Goal: Participate in discussion: Engage in conversation with other users on a specific topic

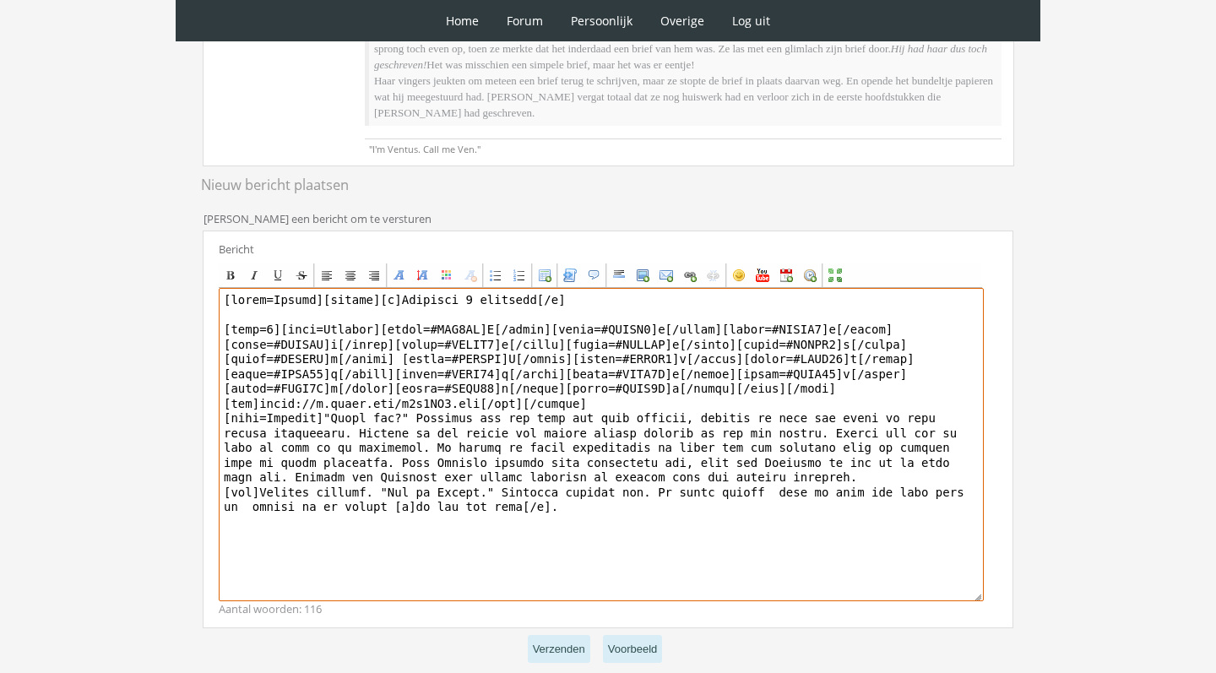
click at [773, 464] on textarea at bounding box center [601, 444] width 765 height 313
click at [571, 487] on textarea at bounding box center [601, 444] width 765 height 313
drag, startPoint x: 573, startPoint y: 488, endPoint x: 563, endPoint y: 474, distance: 17.6
click at [563, 474] on textarea at bounding box center [601, 444] width 765 height 313
drag, startPoint x: 491, startPoint y: 478, endPoint x: 748, endPoint y: 477, distance: 256.7
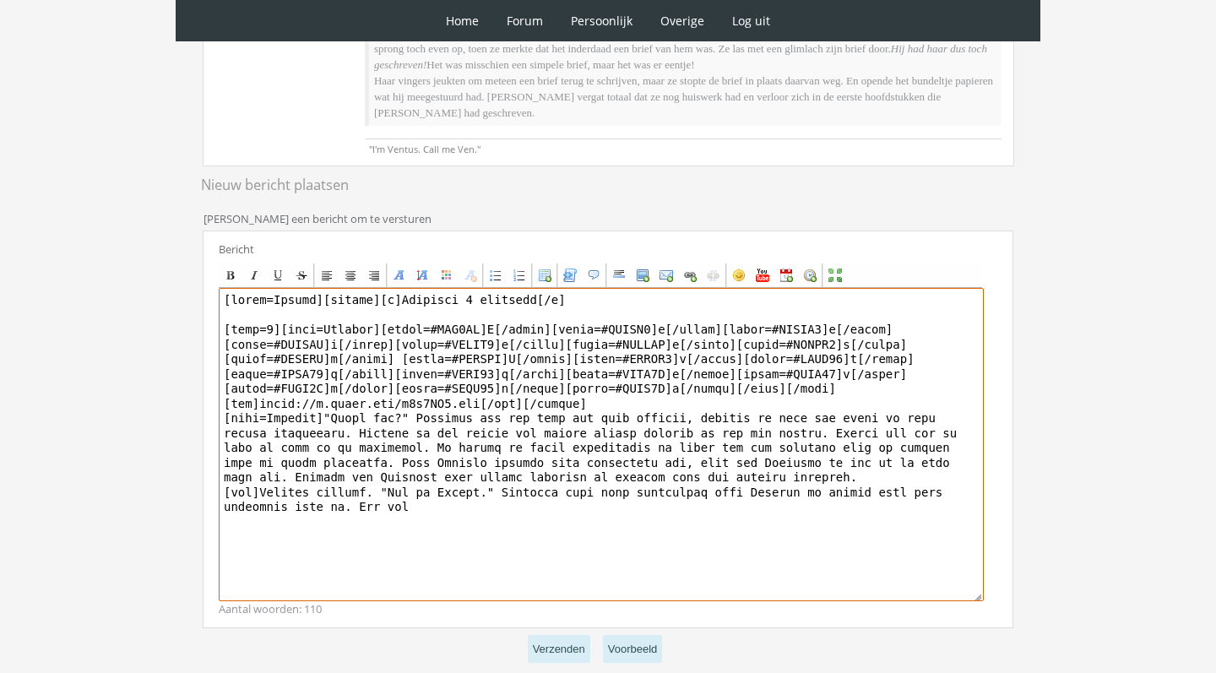
click at [748, 477] on textarea at bounding box center [601, 444] width 765 height 313
drag, startPoint x: 791, startPoint y: 519, endPoint x: 824, endPoint y: 472, distance: 57.6
click at [824, 472] on textarea at bounding box center [601, 444] width 765 height 313
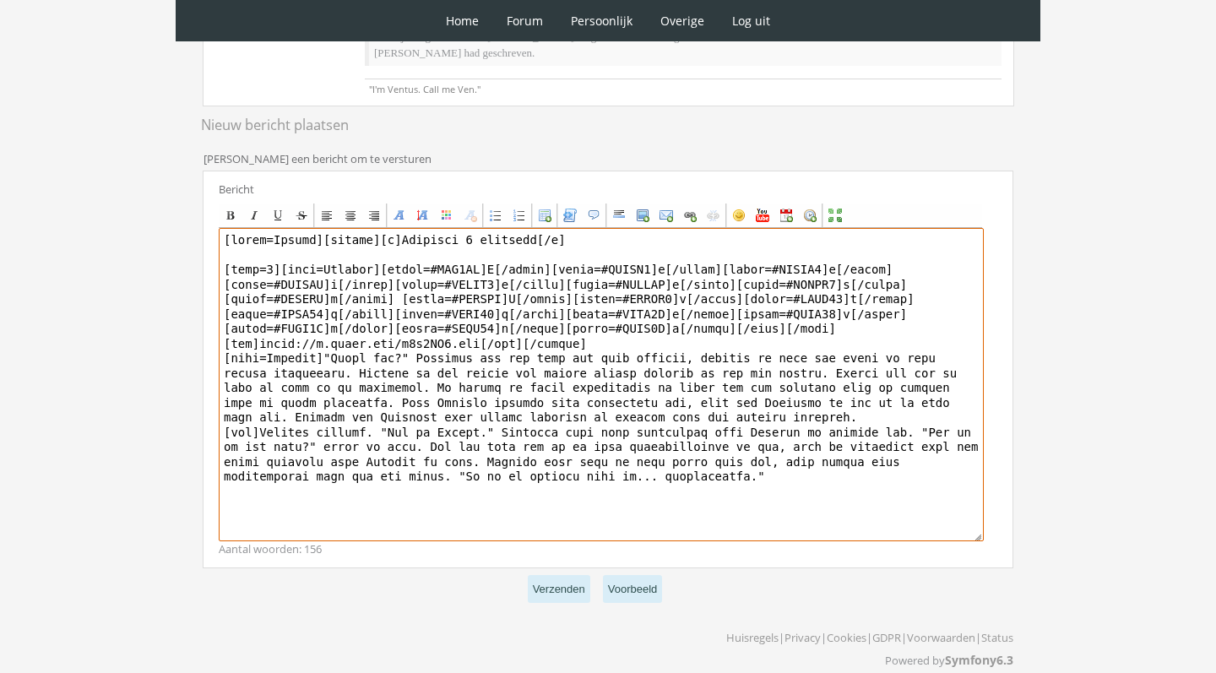
scroll to position [519, 0]
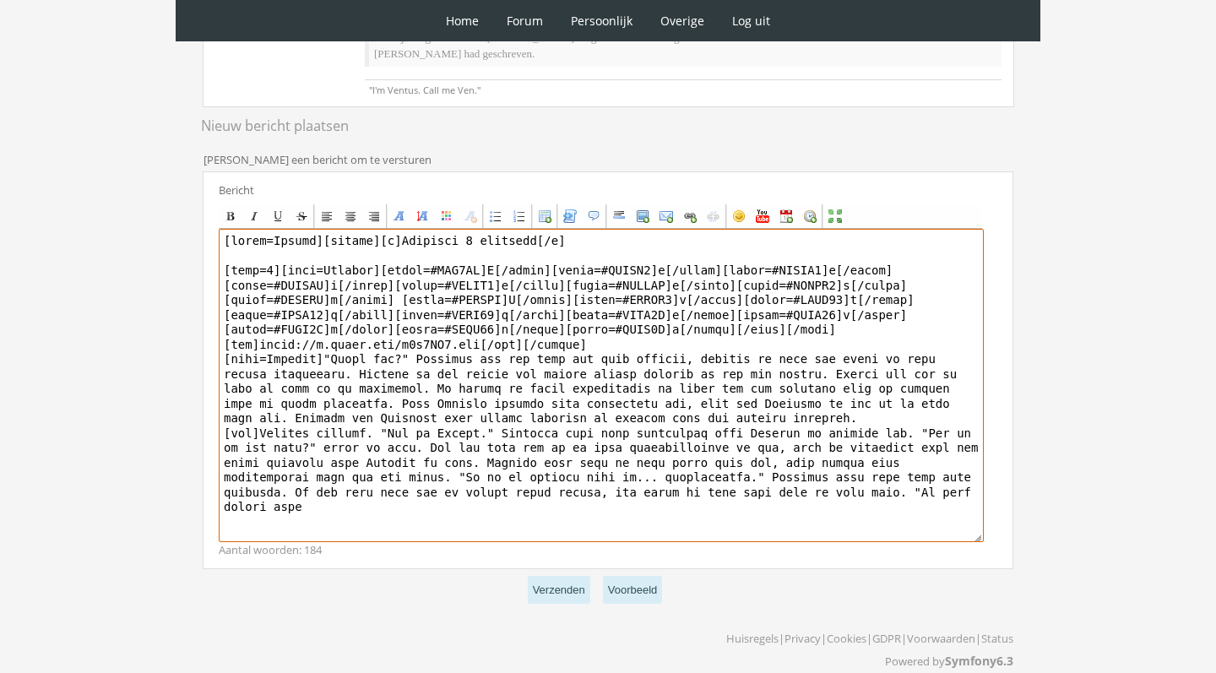
click at [941, 475] on textarea at bounding box center [601, 385] width 765 height 313
click at [941, 469] on textarea at bounding box center [601, 385] width 765 height 313
click at [287, 484] on textarea at bounding box center [601, 385] width 765 height 313
drag, startPoint x: 621, startPoint y: 489, endPoint x: 489, endPoint y: 482, distance: 132.7
click at [489, 482] on textarea at bounding box center [601, 385] width 765 height 313
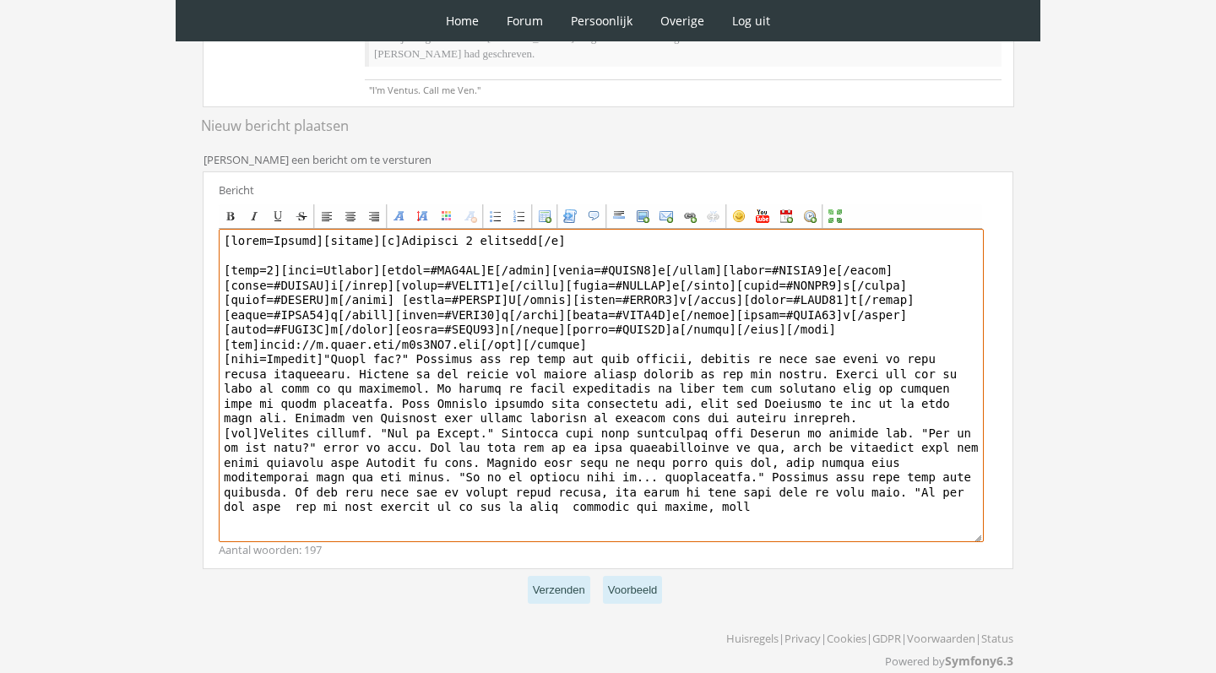
click at [602, 481] on textarea at bounding box center [601, 385] width 765 height 313
click at [795, 481] on textarea at bounding box center [601, 385] width 765 height 313
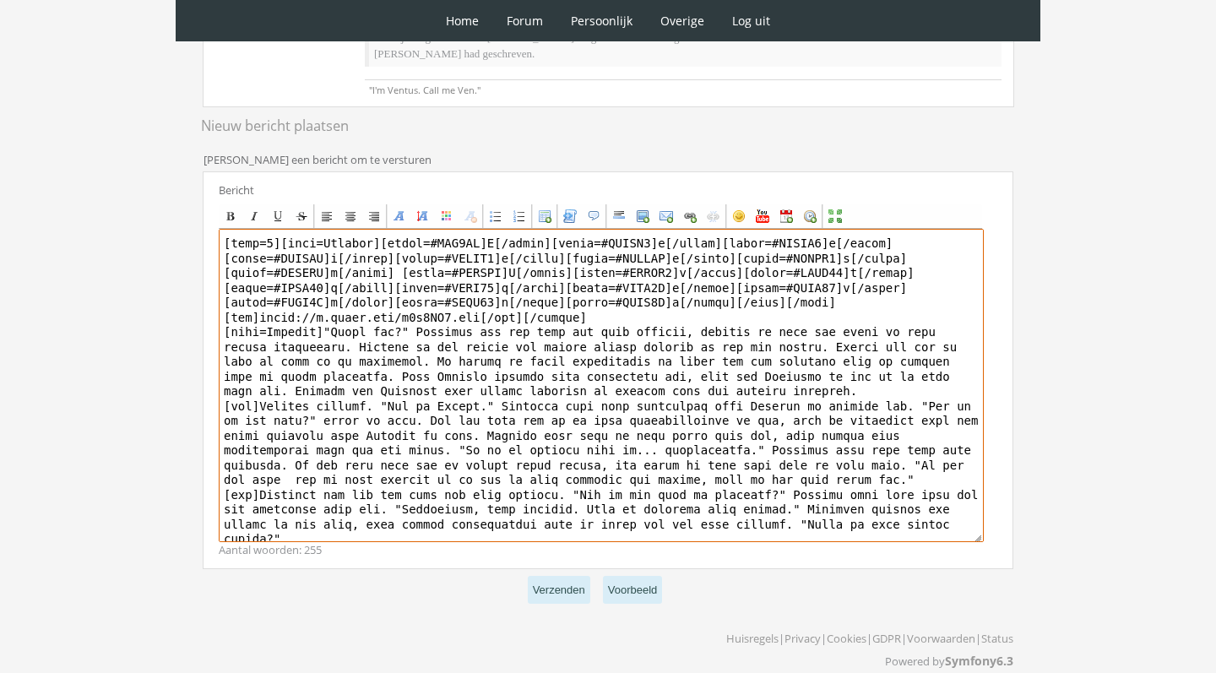
scroll to position [25, 0]
type textarea "[quote=Ventus][center][b]December 2 december[/b] [size=7][font=Georgia][color=#…"
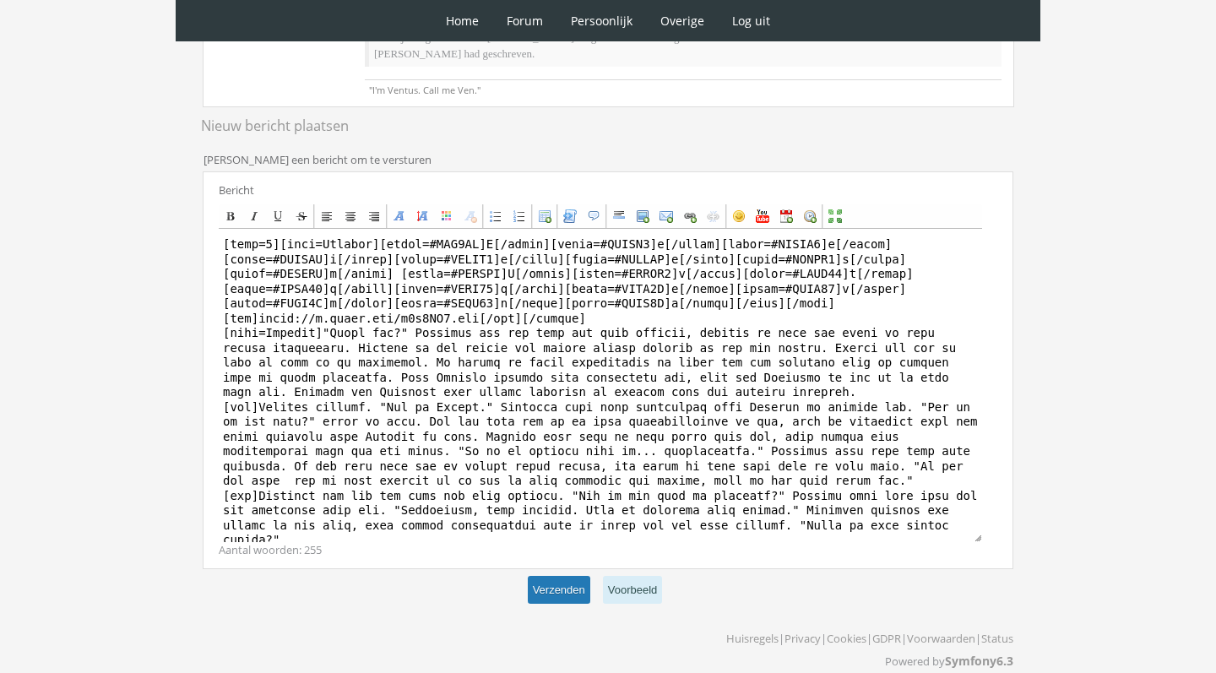
click at [558, 583] on button "Verzenden" at bounding box center [559, 590] width 62 height 28
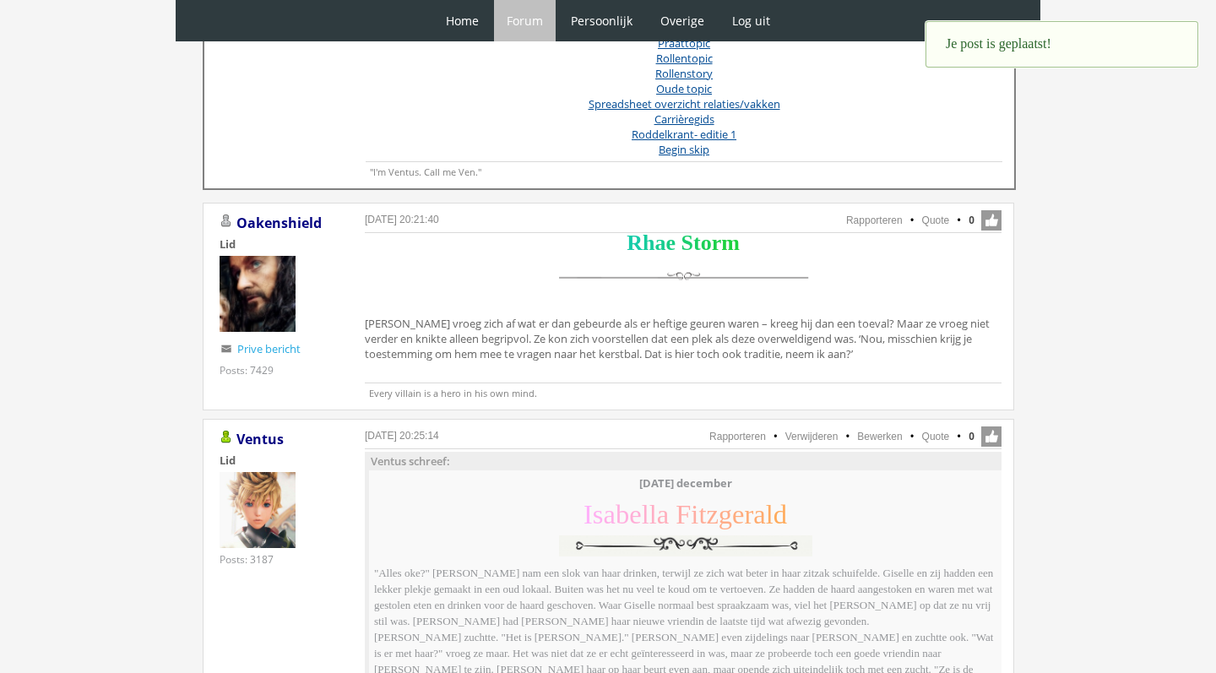
scroll to position [836, 0]
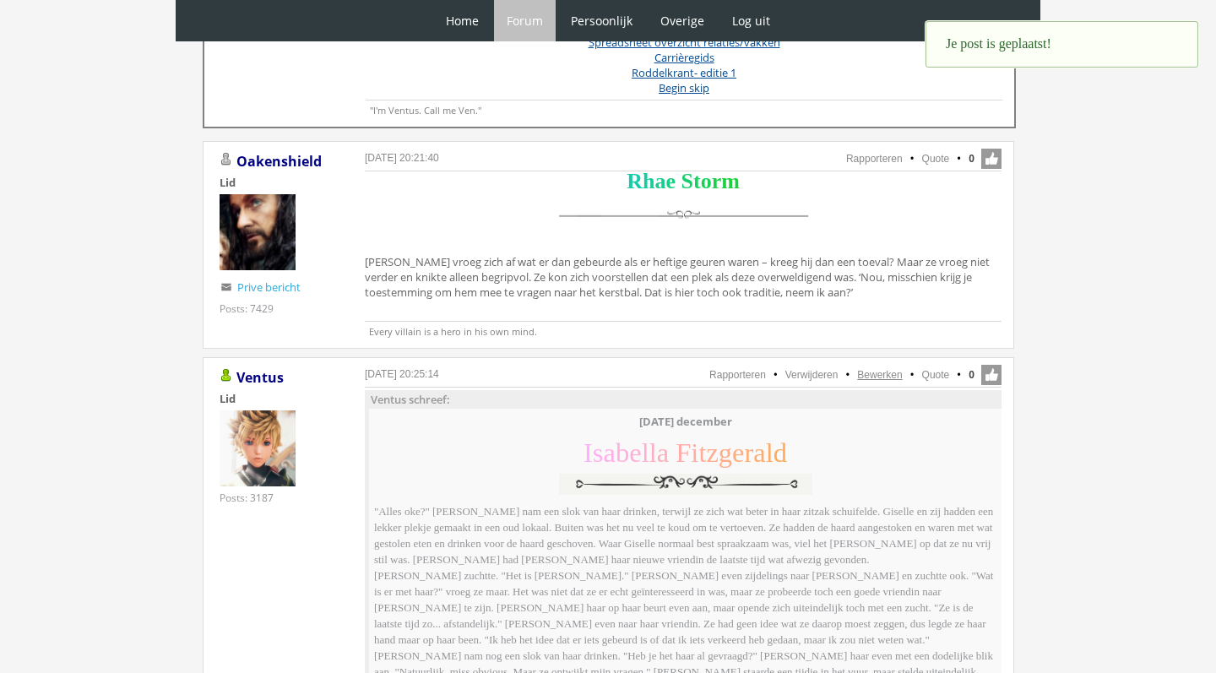
click at [883, 371] on link "Bewerken" at bounding box center [879, 375] width 45 height 12
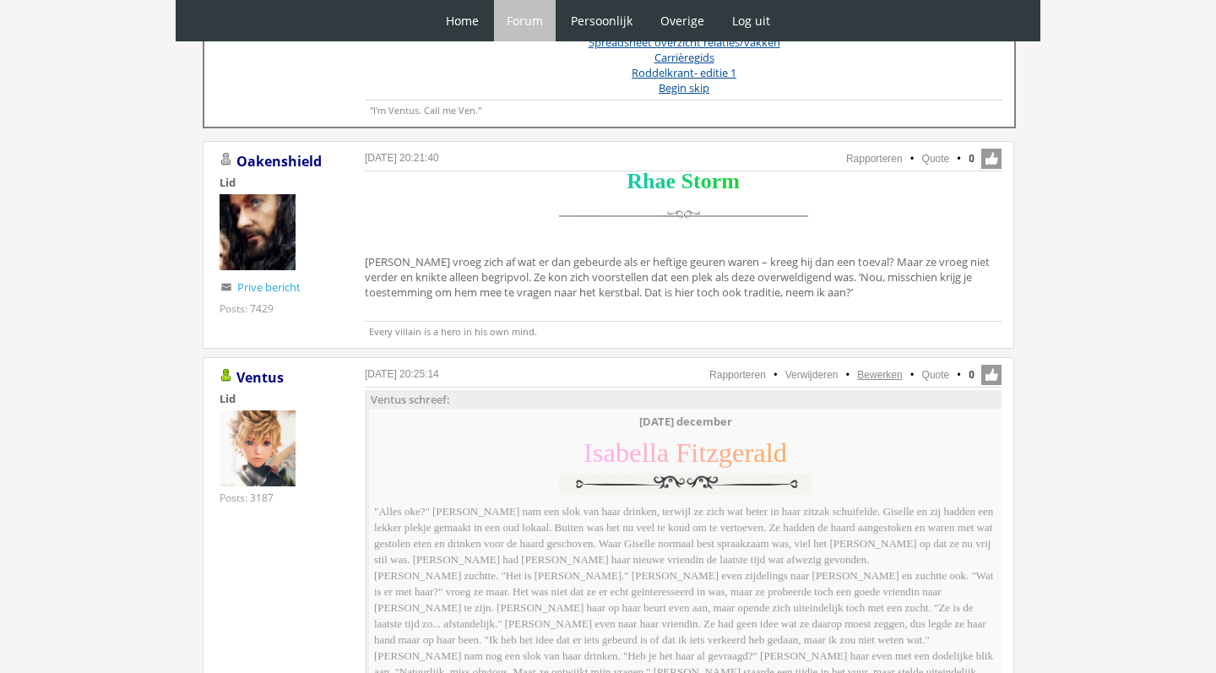
click at [887, 372] on link "Bewerken" at bounding box center [879, 375] width 45 height 12
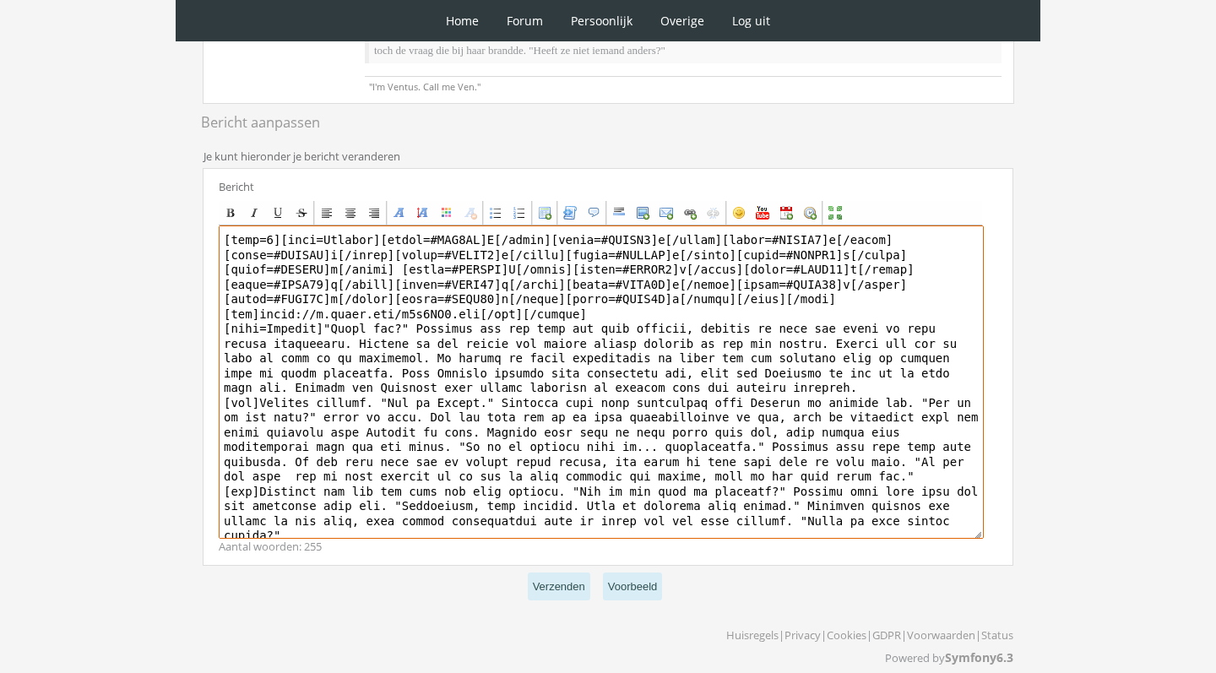
scroll to position [550, 0]
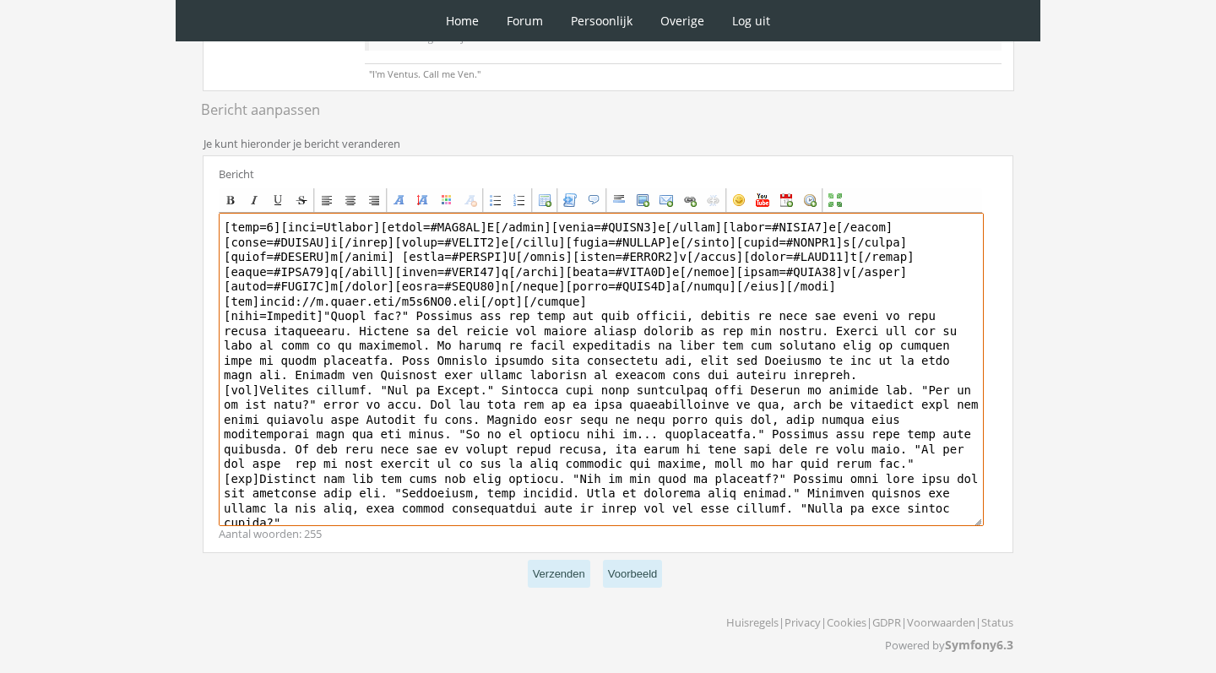
drag, startPoint x: 323, startPoint y: 317, endPoint x: 561, endPoint y: 672, distance: 427.8
click at [561, 672] on div "0 Home Forum Forum index Actieve topics Mijn topics Persoonlijk Profiel Prive b…" at bounding box center [608, 64] width 1216 height 1228
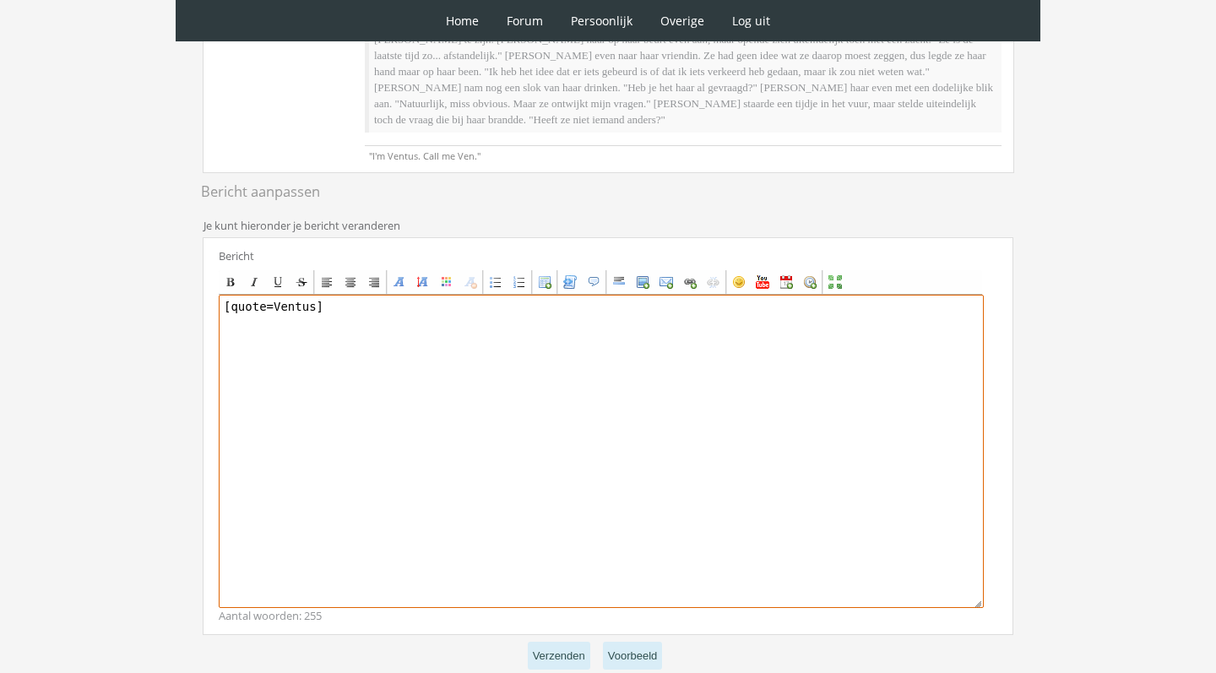
scroll to position [0, 0]
type textarea "[quote=Ventu"
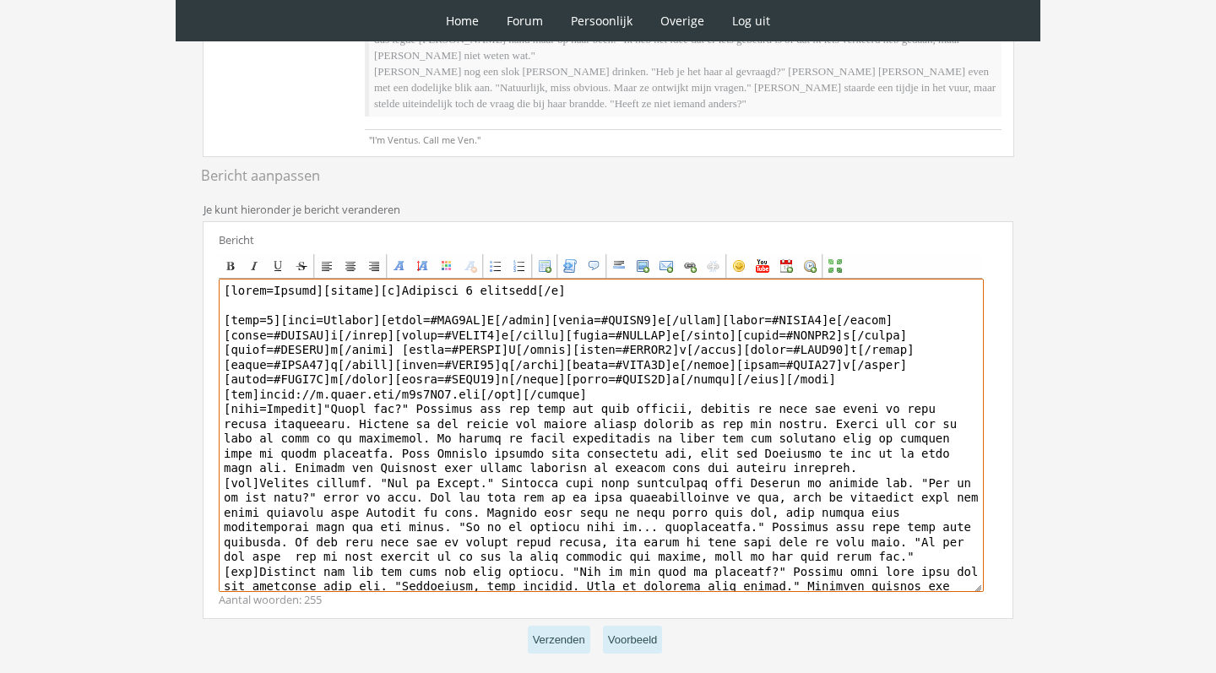
drag, startPoint x: 322, startPoint y: 258, endPoint x: 156, endPoint y: 250, distance: 165.7
click at [157, 250] on div "0 Home Forum Forum index Actieve topics Mijn topics Persoonlijk Profiel Prive b…" at bounding box center [608, 114] width 1216 height 1260
drag, startPoint x: 328, startPoint y: 372, endPoint x: 837, endPoint y: 672, distance: 590.8
click at [819, 672] on div "RPG Realm Ingelogd als Ventus Topics: Actieve topics | Mijn topics Het unieke R…" at bounding box center [608, 178] width 843 height 1125
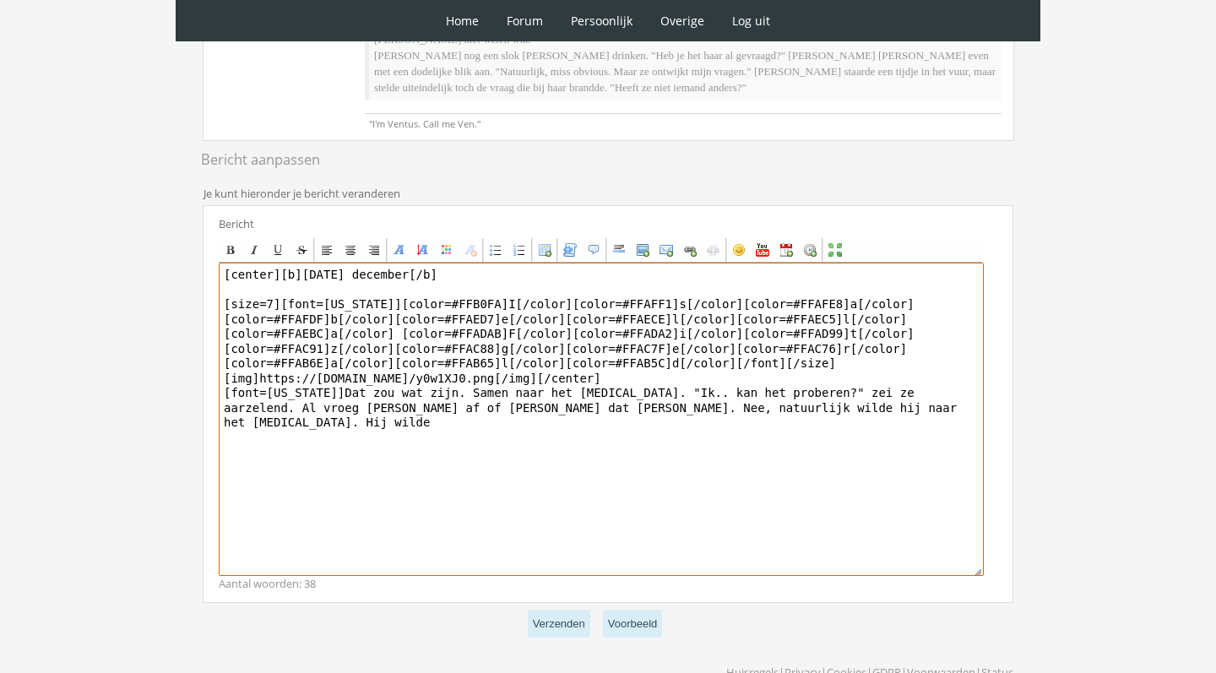
drag, startPoint x: 899, startPoint y: 359, endPoint x: 922, endPoint y: 374, distance: 27.4
click at [922, 374] on textarea "[center][b]December 2 december[/b] [size=7][font=Georgia][color=#FFB0FA]I[/colo…" at bounding box center [601, 419] width 765 height 313
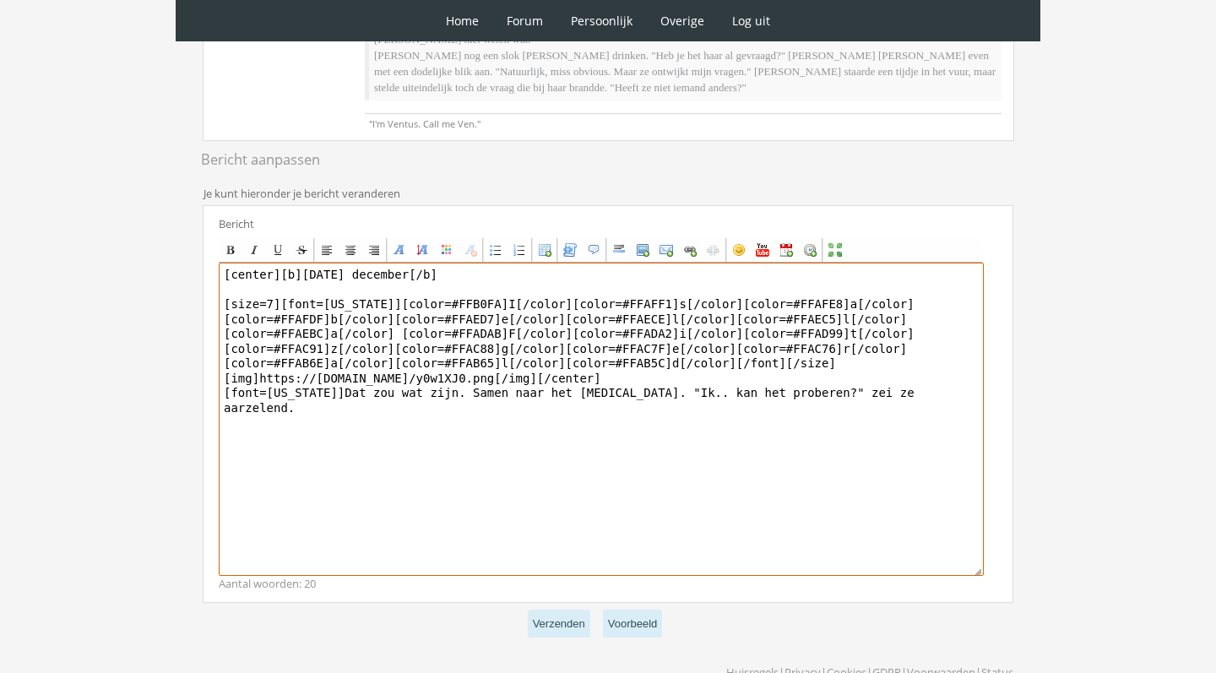
type textarea "[center][b]December 2 december[/b] [size=7][font=Georgia][color=#FFB0FA]I[/colo…"
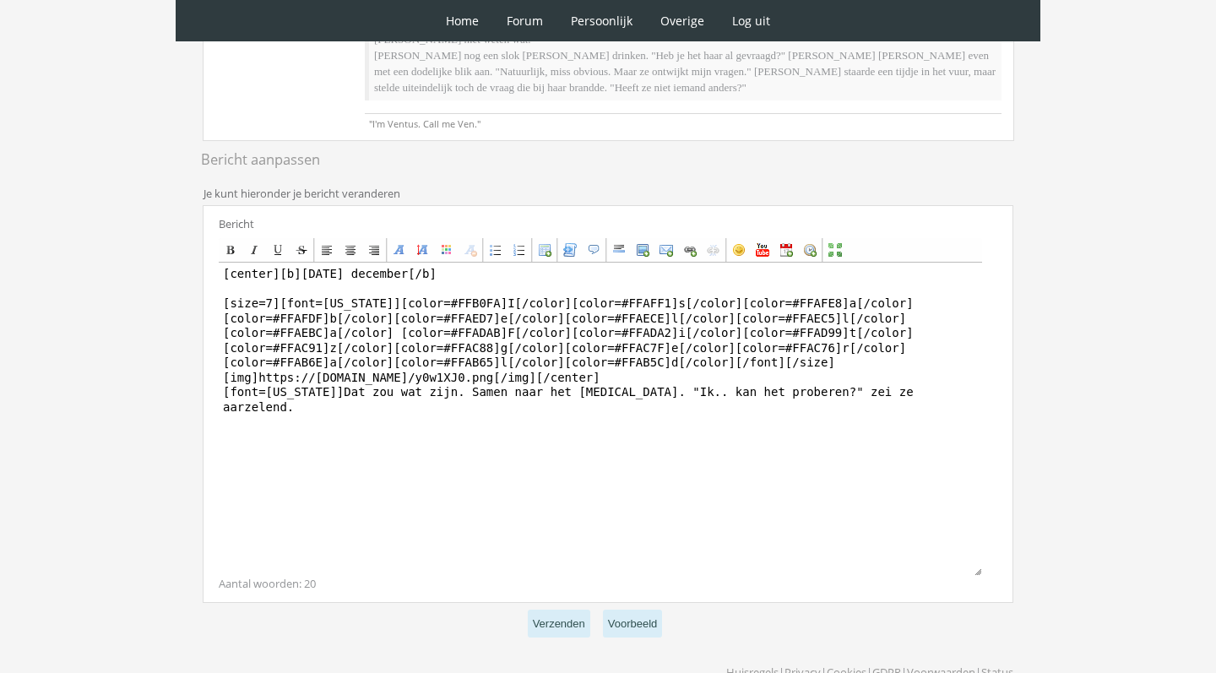
click at [542, 603] on p "Verzenden Voorbeeld" at bounding box center [608, 623] width 811 height 41
click at [546, 610] on button "Verzenden" at bounding box center [559, 624] width 62 height 28
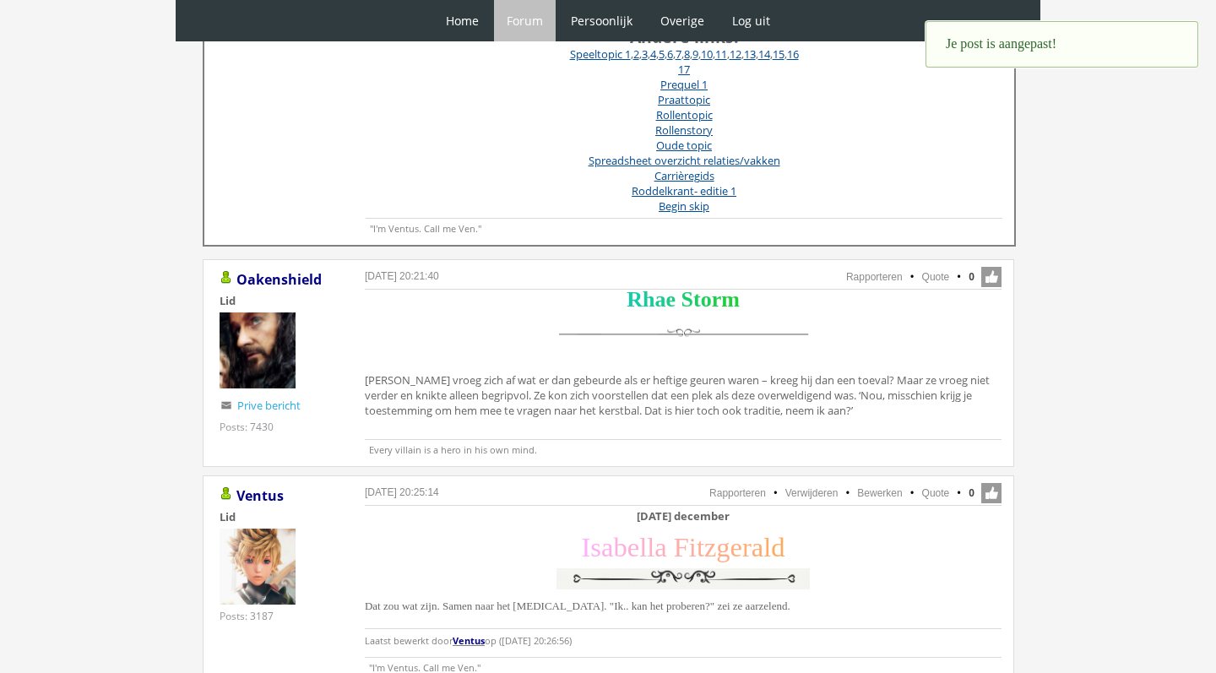
scroll to position [716, 0]
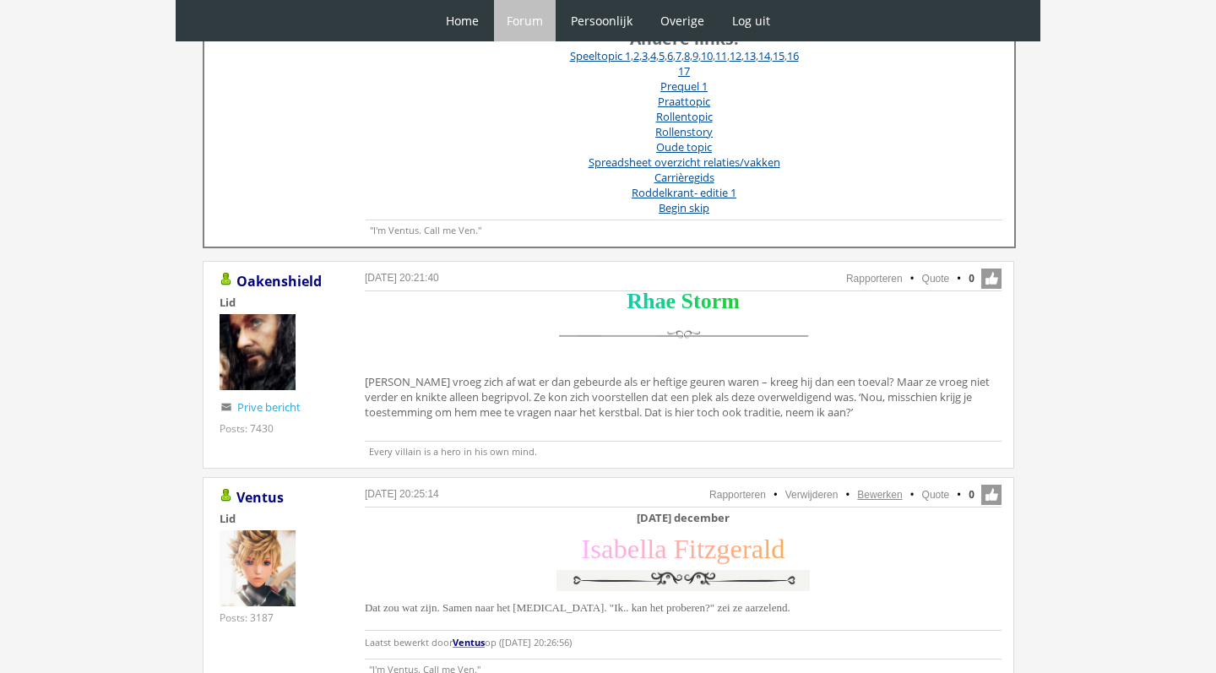
click at [880, 493] on link "Bewerken" at bounding box center [879, 495] width 45 height 12
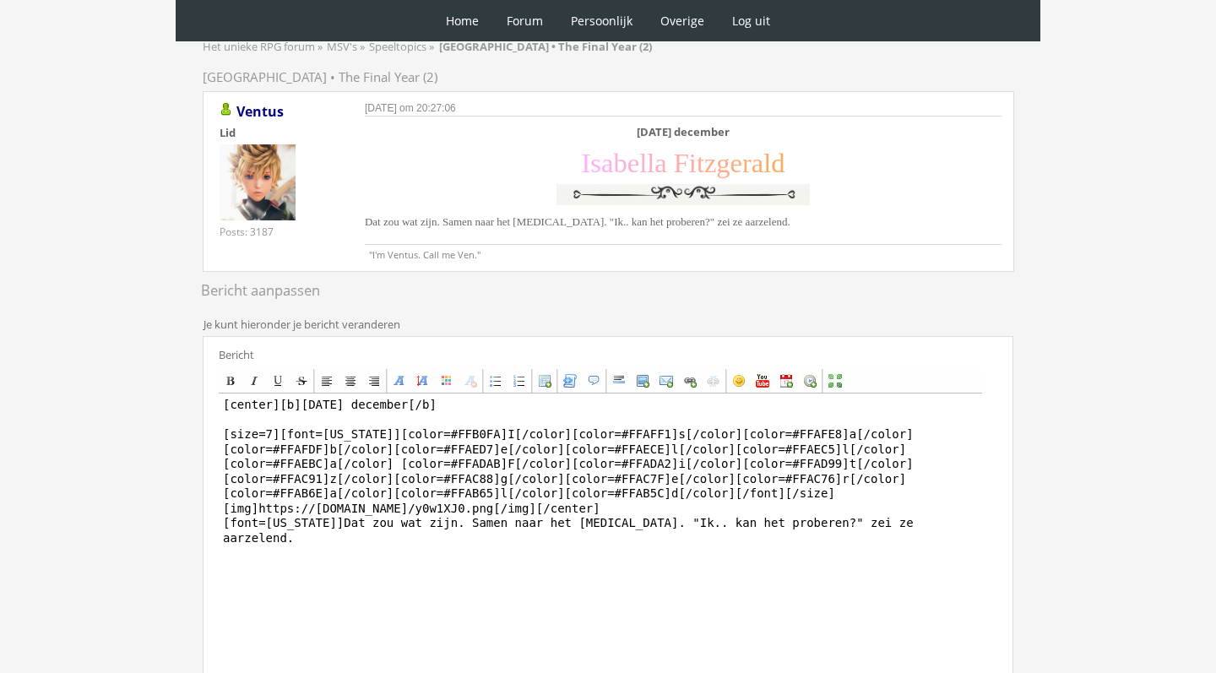
scroll to position [202, 0]
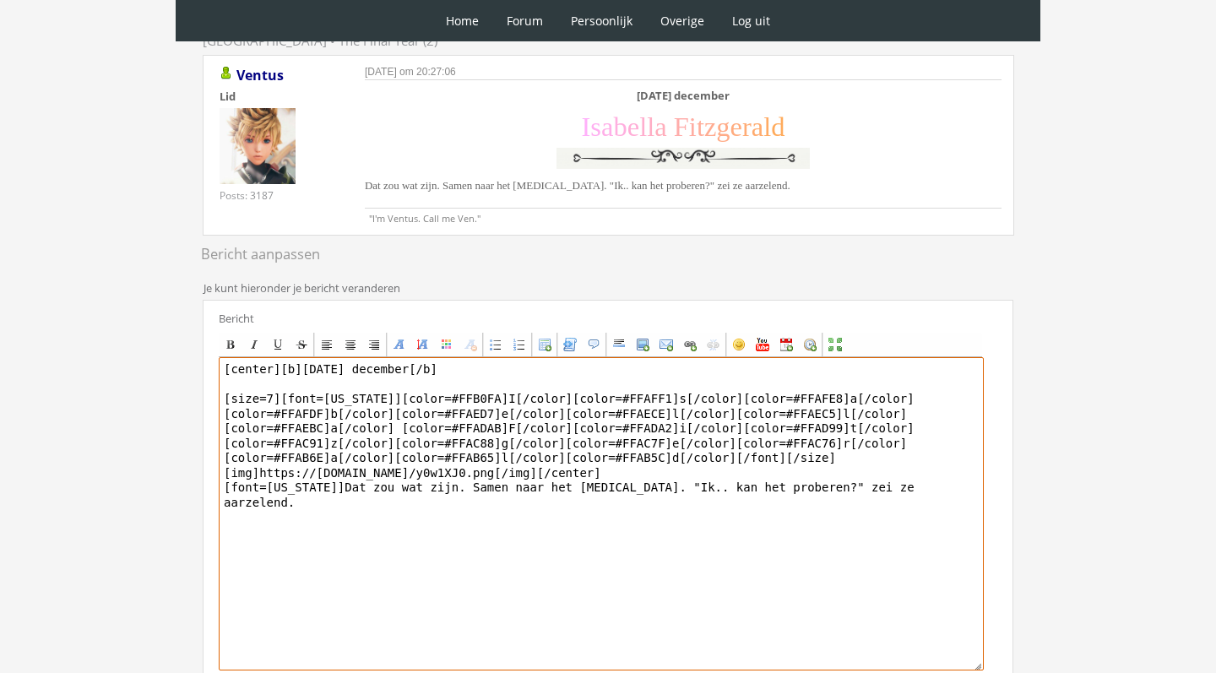
click at [911, 486] on textarea "[center][b][DATE] december[/b] [size=7][font=[US_STATE]][color=#FFB0FA]I[/color…" at bounding box center [601, 513] width 765 height 313
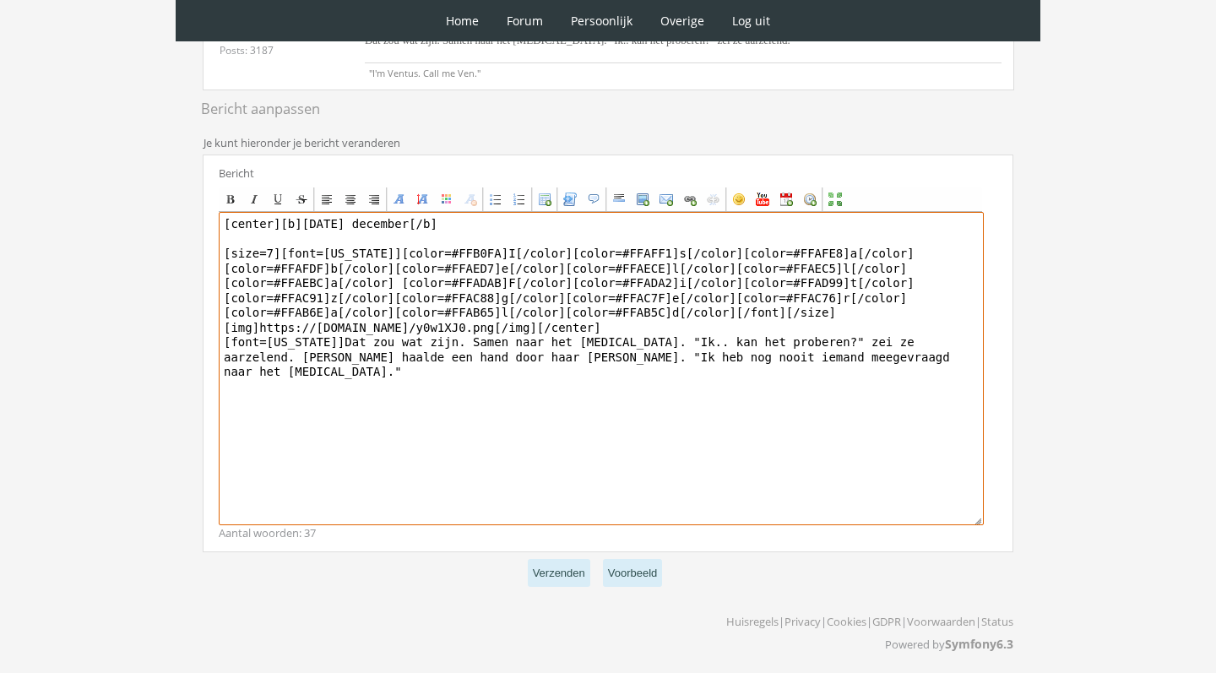
scroll to position [346, 0]
type textarea "[center][b][DATE] december[/b] [size=7][font=[US_STATE]][color=#FFB0FA]I[/color…"
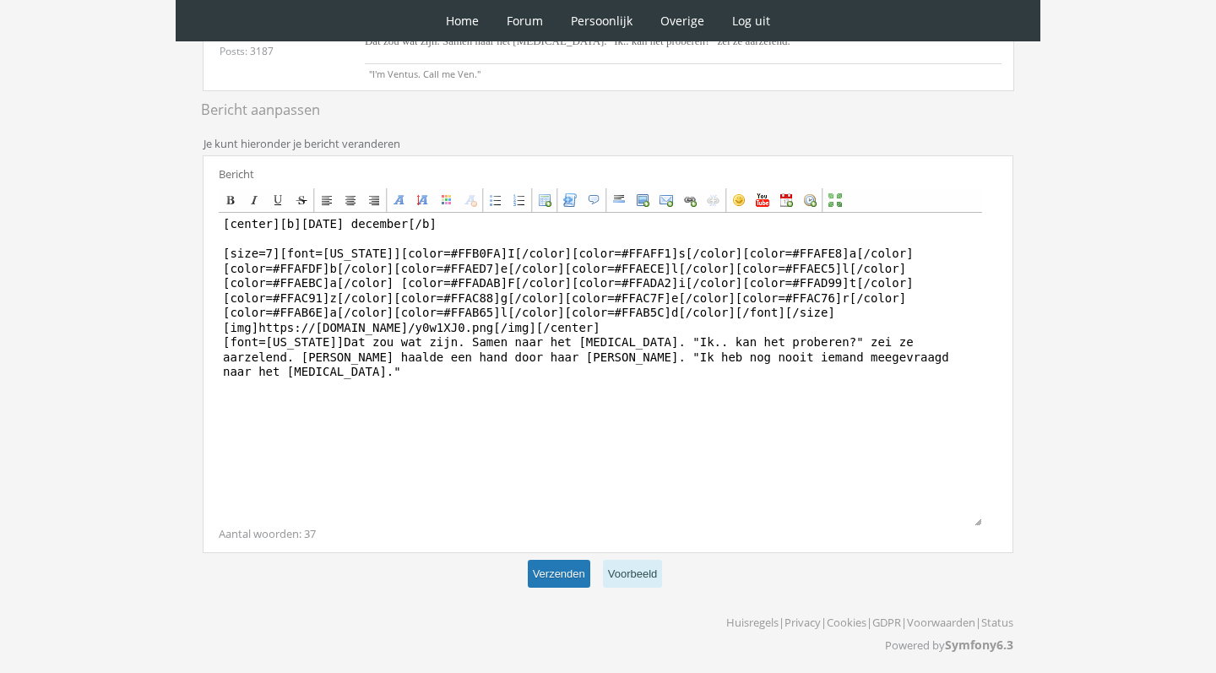
click at [562, 560] on button "Verzenden" at bounding box center [559, 574] width 62 height 28
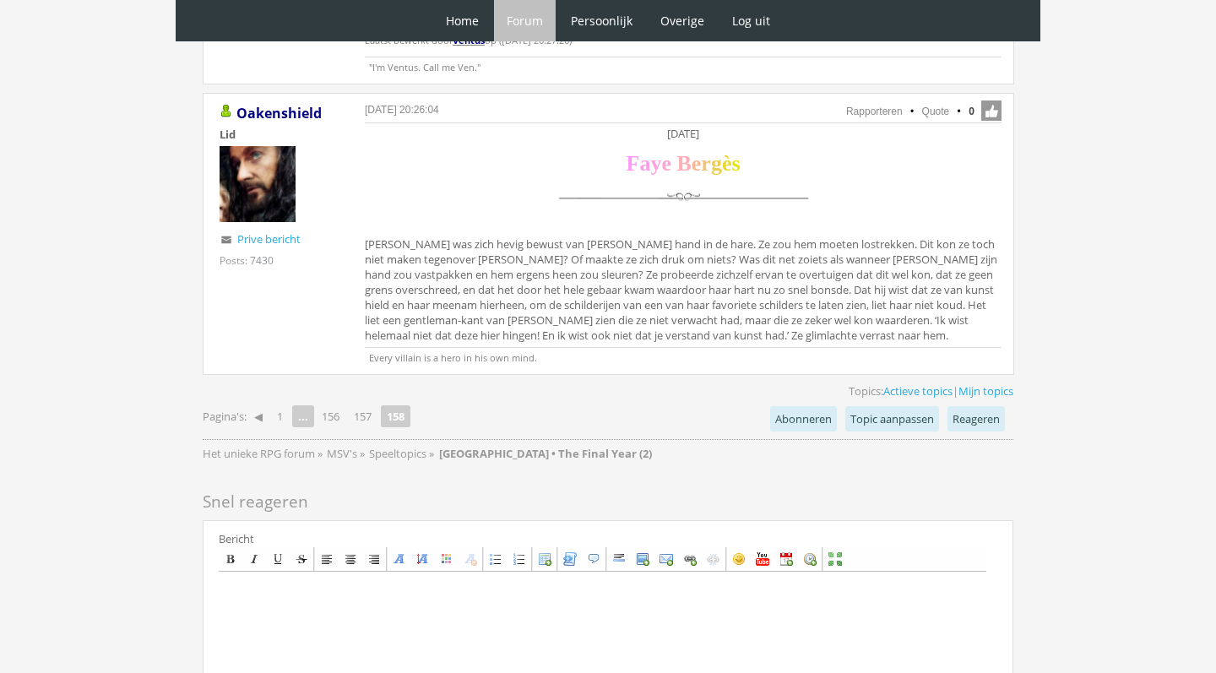
scroll to position [1431, 0]
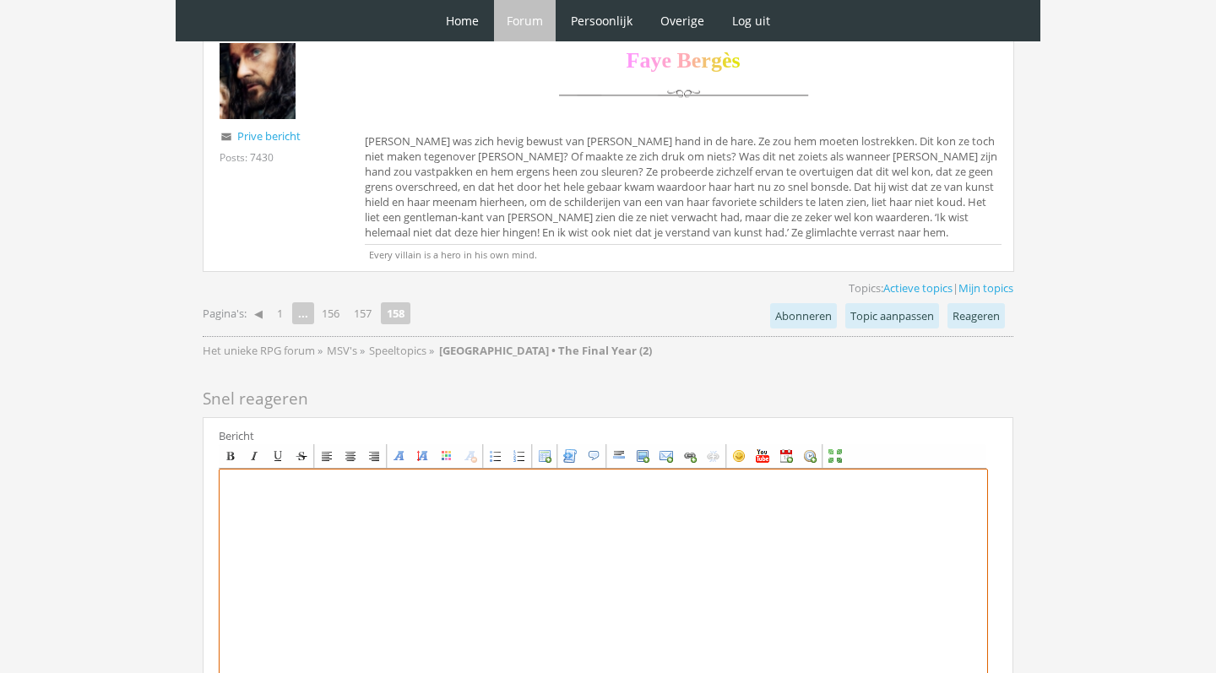
click at [384, 561] on textarea at bounding box center [603, 625] width 769 height 313
paste textarea "[center][b]December 2 december[/b] [size=7][font=Georgia][color=#FFB0FA]I[/colo…"
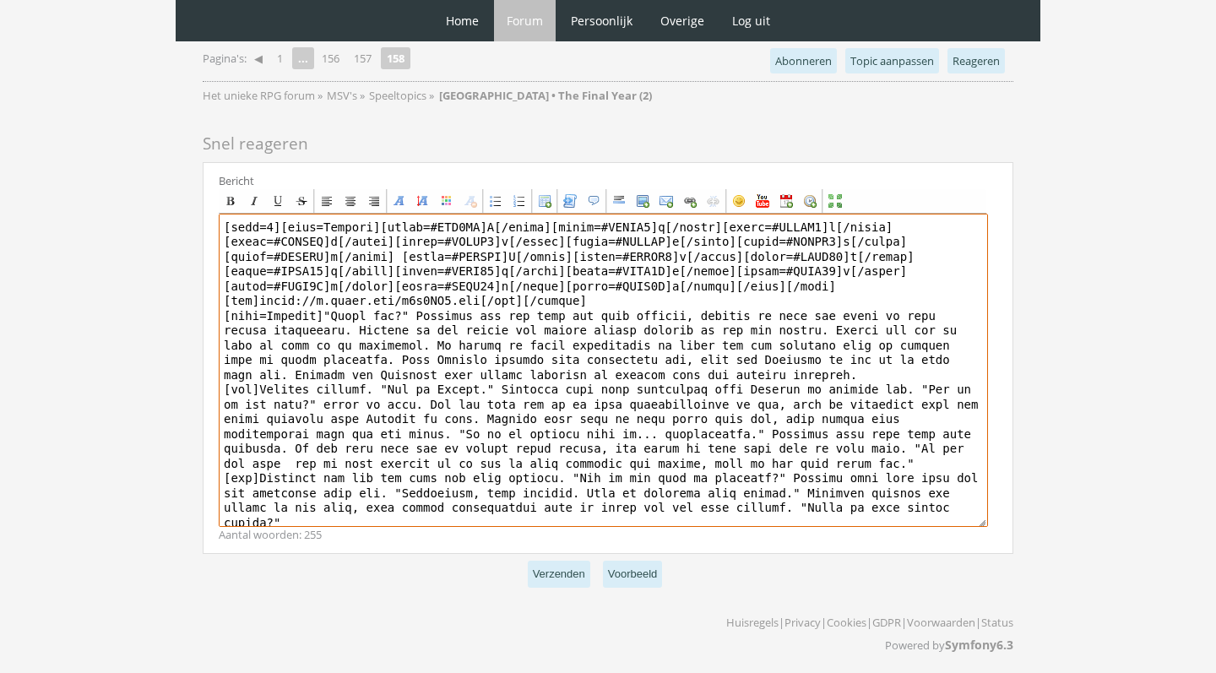
scroll to position [27, 0]
click at [864, 487] on textarea at bounding box center [603, 370] width 769 height 313
drag, startPoint x: 567, startPoint y: 509, endPoint x: 458, endPoint y: 495, distance: 110.7
click at [458, 496] on textarea at bounding box center [603, 370] width 769 height 313
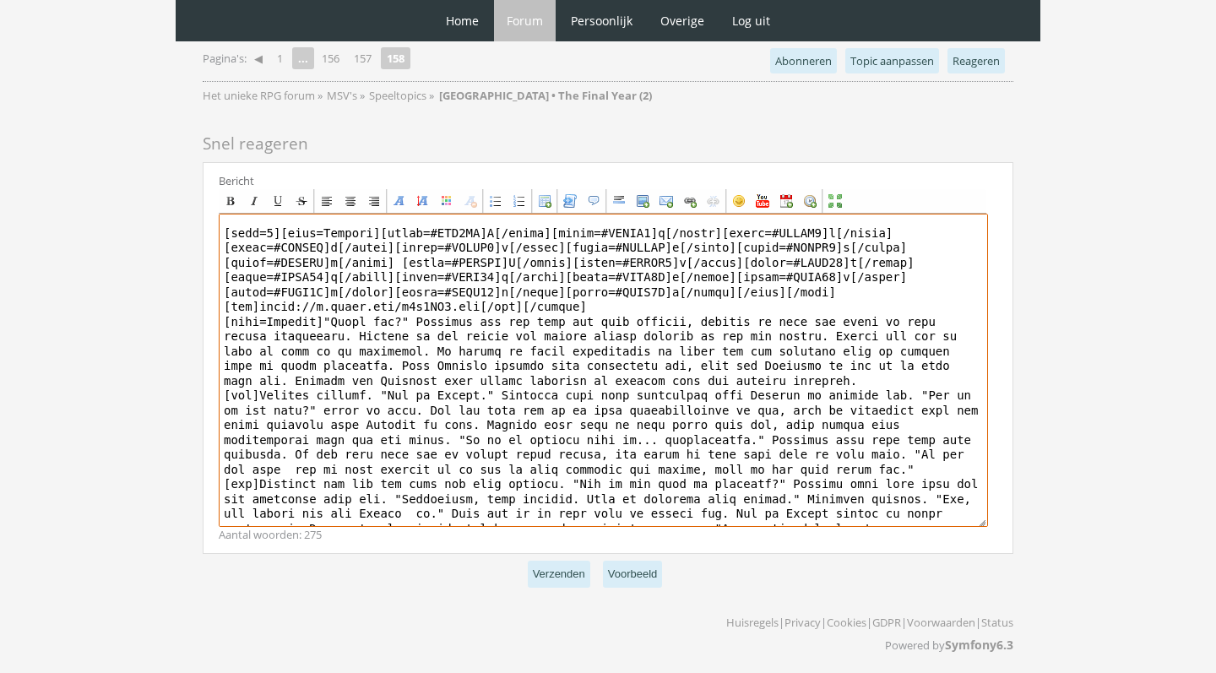
scroll to position [41, 0]
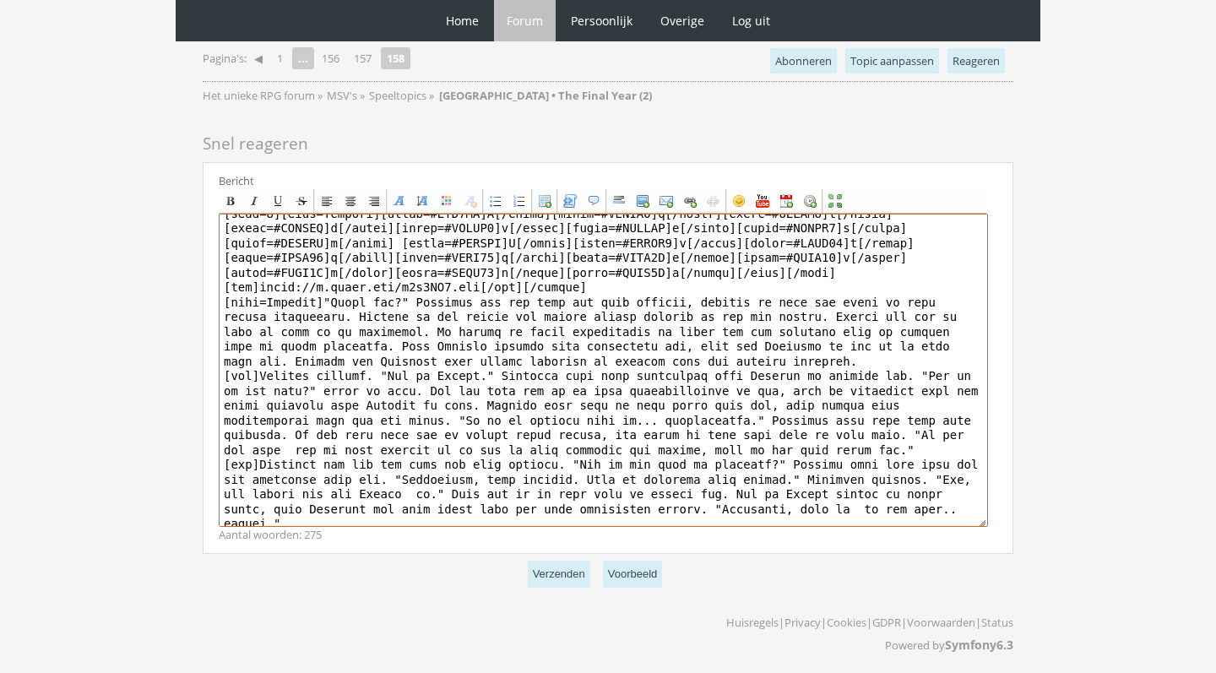
click at [864, 504] on textarea at bounding box center [603, 370] width 769 height 313
click at [736, 520] on textarea at bounding box center [603, 370] width 769 height 313
paste textarea "staarde een tijdje in het vuur, maar stelde uiteindelijk toch de vraag die bij …"
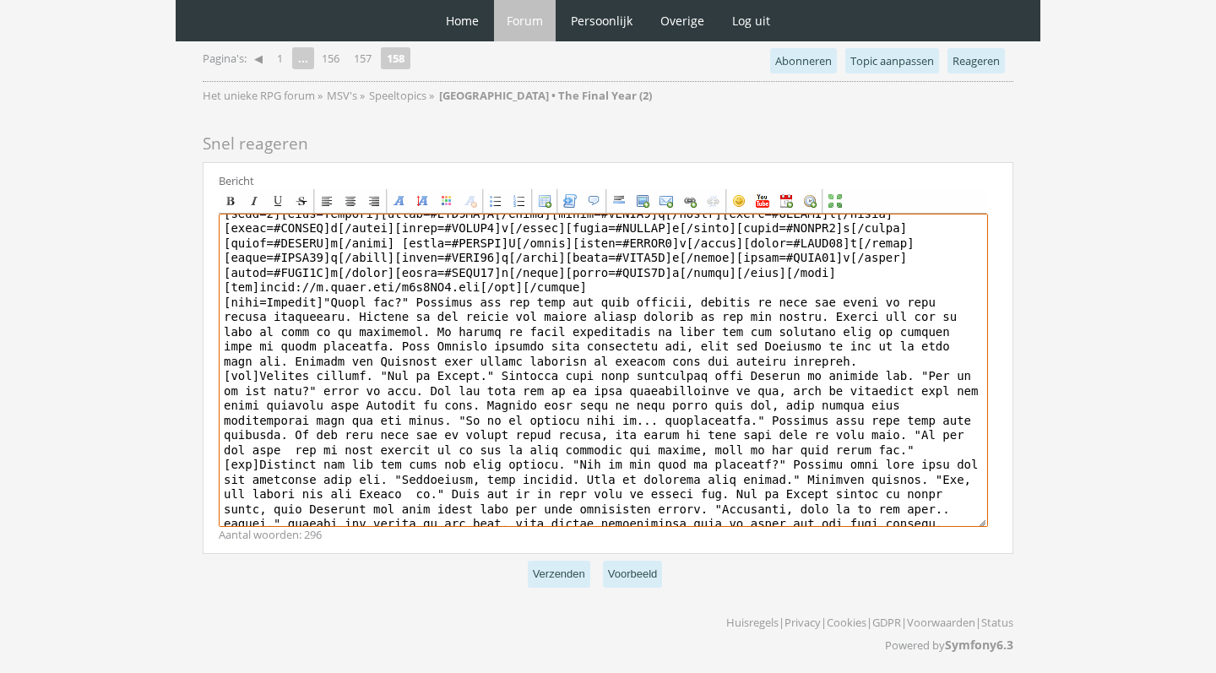
scroll to position [51, 0]
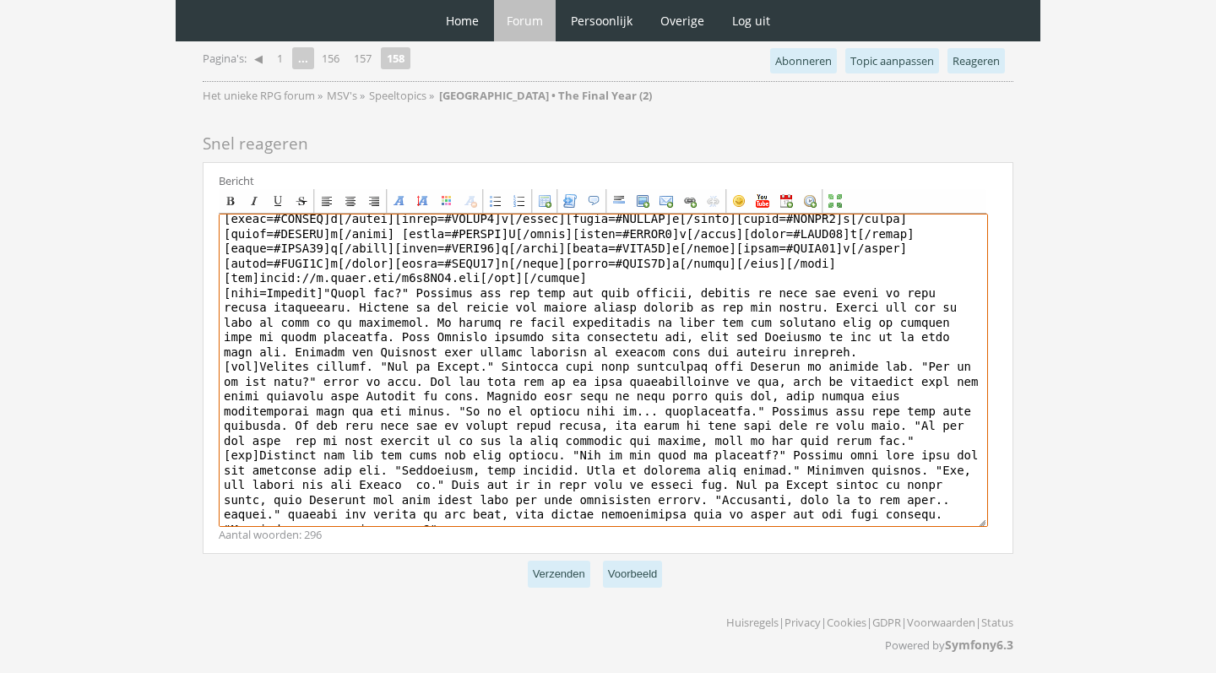
click at [285, 507] on textarea at bounding box center [603, 370] width 769 height 313
drag, startPoint x: 920, startPoint y: 502, endPoint x: 839, endPoint y: 501, distance: 81.1
click at [839, 501] on textarea at bounding box center [603, 370] width 769 height 313
click at [853, 502] on textarea at bounding box center [603, 370] width 769 height 313
click at [925, 500] on textarea at bounding box center [603, 370] width 769 height 313
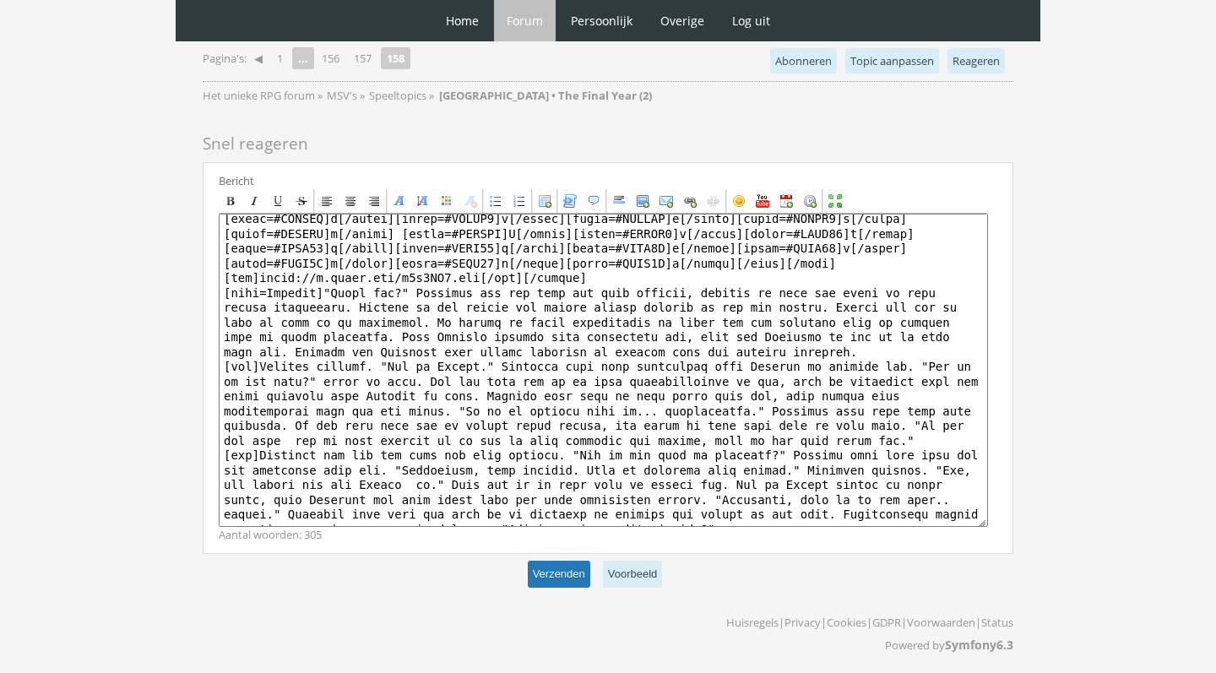
type textarea "[center][b]December 2 december[/b] [size=7][font=Georgia][color=#FFB0FA]I[/colo…"
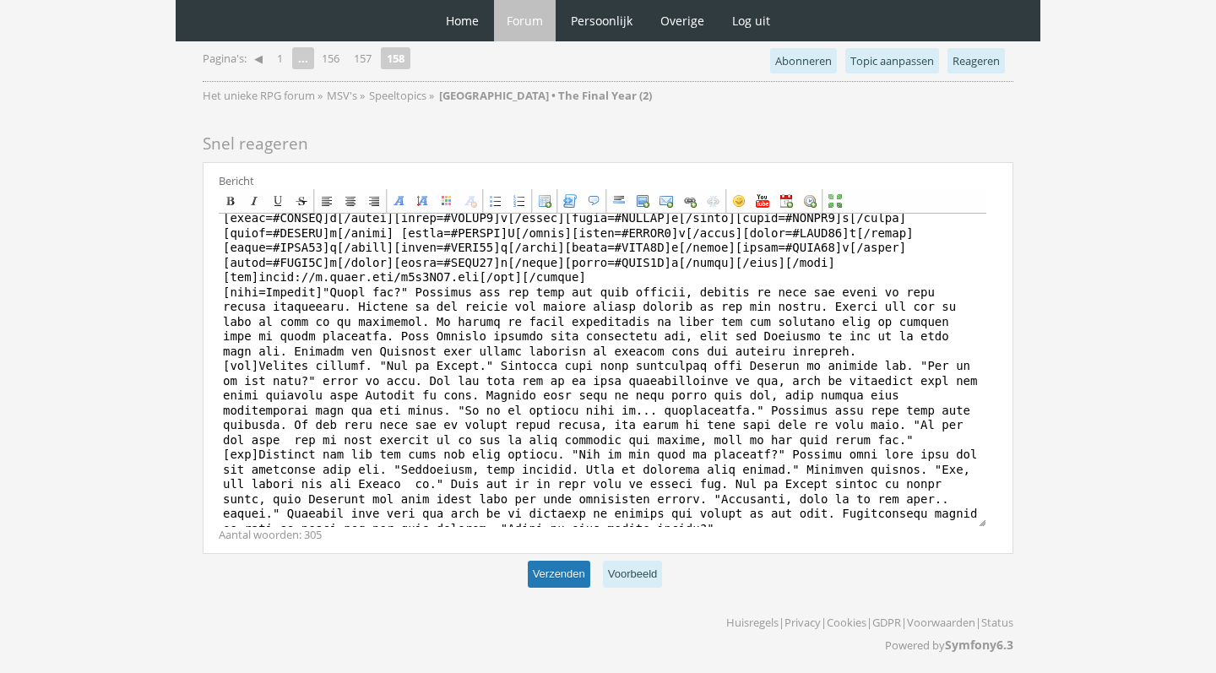
click at [564, 572] on button "Verzenden" at bounding box center [559, 575] width 62 height 28
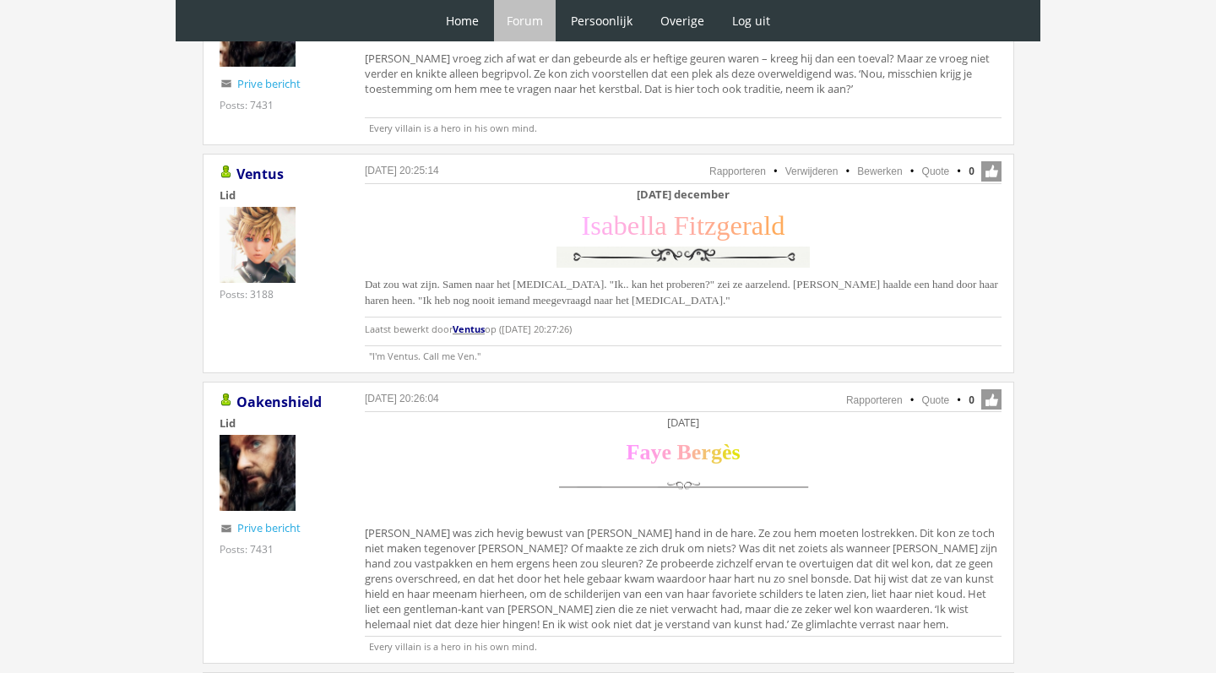
scroll to position [1036, 0]
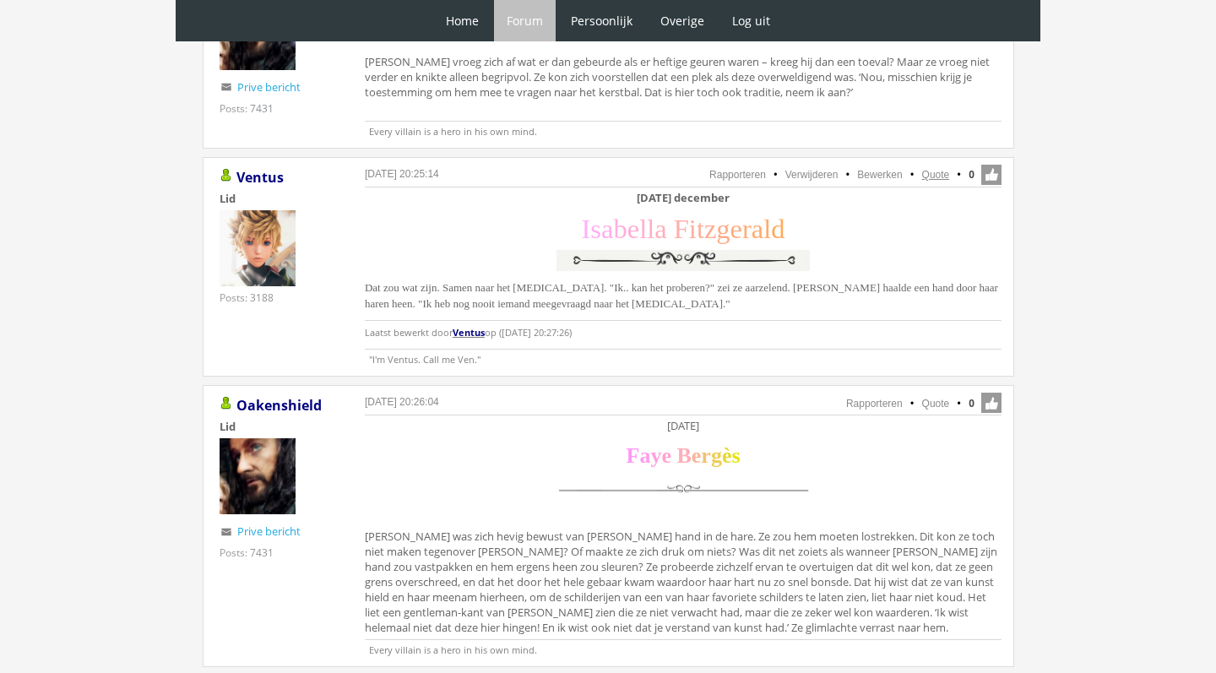
click at [938, 175] on link "Quote" at bounding box center [936, 175] width 28 height 12
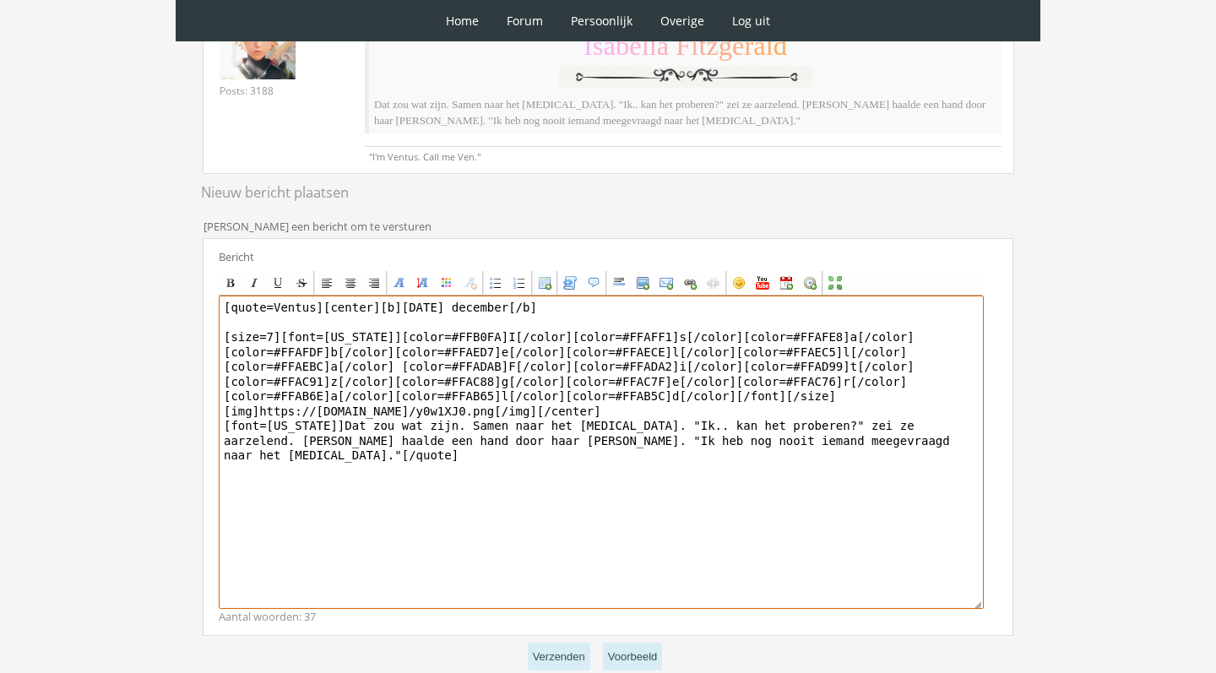
scroll to position [308, 0]
drag, startPoint x: 319, startPoint y: 306, endPoint x: 111, endPoint y: 315, distance: 207.9
click at [123, 317] on div "0 Home Forum Forum index Actieve topics Mijn topics Persoonlijk Profiel Prive b…" at bounding box center [608, 226] width 1216 height 1069
click at [251, 366] on textarea "[quote=Ventus][center][b][DATE] december[/b] [size=7][font=[US_STATE]][color=#F…" at bounding box center [601, 452] width 765 height 313
drag, startPoint x: 322, startPoint y: 308, endPoint x: 220, endPoint y: 301, distance: 101.5
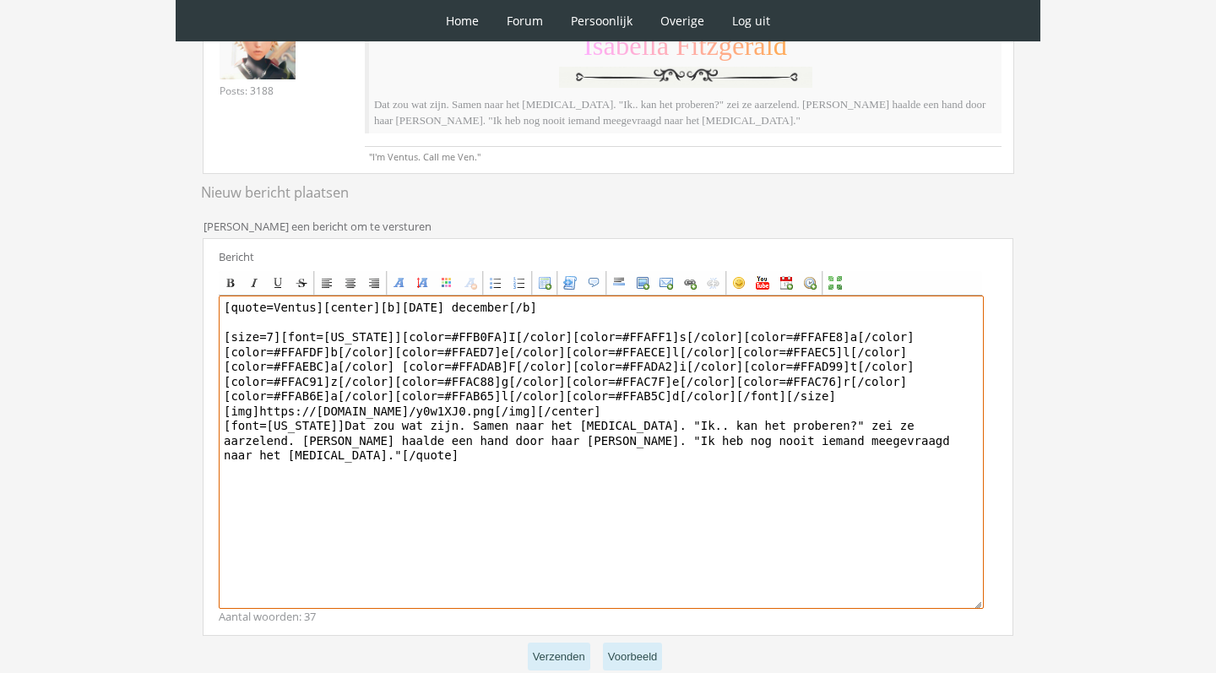
click at [222, 301] on textarea "[quote=Ventus][center][b][DATE] december[/b] [size=7][font=[US_STATE]][color=#F…" at bounding box center [601, 452] width 765 height 313
drag, startPoint x: 914, startPoint y: 438, endPoint x: 332, endPoint y: 425, distance: 581.9
click at [331, 425] on textarea "[center][b]December 2 december[/b] [size=7][font=Georgia][color=#FFB0FA]I[/colo…" at bounding box center [601, 452] width 765 height 313
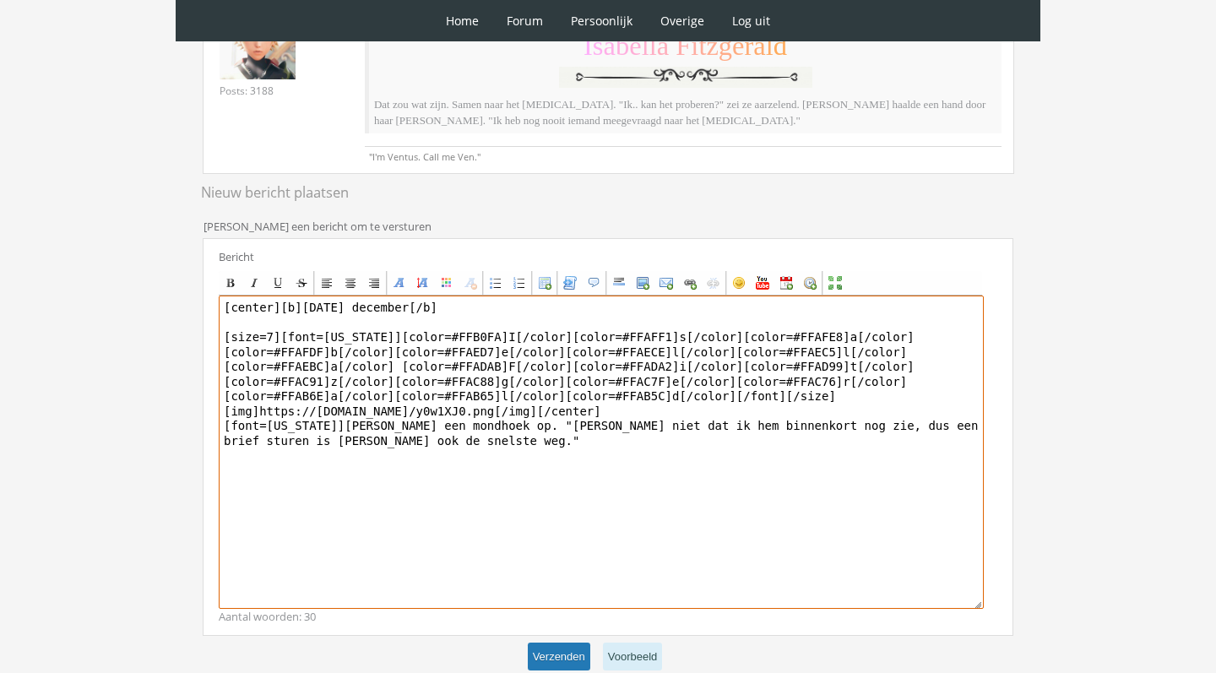
type textarea "[center][b]December 2 december[/b] [size=7][font=Georgia][color=#FFB0FA]I[/colo…"
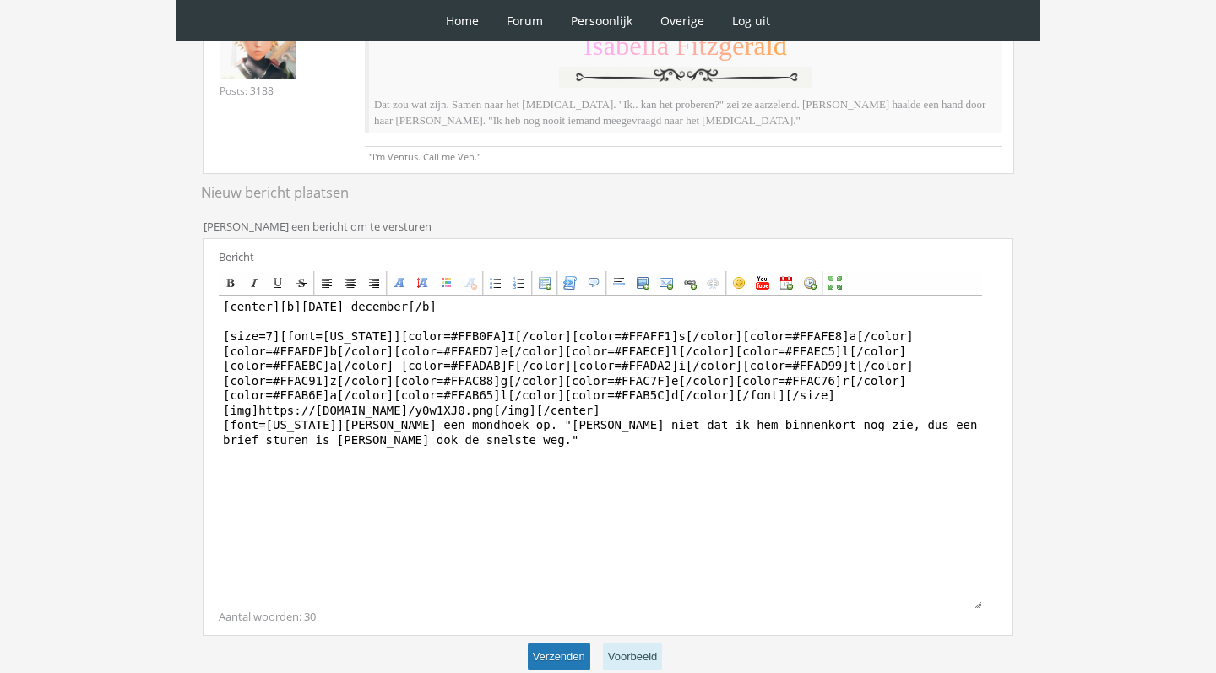
click at [556, 651] on button "Verzenden" at bounding box center [559, 657] width 62 height 28
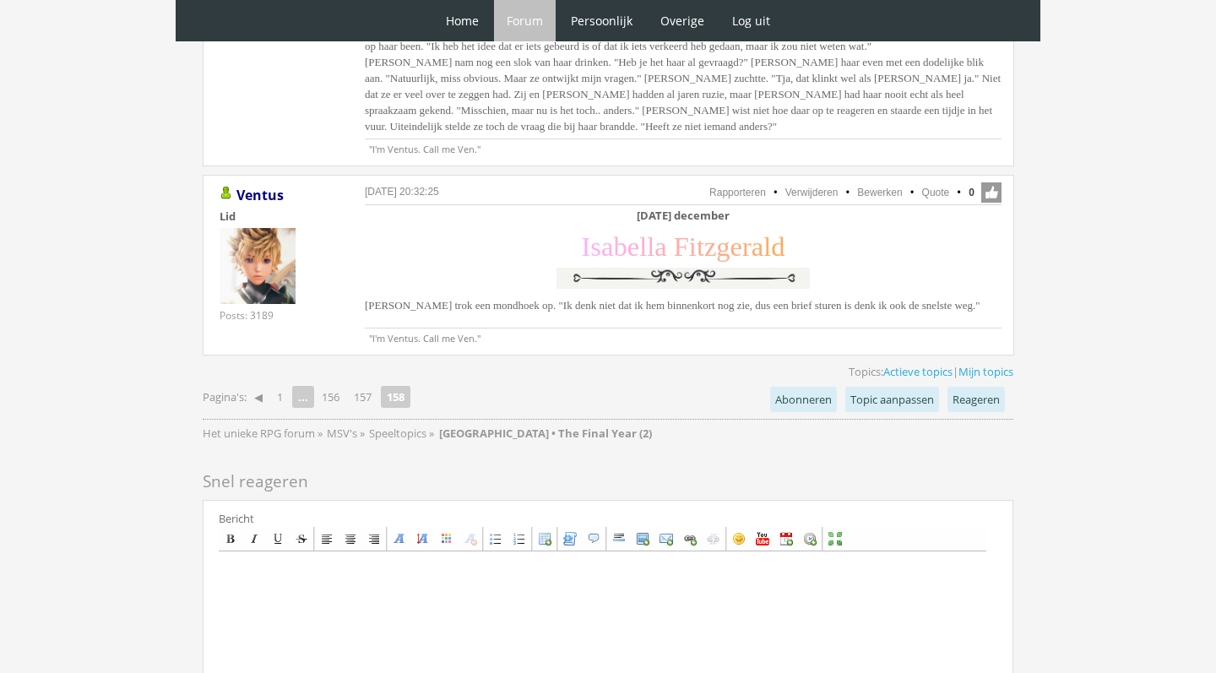
scroll to position [2232, 0]
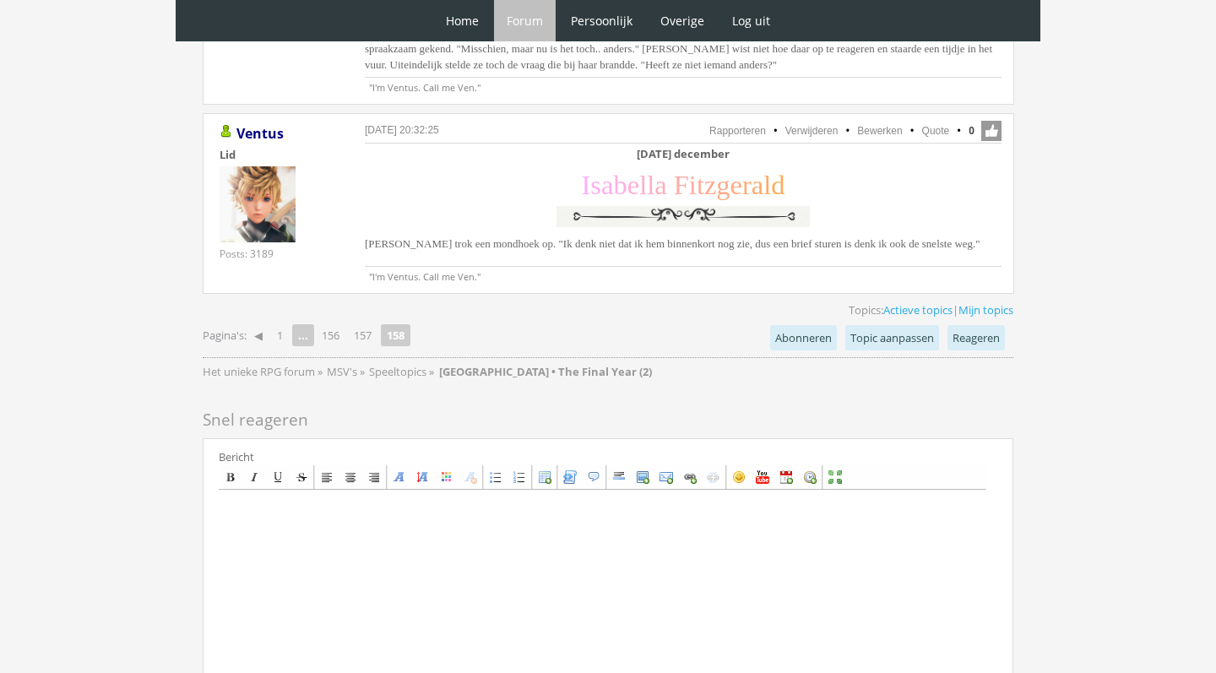
click at [894, 123] on li "Bewerken" at bounding box center [872, 130] width 62 height 15
click at [891, 125] on link "Bewerken" at bounding box center [879, 131] width 45 height 12
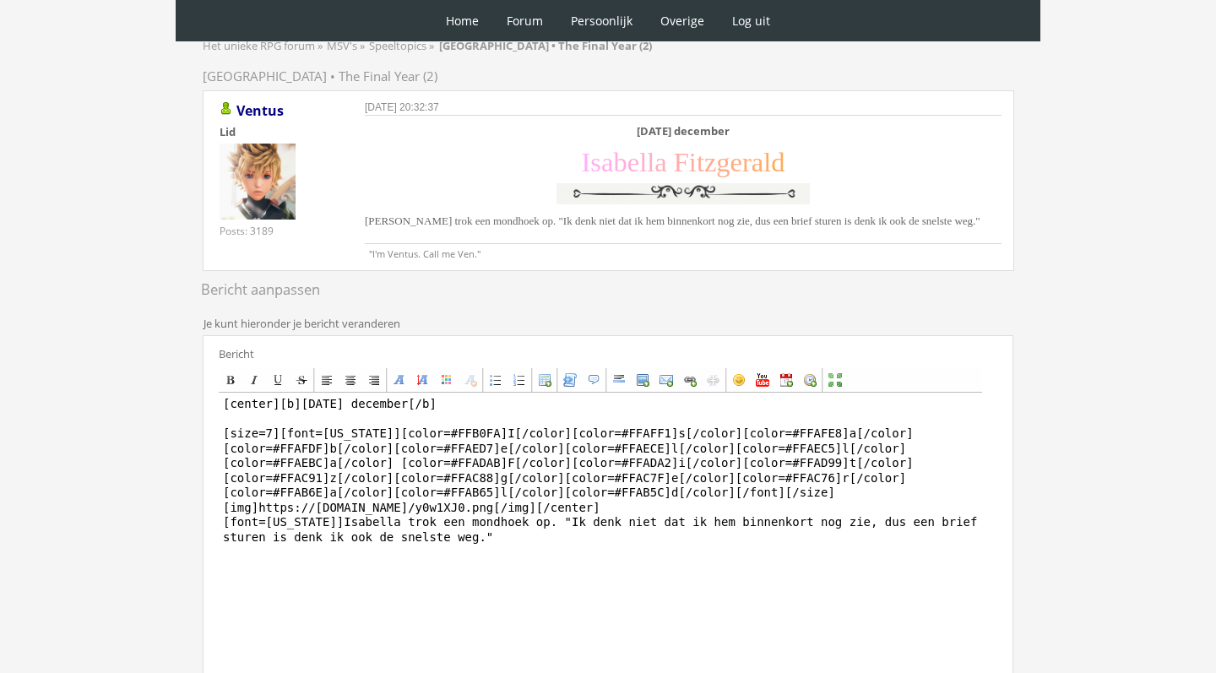
scroll to position [173, 0]
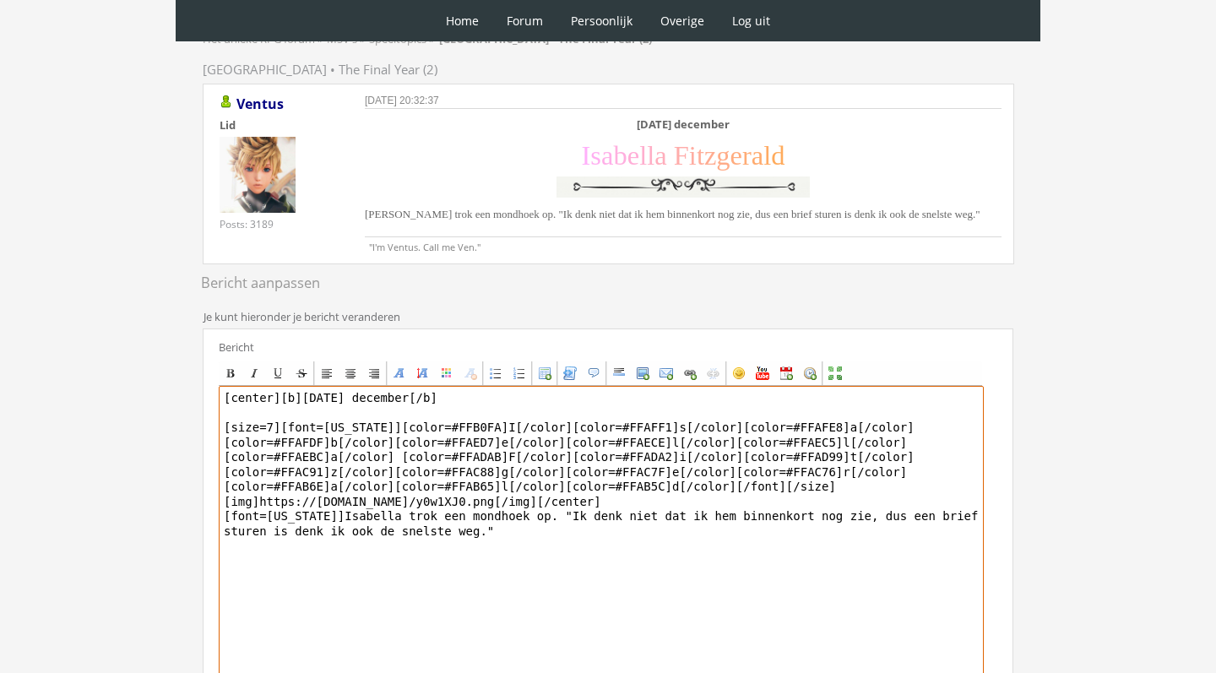
click at [618, 529] on textarea "[center][b][DATE] december[/b] [size=7][font=[US_STATE]][color=#FFB0FA]I[/color…" at bounding box center [601, 542] width 765 height 313
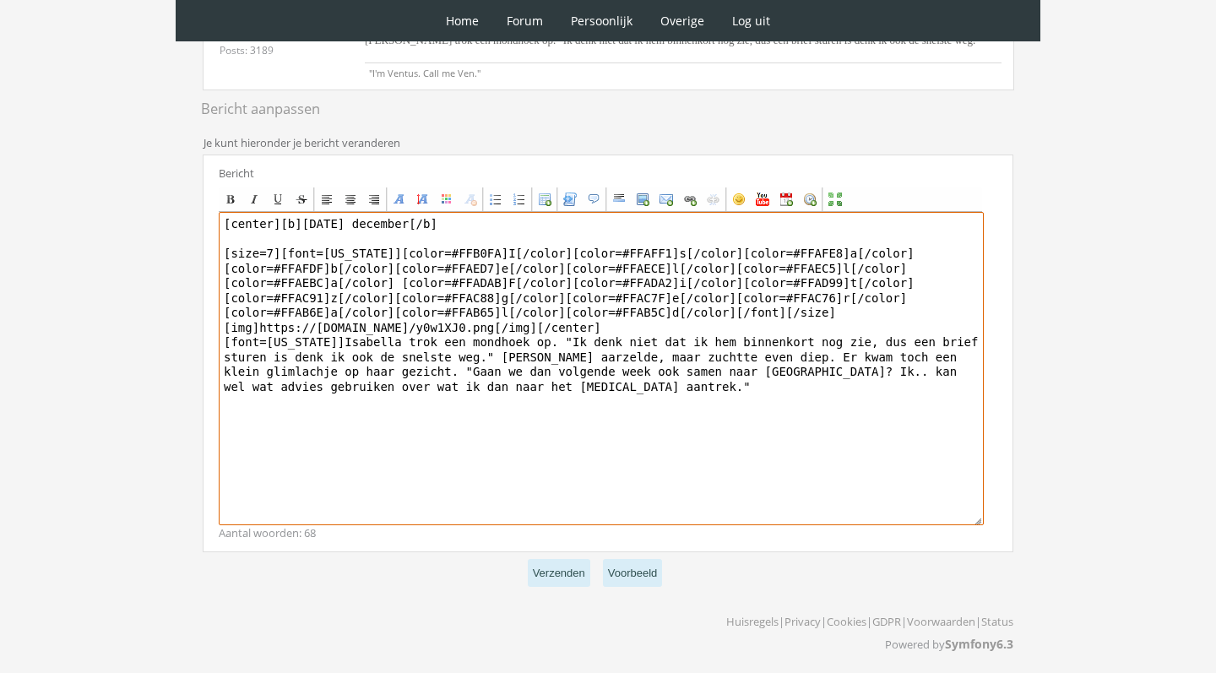
scroll to position [346, 0]
type textarea "[center][b][DATE] december[/b] [size=7][font=[US_STATE]][color=#FFB0FA]I[/color…"
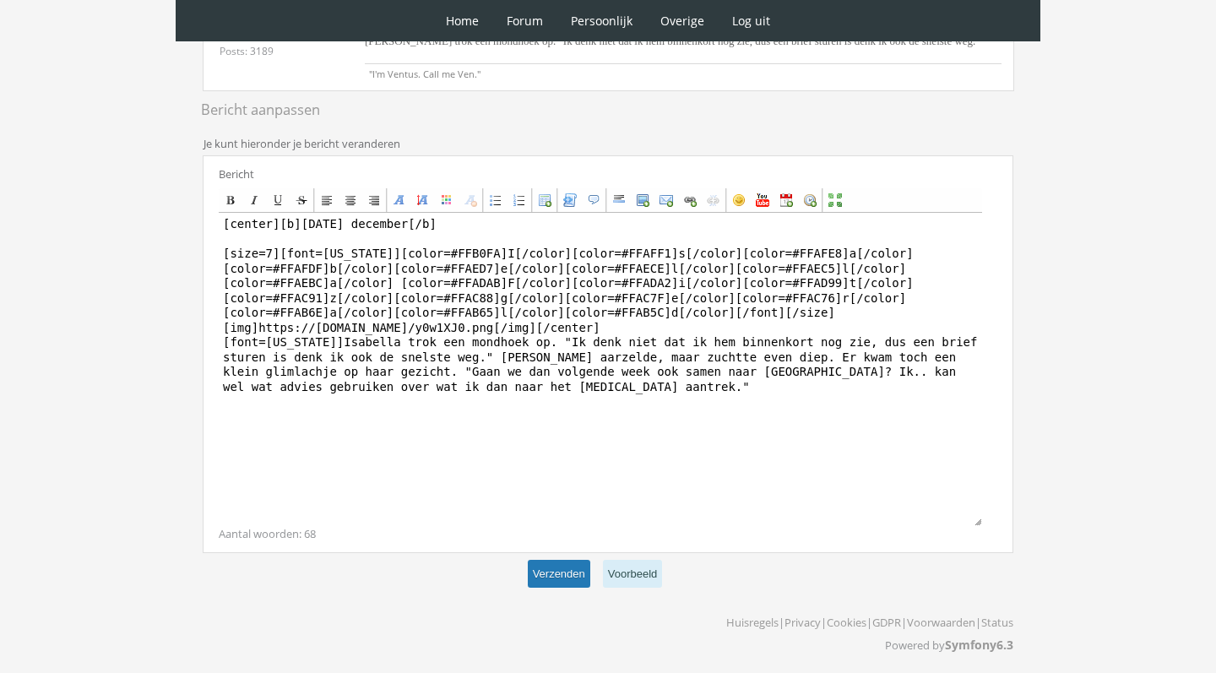
click at [562, 577] on button "Verzenden" at bounding box center [559, 574] width 62 height 28
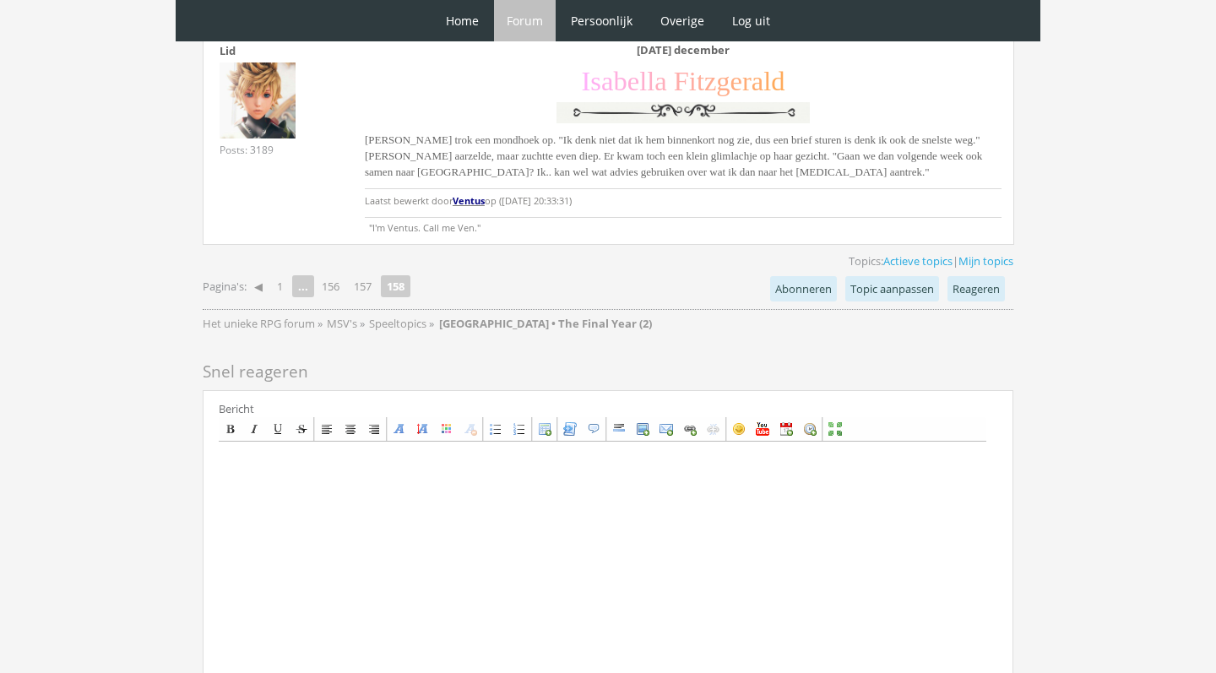
scroll to position [2323, 0]
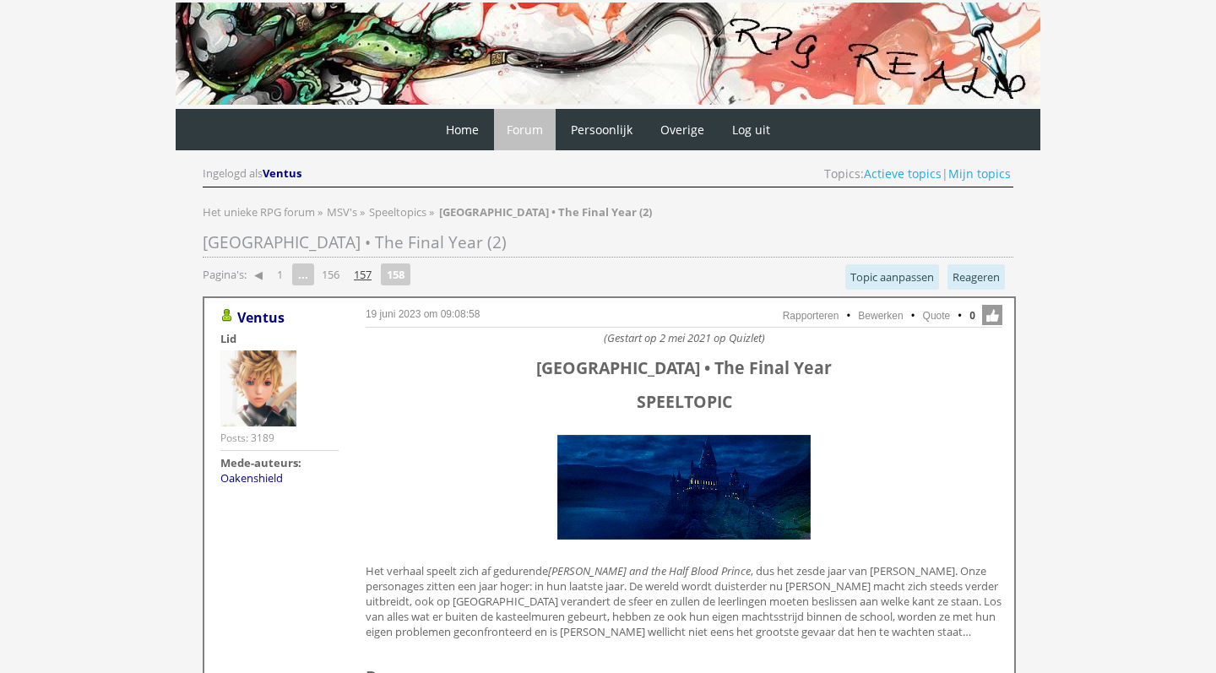
click at [372, 272] on link "157" at bounding box center [362, 275] width 31 height 24
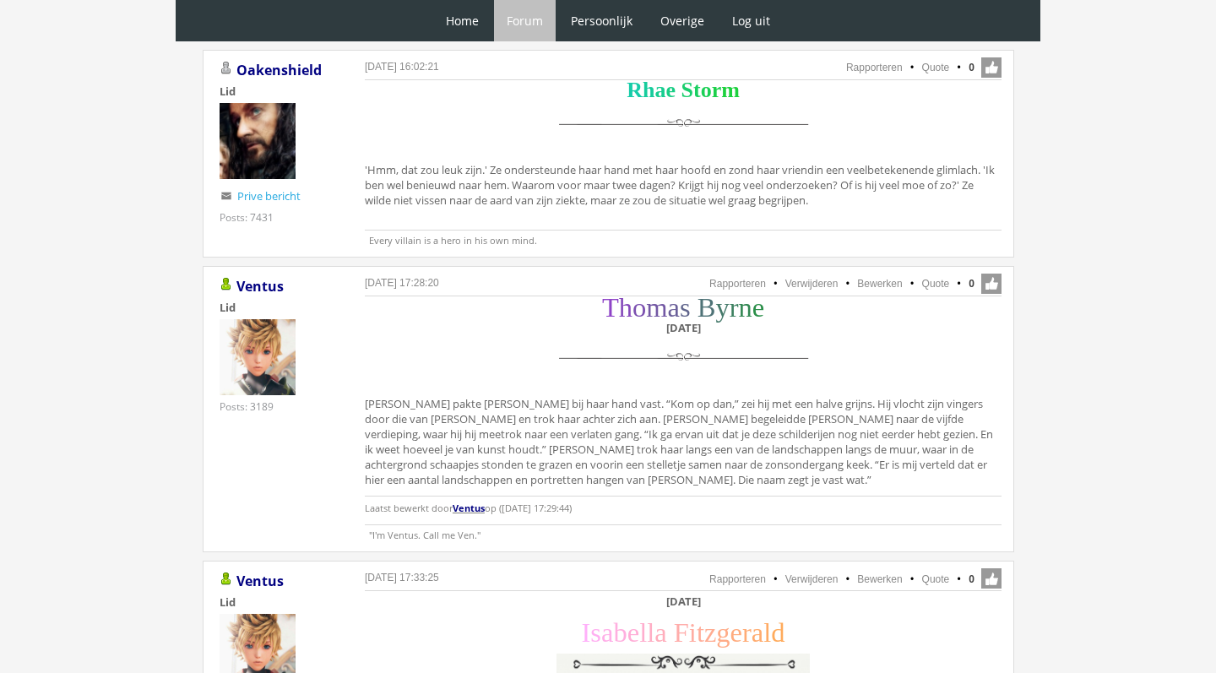
scroll to position [3638, 0]
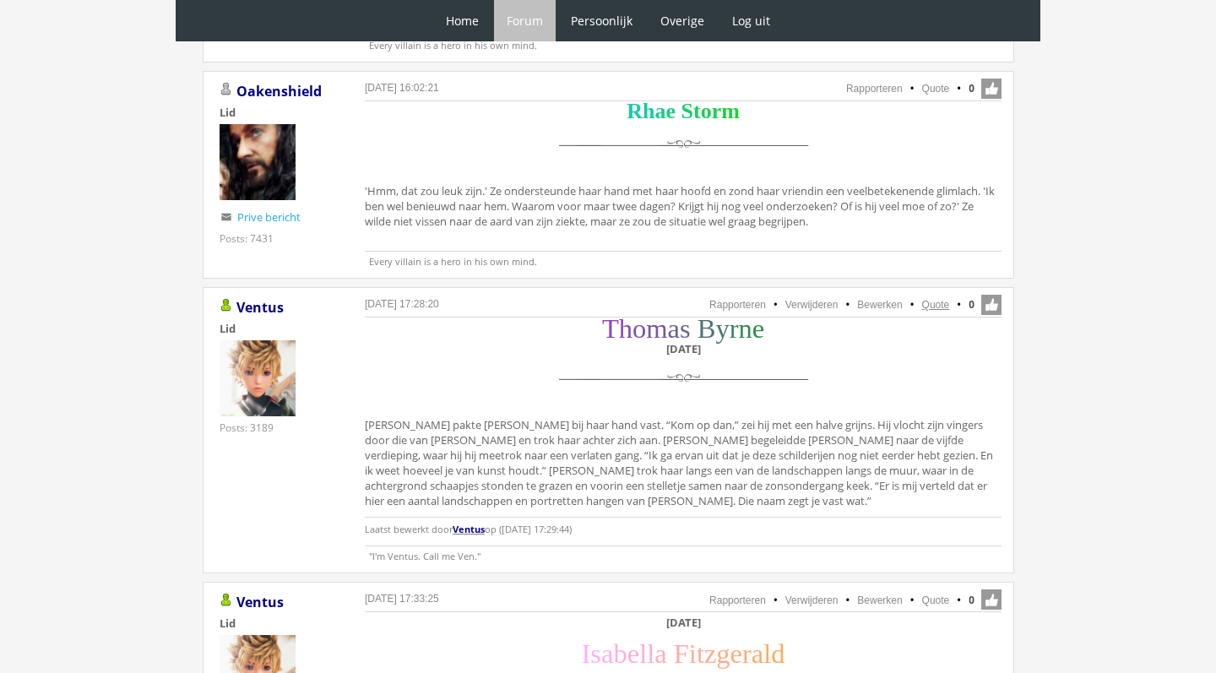
click at [939, 299] on link "Quote" at bounding box center [936, 305] width 28 height 12
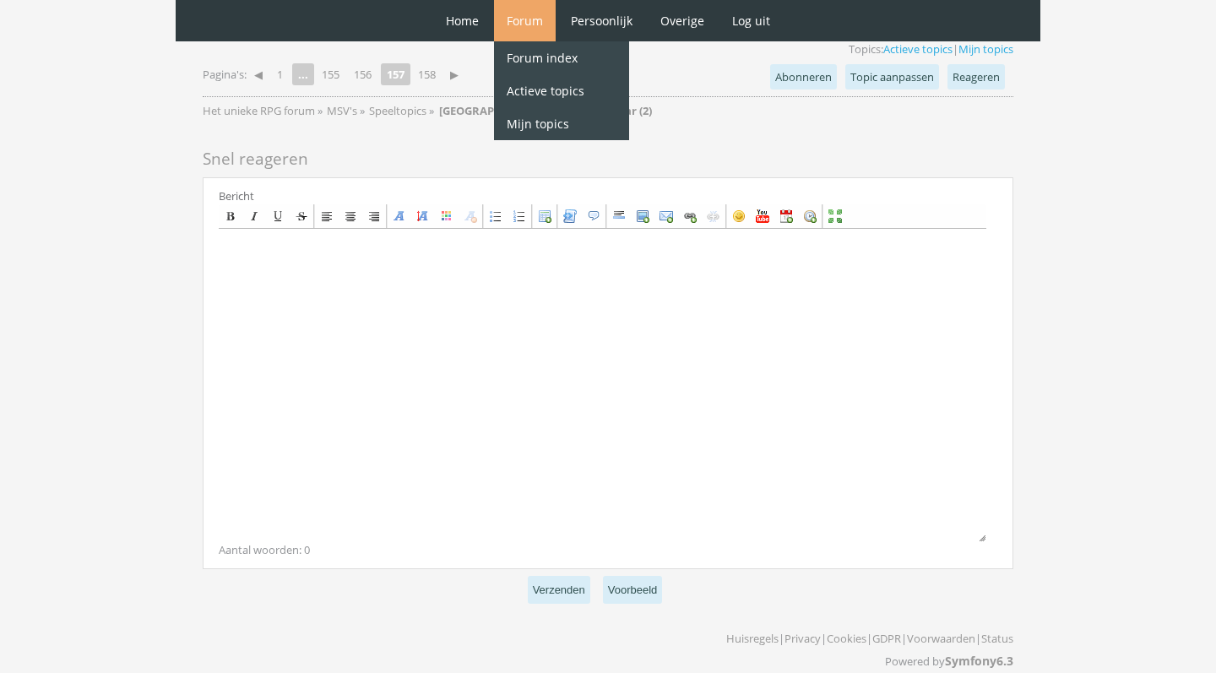
scroll to position [4406, 0]
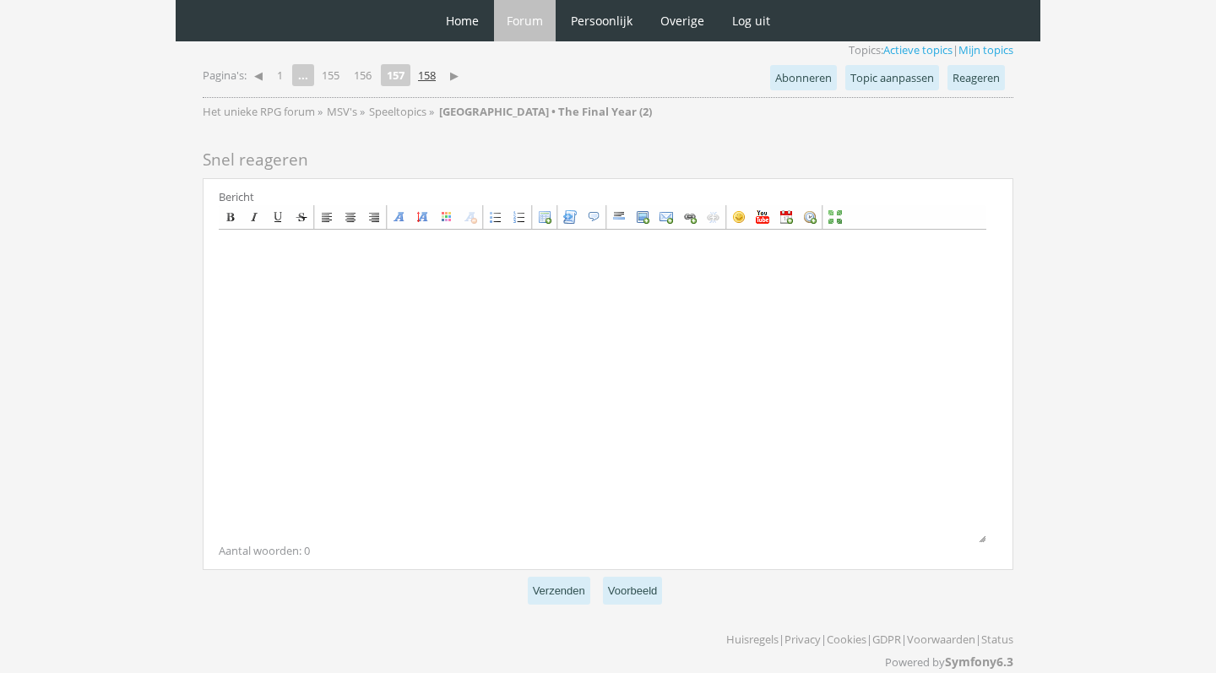
click at [442, 63] on link "158" at bounding box center [426, 75] width 31 height 24
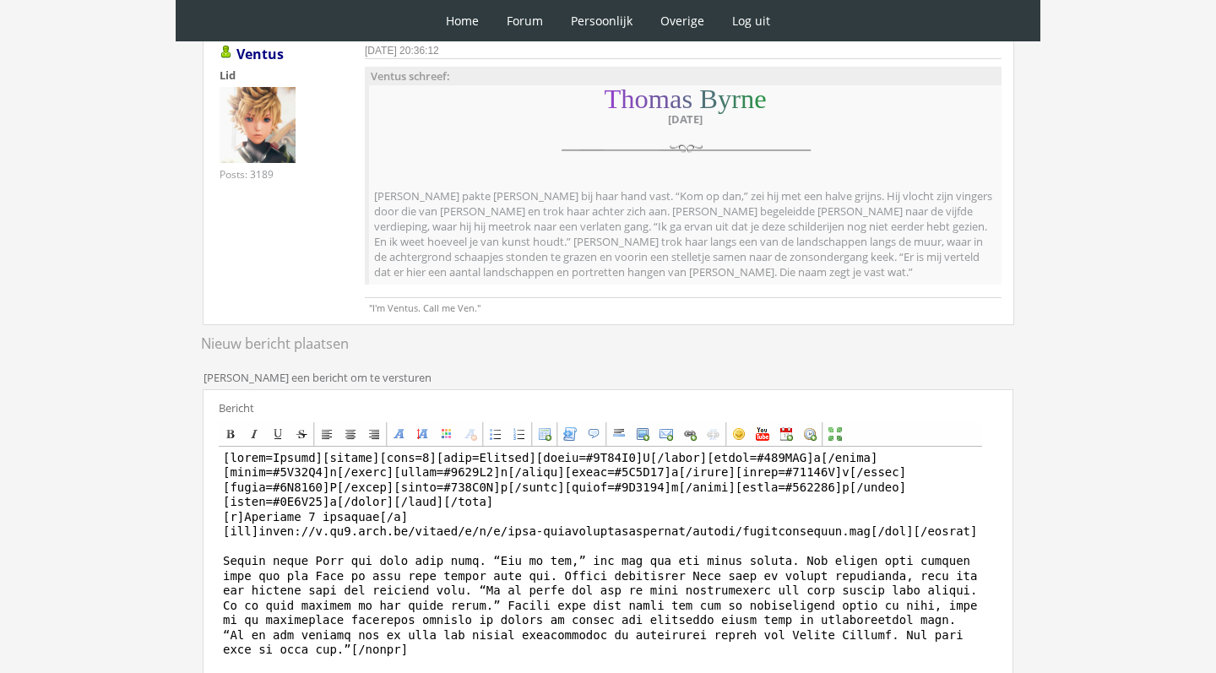
scroll to position [295, 0]
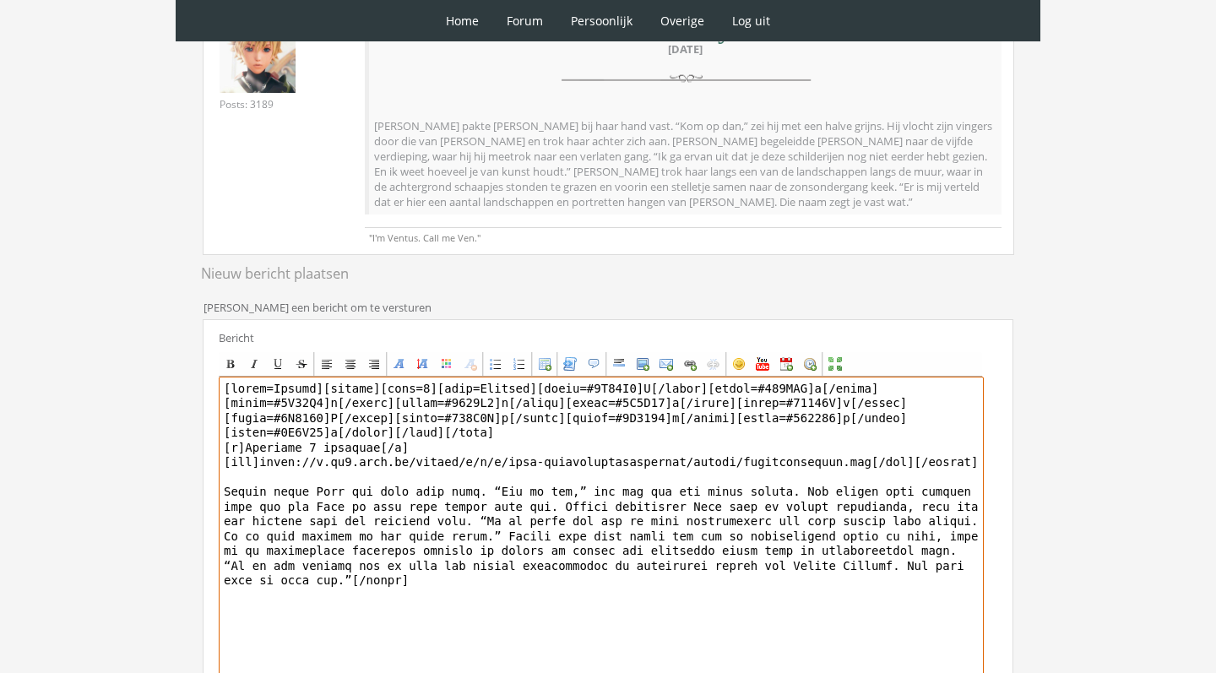
drag, startPoint x: 322, startPoint y: 384, endPoint x: 447, endPoint y: 470, distance: 151.8
click at [447, 470] on textarea at bounding box center [601, 533] width 765 height 313
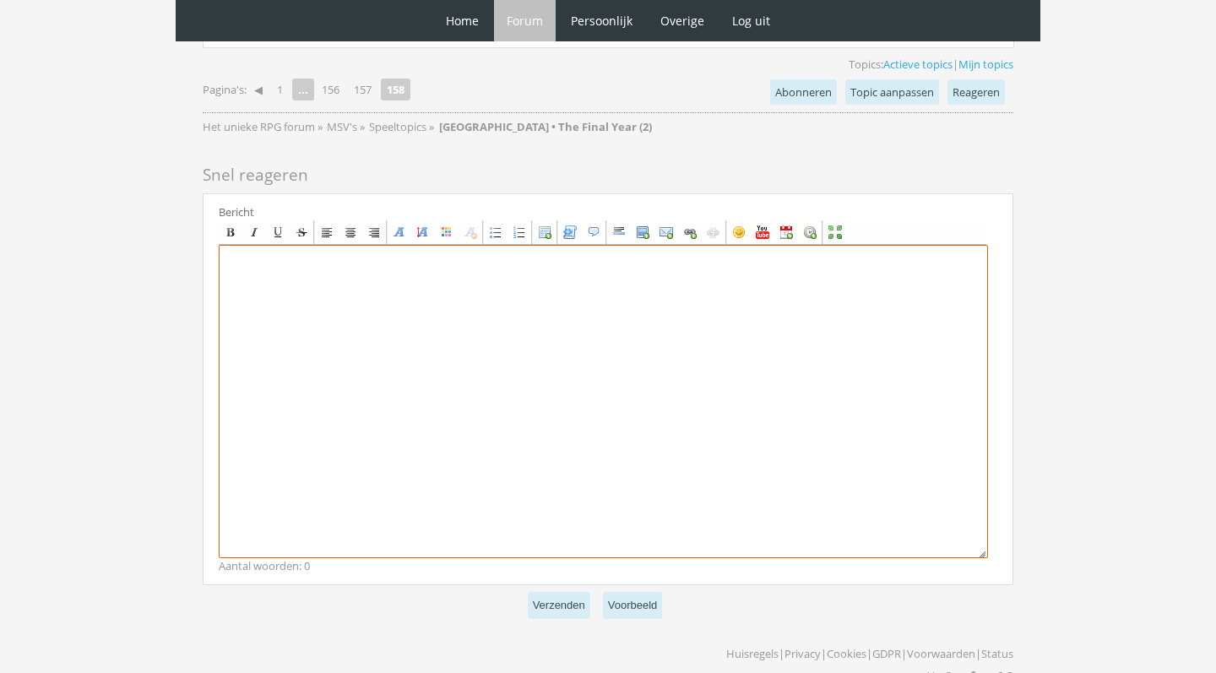
scroll to position [2563, 0]
click at [409, 300] on textarea at bounding box center [603, 403] width 769 height 313
paste textarea "[center][size=7][font=[US_STATE]][color=#8E44C7]T[/color][color=#854ABB]h[/colo…"
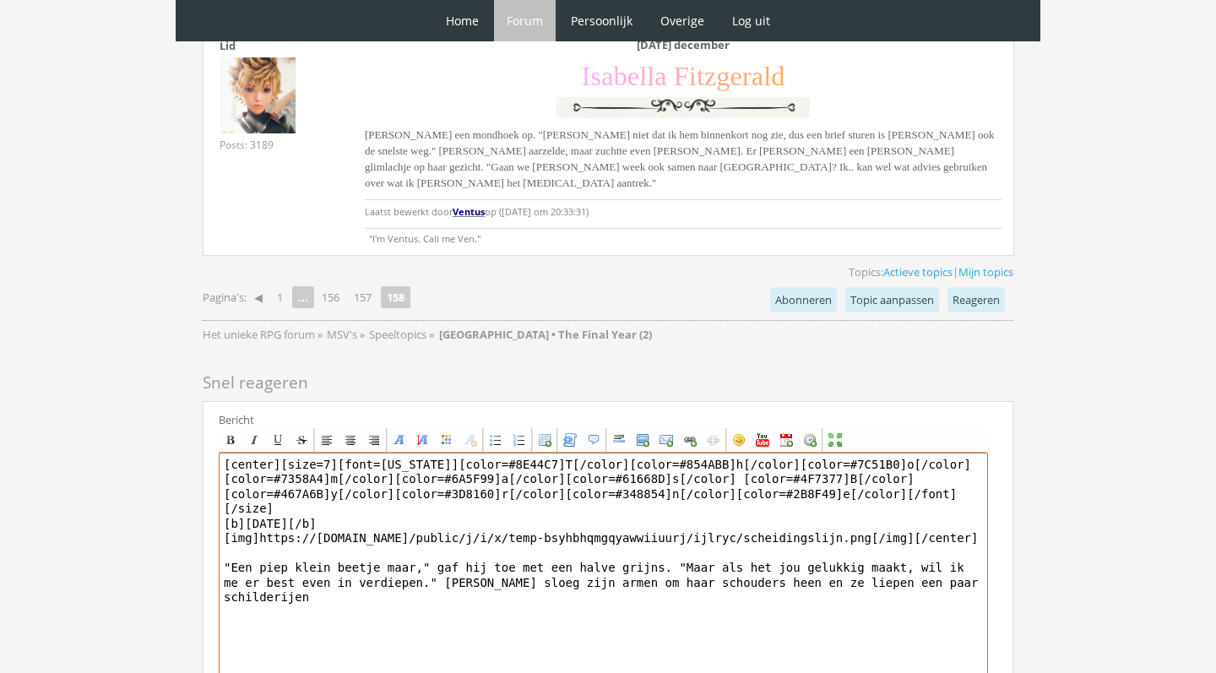
scroll to position [2357, 0]
drag, startPoint x: 851, startPoint y: 550, endPoint x: 859, endPoint y: 556, distance: 9.6
click at [859, 556] on textarea "[center][size=7][font=Georgia][color=#8E44C7]T[/color][color=#854ABB]h[/color][…" at bounding box center [603, 608] width 769 height 313
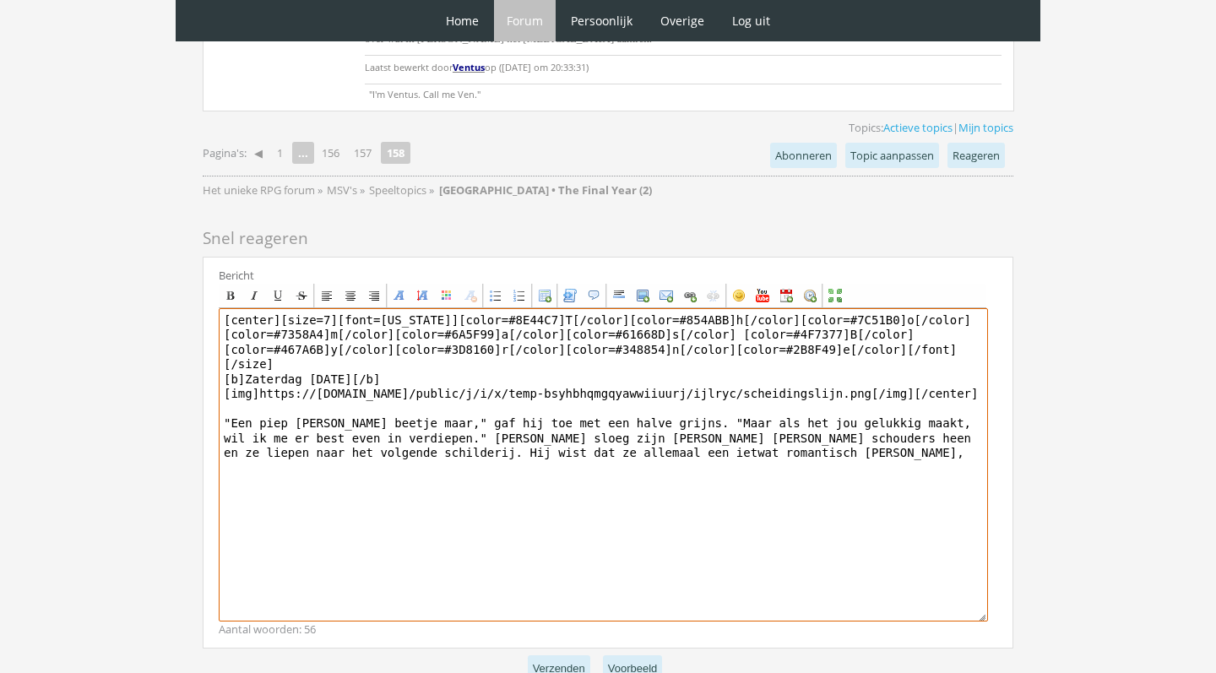
scroll to position [2505, 0]
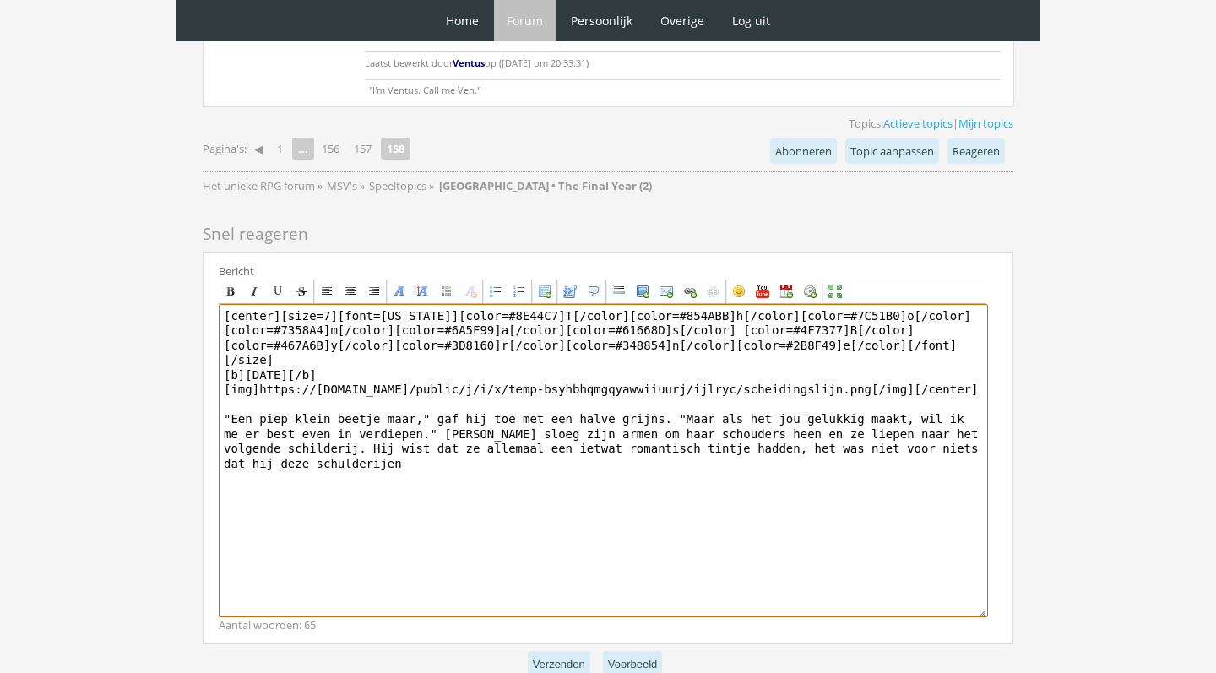
click at [288, 426] on textarea "[center][size=7][font=Georgia][color=#8E44C7]T[/color][color=#854ABB]h[/color][…" at bounding box center [603, 460] width 769 height 313
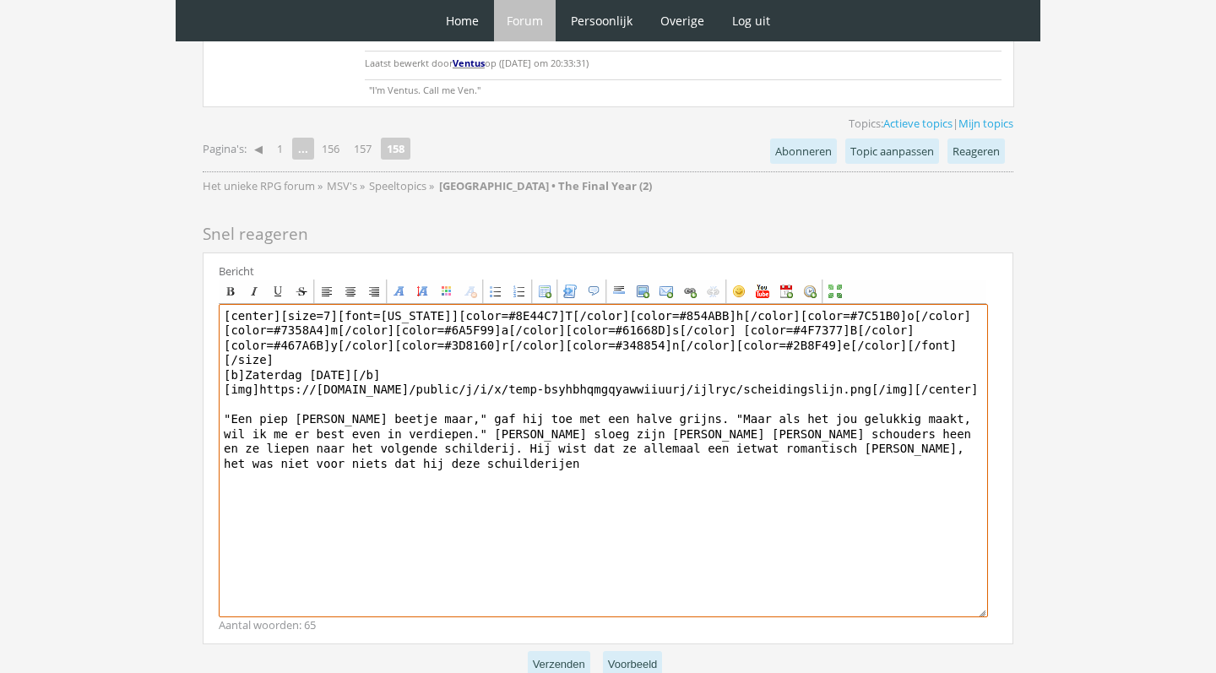
click at [376, 425] on textarea "[center][size=7][font=Georgia][color=#8E44C7]T[/color][color=#854ABB]h[/color][…" at bounding box center [603, 460] width 769 height 313
click at [288, 428] on textarea "[center][size=7][font=Georgia][color=#8E44C7]T[/color][color=#854ABB]h[/color][…" at bounding box center [603, 460] width 769 height 313
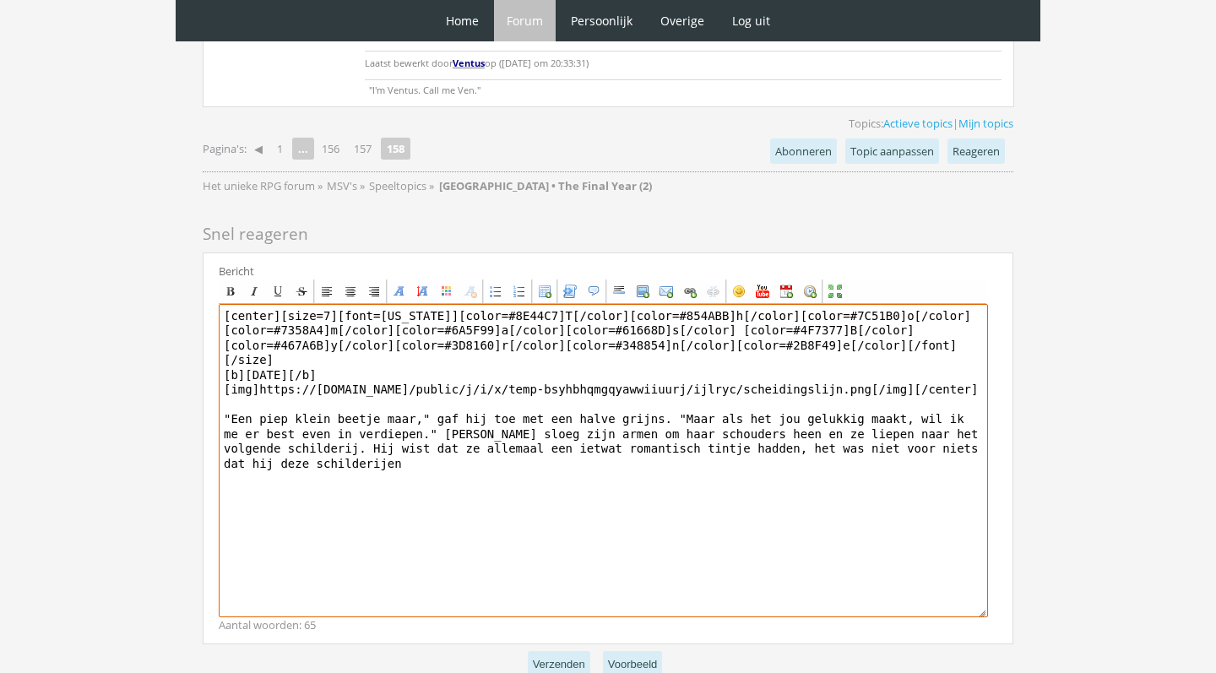
click at [391, 420] on textarea "[center][size=7][font=Georgia][color=#8E44C7]T[/color][color=#854ABB]h[/color][…" at bounding box center [603, 460] width 769 height 313
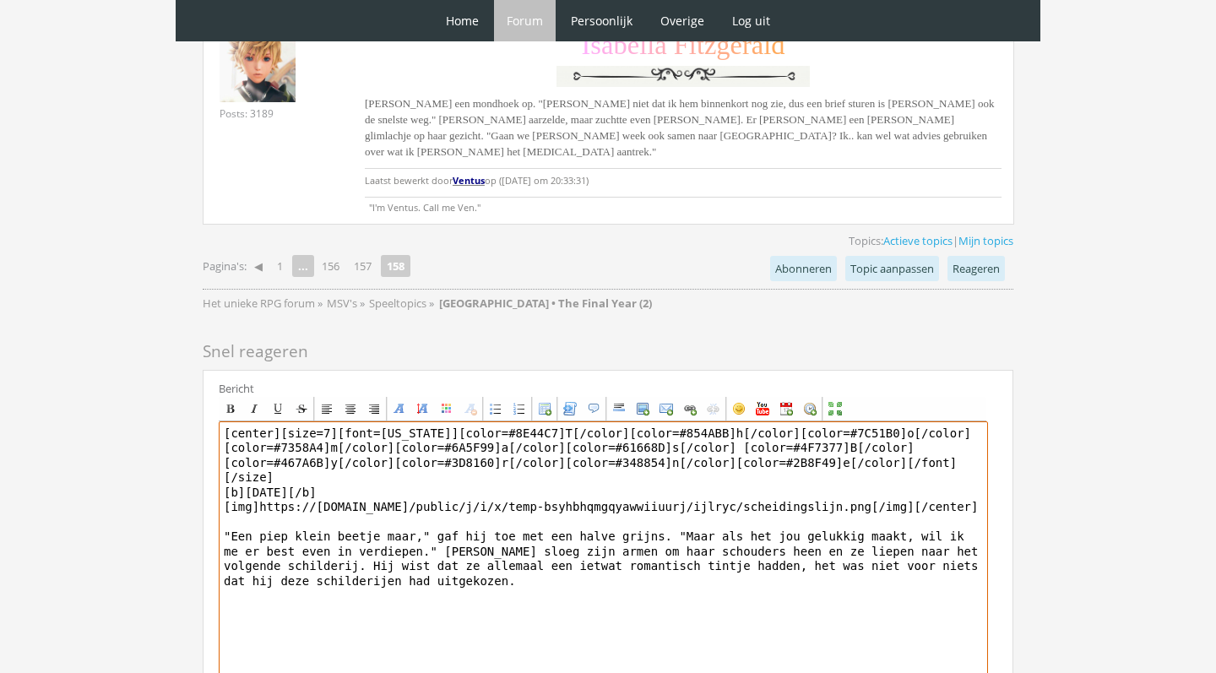
scroll to position [2390, 0]
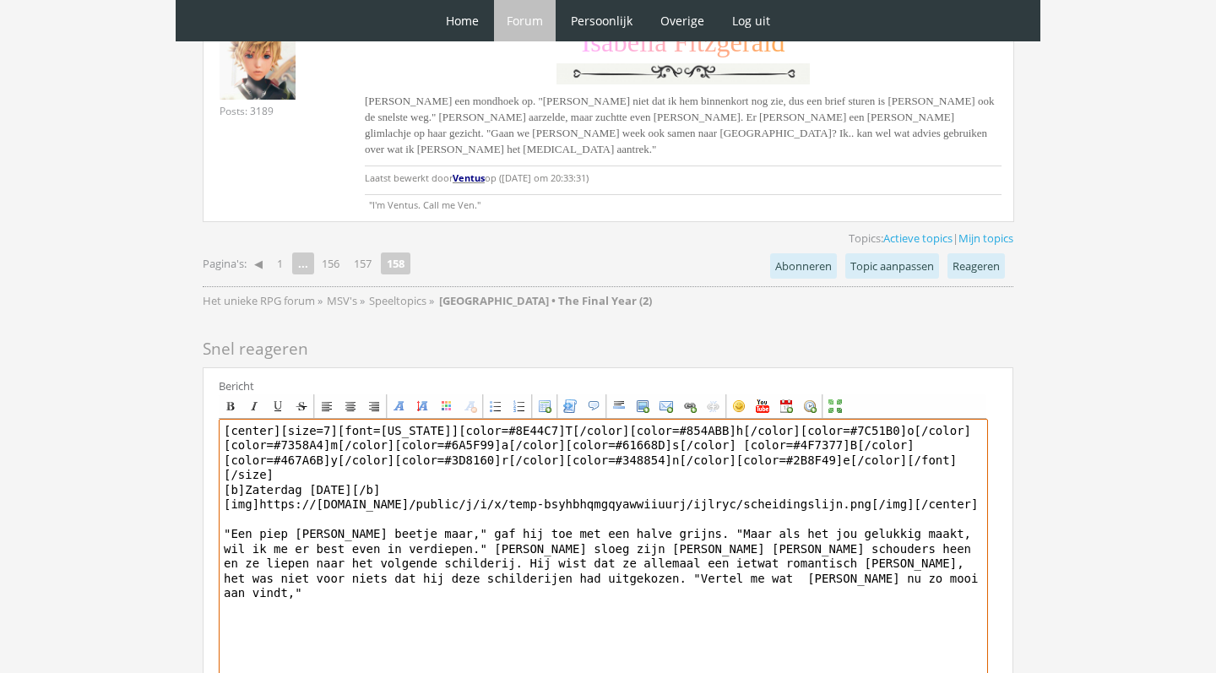
click at [576, 537] on textarea "[center][size=7][font=Georgia][color=#8E44C7]T[/color][color=#854ABB]h[/color][…" at bounding box center [603, 575] width 769 height 313
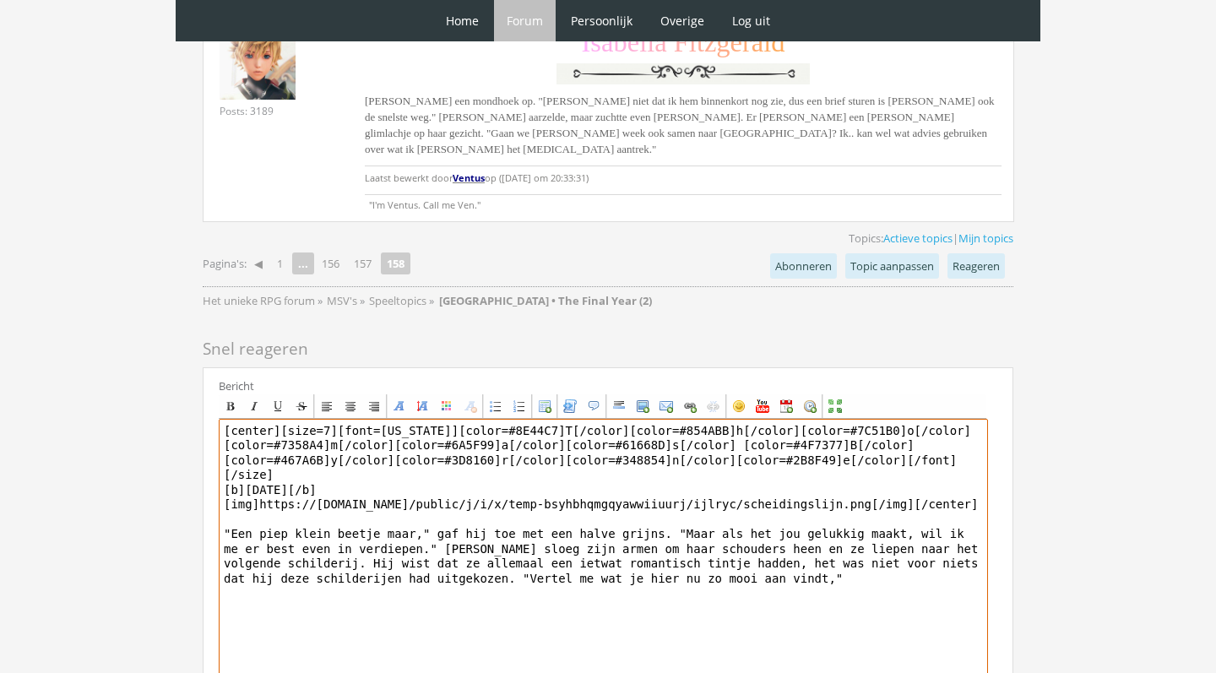
click at [822, 547] on textarea "[center][size=7][font=Georgia][color=#8E44C7]T[/color][color=#854ABB]h[/color][…" at bounding box center [603, 575] width 769 height 313
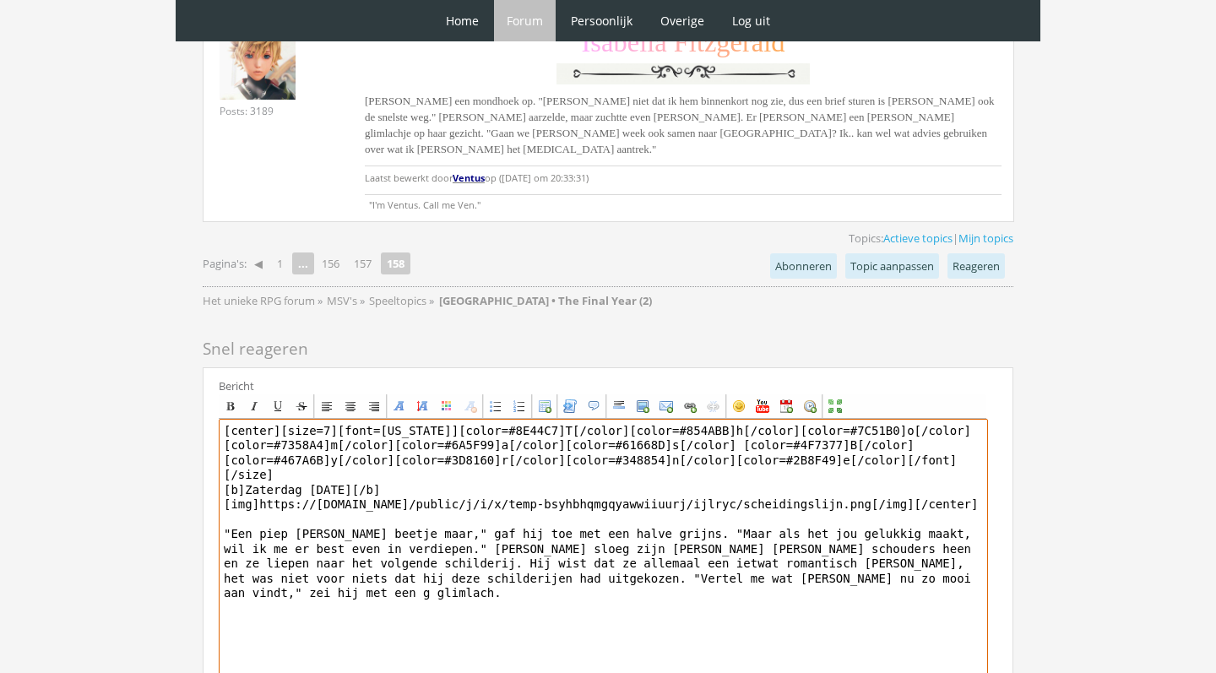
click at [920, 542] on textarea "[center][size=7][font=Georgia][color=#8E44C7]T[/color][color=#854ABB]h[/color][…" at bounding box center [603, 575] width 769 height 313
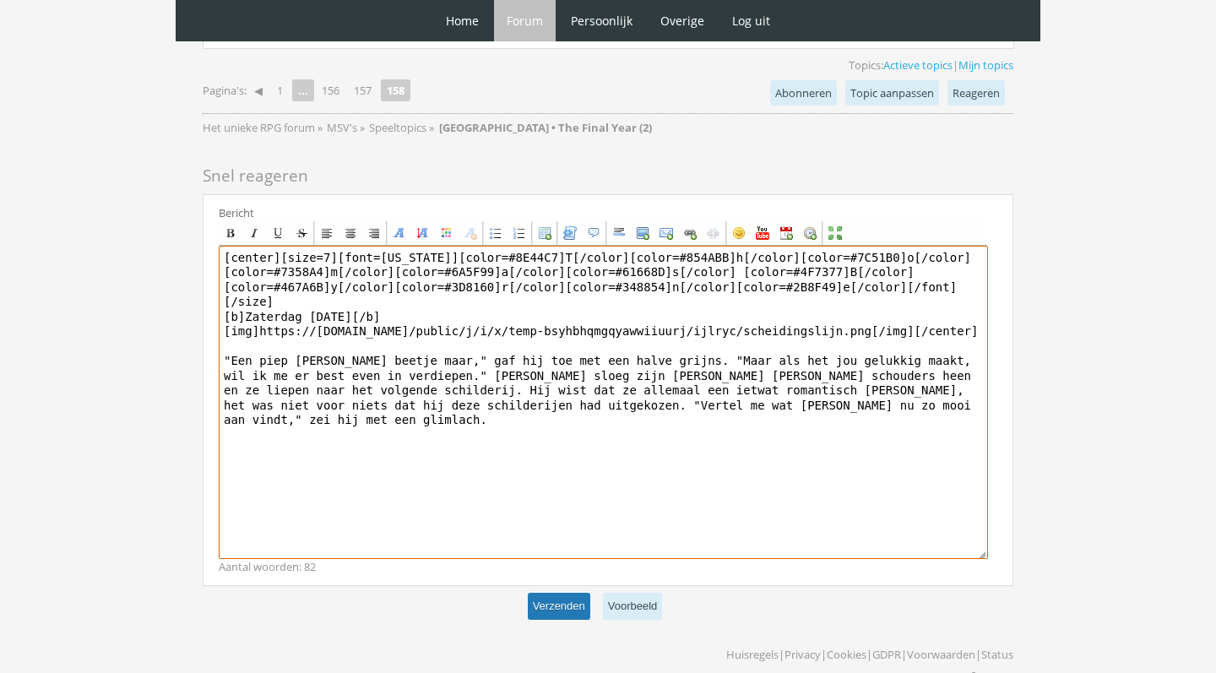
scroll to position [2563, 0]
type textarea "[center][size=7][font=Georgia][color=#8E44C7]T[/color][color=#854ABB]h[/color][…"
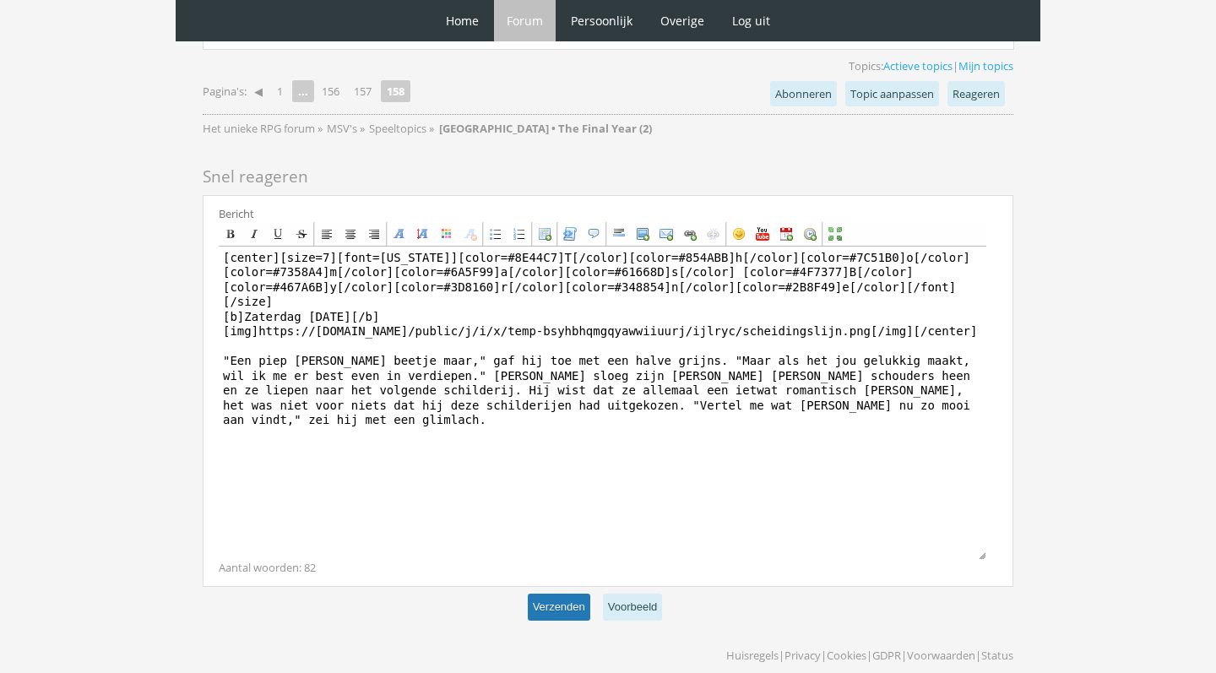
click at [543, 594] on button "Verzenden" at bounding box center [559, 608] width 62 height 28
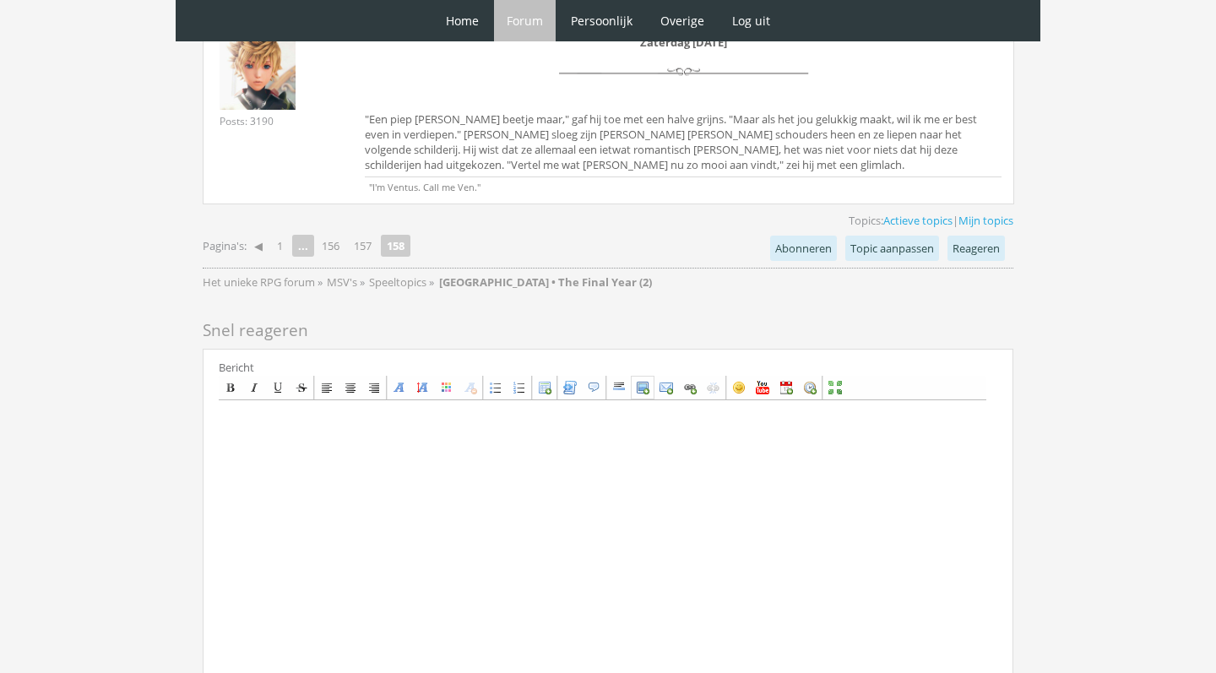
scroll to position [2747, 0]
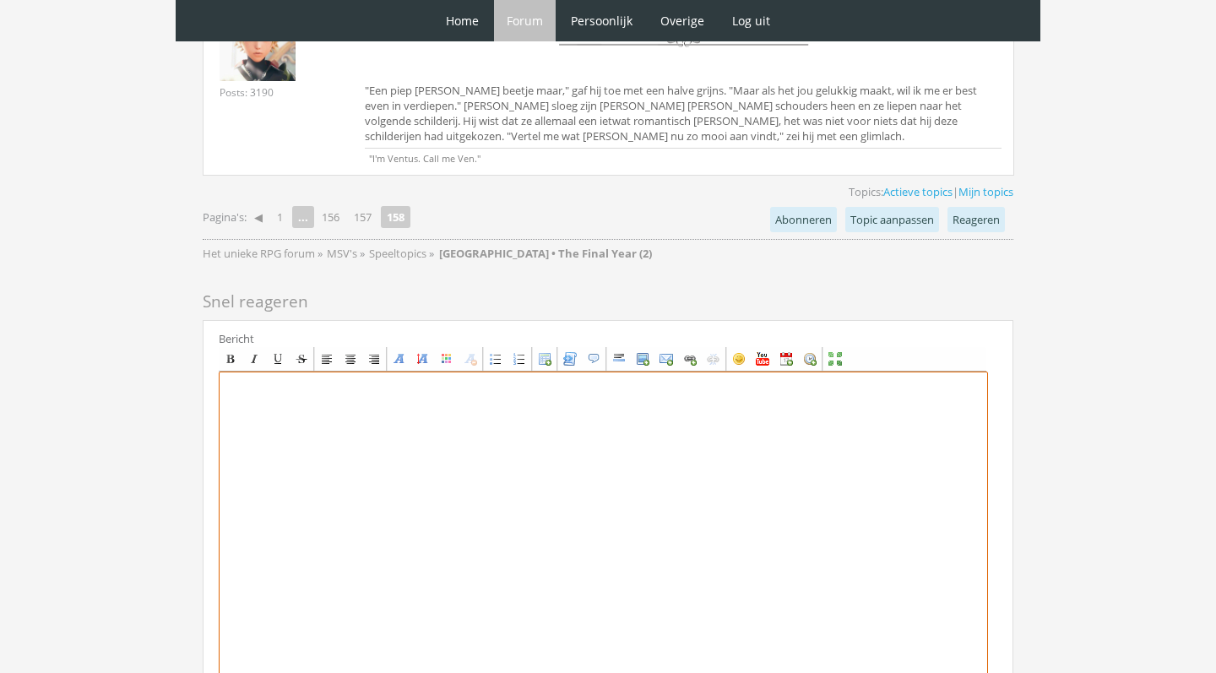
click at [569, 395] on textarea at bounding box center [603, 528] width 769 height 313
paste textarea "[center][font=Trebuchet MS][size=7][color=#2A522A]G[/color][color=#30642D]i[/co…"
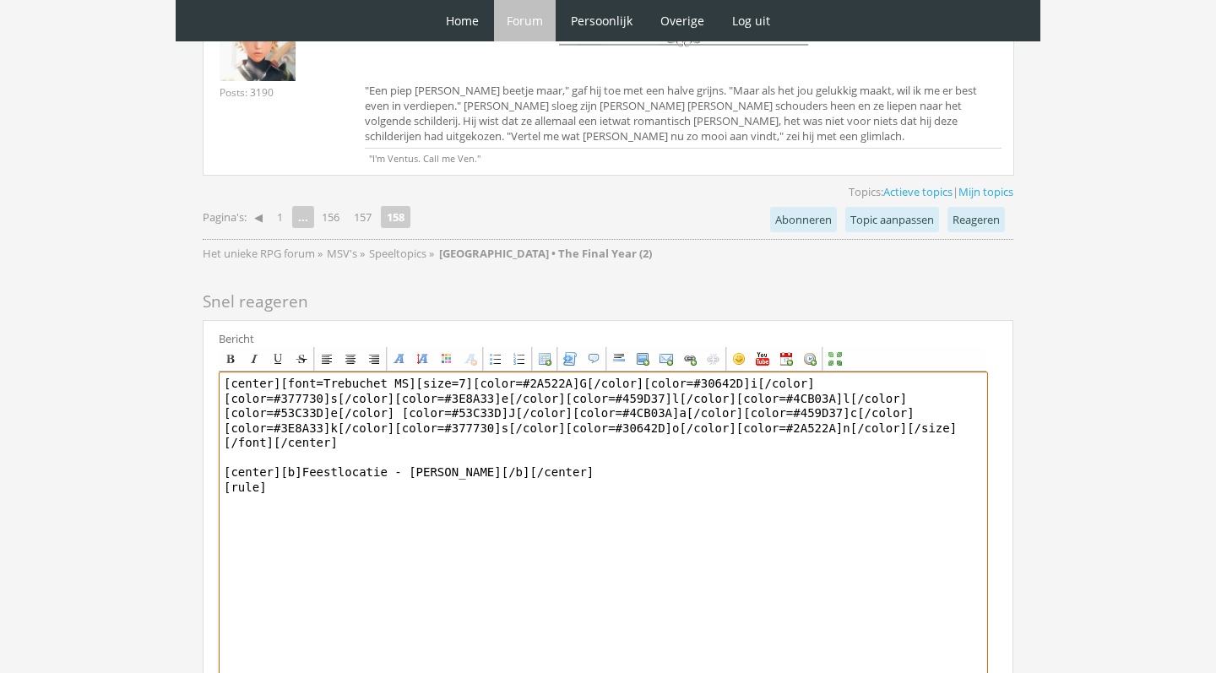
drag, startPoint x: 465, startPoint y: 345, endPoint x: 304, endPoint y: 346, distance: 161.3
click at [304, 372] on textarea "[center][font=Trebuchet MS][size=7][color=#2A522A]G[/color][color=#30642D]i[/co…" at bounding box center [603, 528] width 769 height 313
click at [252, 398] on textarea "[center][font=Trebuchet MS][size=7][color=#2A522A]G[/color][color=#30642D]i[/co…" at bounding box center [603, 528] width 769 height 313
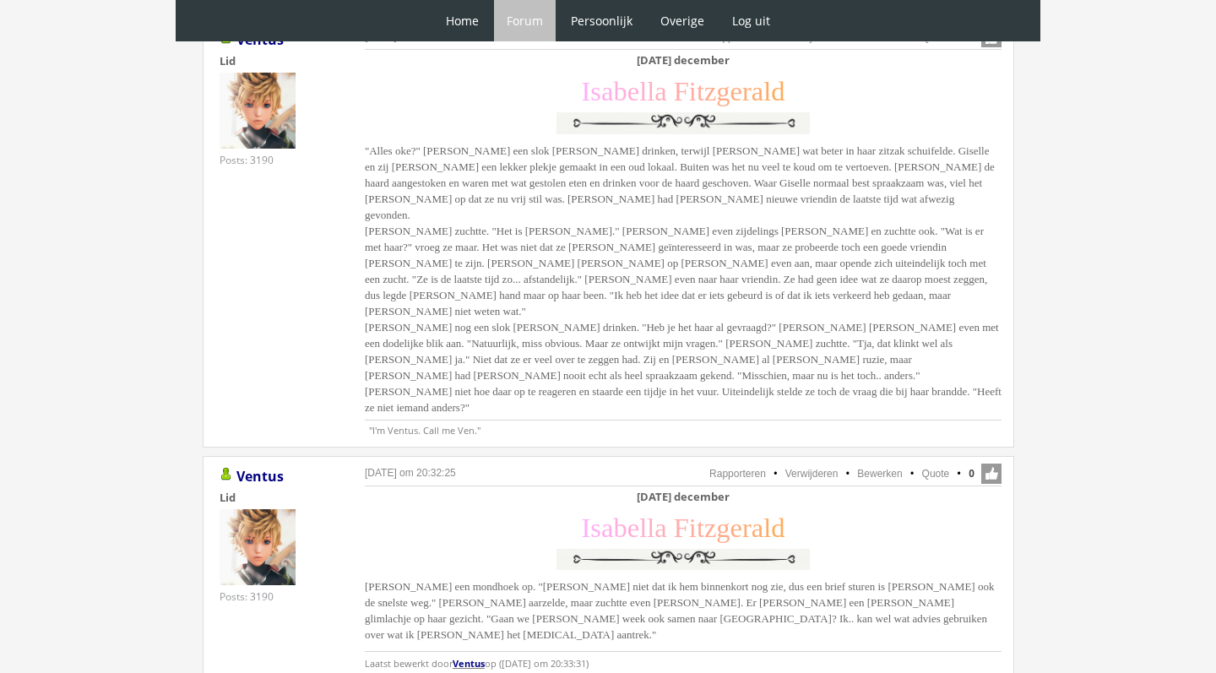
scroll to position [1909, 0]
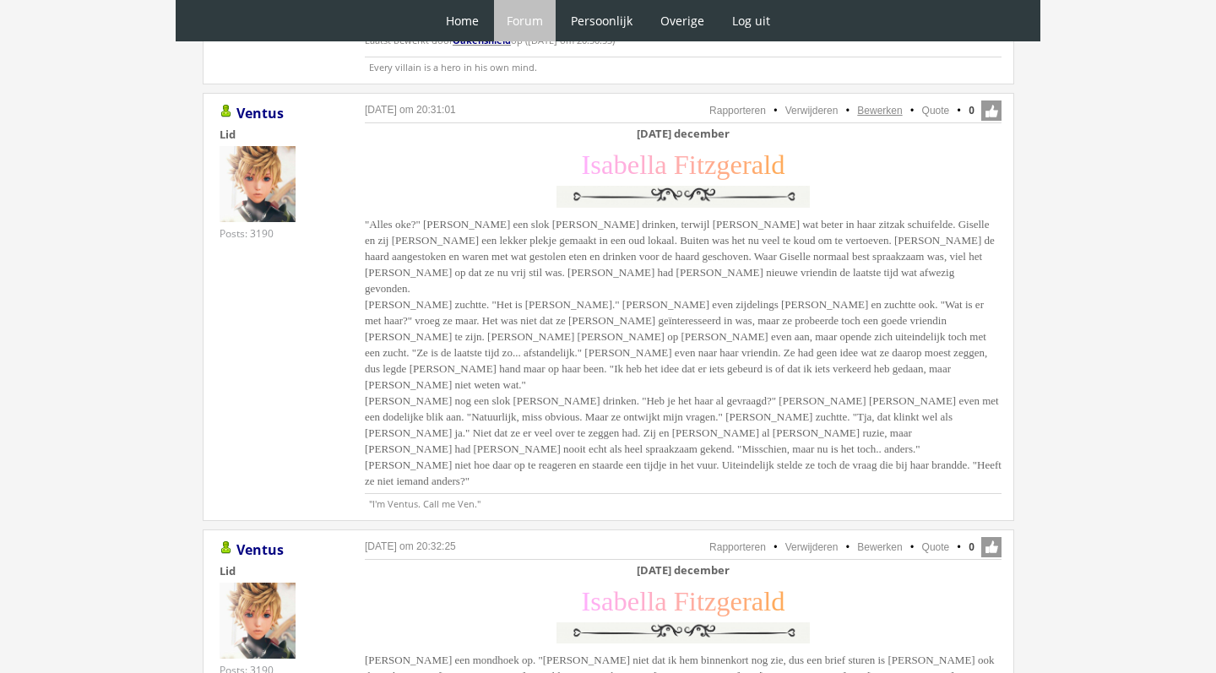
type textarea "[center][font=Trebuchet MS][size=7][color=#2A522A]G[/color][color=#30642D]i[/co…"
click at [882, 105] on link "Bewerken" at bounding box center [879, 111] width 45 height 12
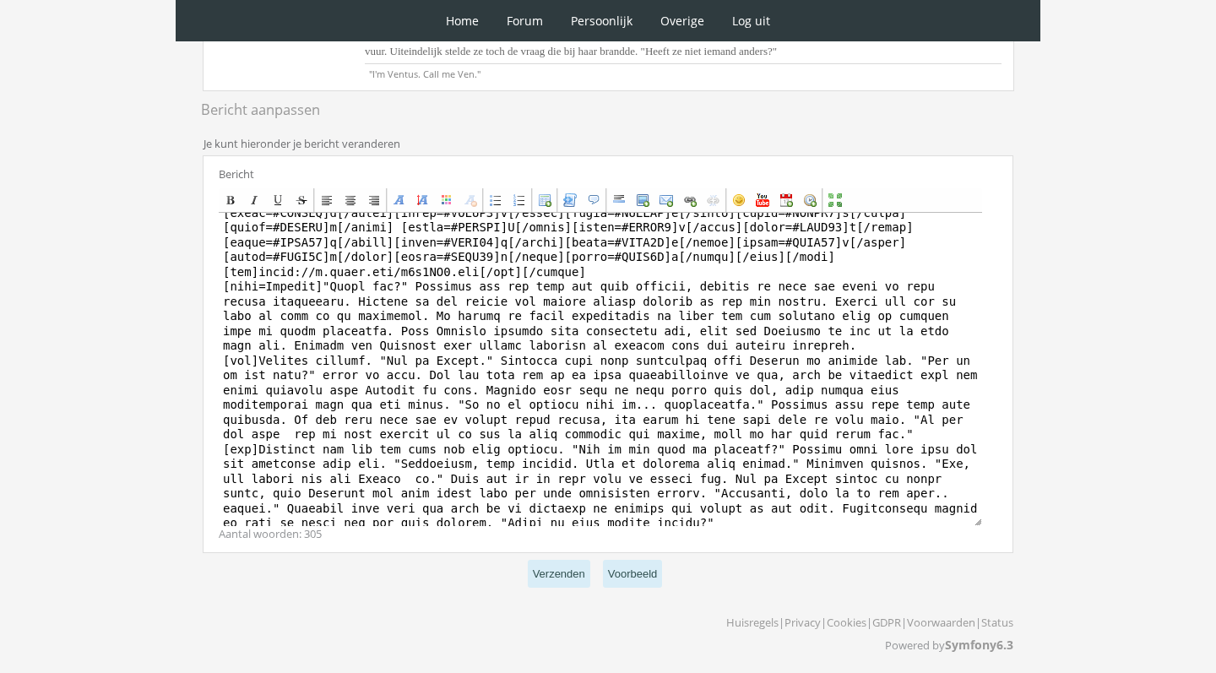
scroll to position [54, 0]
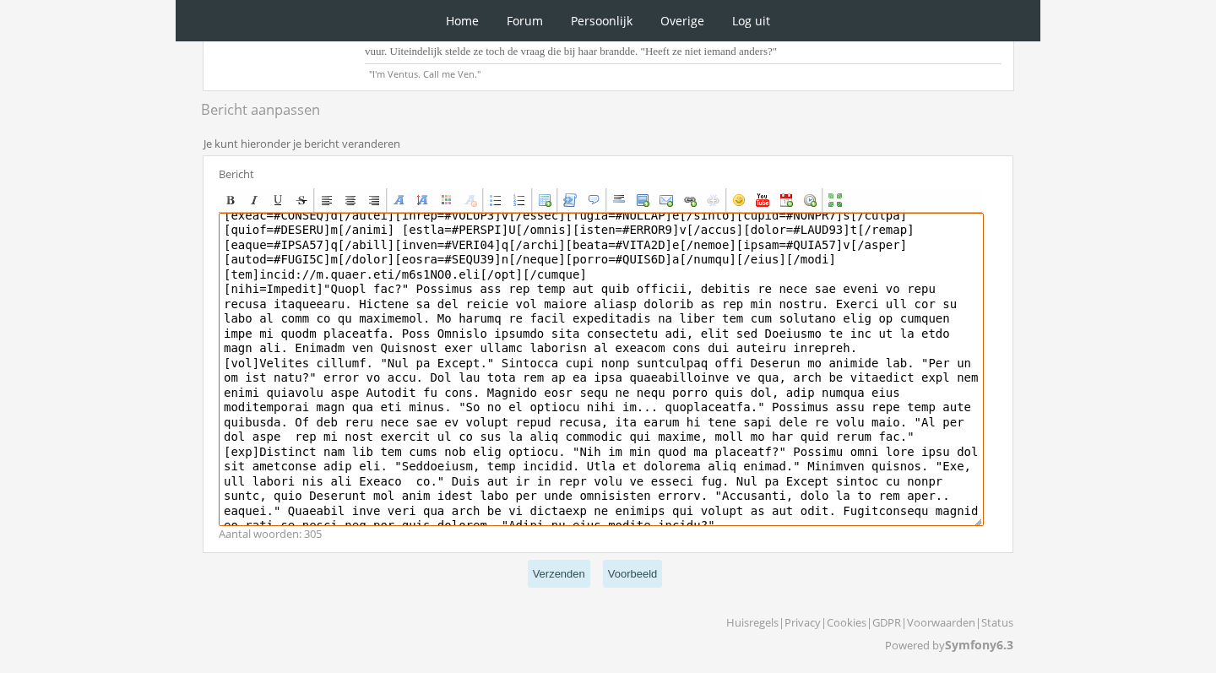
drag, startPoint x: 486, startPoint y: 509, endPoint x: 368, endPoint y: 517, distance: 118.4
click at [368, 517] on textarea at bounding box center [601, 369] width 765 height 313
type textarea "[center][b]December 2 december[/b] [size=7][font=Georgia][color=#FFB0FA]I[/colo…"
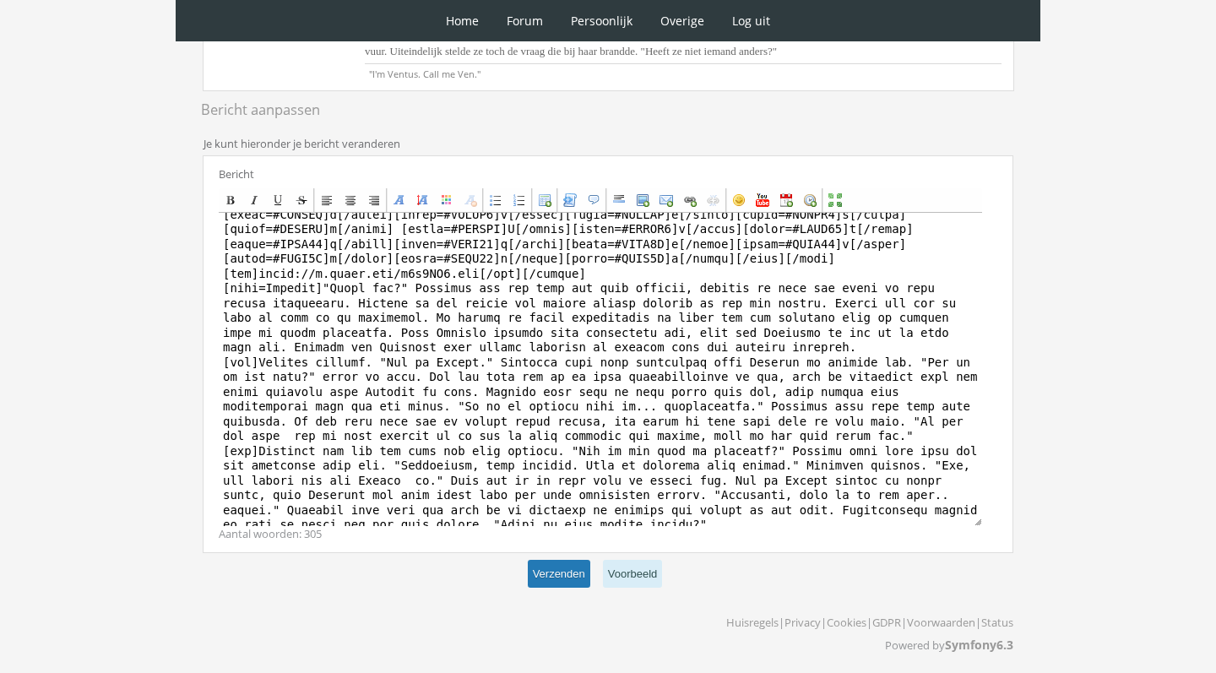
click at [567, 578] on button "Verzenden" at bounding box center [559, 574] width 62 height 28
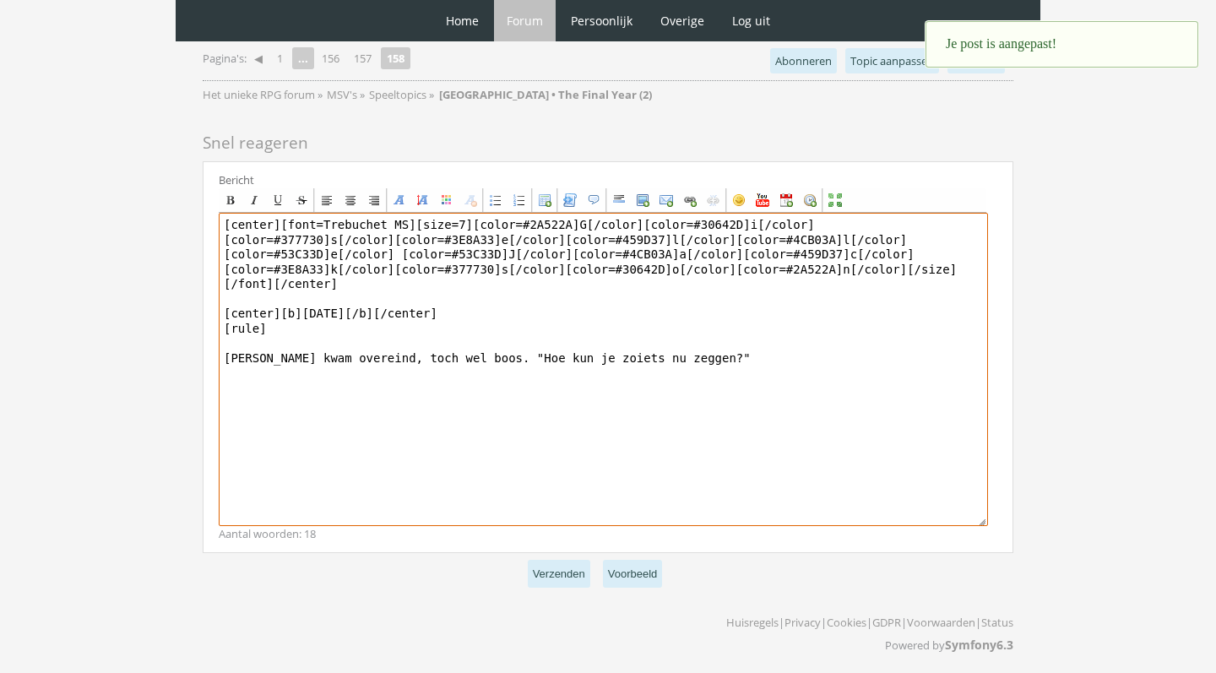
scroll to position [2828, 0]
click at [743, 406] on textarea "[center][font=Trebuchet MS][size=7][color=#2A522A]G[/color][color=#30642D]i[/co…" at bounding box center [603, 370] width 769 height 313
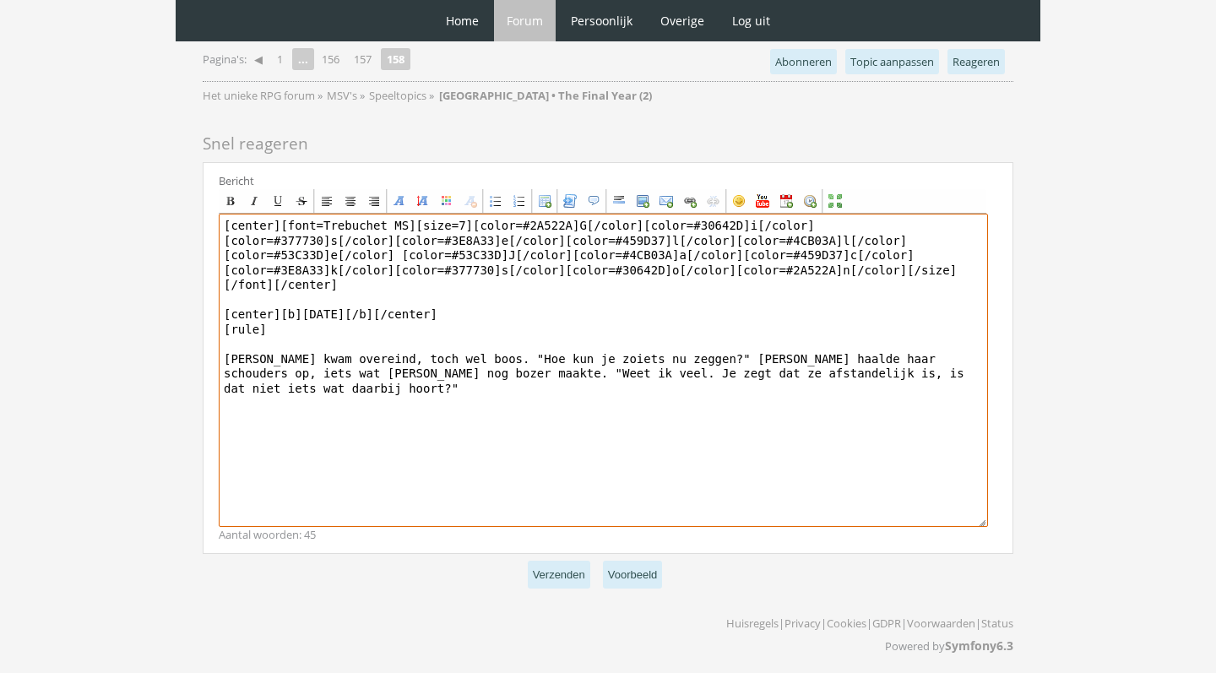
click at [805, 353] on textarea "[center][font=Trebuchet MS][size=7][color=#2A522A]G[/color][color=#30642D]i[/co…" at bounding box center [603, 370] width 769 height 313
drag, startPoint x: 744, startPoint y: 375, endPoint x: 808, endPoint y: 350, distance: 68.7
click at [808, 350] on textarea "[center][font=Trebuchet MS][size=7][color=#2A522A]G[/color][color=#30642D]i[/co…" at bounding box center [603, 370] width 769 height 313
type textarea "[center][font=Trebuchet MS][size=7][color=#2A522A]G[/color][color=#30642D]i[/co…"
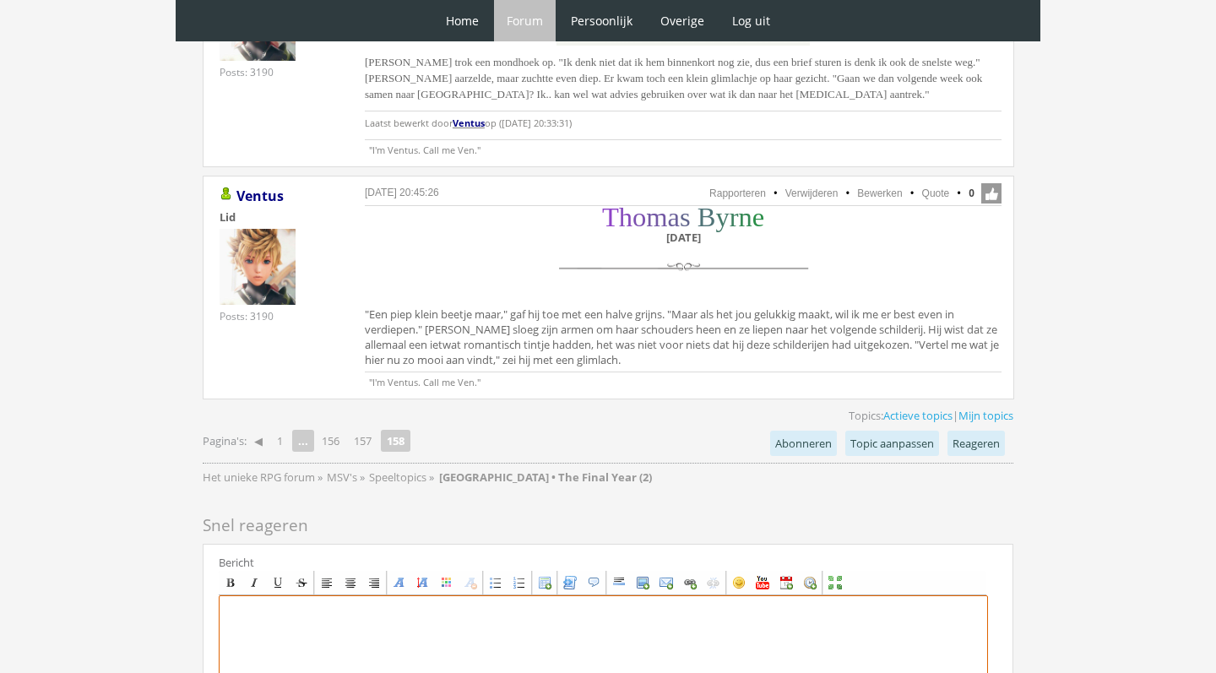
scroll to position [2272, 0]
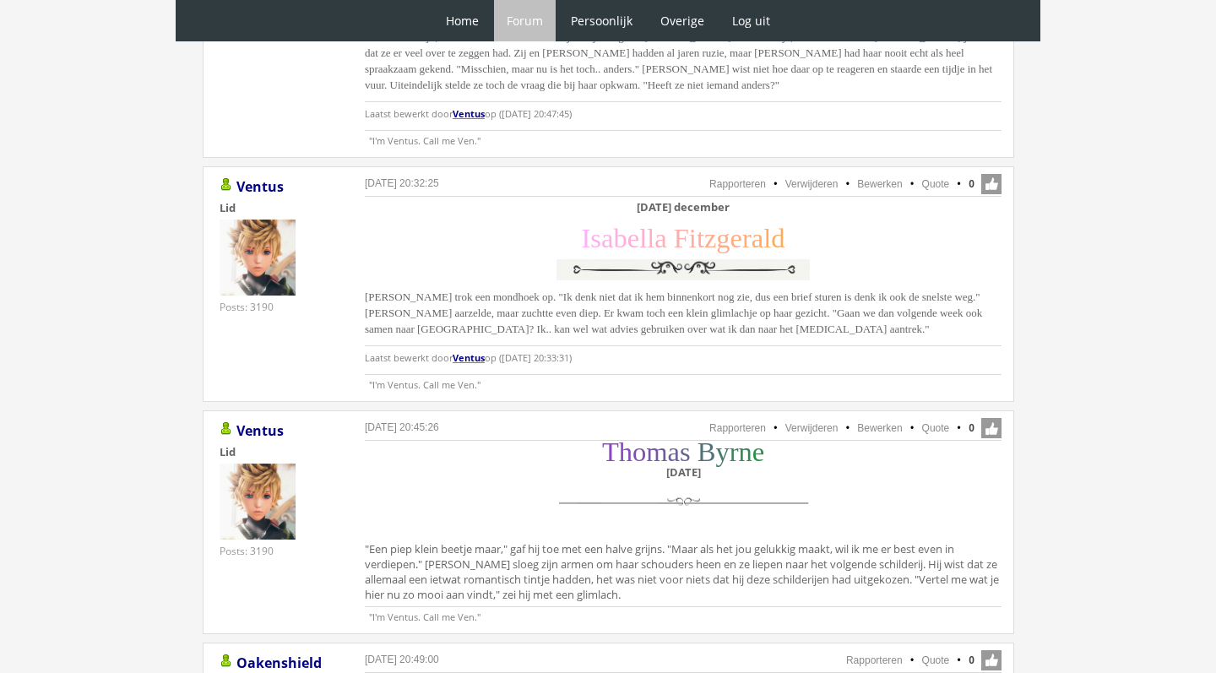
scroll to position [2208, 0]
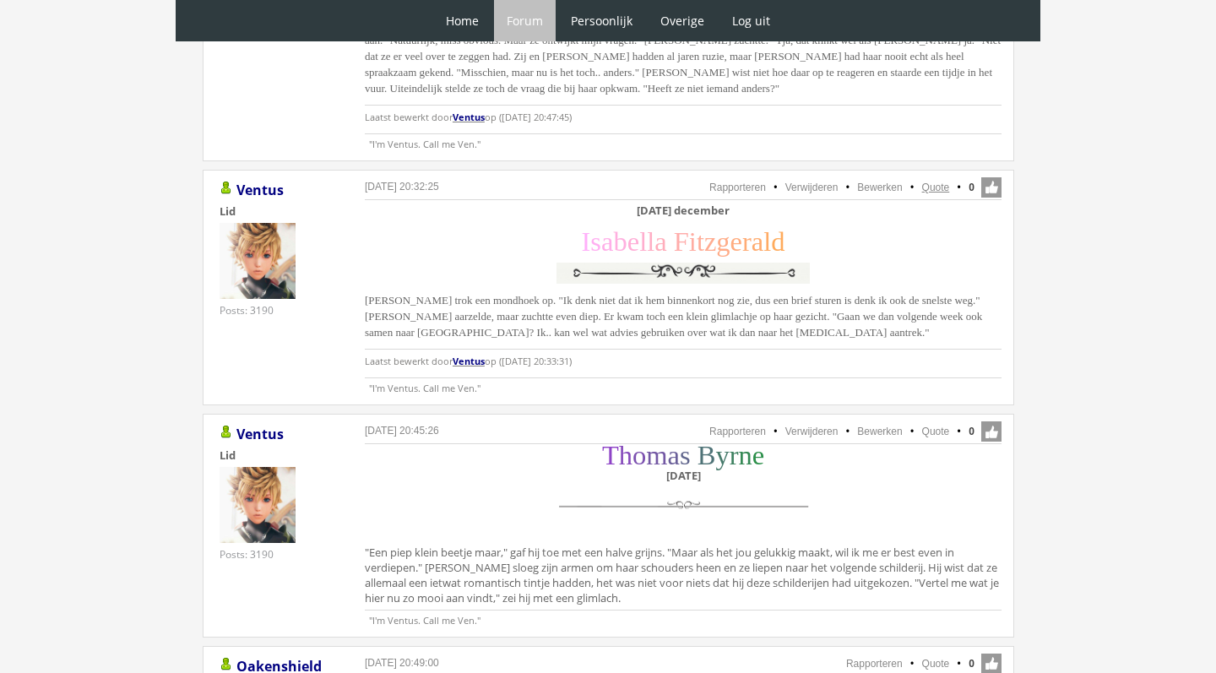
click at [936, 186] on link "Quote" at bounding box center [936, 188] width 28 height 12
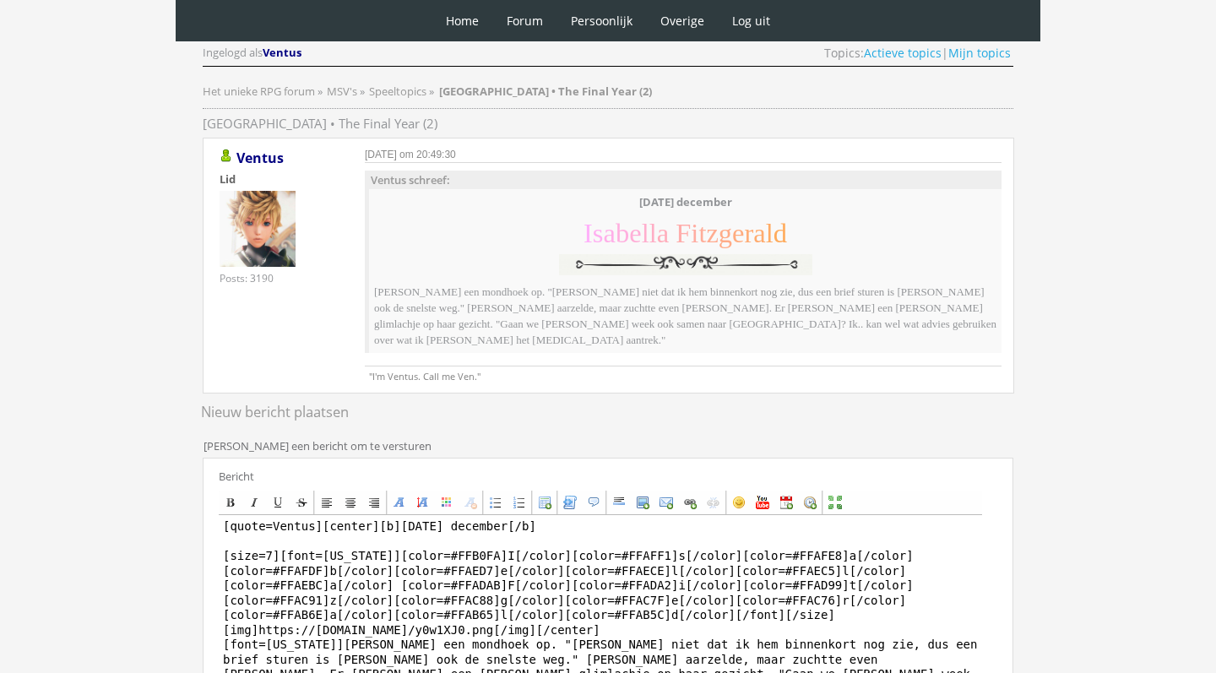
scroll to position [242, 0]
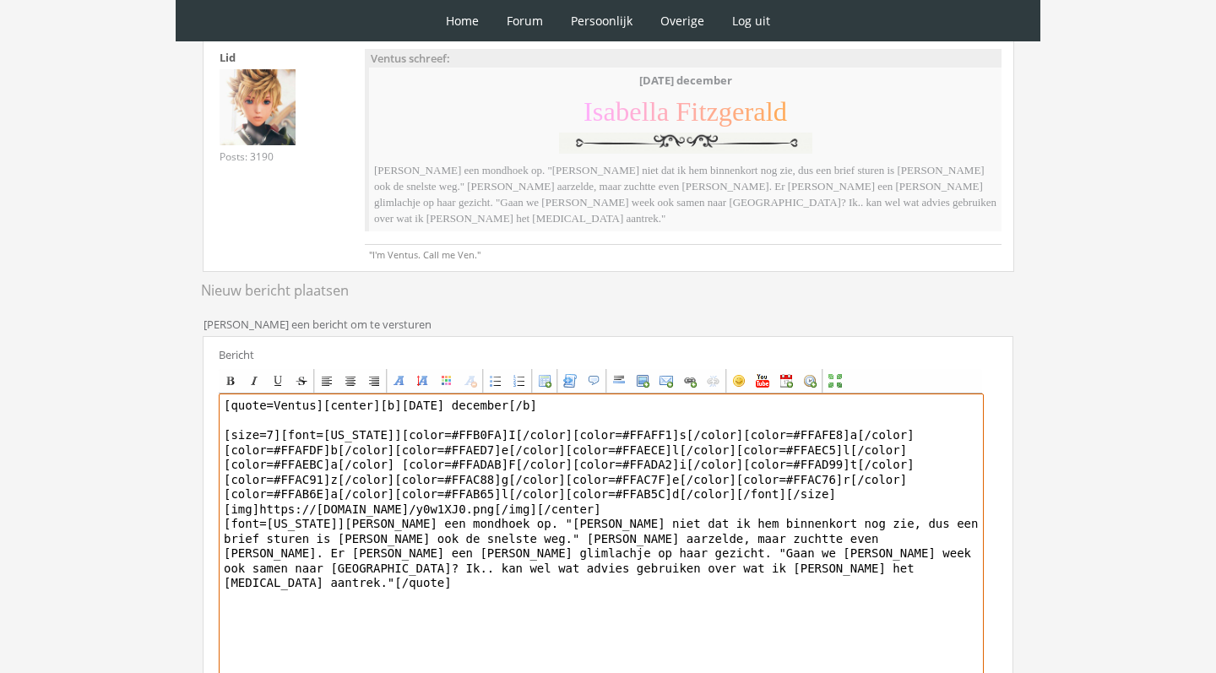
drag, startPoint x: 320, startPoint y: 392, endPoint x: 198, endPoint y: 391, distance: 122.4
click at [198, 391] on div "RPG Realm Ingelogd als Ventus Topics: Actieve topics | Mijn topics Het unieke R…" at bounding box center [608, 372] width 843 height 967
drag, startPoint x: 628, startPoint y: 548, endPoint x: 326, endPoint y: 502, distance: 305.8
click at [326, 501] on textarea "[center][b]December 2 december[/b] [size=7][font=Georgia][color=#FFB0FA]I[/colo…" at bounding box center [601, 549] width 765 height 313
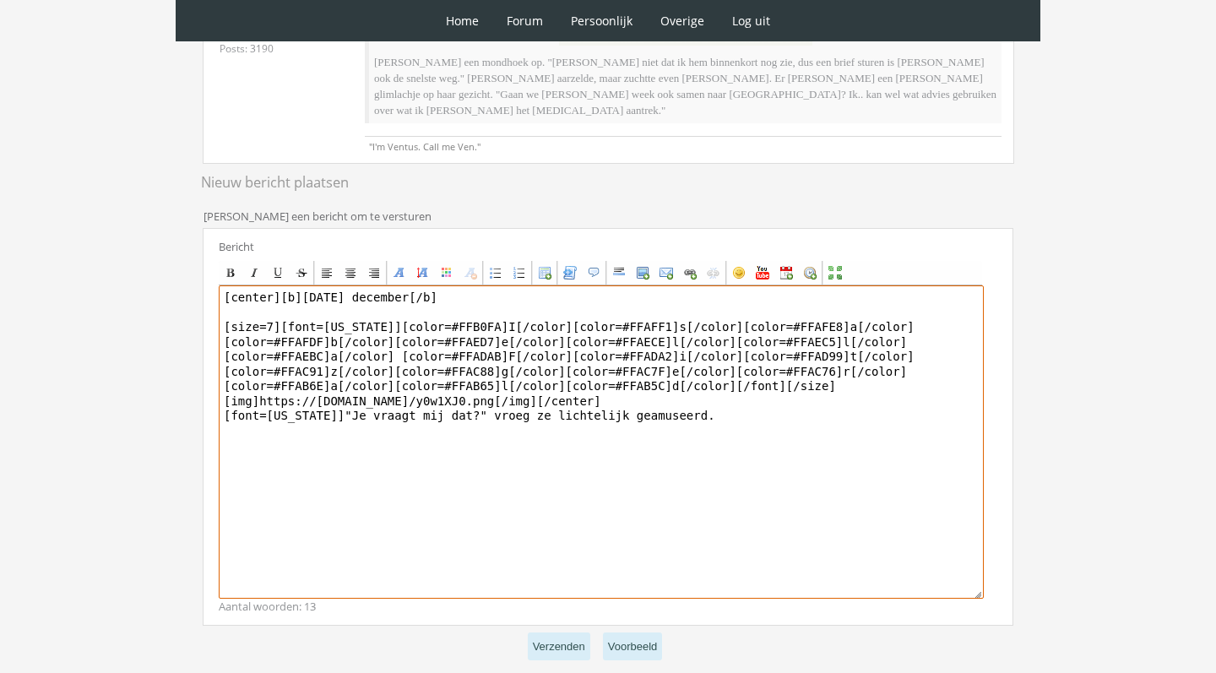
scroll to position [322, 0]
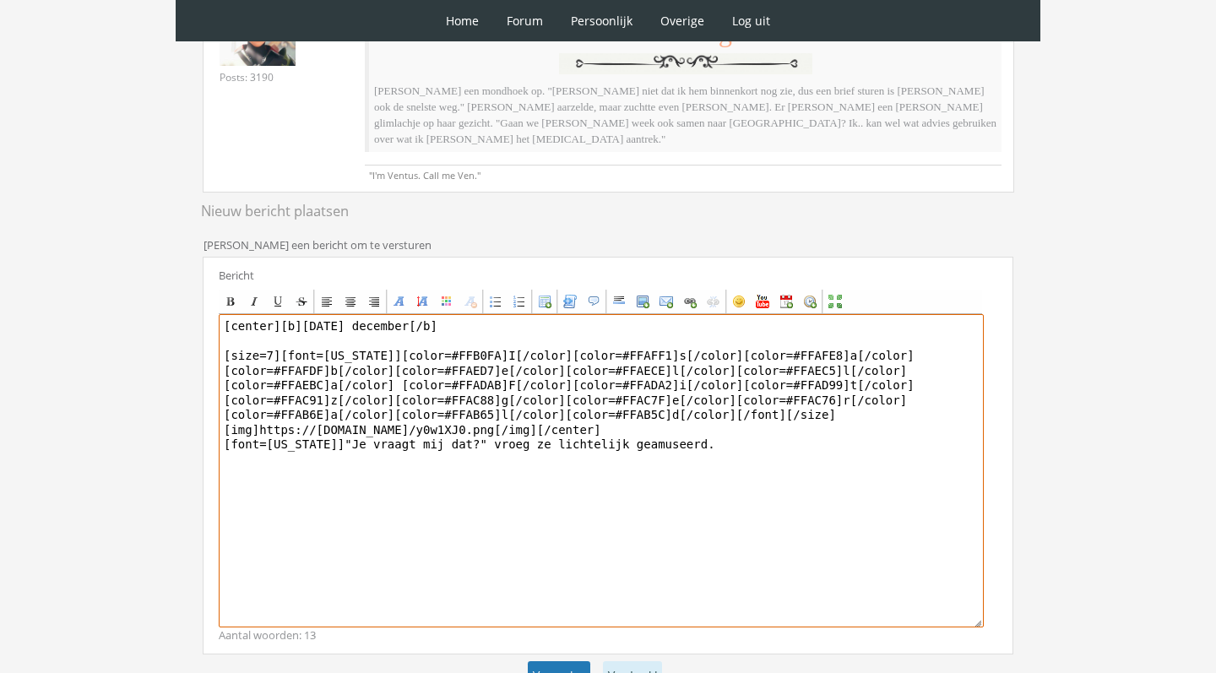
type textarea "[center][b]December 2 december[/b] [size=7][font=Georgia][color=#FFB0FA]I[/colo…"
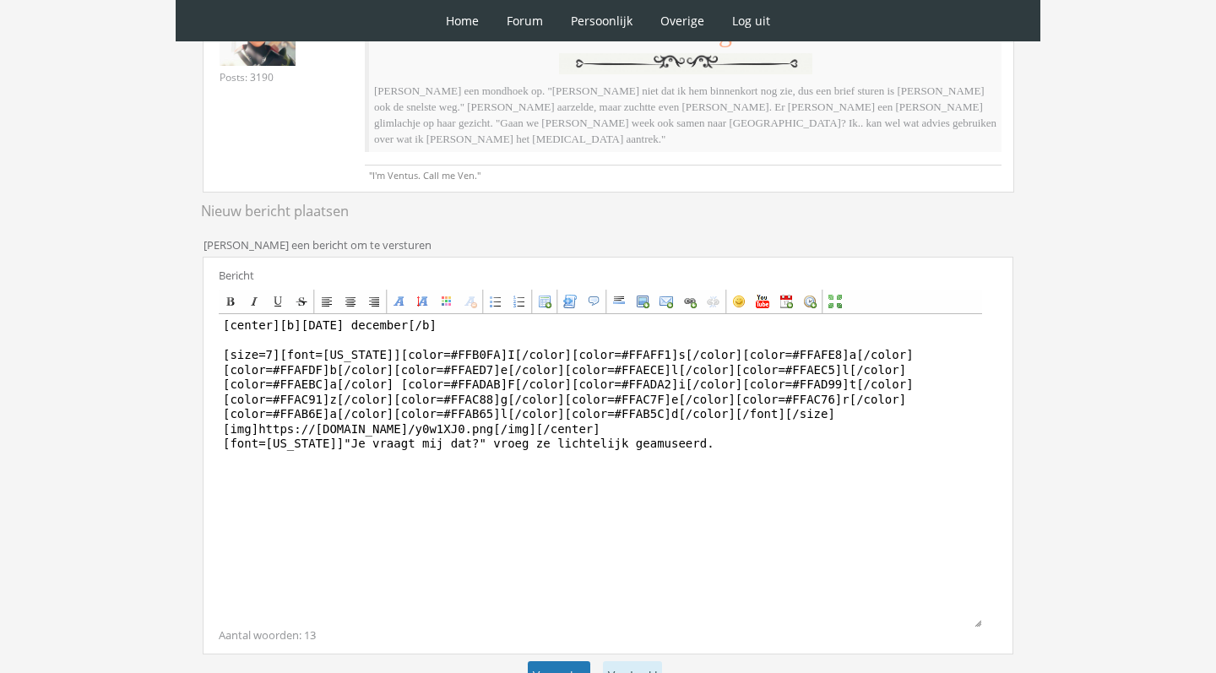
click at [552, 661] on button "Verzenden" at bounding box center [559, 675] width 62 height 28
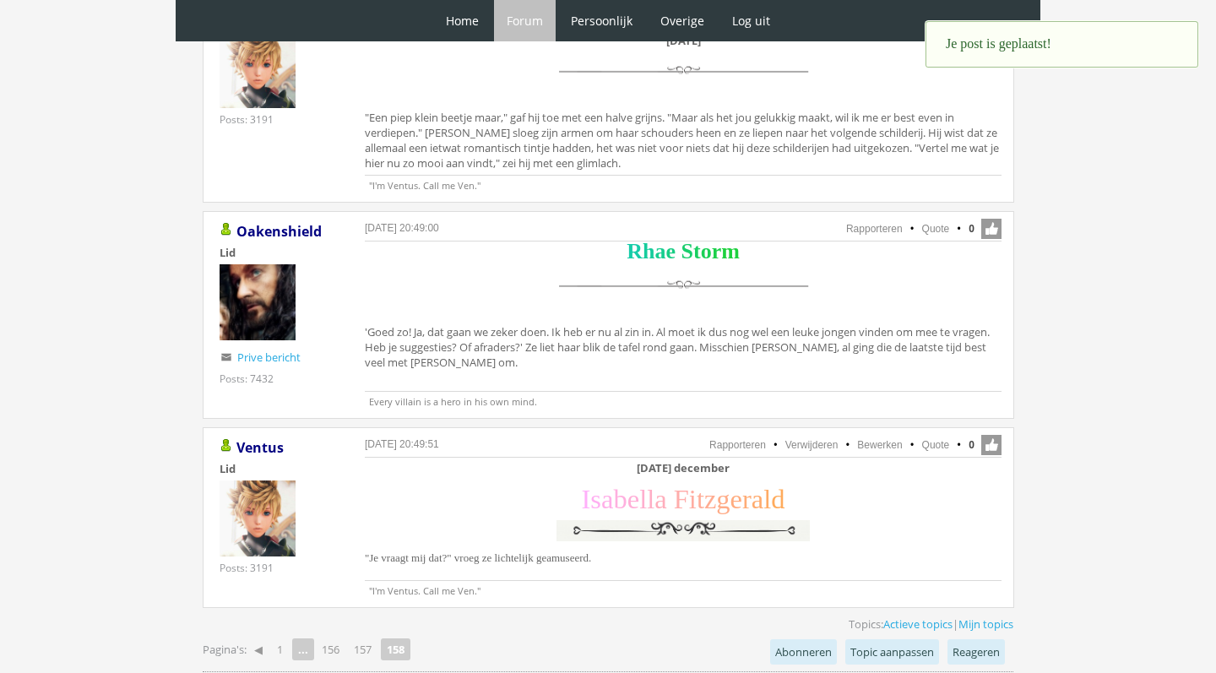
scroll to position [2636, 0]
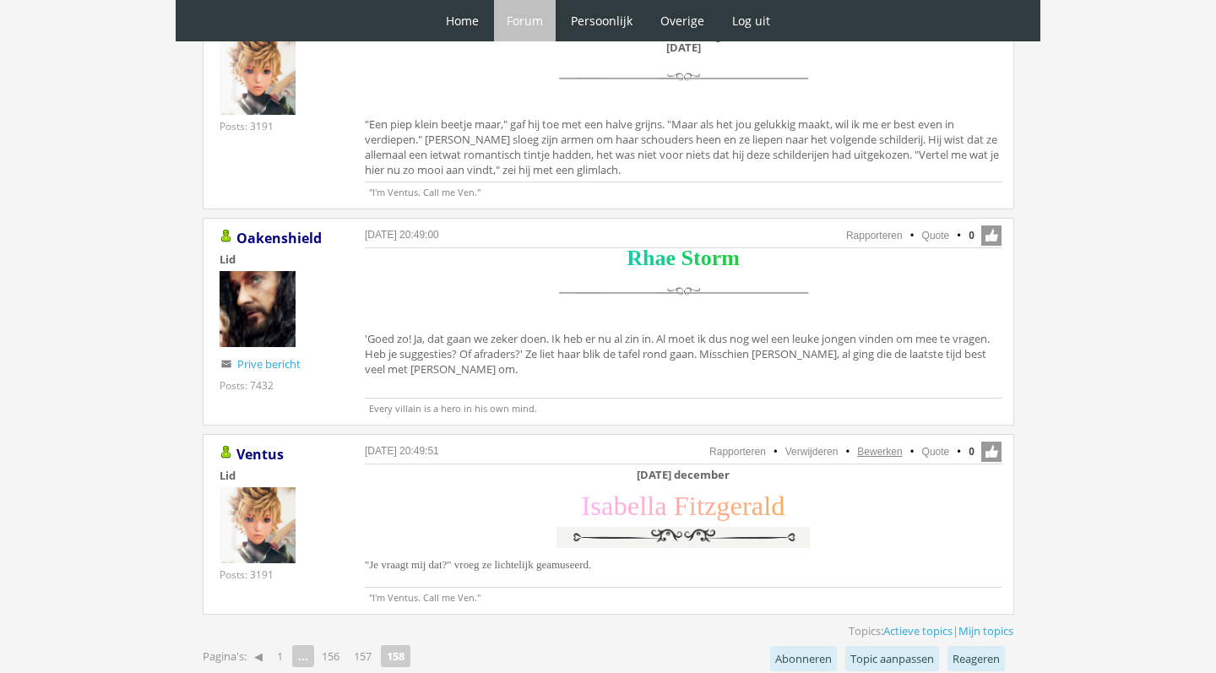
click at [874, 448] on link "Bewerken" at bounding box center [879, 452] width 45 height 12
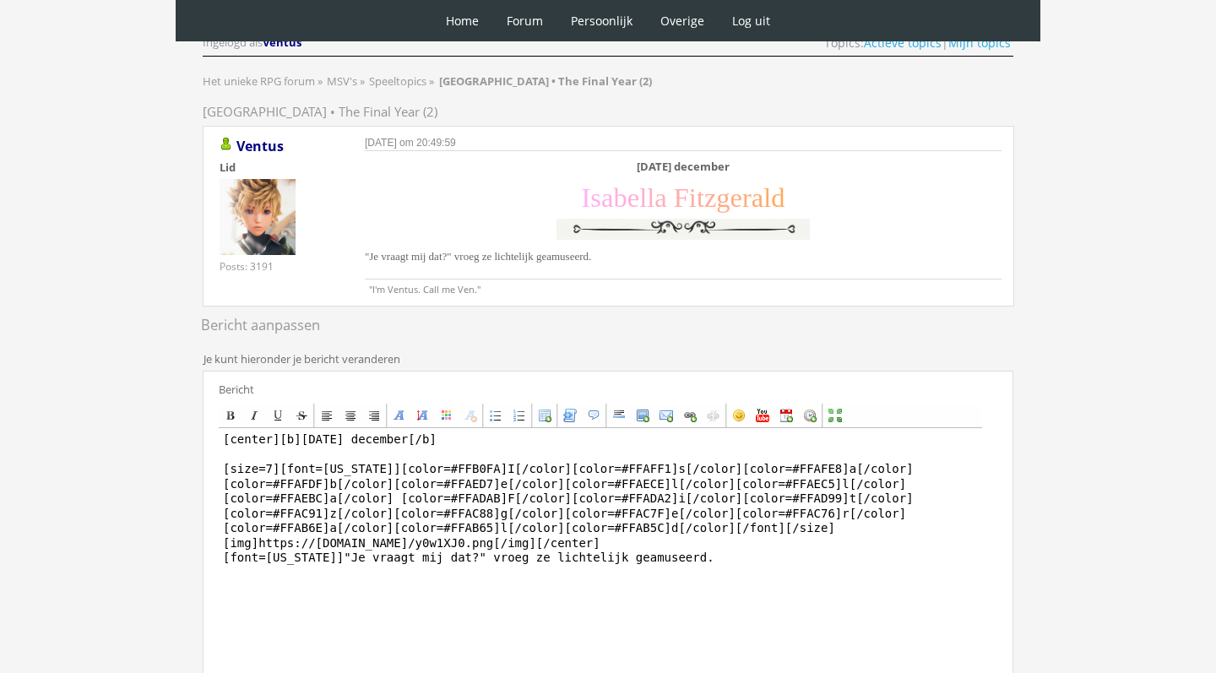
scroll to position [137, 0]
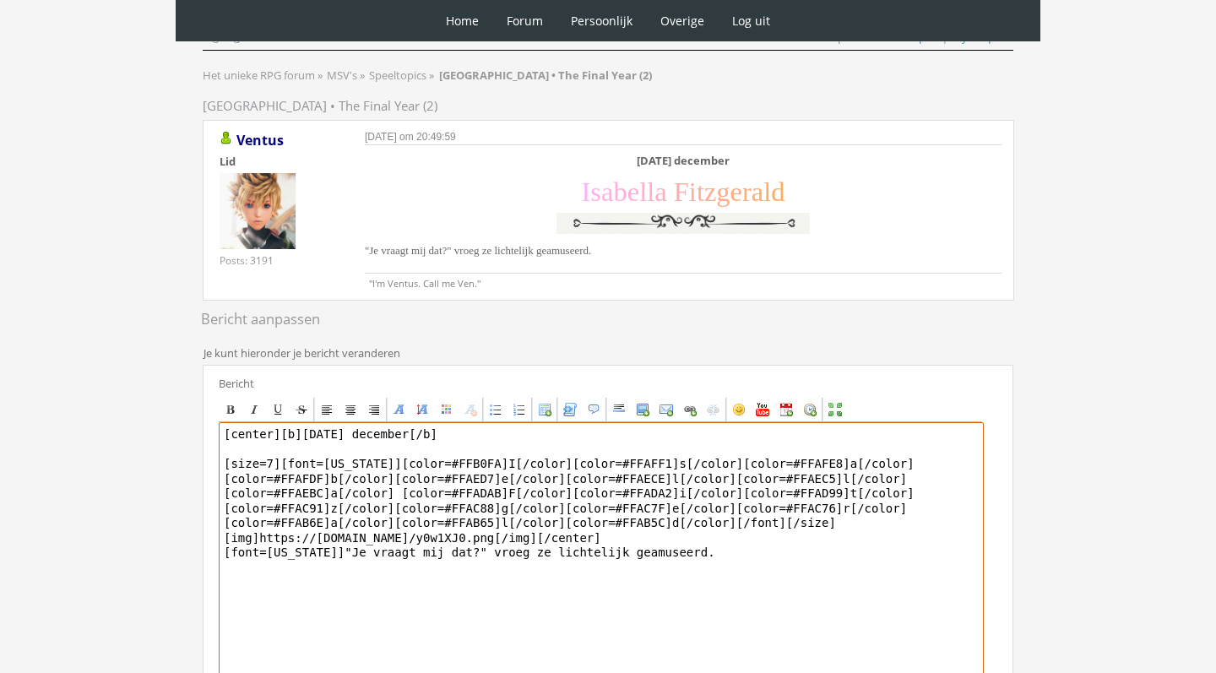
click at [704, 549] on textarea "[center][b]December 2 december[/b] [size=7][font=Georgia][color=#FFB0FA]I[/colo…" at bounding box center [601, 578] width 765 height 313
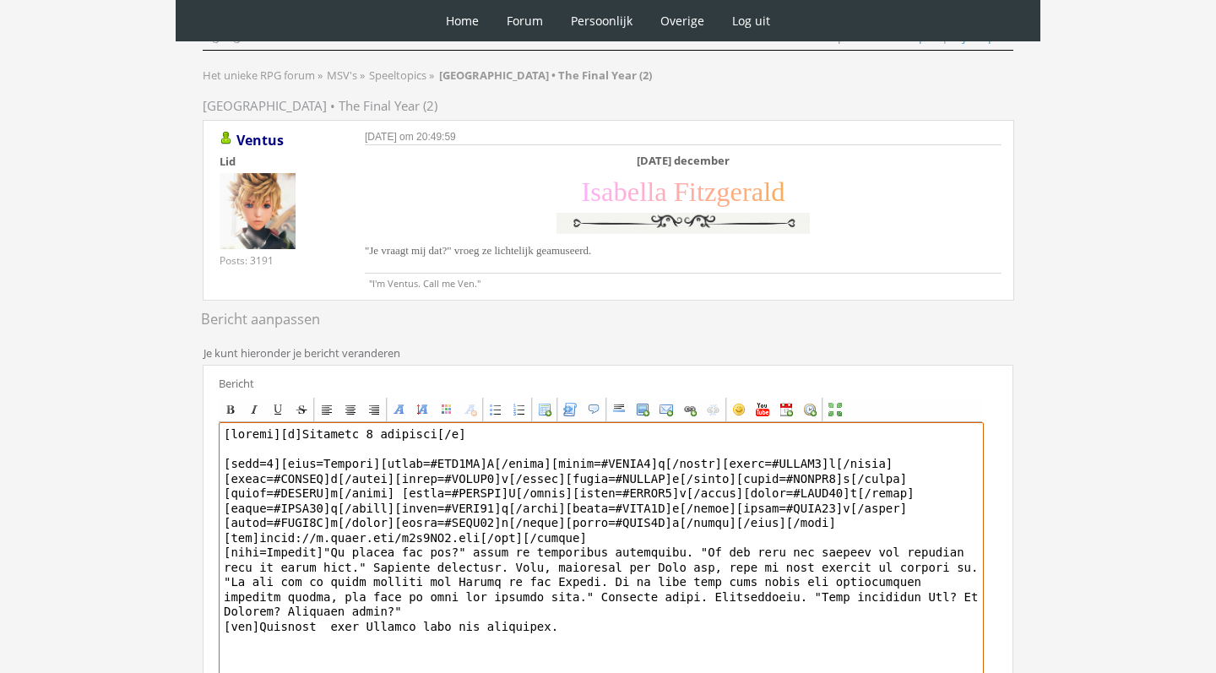
click at [332, 622] on textarea at bounding box center [601, 578] width 765 height 313
click at [578, 621] on textarea at bounding box center [601, 578] width 765 height 313
click at [867, 615] on textarea at bounding box center [601, 578] width 765 height 313
click at [664, 633] on textarea at bounding box center [601, 578] width 765 height 313
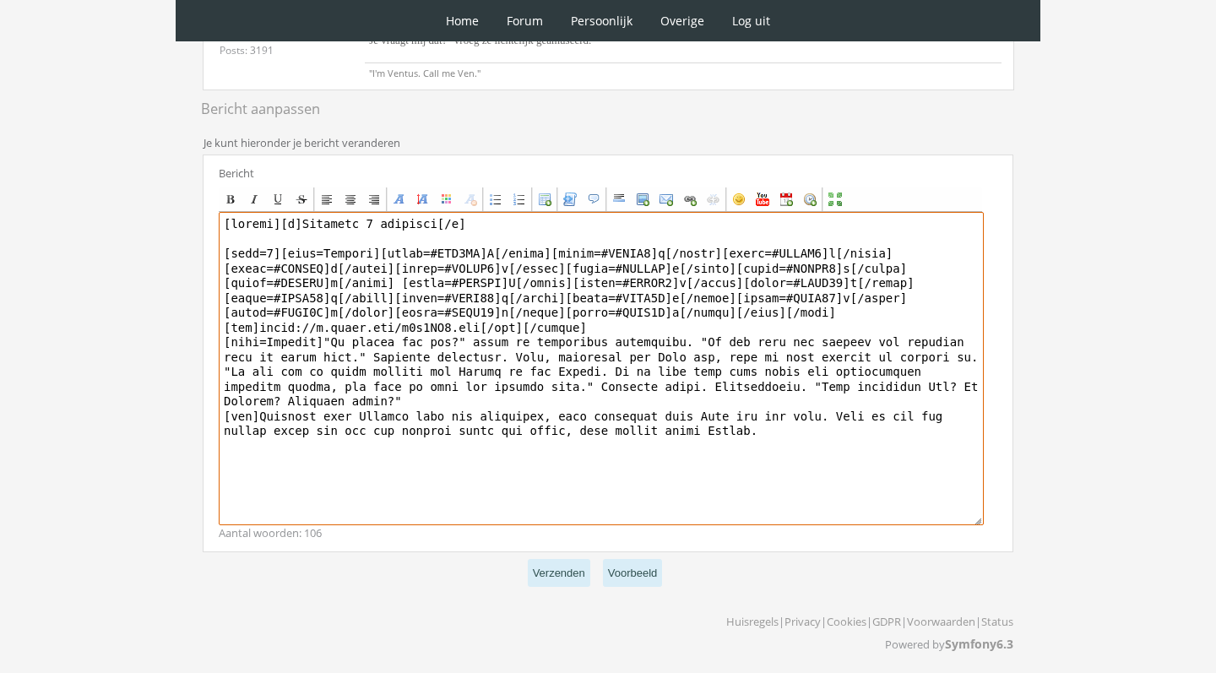
scroll to position [346, 0]
type textarea "[center][b]December 2 december[/b] [size=7][font=Georgia][color=#FFB0FA]I[/colo…"
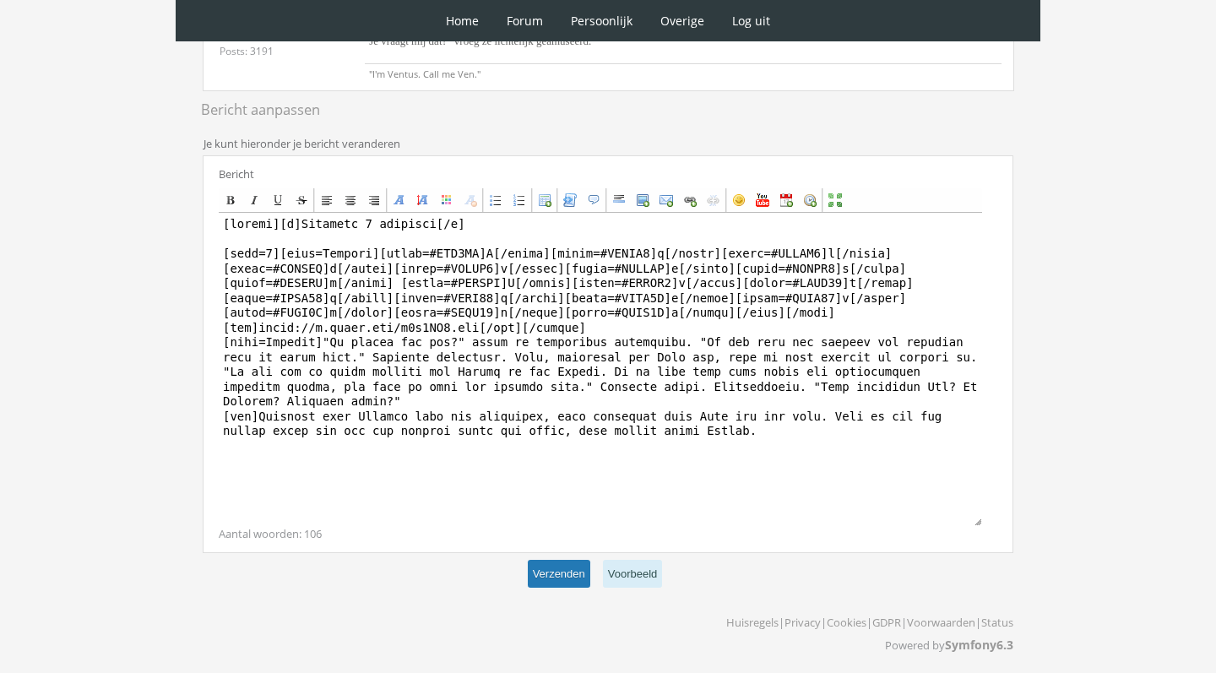
click at [574, 576] on button "Verzenden" at bounding box center [559, 574] width 62 height 28
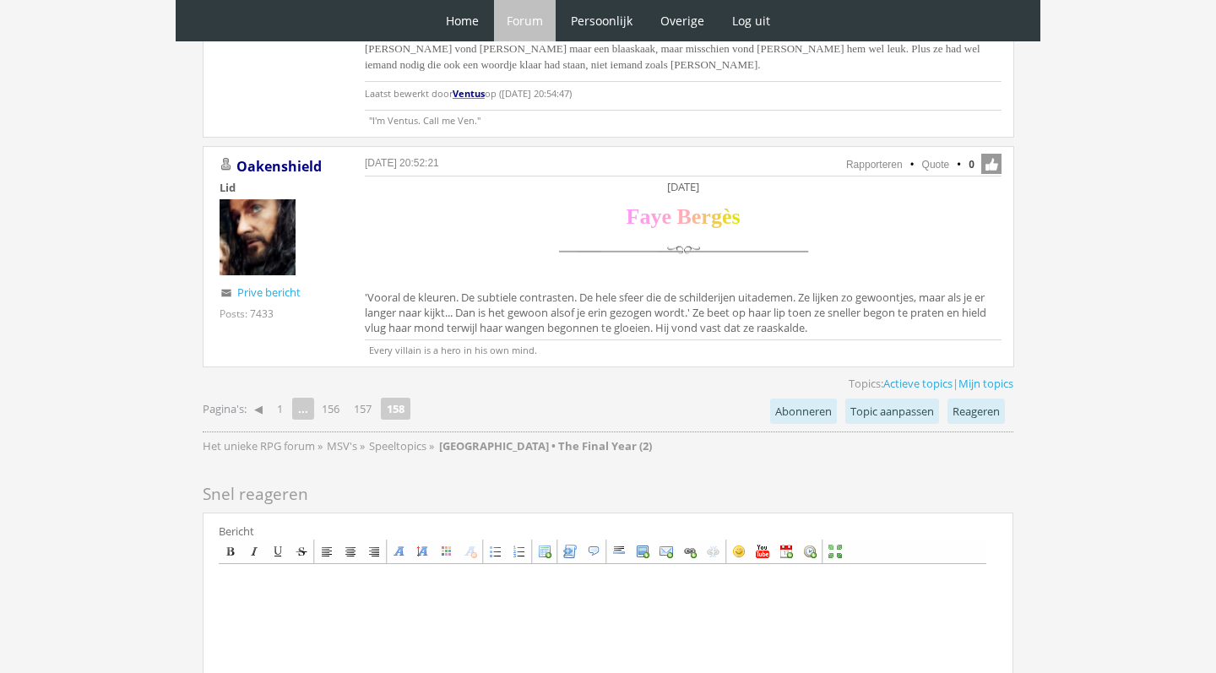
scroll to position [3323, 0]
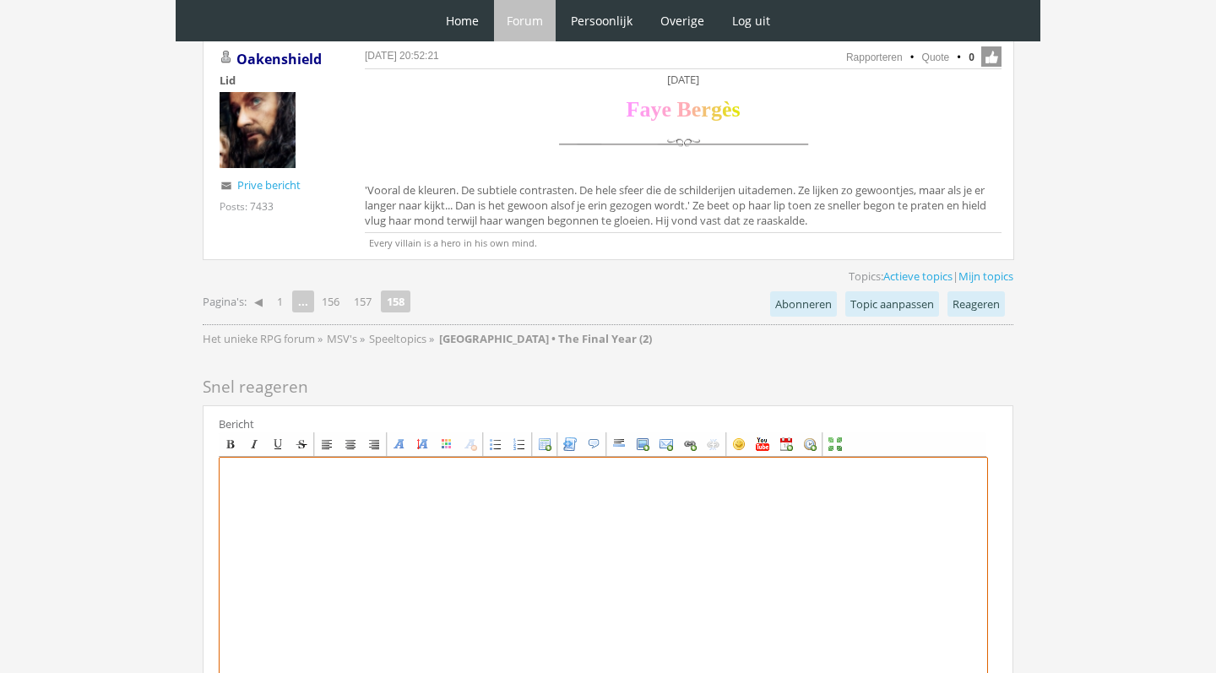
click at [383, 551] on textarea at bounding box center [603, 613] width 769 height 313
paste textarea "[center][font=Trebuchet MS][size=7][color=#2A522A]G[/color][color=#30642D]i[/co…"
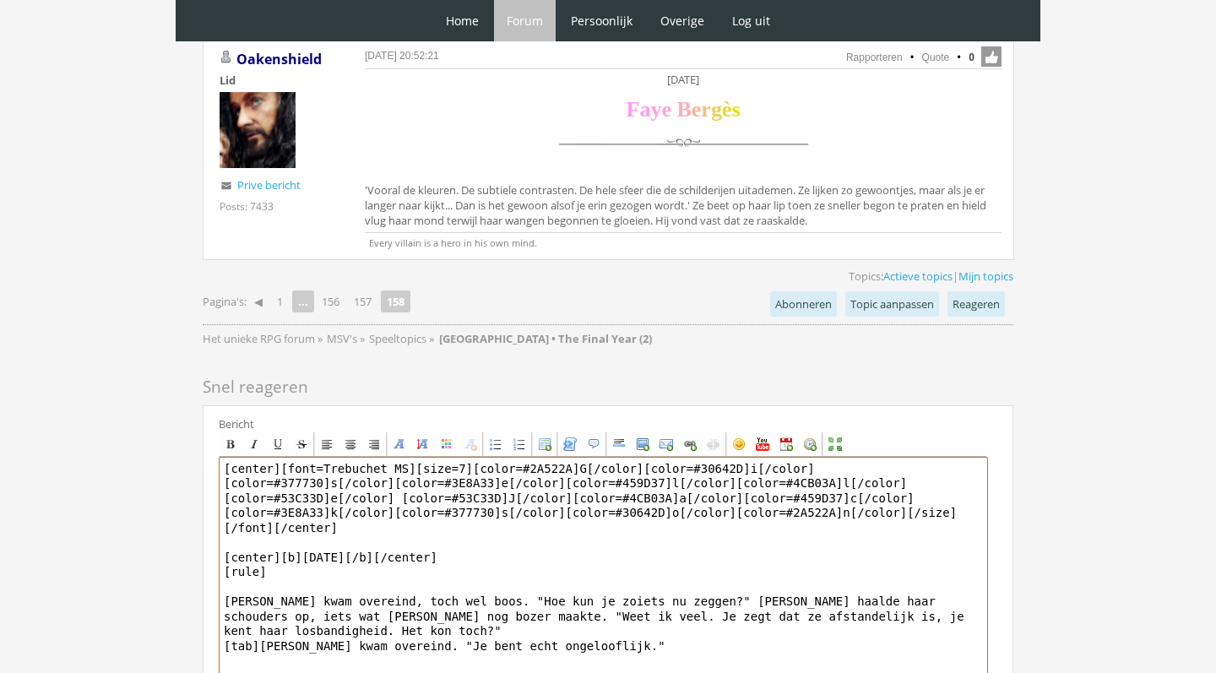
click at [407, 632] on textarea "[center][font=Trebuchet MS][size=7][color=#2A522A]G[/color][color=#30642D]i[/co…" at bounding box center [603, 613] width 769 height 313
click at [410, 623] on textarea "[center][font=Trebuchet MS][size=7][color=#2A522A]G[/color][color=#30642D]i[/co…" at bounding box center [603, 613] width 769 height 313
click at [331, 614] on textarea "[center][font=Trebuchet MS][size=7][color=#2A522A]G[/color][color=#30642D]i[/co…" at bounding box center [603, 613] width 769 height 313
click at [870, 629] on textarea "[center][font=Trebuchet MS][size=7][color=#2A522A]G[/color][color=#30642D]i[/co…" at bounding box center [603, 613] width 769 height 313
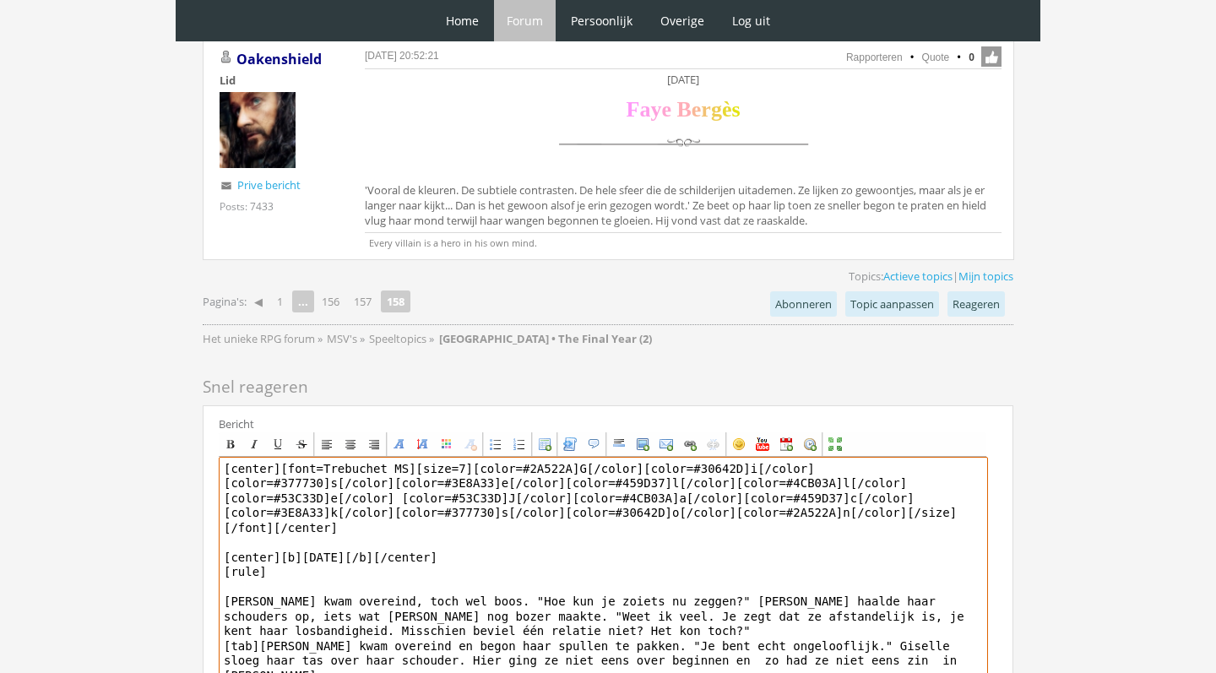
click at [681, 639] on textarea "[center][font=Trebuchet MS][size=7][color=#2A522A]G[/color][color=#30642D]i[/co…" at bounding box center [603, 613] width 769 height 313
click at [854, 643] on textarea "[center][font=Trebuchet MS][size=7][color=#2A522A]G[/color][color=#30642D]i[/co…" at bounding box center [603, 613] width 769 height 313
click at [954, 647] on textarea "[center][font=Trebuchet MS][size=7][color=#2A522A]G[/color][color=#30642D]i[/co…" at bounding box center [603, 613] width 769 height 313
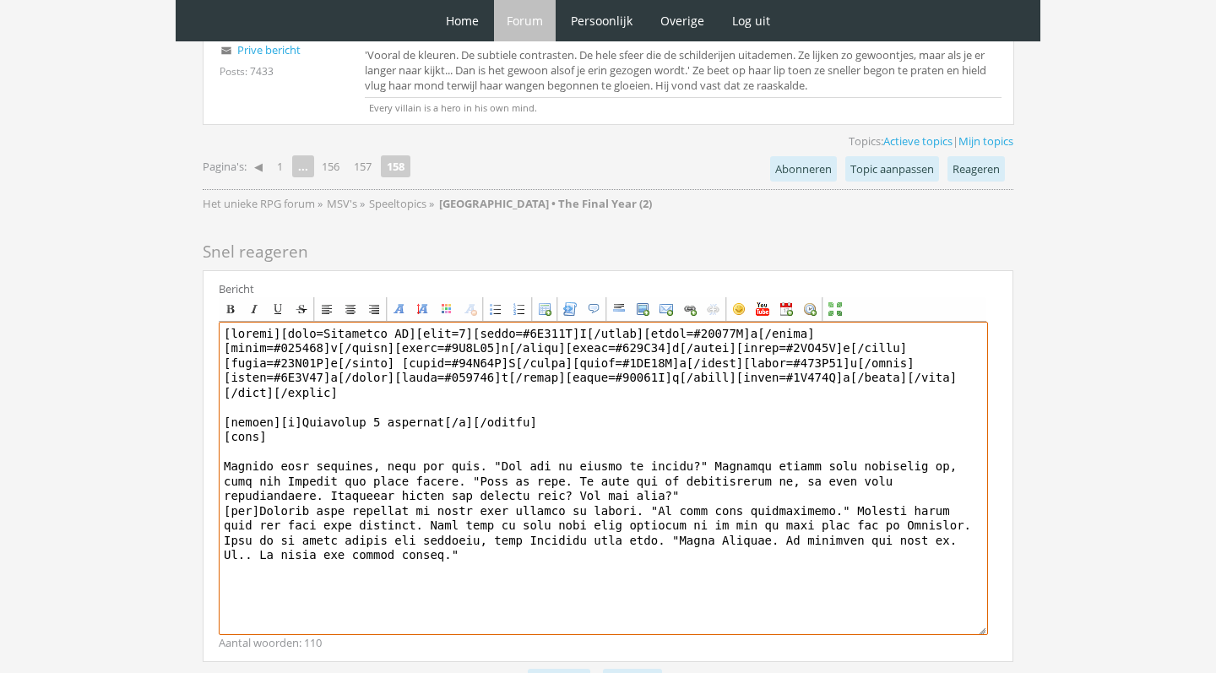
scroll to position [3461, 0]
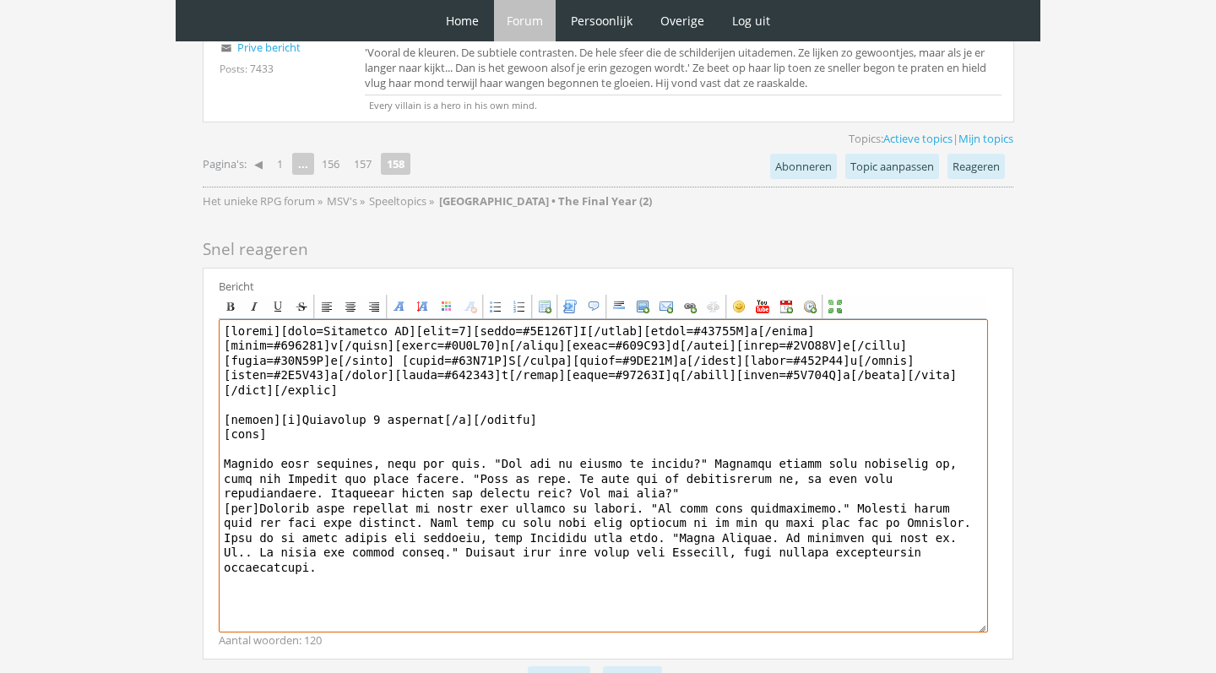
drag, startPoint x: 961, startPoint y: 532, endPoint x: 686, endPoint y: 529, distance: 274.4
click at [686, 529] on textarea at bounding box center [603, 475] width 769 height 313
click at [394, 526] on textarea at bounding box center [603, 475] width 769 height 313
click at [976, 534] on textarea at bounding box center [603, 475] width 769 height 313
drag, startPoint x: 976, startPoint y: 534, endPoint x: 704, endPoint y: 529, distance: 271.9
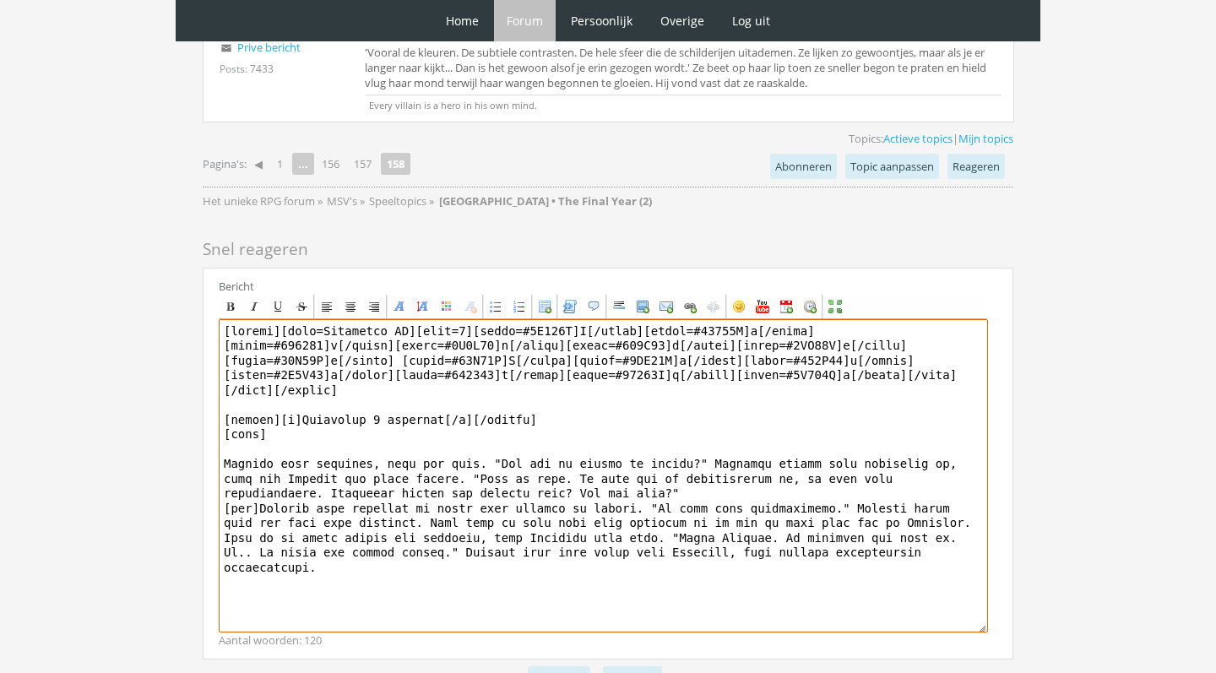
click at [704, 529] on textarea at bounding box center [603, 475] width 769 height 313
click at [323, 540] on textarea at bounding box center [603, 475] width 769 height 313
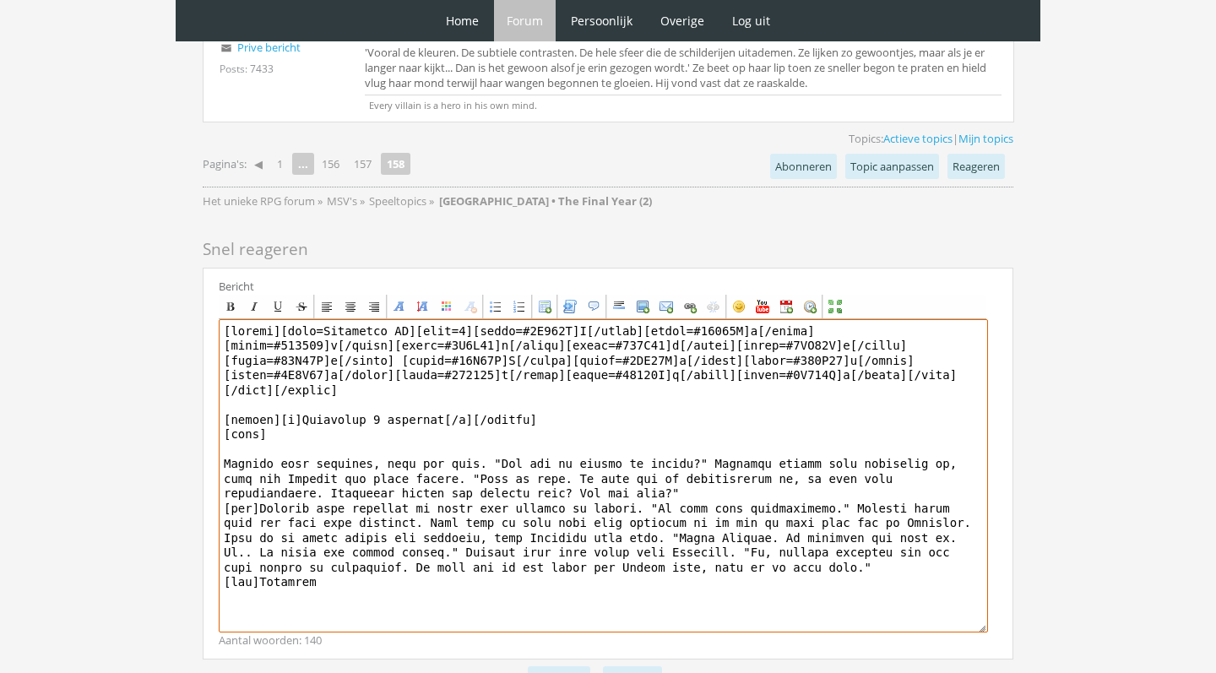
click at [355, 559] on textarea at bounding box center [603, 475] width 769 height 313
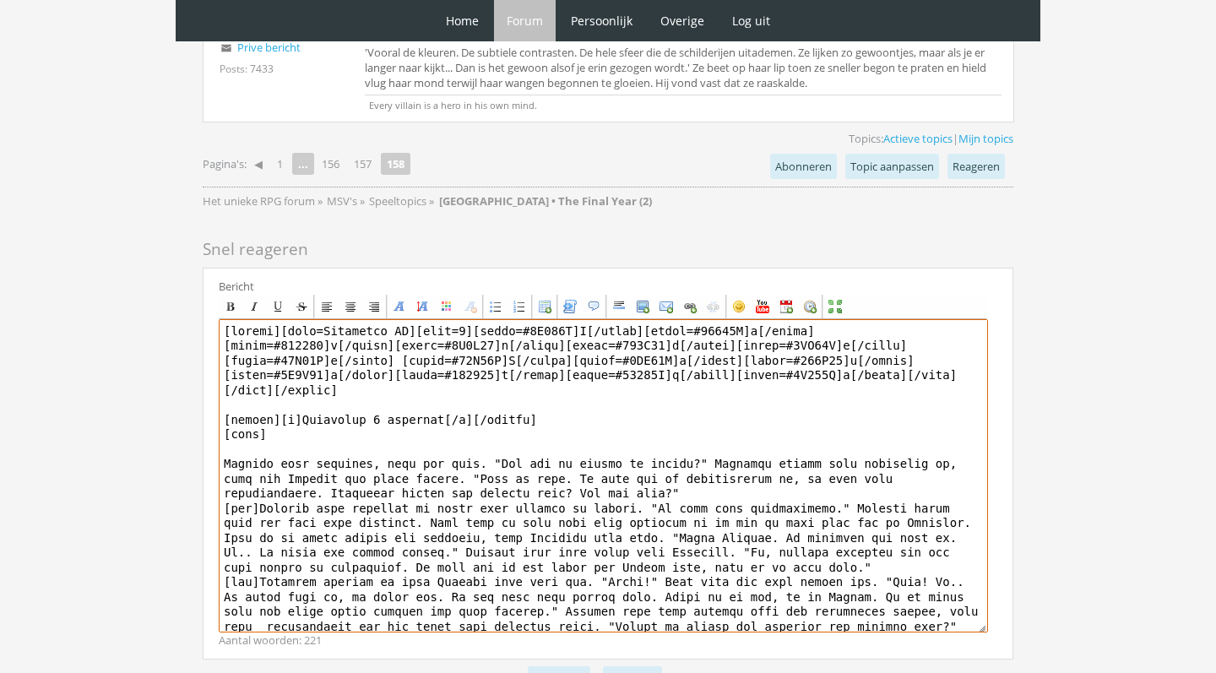
drag, startPoint x: 558, startPoint y: 604, endPoint x: 907, endPoint y: 588, distance: 349.1
click at [907, 588] on textarea at bounding box center [603, 475] width 769 height 313
click at [978, 602] on textarea at bounding box center [603, 475] width 769 height 313
click at [394, 572] on textarea at bounding box center [603, 475] width 769 height 313
click at [516, 616] on textarea at bounding box center [603, 475] width 769 height 313
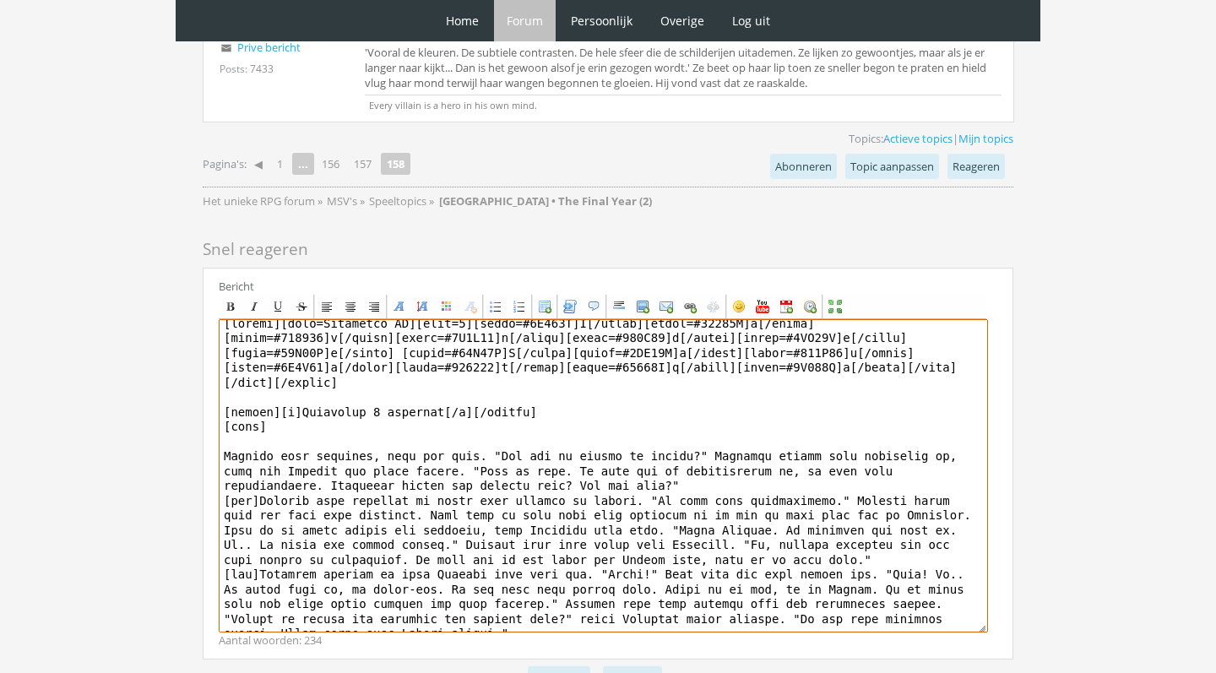
scroll to position [27, 0]
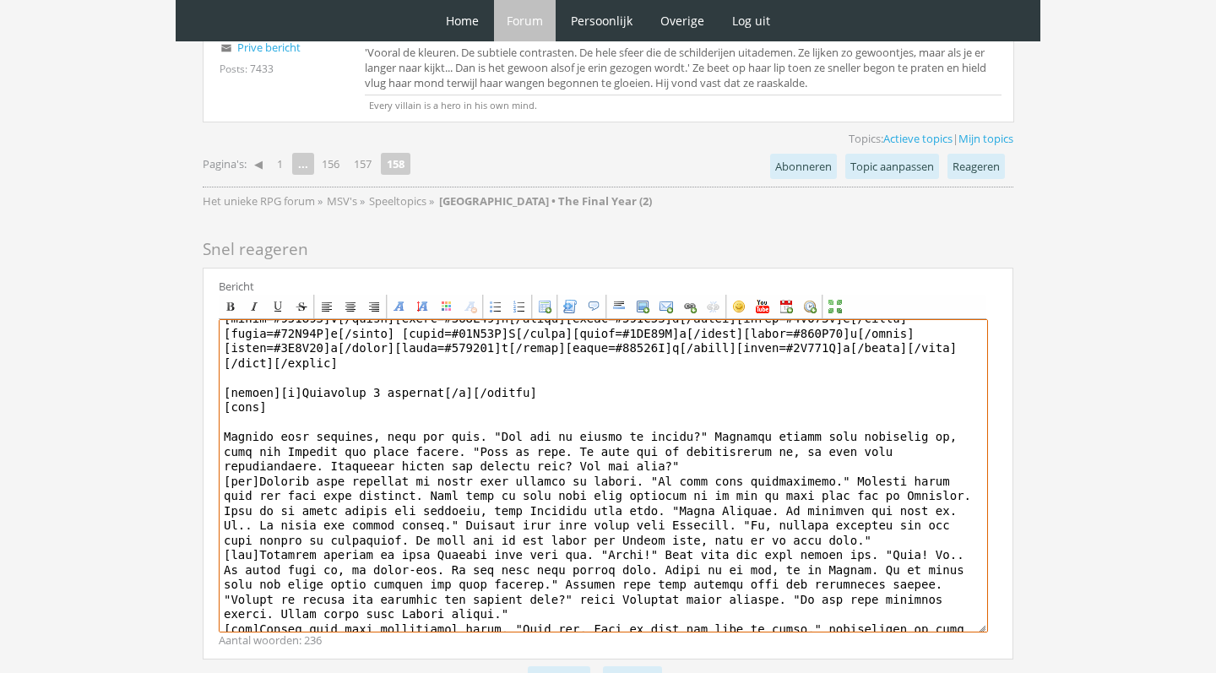
click at [509, 604] on textarea at bounding box center [603, 475] width 769 height 313
click at [420, 611] on textarea at bounding box center [603, 475] width 769 height 313
drag, startPoint x: 712, startPoint y: 619, endPoint x: 545, endPoint y: 616, distance: 166.4
click at [545, 616] on textarea at bounding box center [603, 475] width 769 height 313
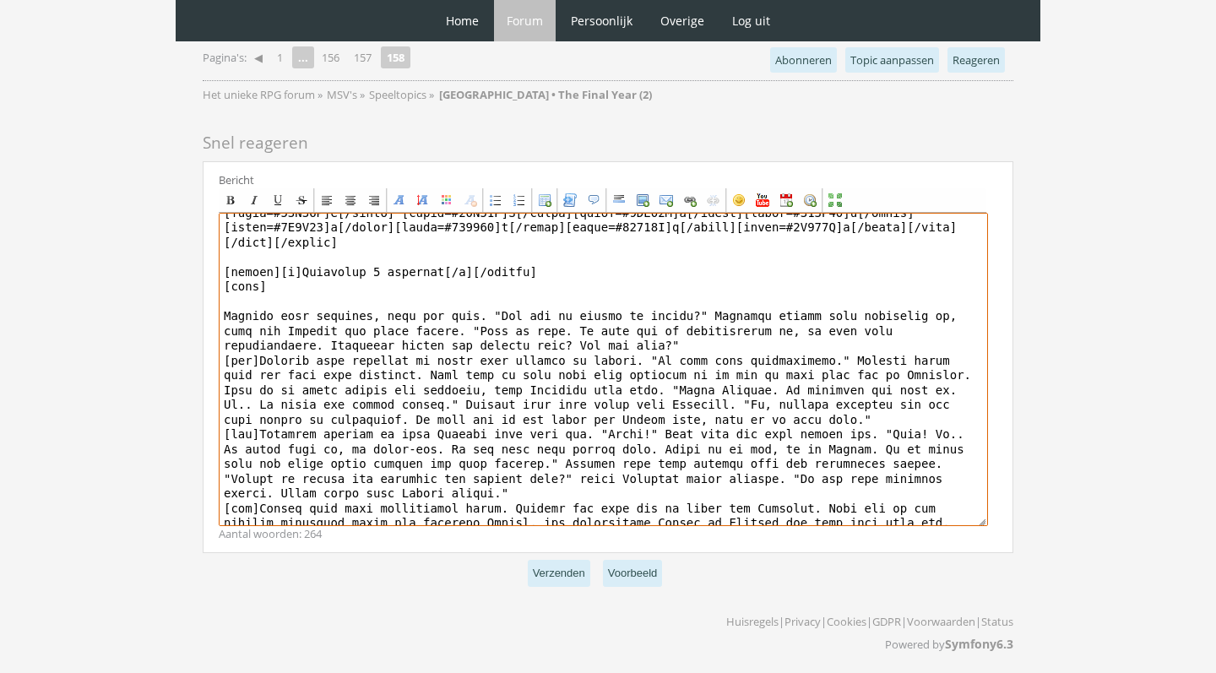
scroll to position [3566, 0]
click at [904, 514] on textarea at bounding box center [603, 370] width 769 height 313
type textarea "[center][font=Trebuchet MS][size=7][color=#2A522A]G[/color][color=#30642D]i[/co…"
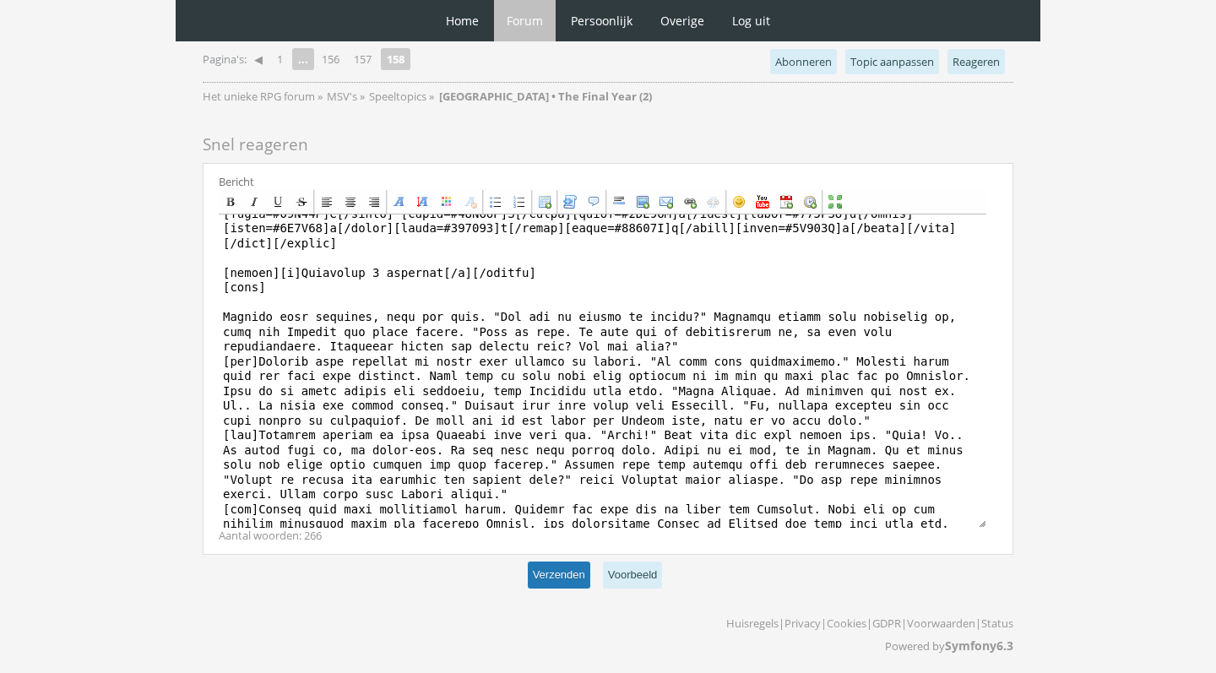
click at [535, 585] on button "Verzenden" at bounding box center [559, 575] width 62 height 28
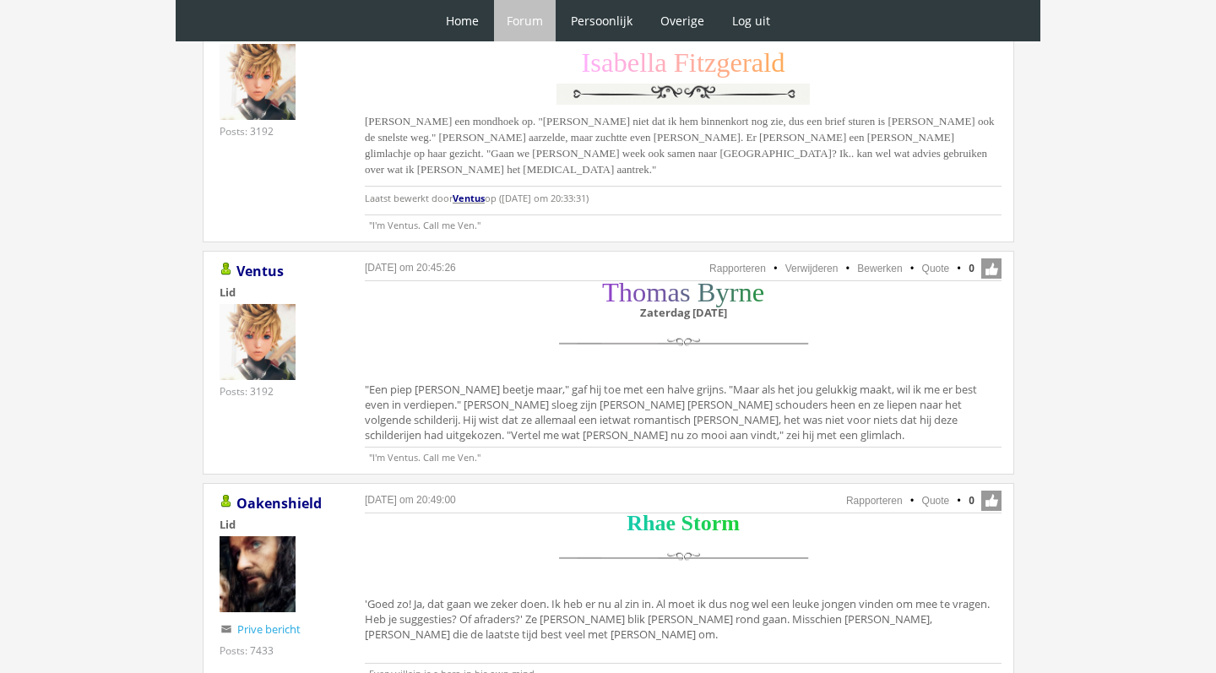
scroll to position [2475, 0]
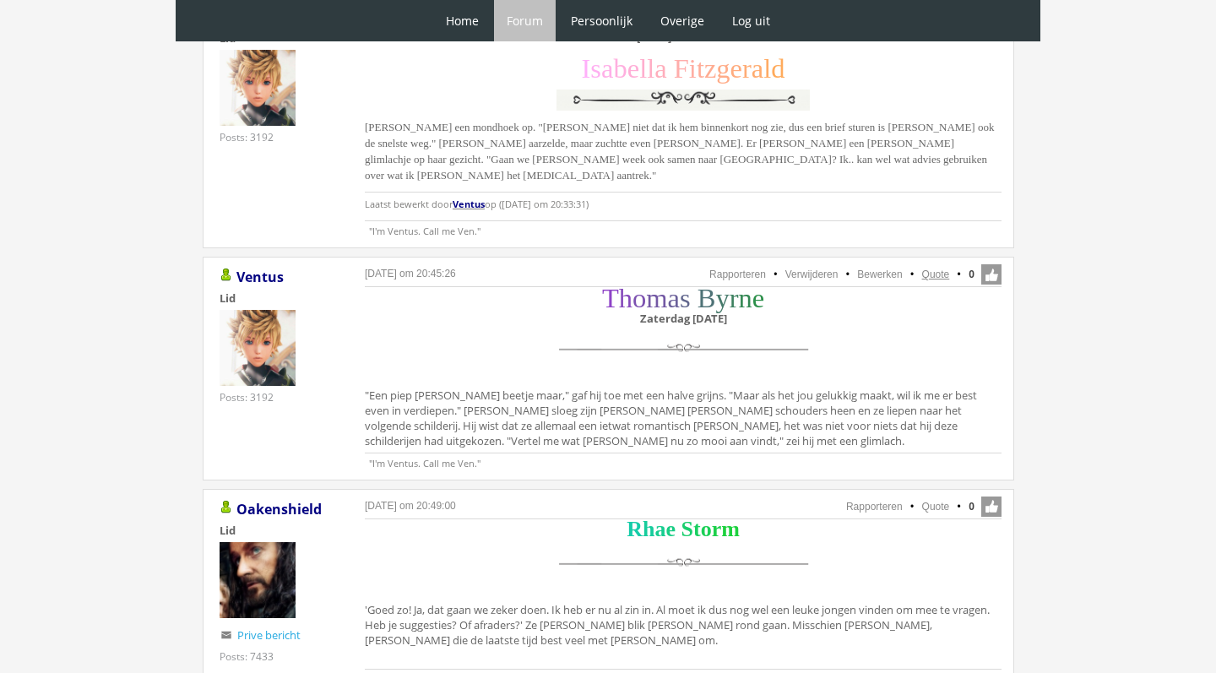
click at [933, 268] on link "Quote" at bounding box center [936, 274] width 28 height 12
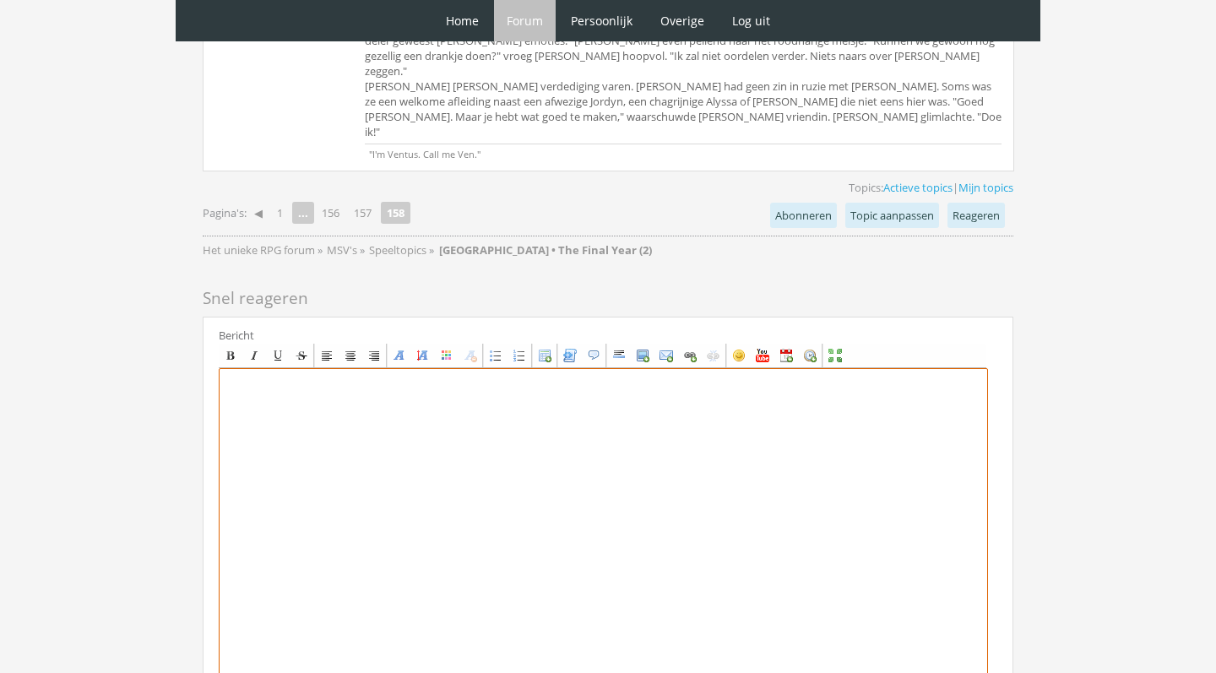
scroll to position [3917, 0]
click at [377, 369] on textarea at bounding box center [603, 525] width 769 height 313
paste textarea "[center][size=7][font=[US_STATE]][color=#8E44C7]T[/color][color=#854ABB]h[/colo…"
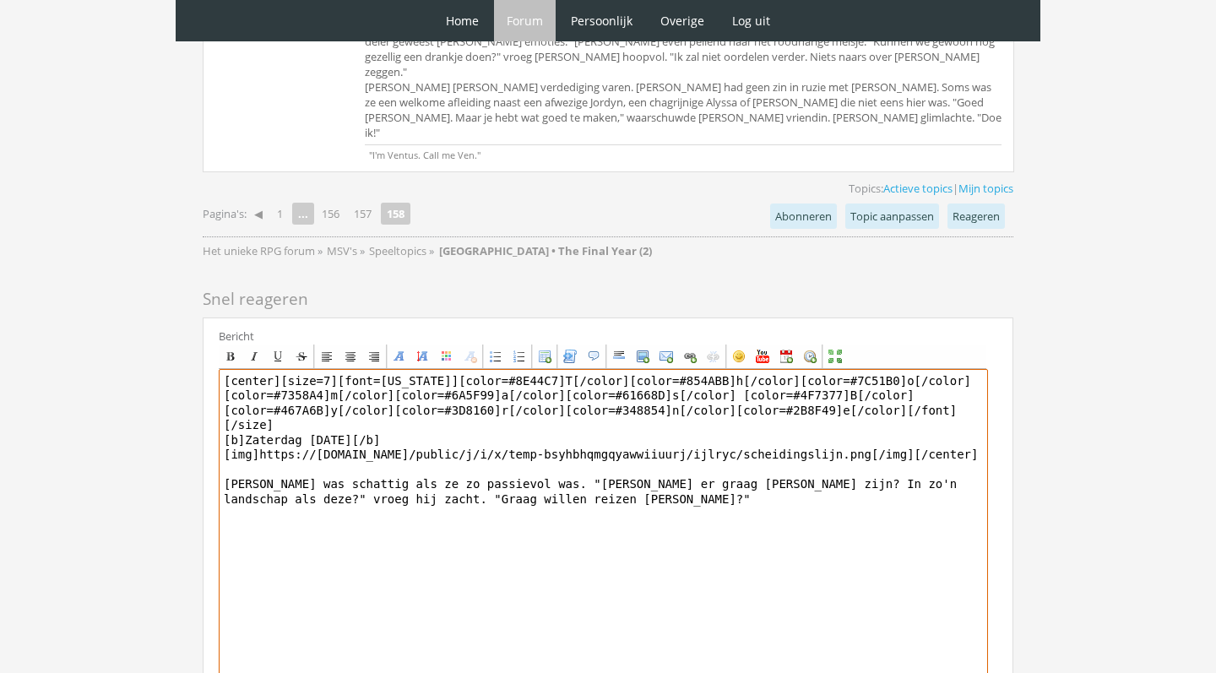
drag, startPoint x: 503, startPoint y: 345, endPoint x: 457, endPoint y: 339, distance: 46.8
click at [457, 369] on textarea "[center][size=7][font=[US_STATE]][color=#8E44C7]T[/color][color=#854ABB]h[/colo…" at bounding box center [603, 525] width 769 height 313
type textarea "[center][size=7][font=[US_STATE]][color=#8E44C7]T[/color][color=#854ABB]h[/colo…"
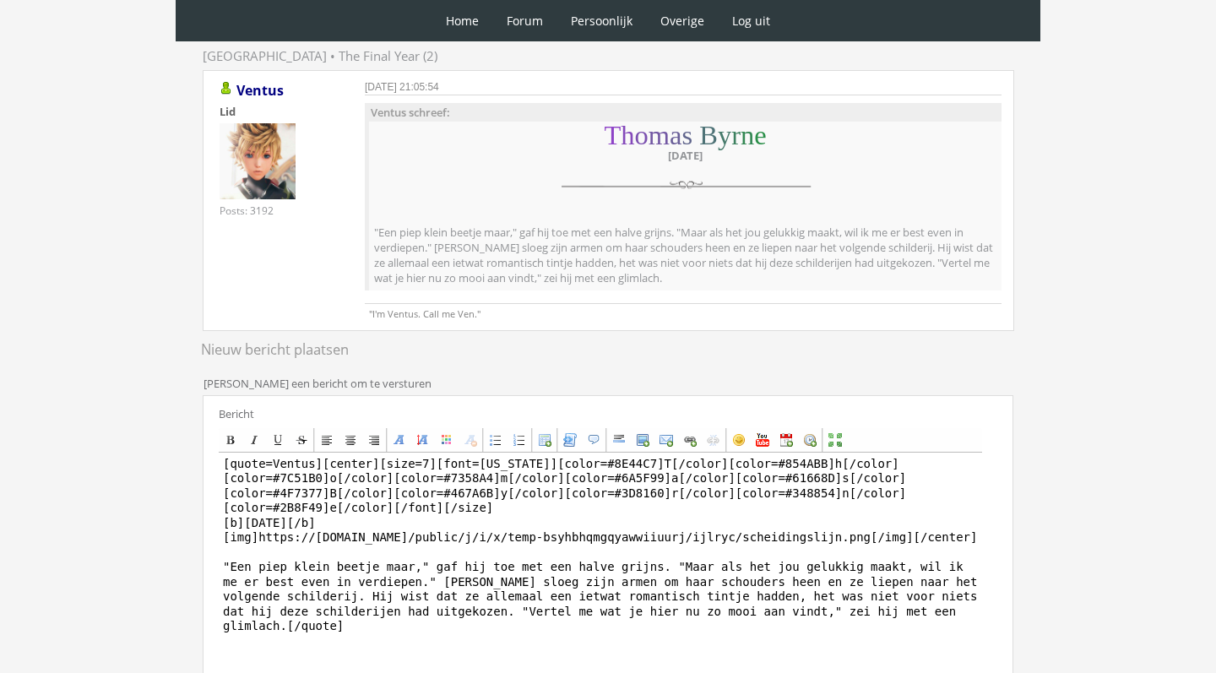
scroll to position [215, 0]
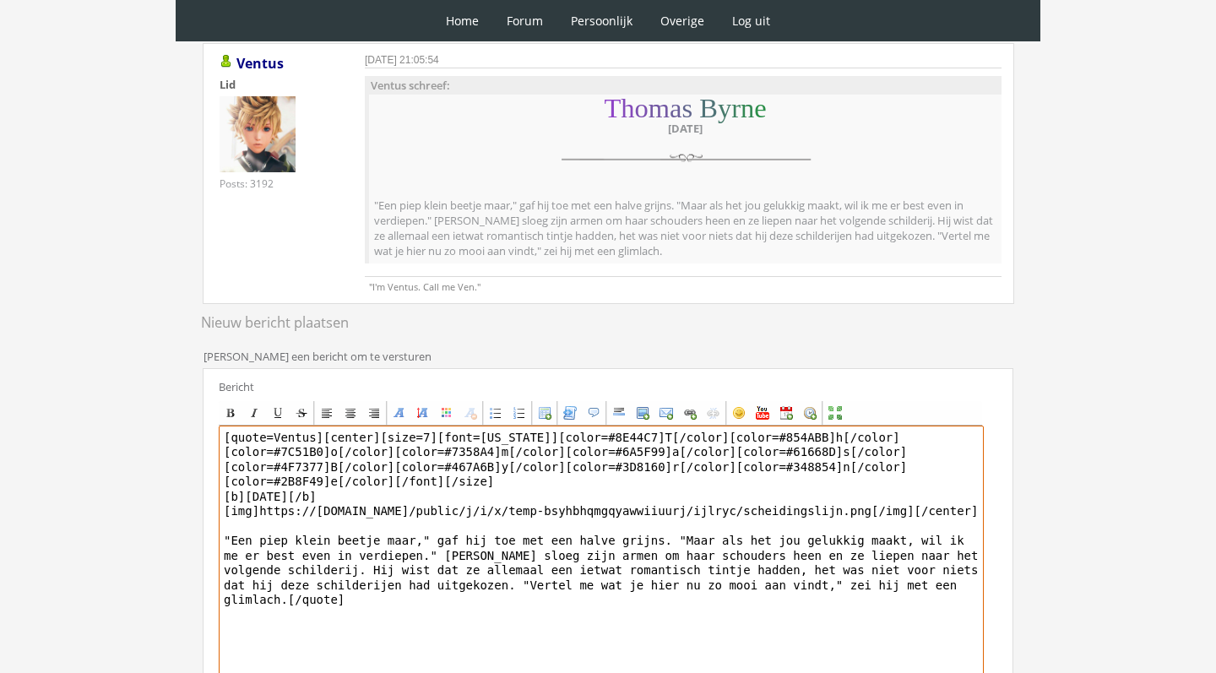
drag, startPoint x: 325, startPoint y: 443, endPoint x: 348, endPoint y: 483, distance: 45.8
click at [348, 483] on textarea "[quote=Ventus][center][size=7][font=Georgia][color=#8E44C7]T[/color][color=#854…" at bounding box center [601, 582] width 765 height 313
click at [377, 484] on textarea "[quote=Ventus][center][size=7][font=Georgia][color=#8E44C7]T[/color][color=#854…" at bounding box center [601, 582] width 765 height 313
drag, startPoint x: 322, startPoint y: 433, endPoint x: 381, endPoint y: 520, distance: 105.1
click at [381, 520] on textarea "[quote=Ventus][center][size=7][font=Georgia][color=#8E44C7]T[/color][color=#854…" at bounding box center [601, 582] width 765 height 313
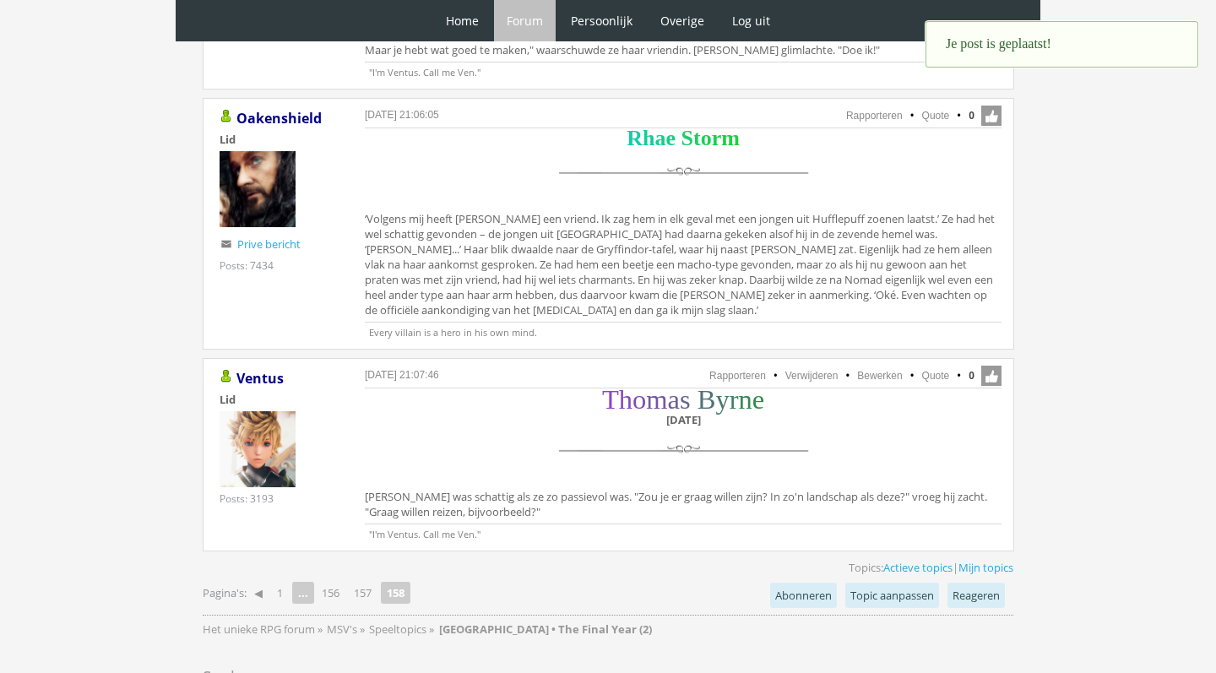
scroll to position [3828, 0]
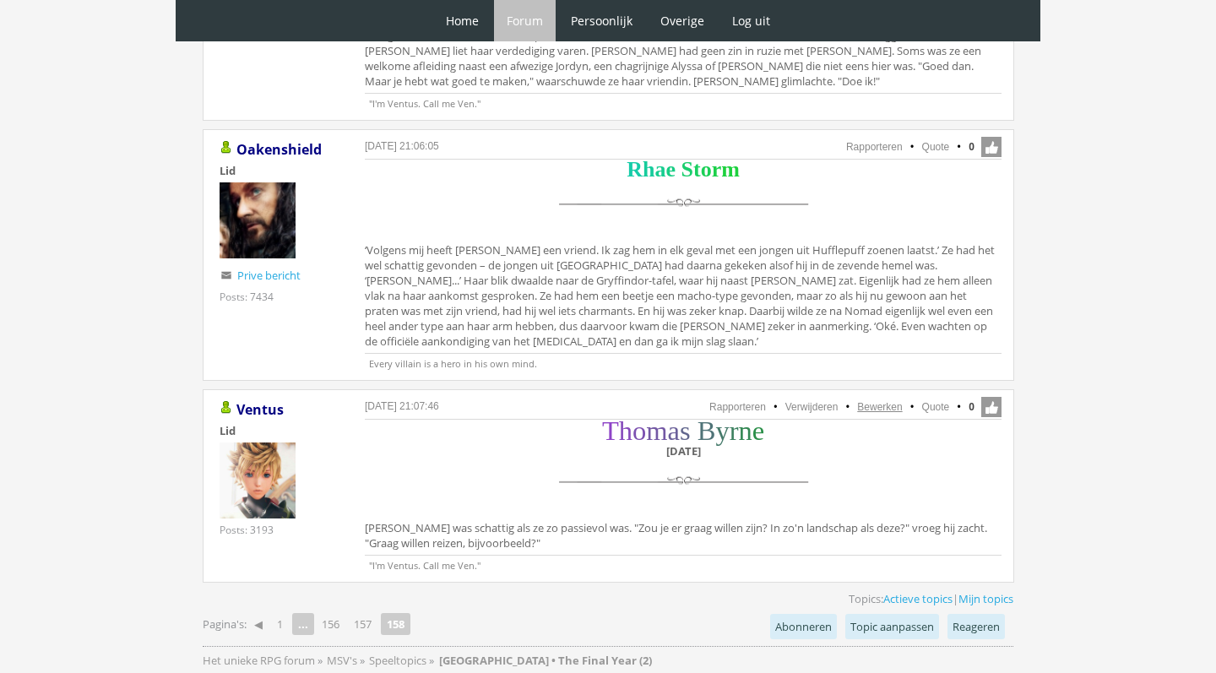
click at [887, 401] on link "Bewerken" at bounding box center [879, 407] width 45 height 12
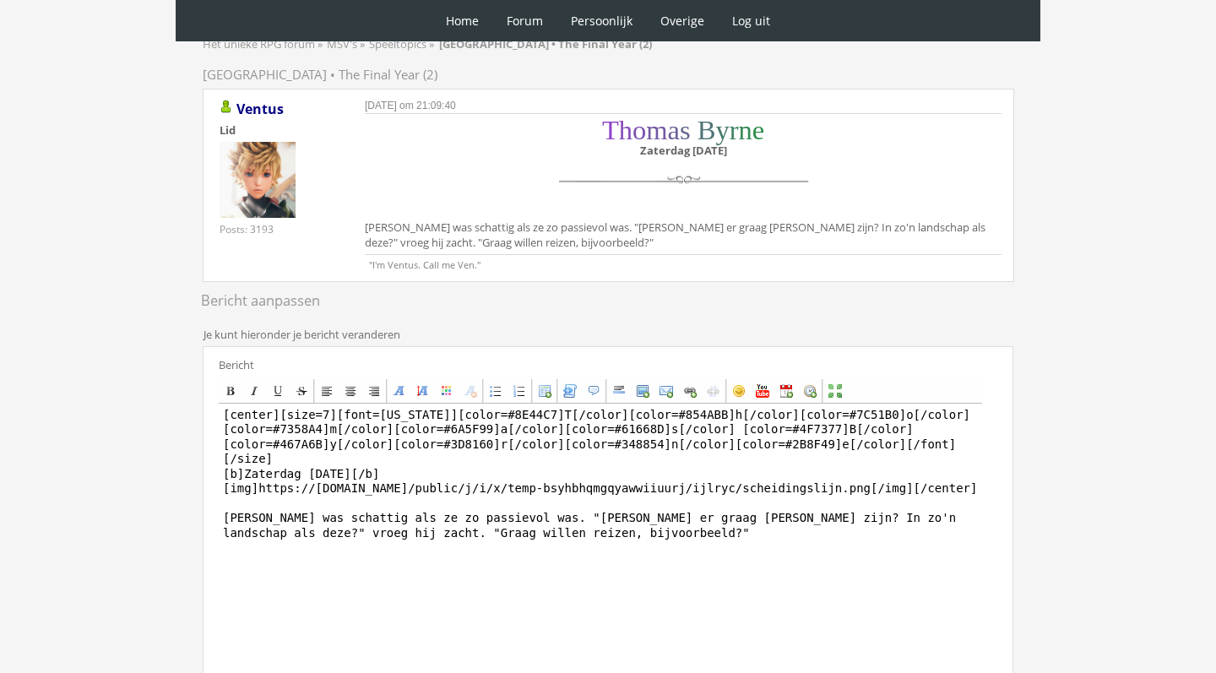
scroll to position [171, 0]
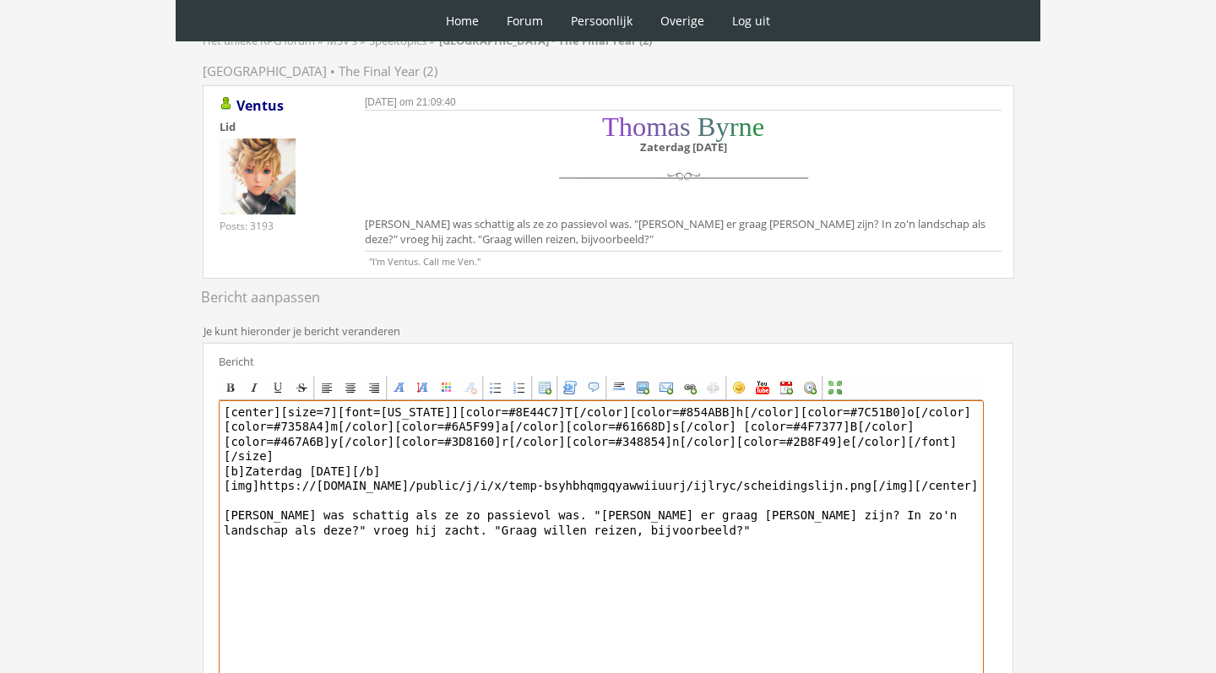
drag, startPoint x: 495, startPoint y: 529, endPoint x: 382, endPoint y: 526, distance: 113.2
click at [382, 526] on textarea "[center][size=7][font=Georgia][color=#8E44C7]T[/color][color=#854ABB]h[/color][…" at bounding box center [601, 556] width 765 height 313
drag, startPoint x: 640, startPoint y: 529, endPoint x: 580, endPoint y: 530, distance: 60.0
click at [581, 530] on textarea "[center][size=7][font=Georgia][color=#8E44C7]T[/color][color=#854ABB]h[/color][…" at bounding box center [601, 556] width 765 height 313
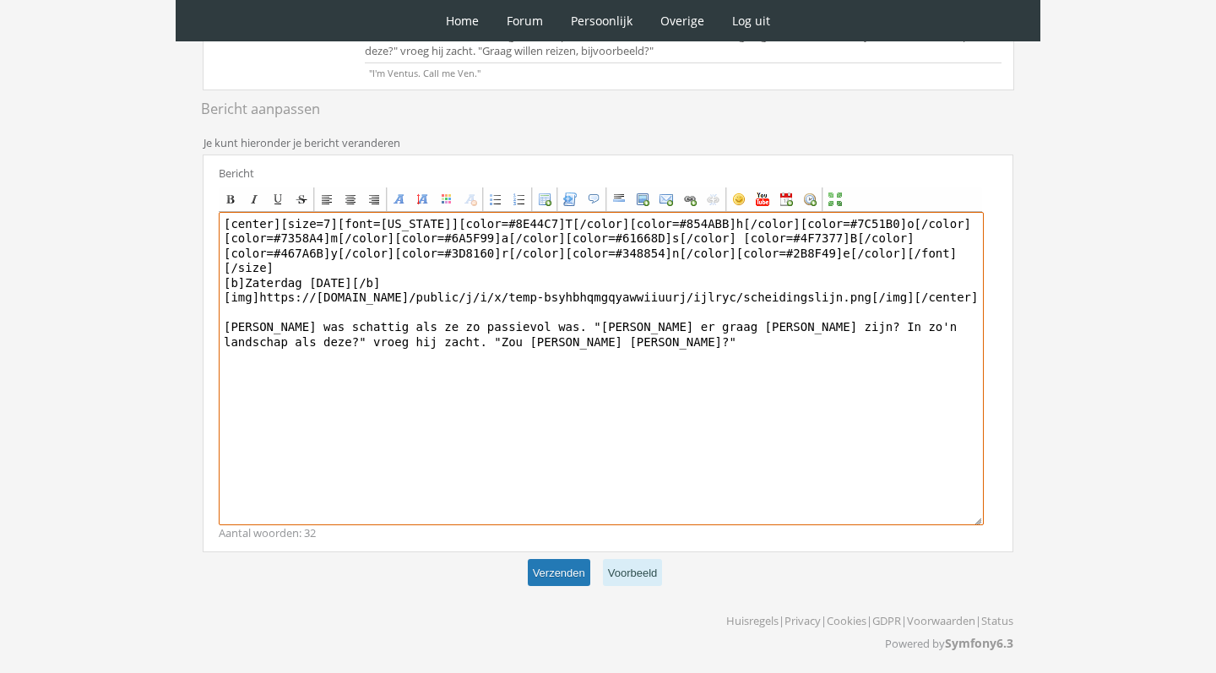
scroll to position [359, 0]
type textarea "[center][size=7][font=Georgia][color=#8E44C7]T[/color][color=#854ABB]h[/color][…"
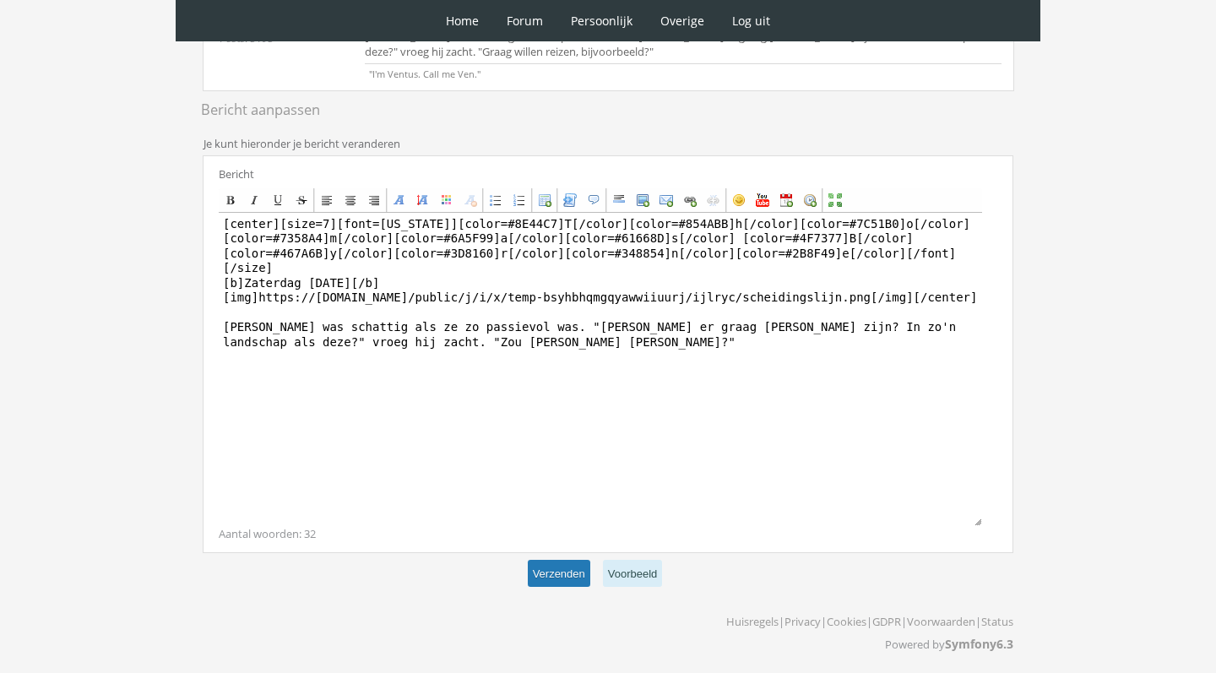
click at [564, 574] on button "Verzenden" at bounding box center [559, 574] width 62 height 28
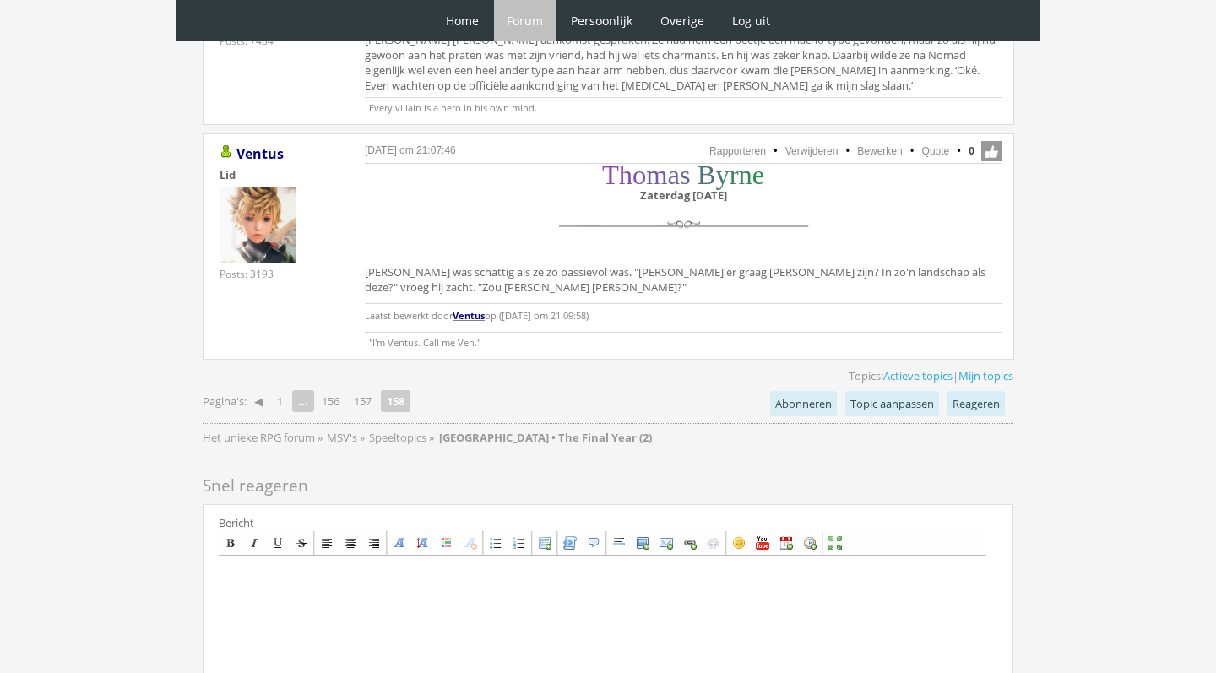
scroll to position [4244, 0]
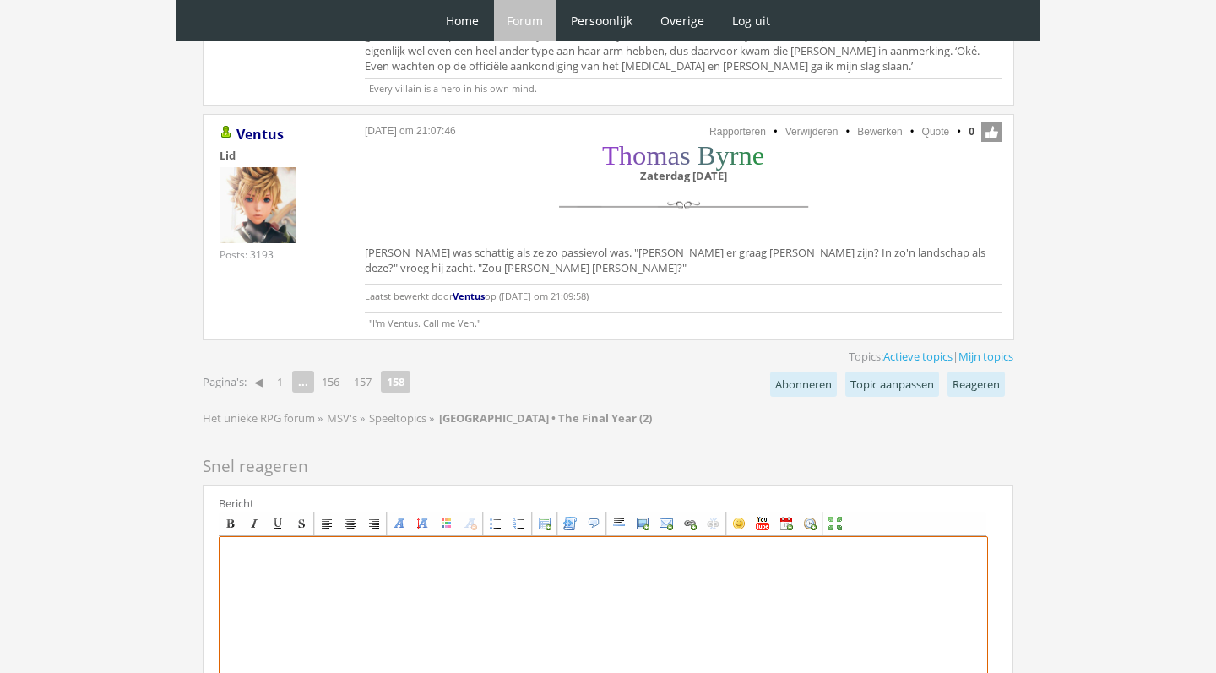
paste textarea "[center][size=7][font=Trebuchet MS][color=#2A522A]R[/color][color=#336C2E]o[/co…"
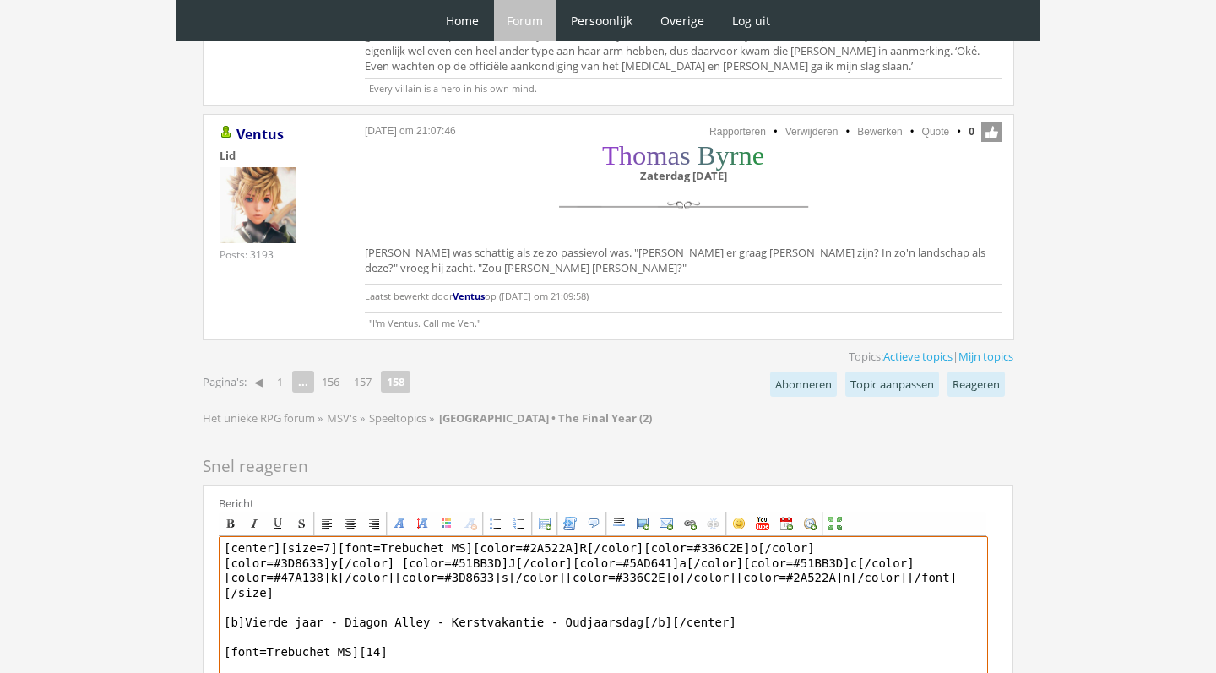
drag, startPoint x: 641, startPoint y: 451, endPoint x: 272, endPoint y: 447, distance: 369.0
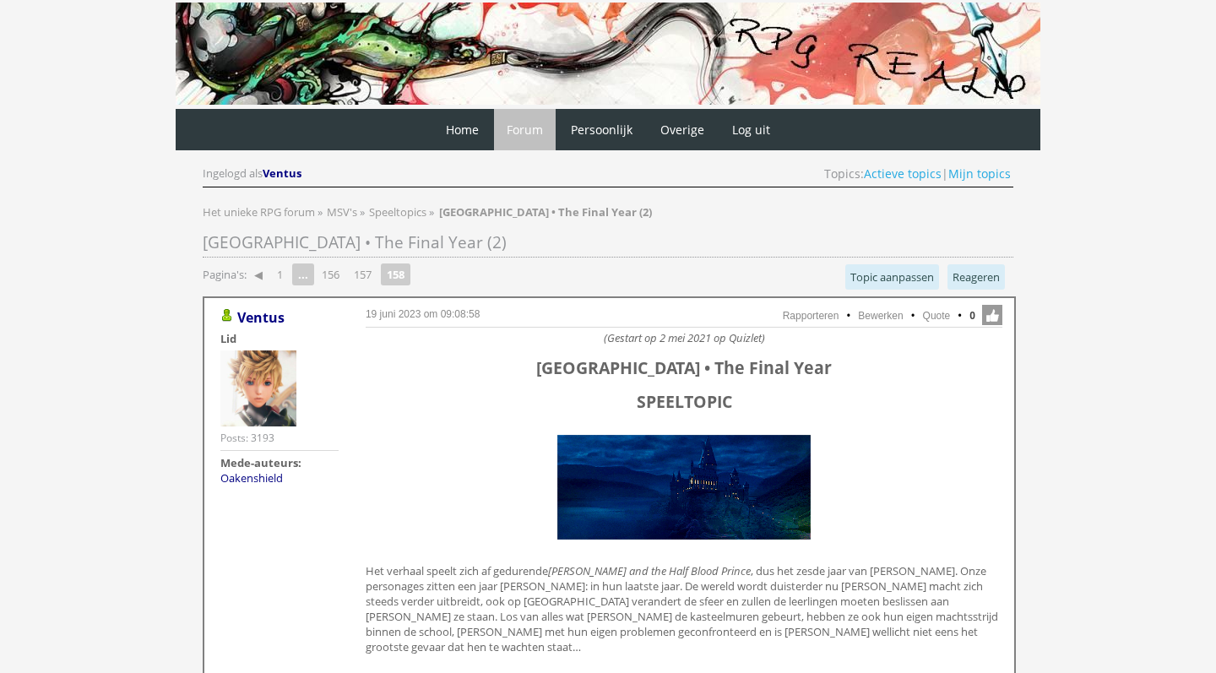
scroll to position [0, 0]
type textarea "[center][size=7][font=Trebuchet MS][color=#2A522A]R[/color][color=#336C2E]o[/co…"
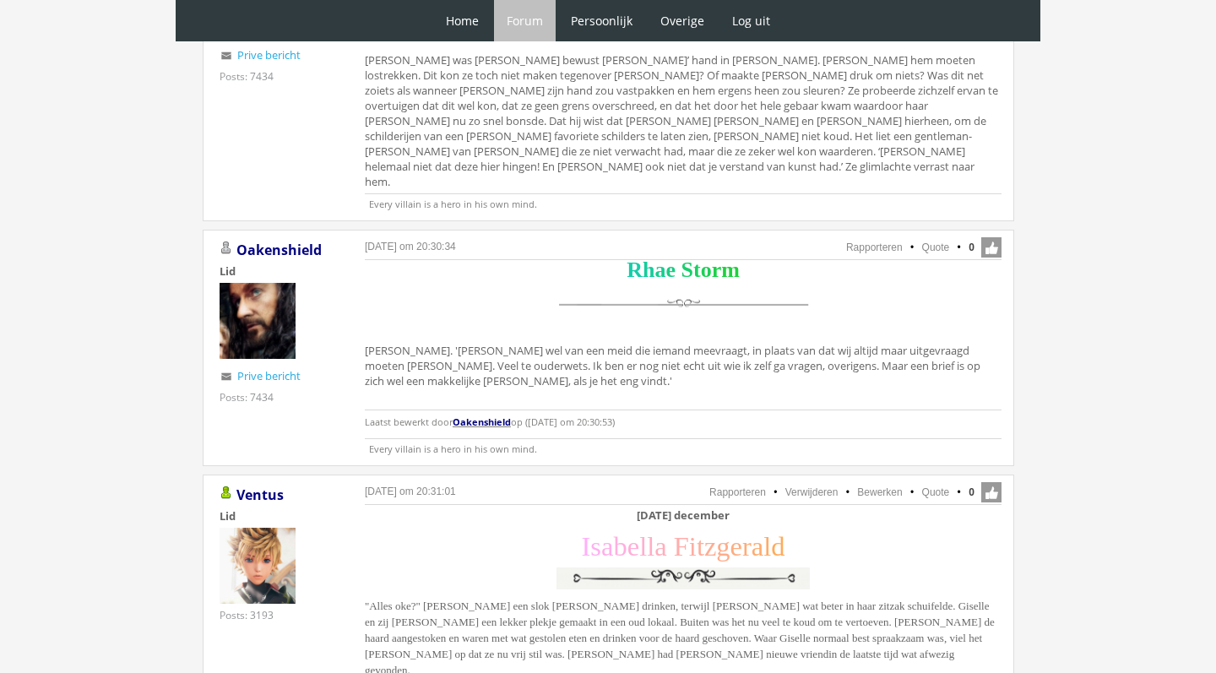
scroll to position [1547, 0]
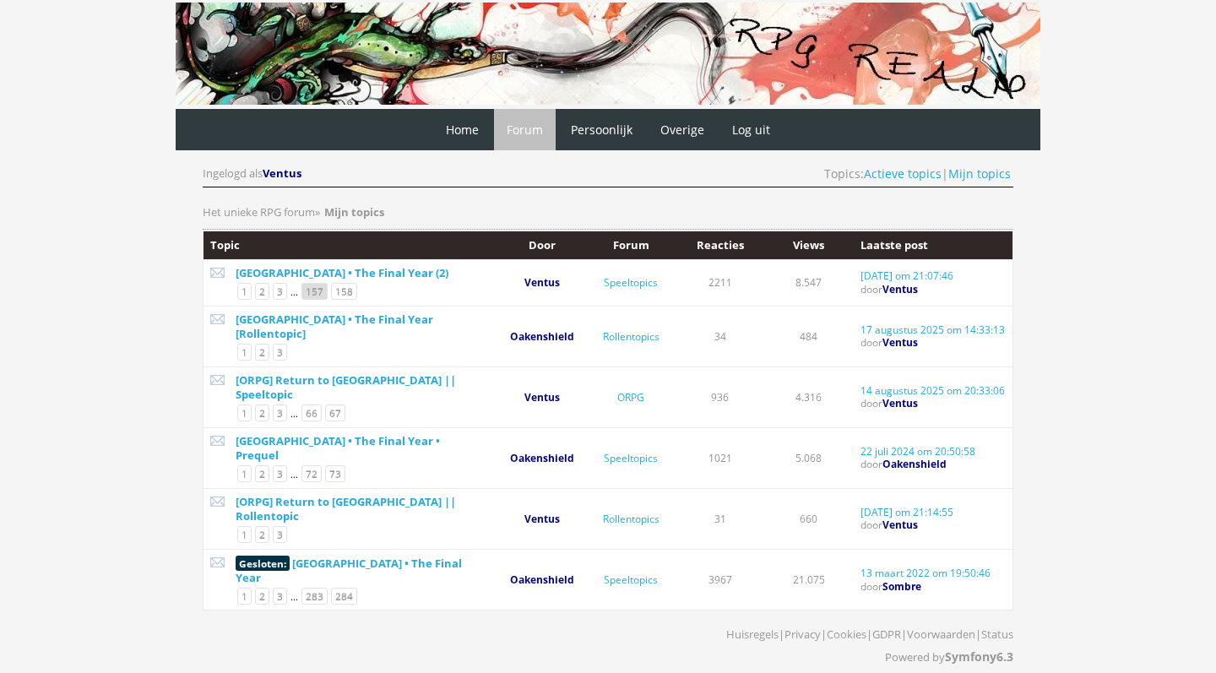
click at [307, 290] on link "157" at bounding box center [314, 291] width 26 height 17
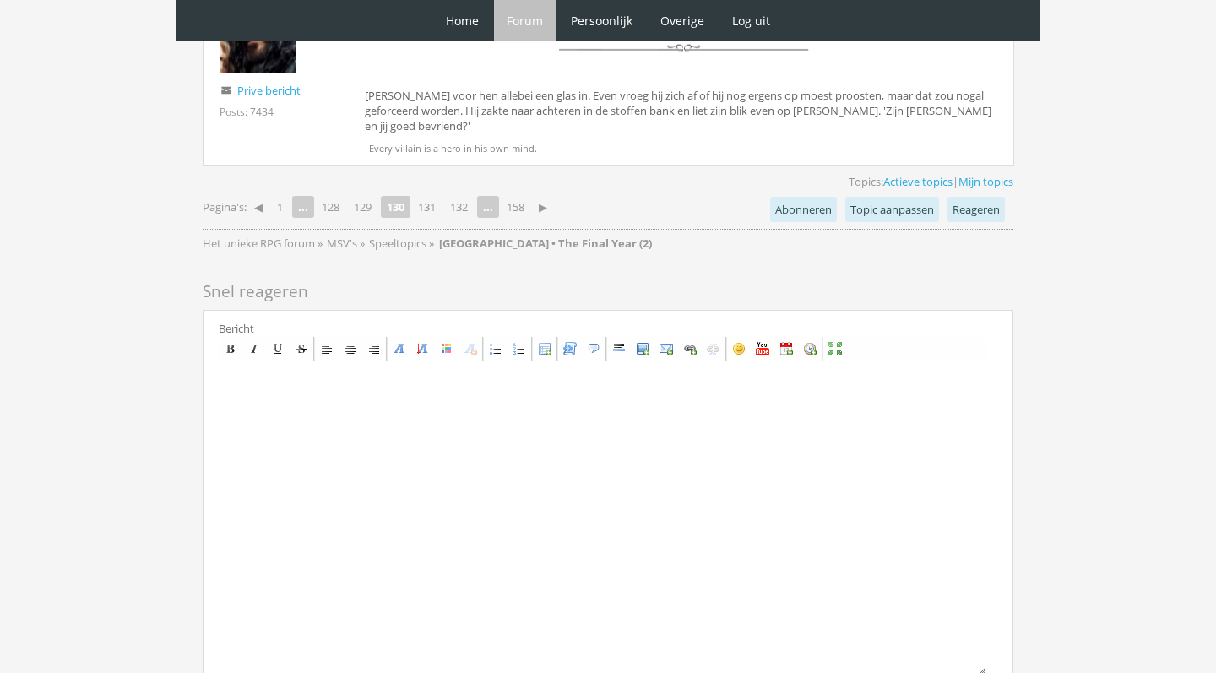
scroll to position [4428, 0]
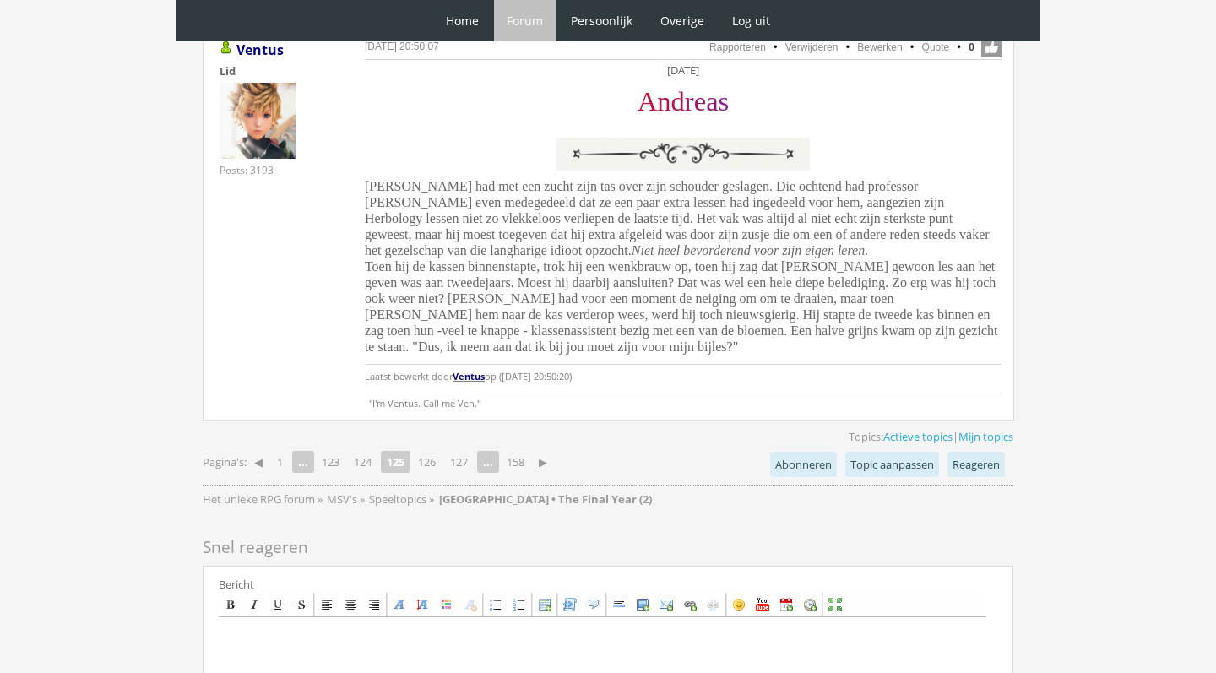
scroll to position [4228, 0]
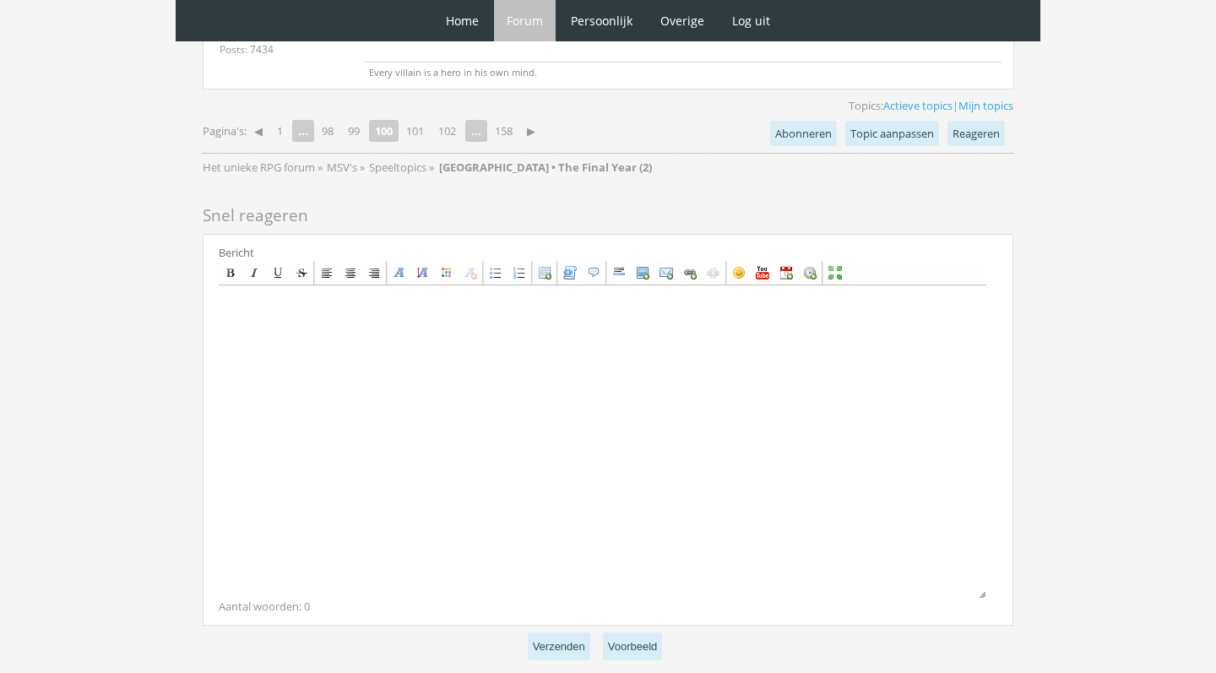
scroll to position [4444, 0]
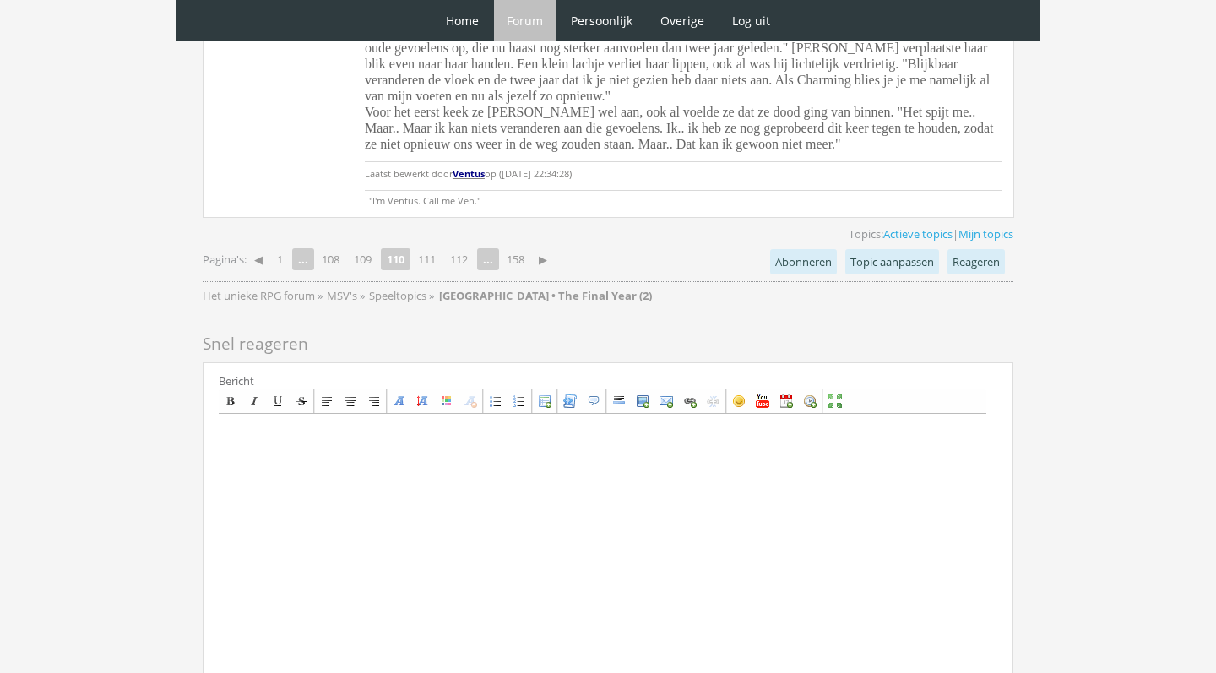
scroll to position [5079, 0]
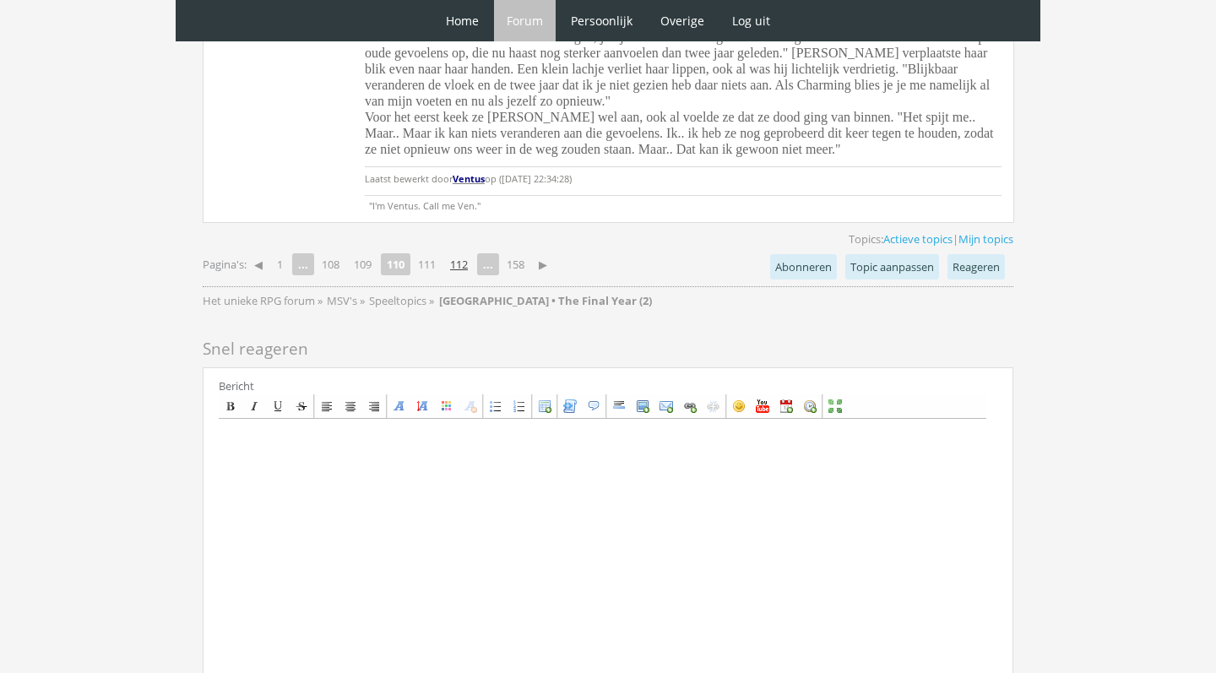
click at [466, 252] on link "112" at bounding box center [458, 264] width 31 height 24
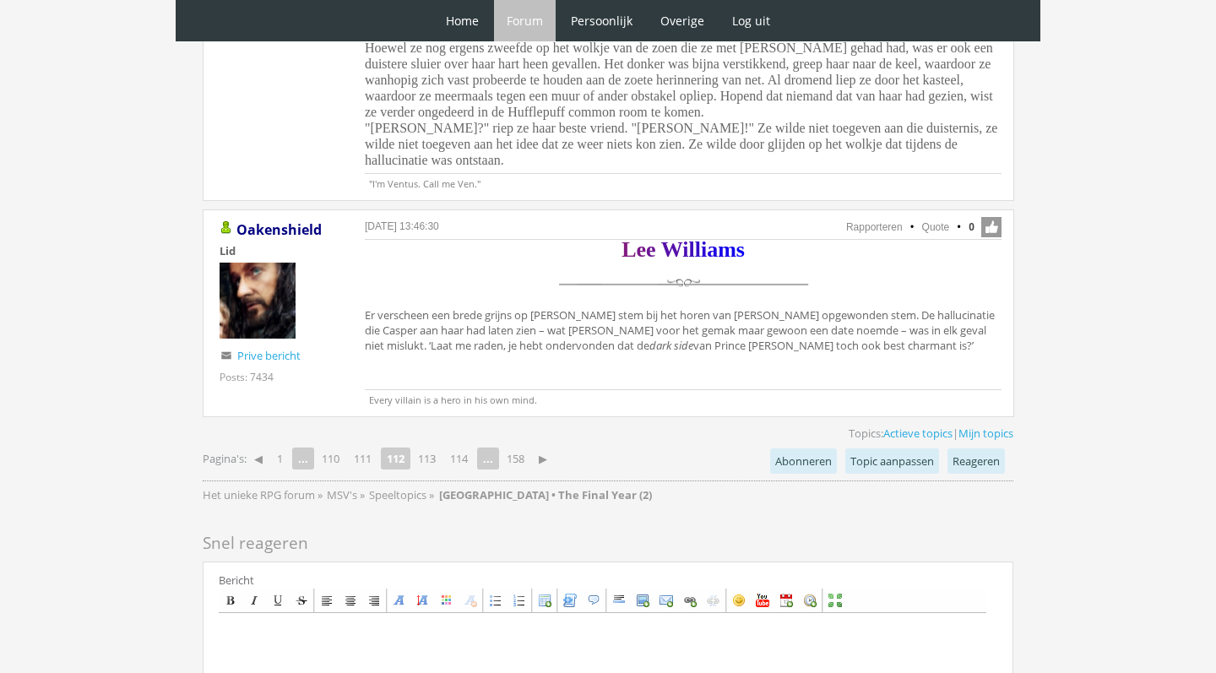
scroll to position [3871, 0]
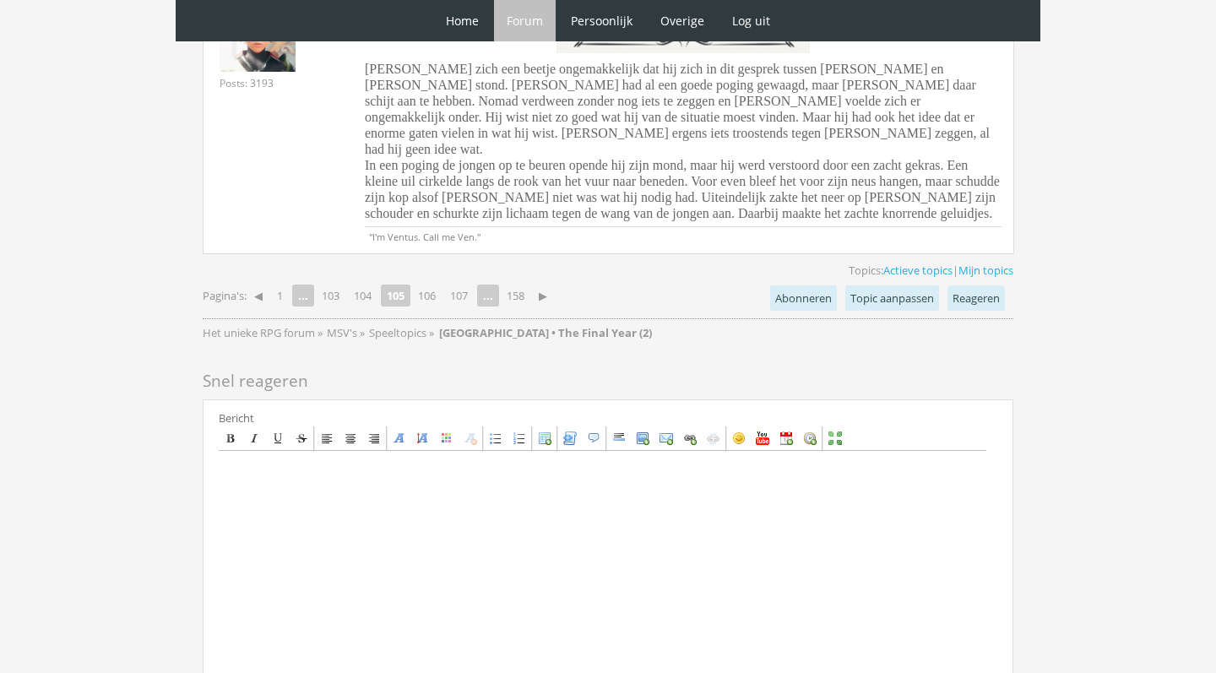
scroll to position [4559, 0]
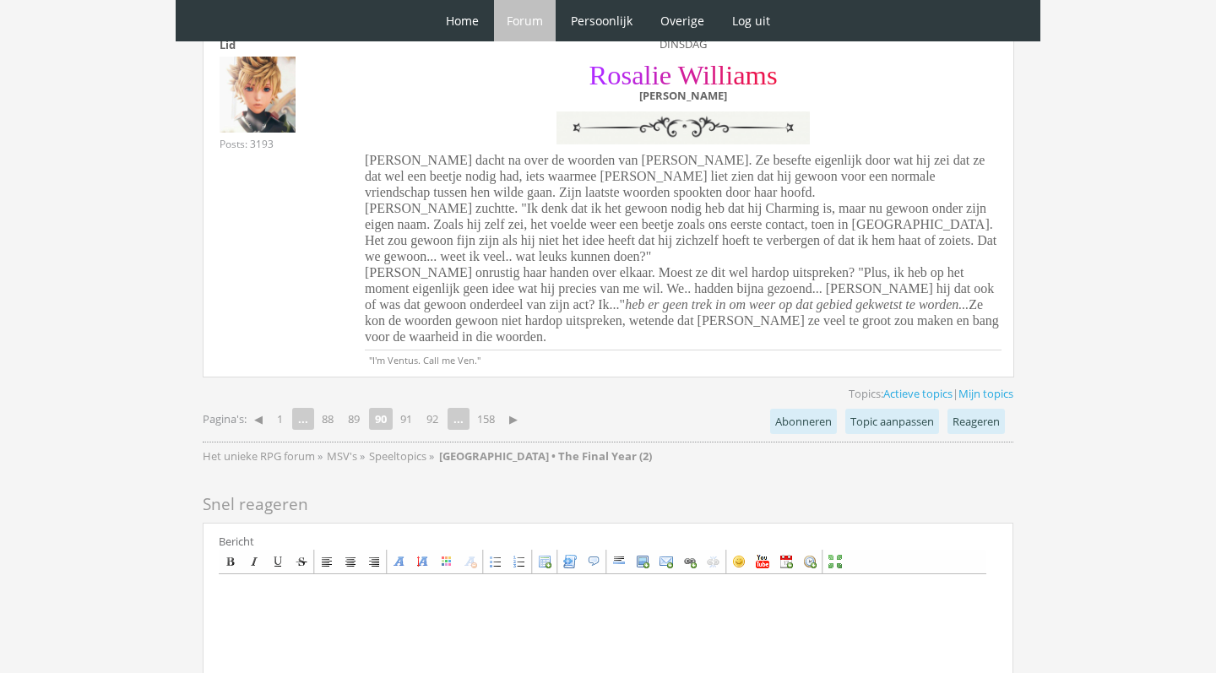
scroll to position [4810, 0]
click at [431, 405] on link "92" at bounding box center [432, 417] width 25 height 24
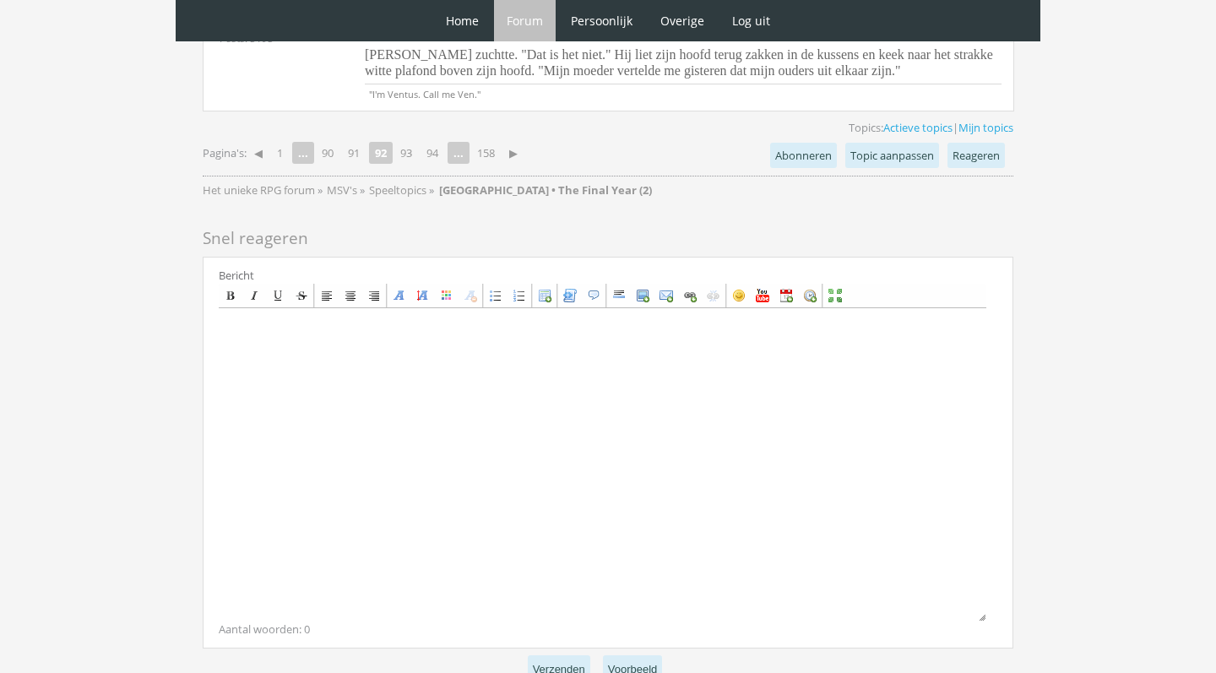
scroll to position [4473, 0]
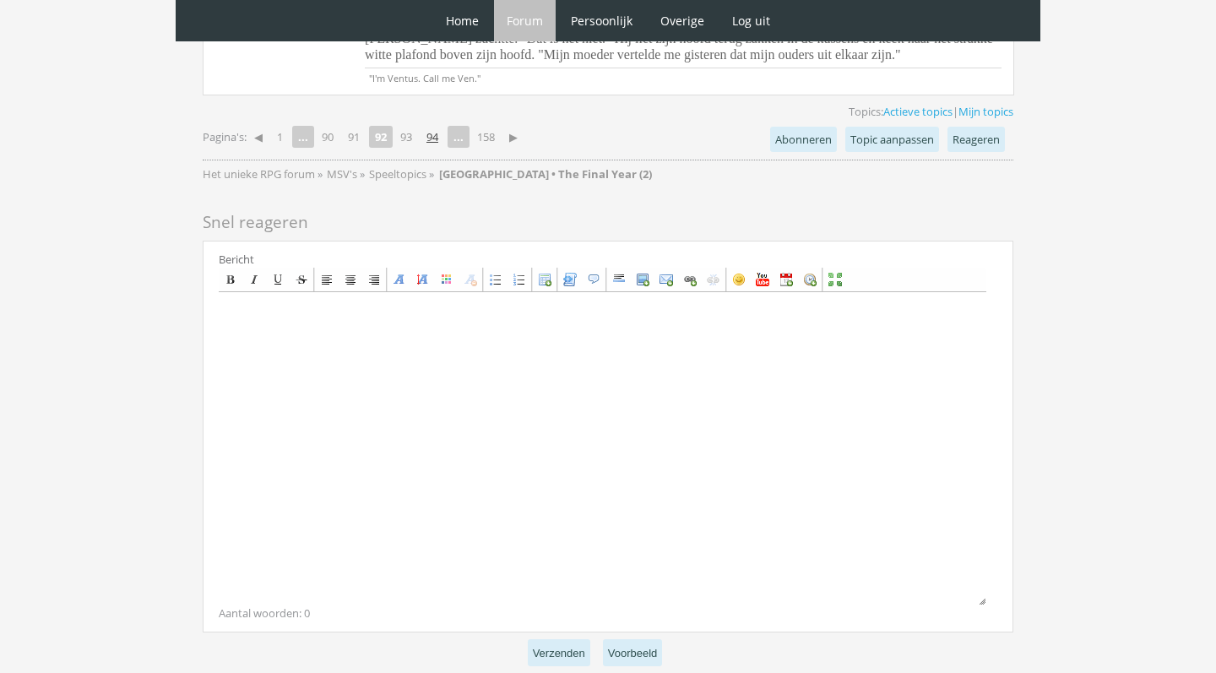
click at [438, 125] on link "94" at bounding box center [432, 137] width 25 height 24
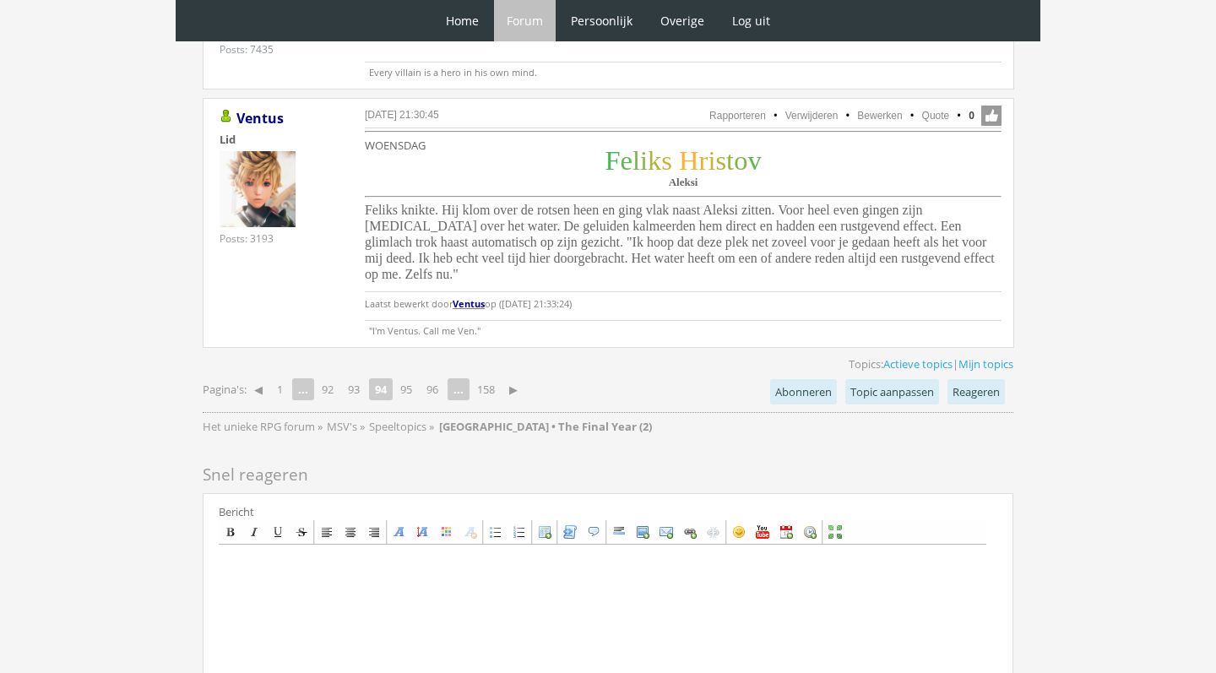
scroll to position [6210, 0]
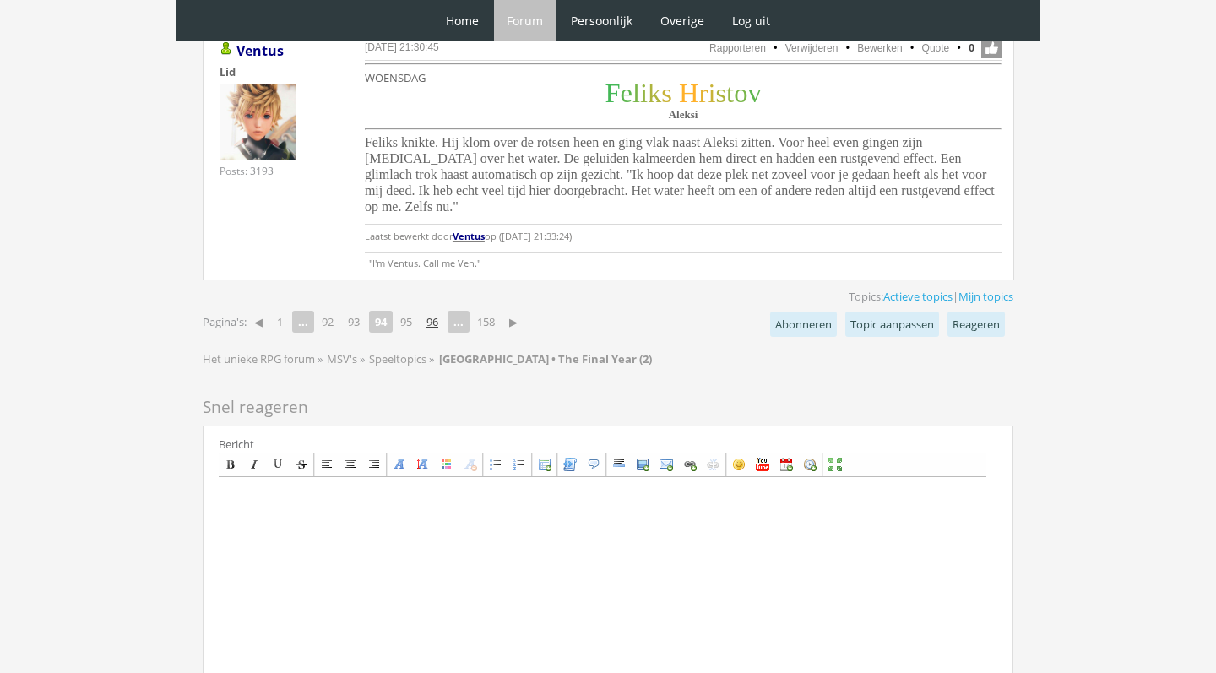
click at [438, 310] on link "96" at bounding box center [432, 322] width 25 height 24
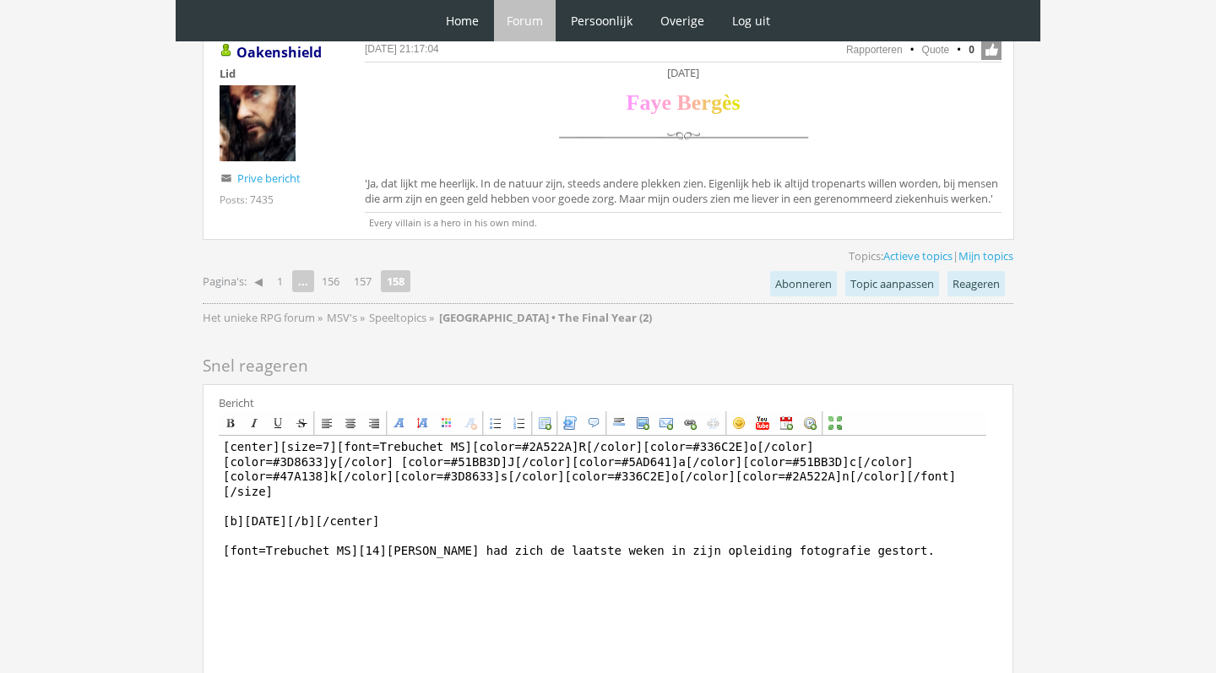
scroll to position [4415, 0]
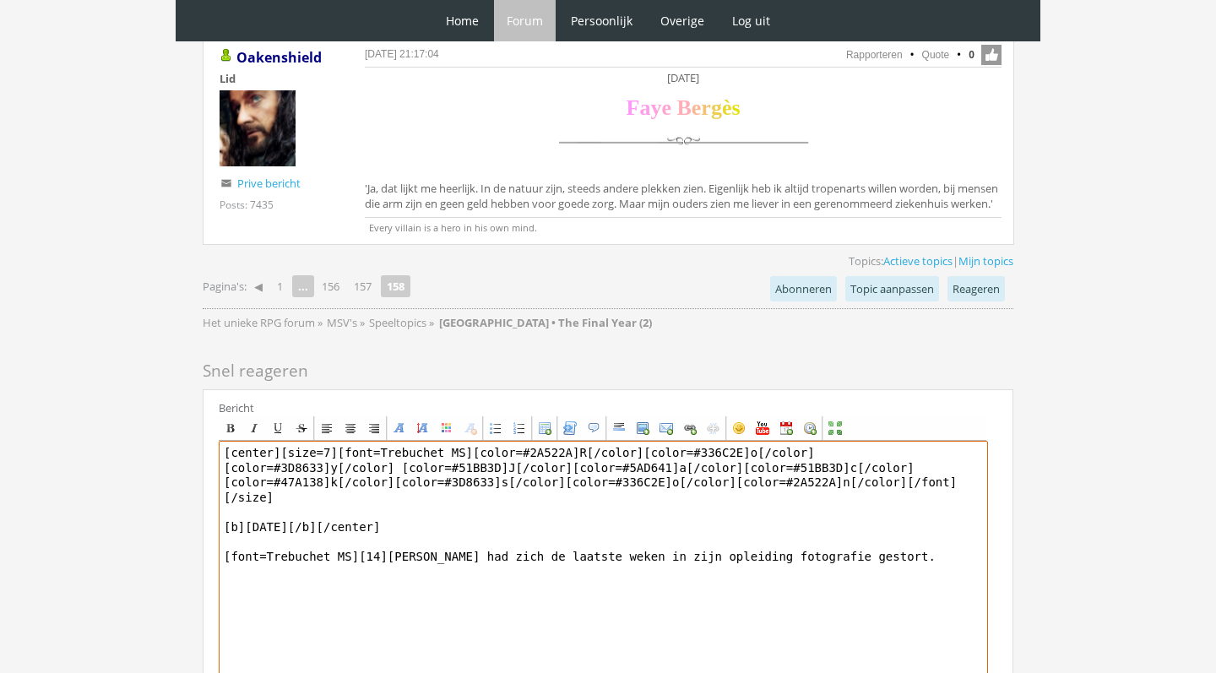
drag, startPoint x: 884, startPoint y: 539, endPoint x: 366, endPoint y: 544, distance: 517.6
click at [366, 544] on textarea "[center][size=7][font=Trebuchet MS][color=#2A522A]R[/color][color=#336C2E]o[/co…" at bounding box center [603, 597] width 769 height 313
click at [496, 569] on textarea "[center][size=7][font=Trebuchet MS][color=#2A522A]R[/color][color=#336C2E]o[/co…" at bounding box center [603, 597] width 769 height 313
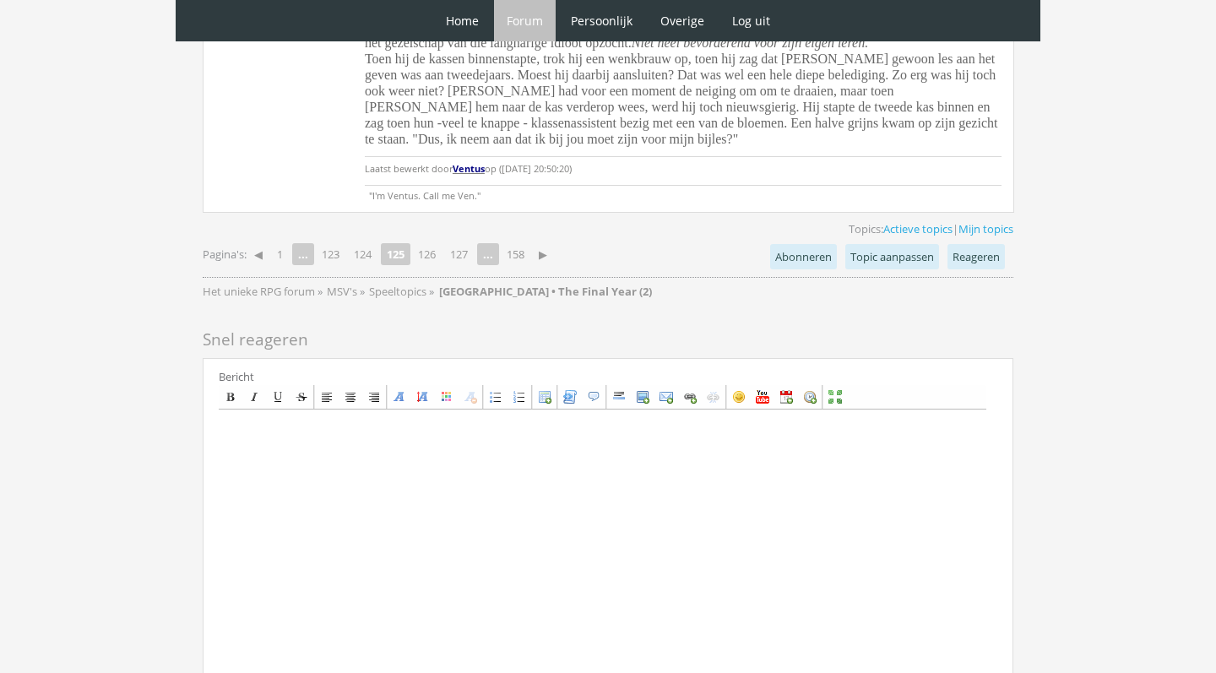
scroll to position [4299, 0]
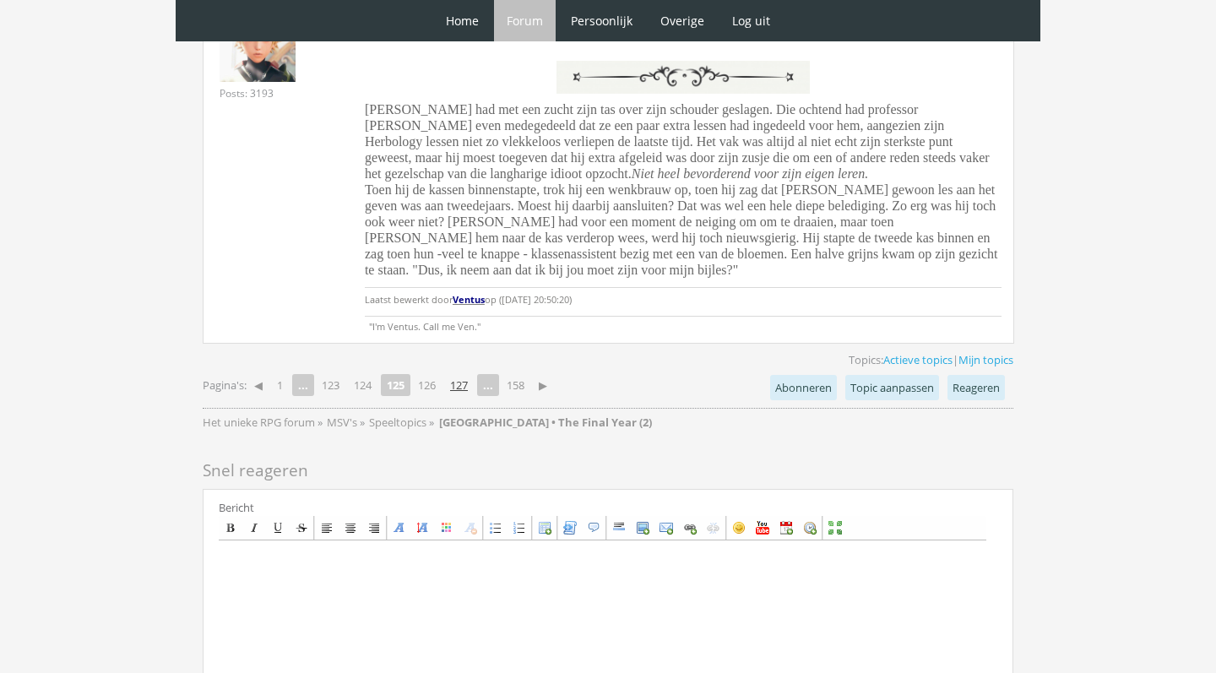
click at [466, 373] on link "127" at bounding box center [458, 385] width 31 height 24
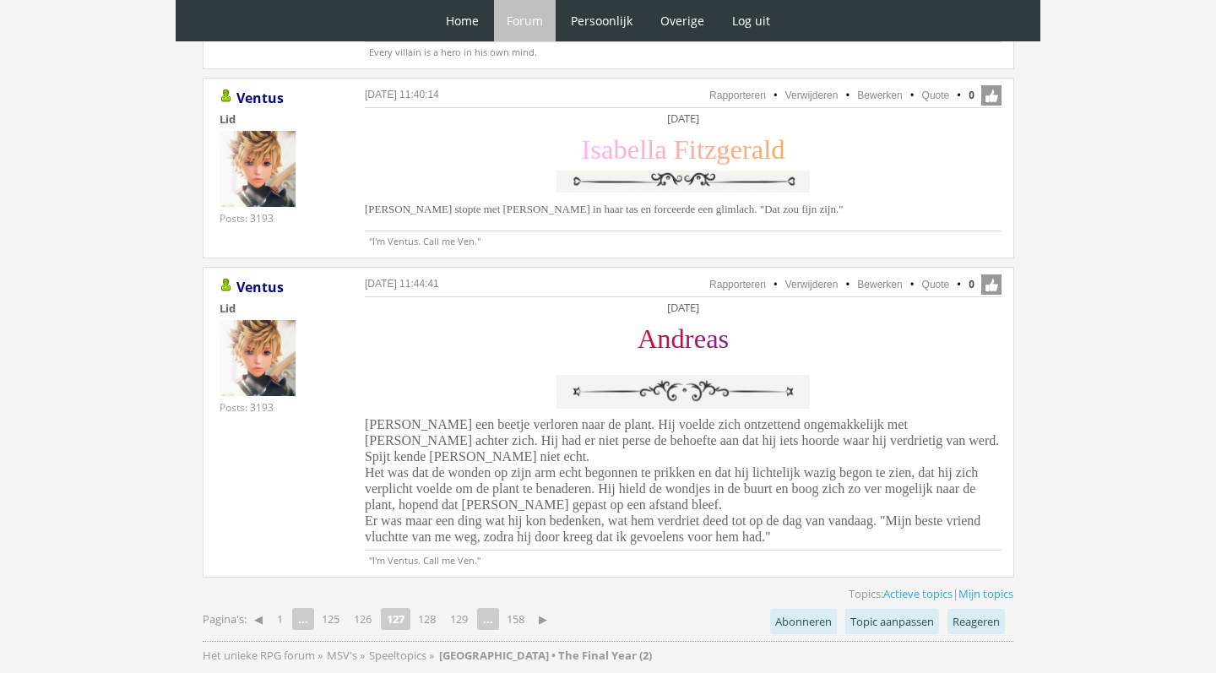
scroll to position [4267, 0]
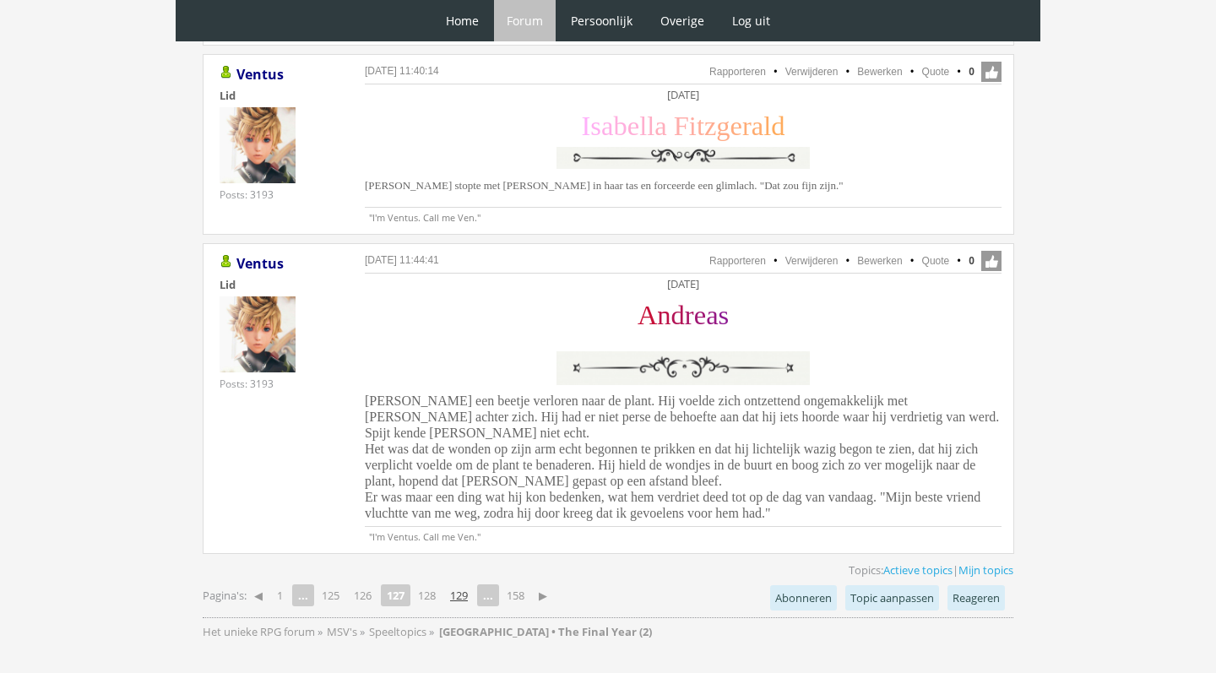
click at [475, 583] on link "129" at bounding box center [458, 595] width 31 height 24
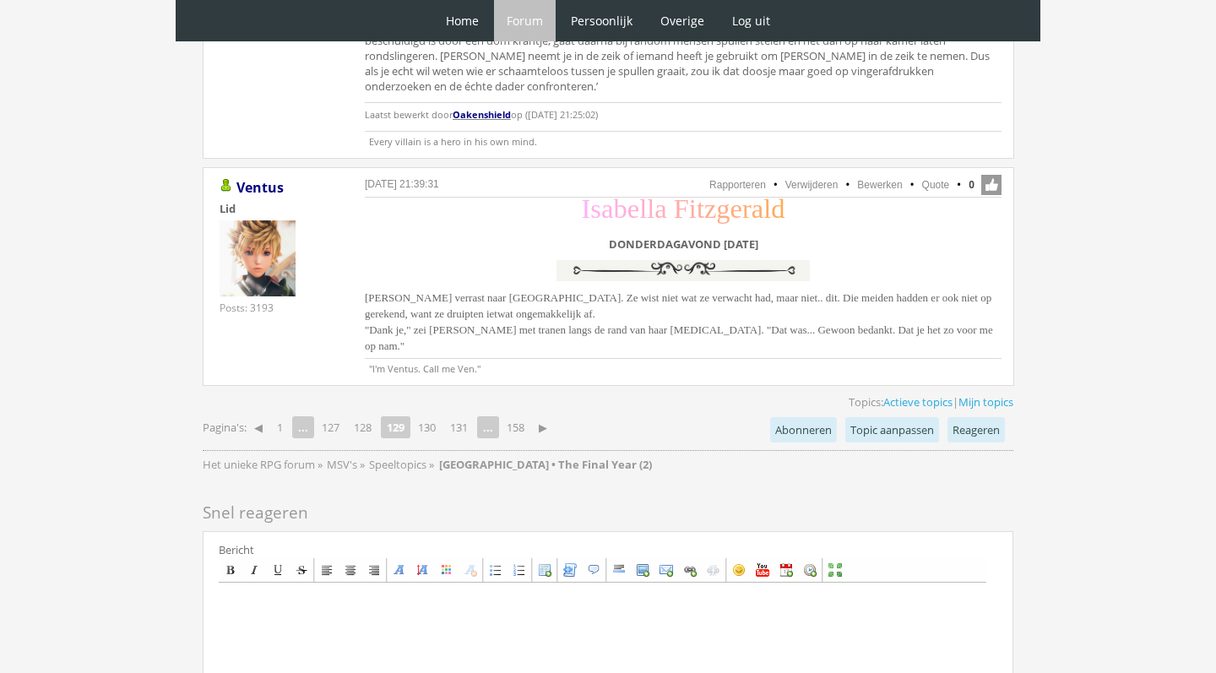
scroll to position [4877, 0]
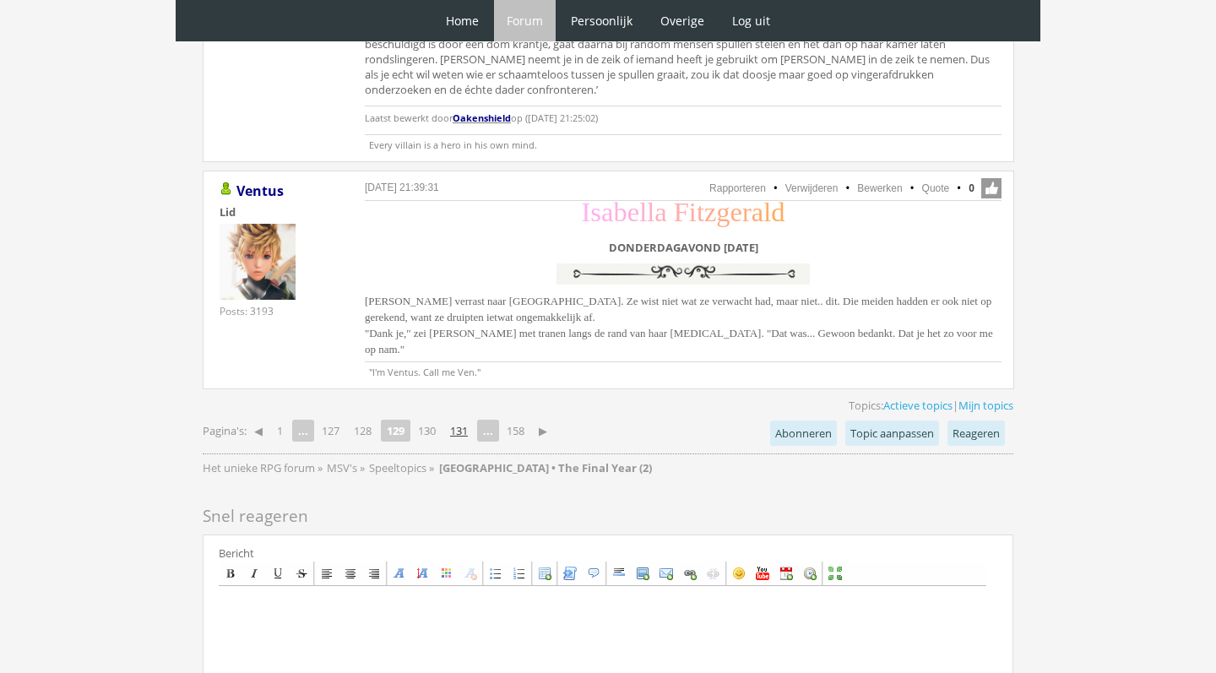
click at [471, 419] on link "131" at bounding box center [458, 431] width 31 height 24
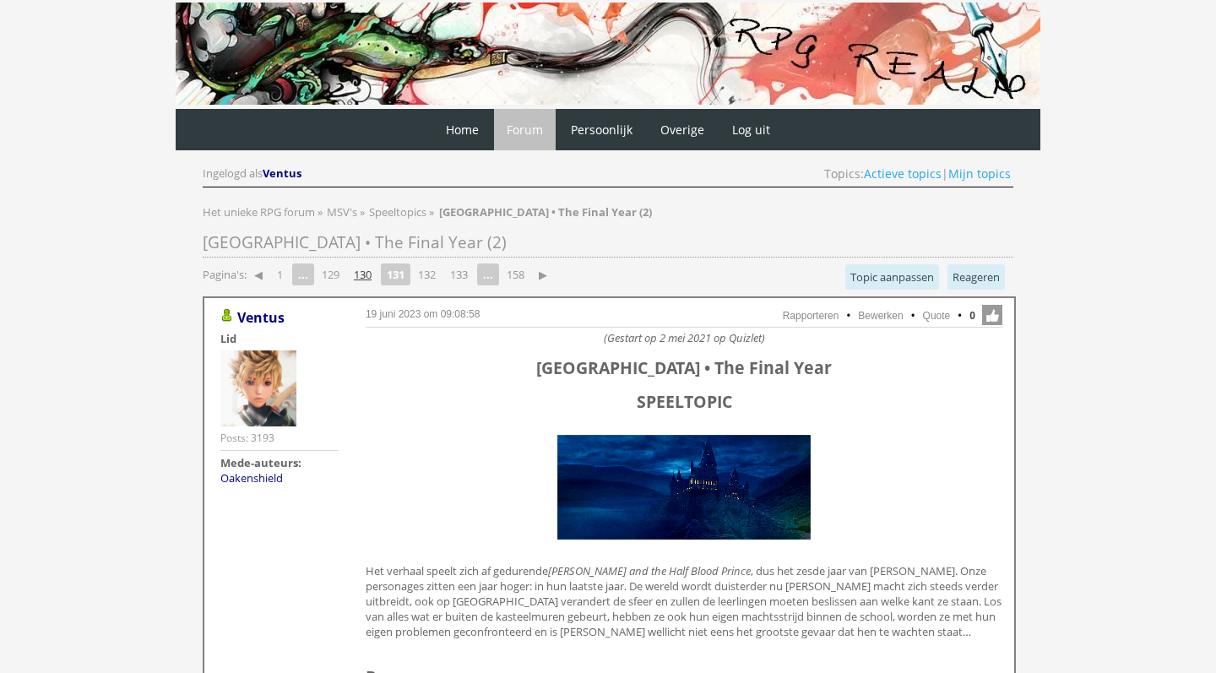
click at [367, 273] on link "130" at bounding box center [362, 275] width 31 height 24
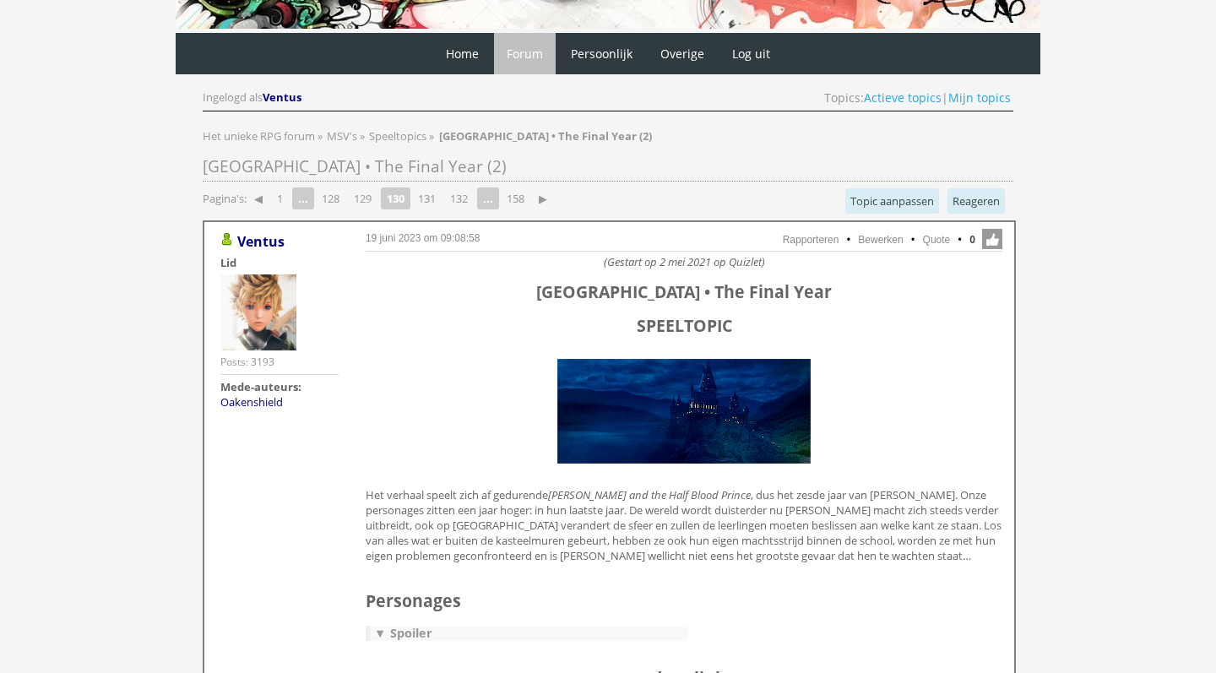
scroll to position [62, 0]
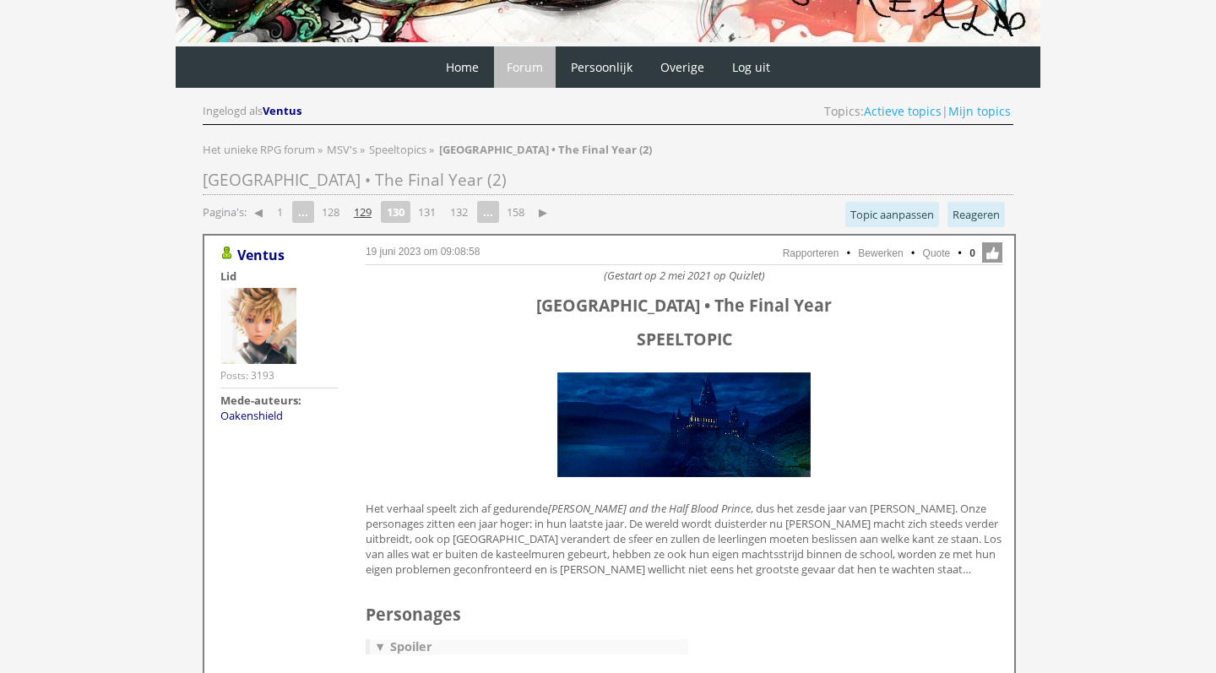
click at [368, 200] on link "129" at bounding box center [362, 212] width 31 height 24
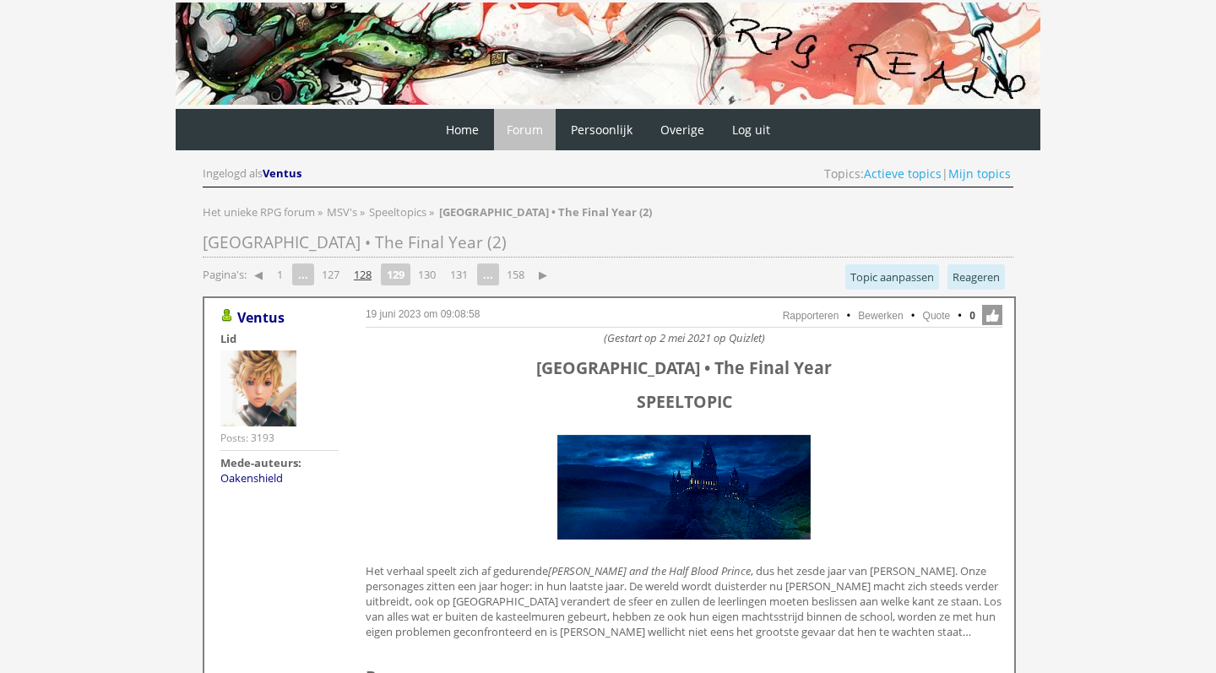
click at [371, 273] on link "128" at bounding box center [362, 275] width 31 height 24
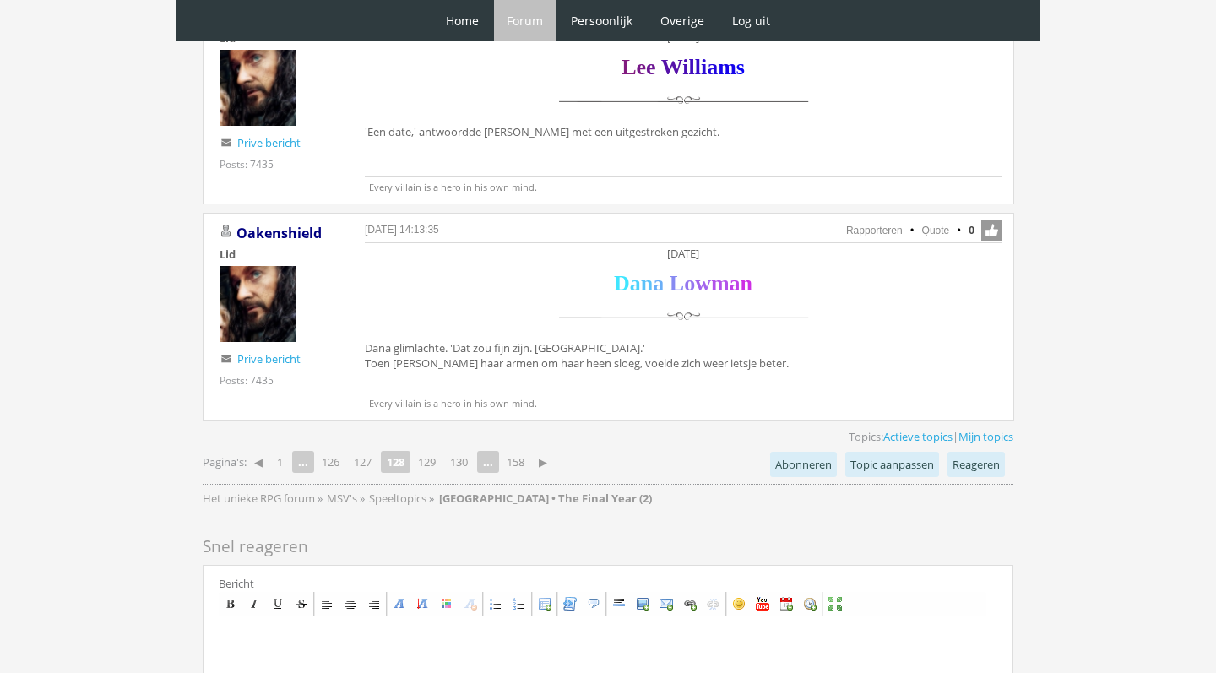
scroll to position [4237, 0]
click at [332, 451] on link "126" at bounding box center [330, 463] width 31 height 24
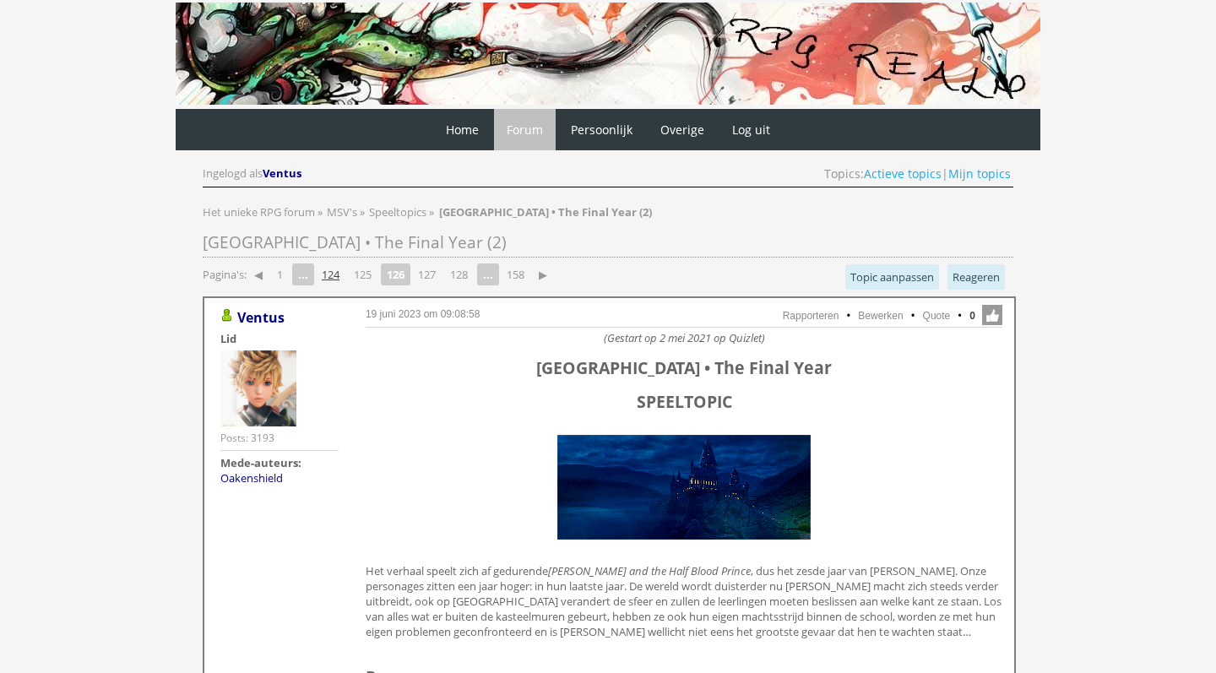
click at [334, 277] on link "124" at bounding box center [330, 275] width 31 height 24
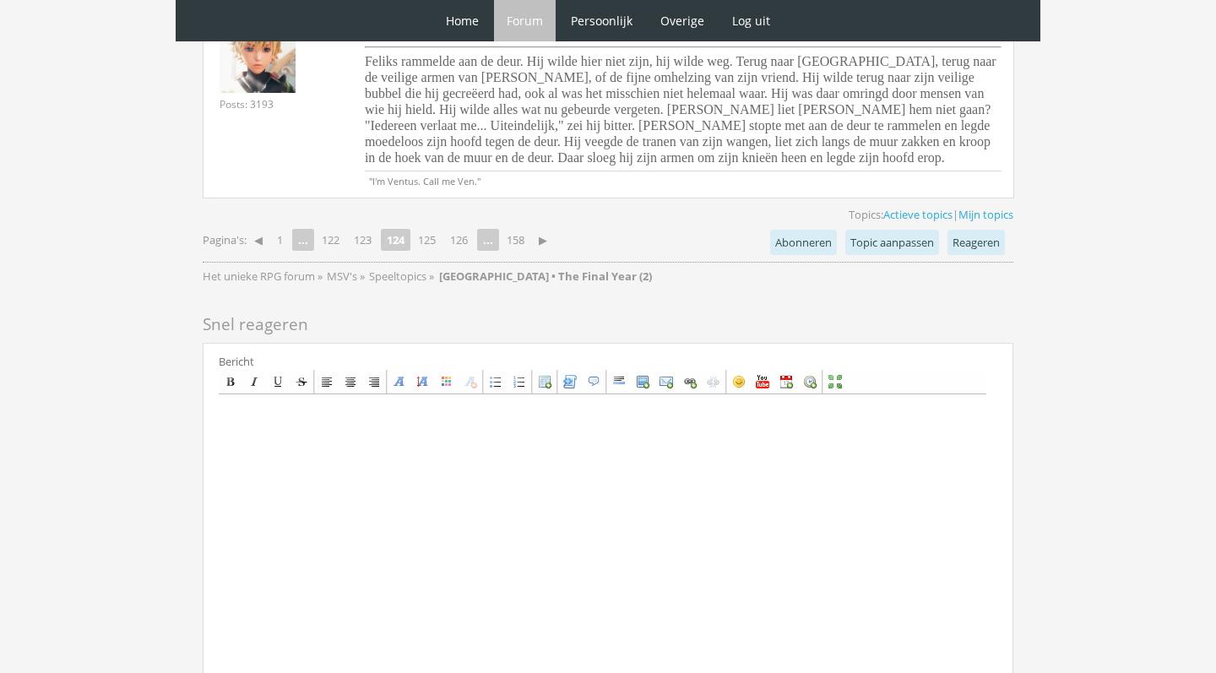
scroll to position [4702, 0]
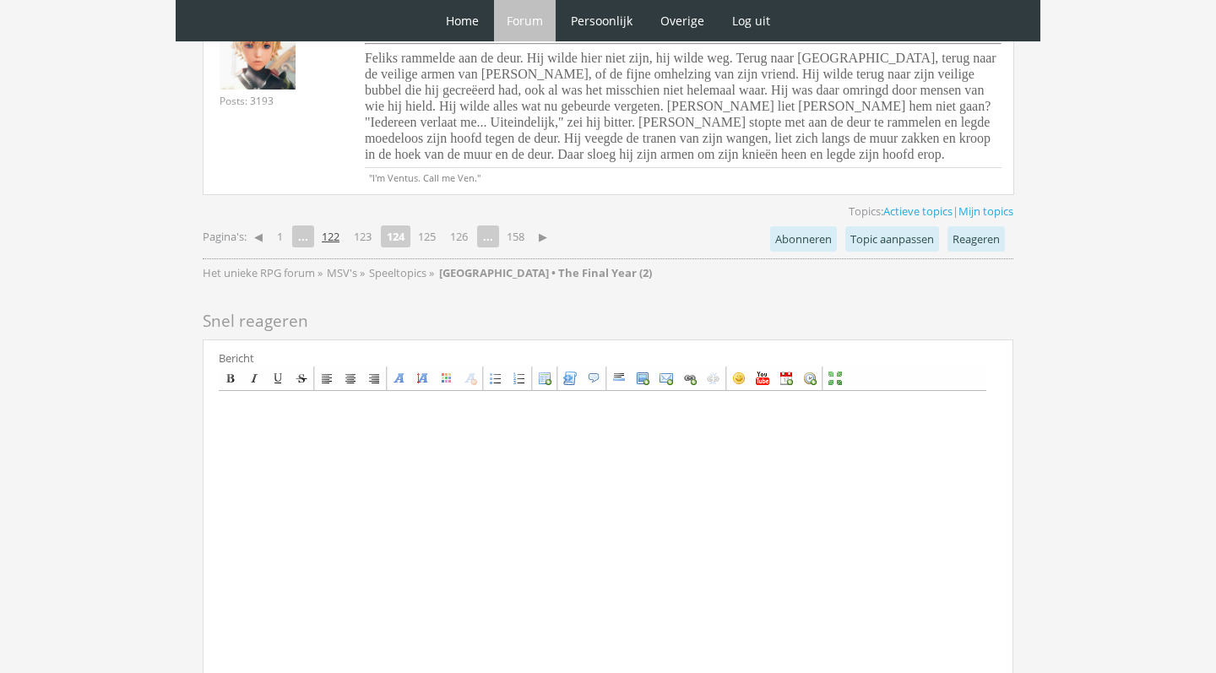
click at [332, 225] on link "122" at bounding box center [330, 237] width 31 height 24
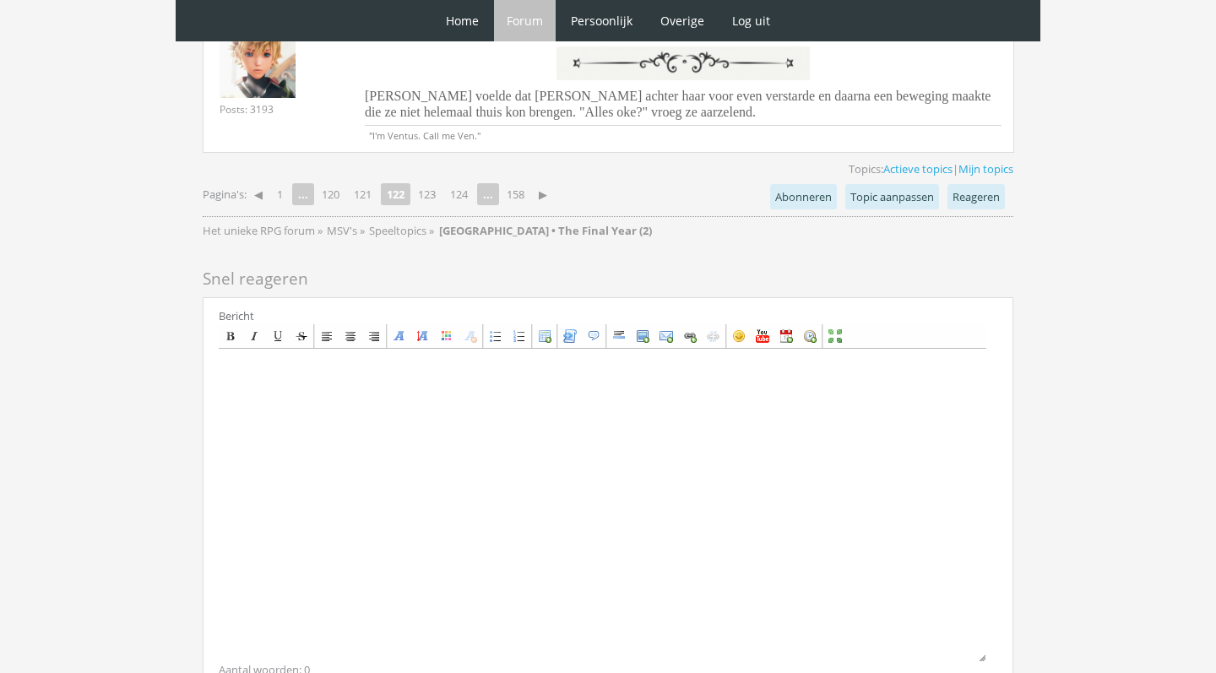
scroll to position [4195, 0]
click at [335, 181] on link "120" at bounding box center [330, 193] width 31 height 24
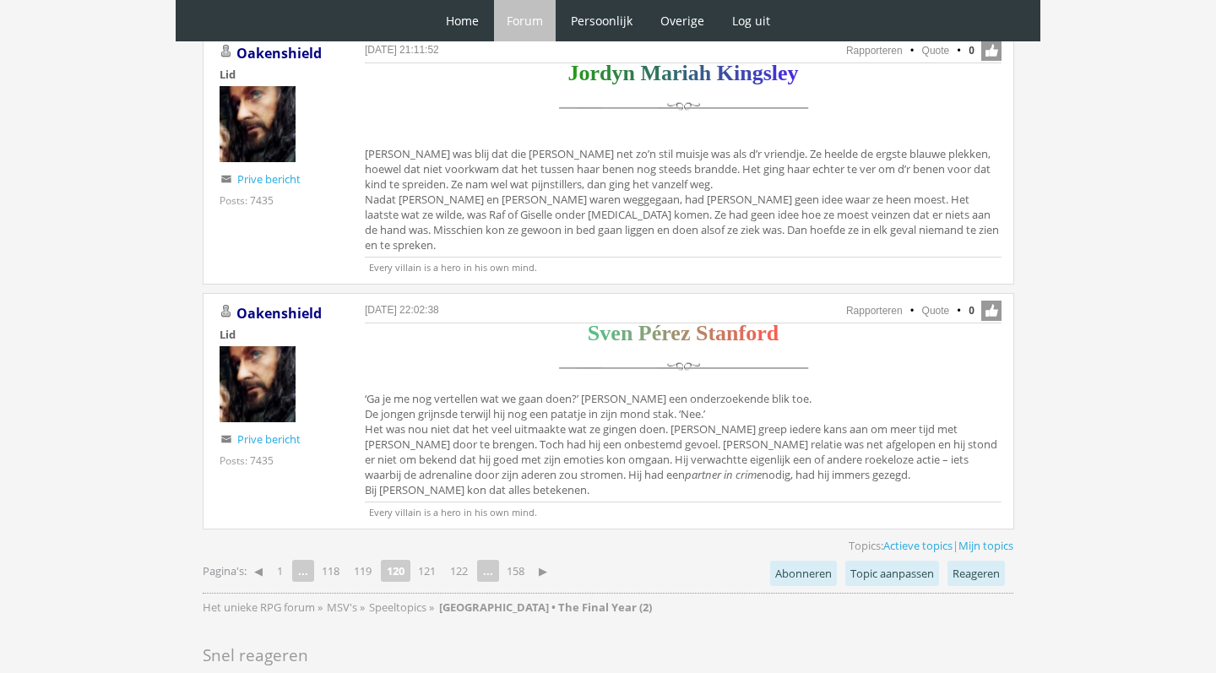
scroll to position [3584, 0]
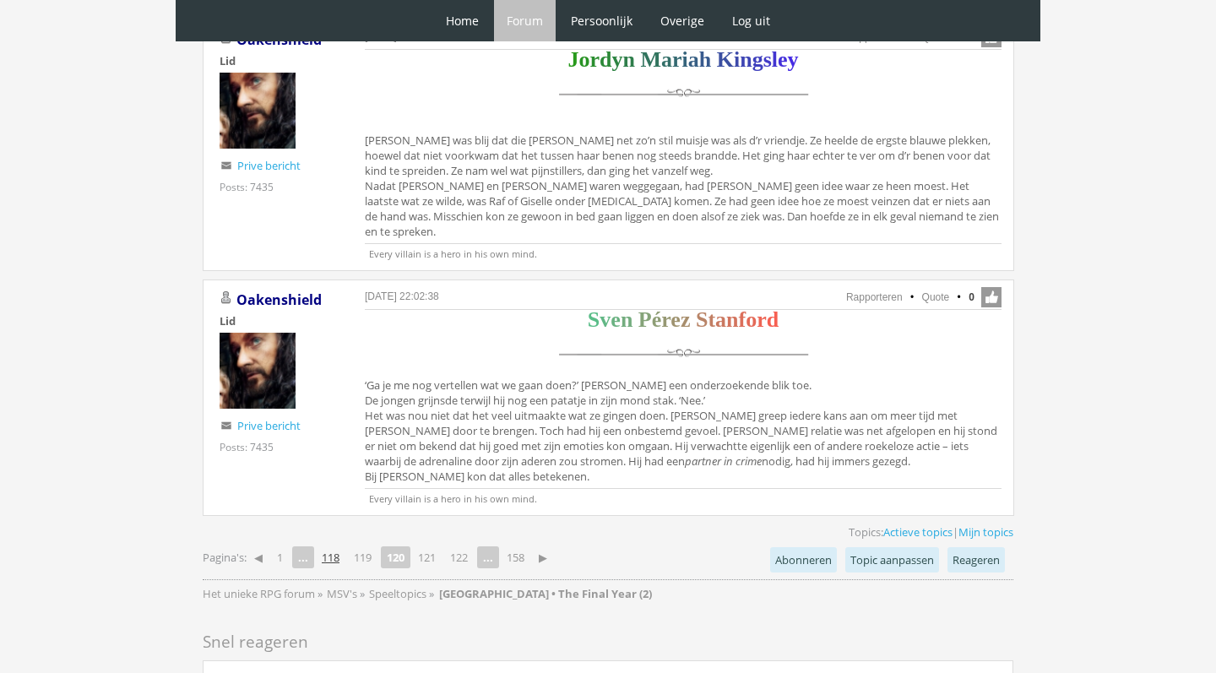
click at [339, 545] on link "118" at bounding box center [330, 557] width 31 height 24
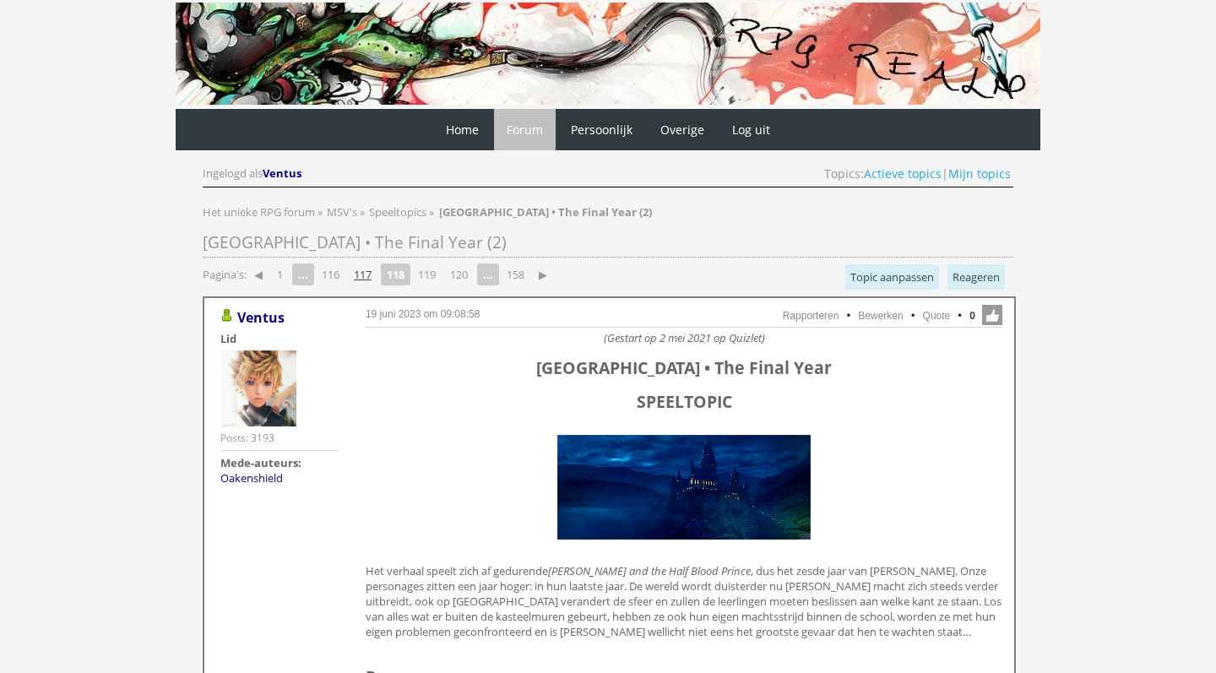
click at [372, 275] on link "117" at bounding box center [362, 275] width 31 height 24
click at [335, 272] on link "115" at bounding box center [330, 275] width 31 height 24
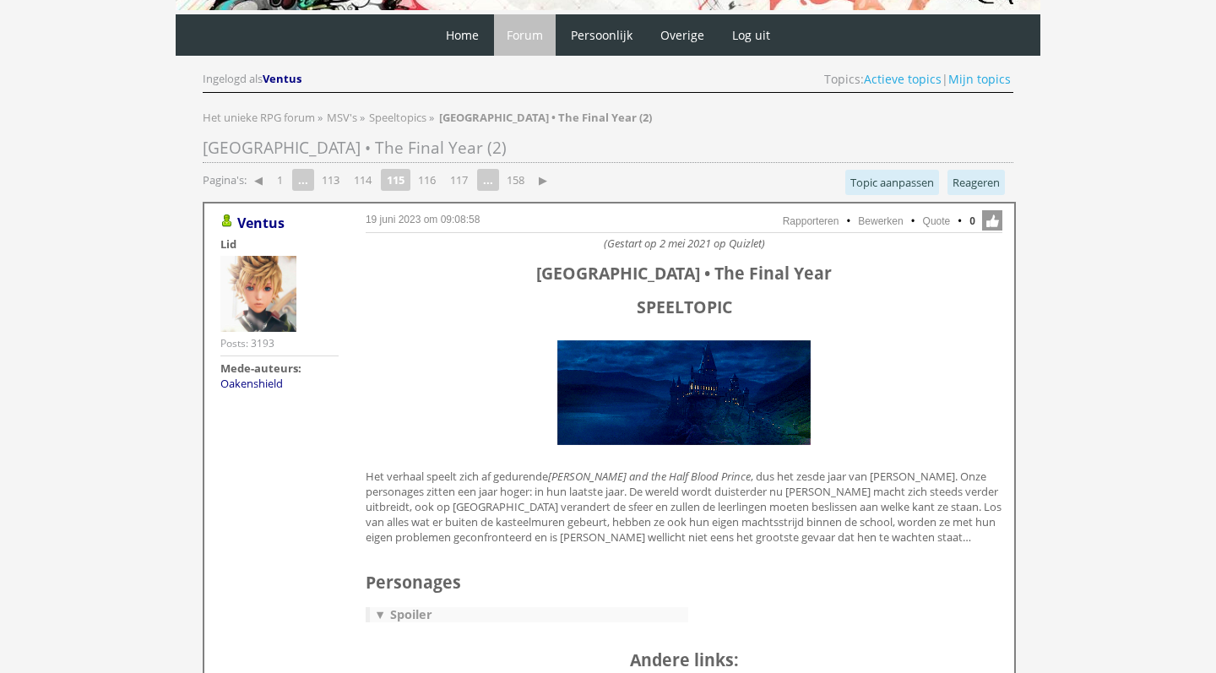
scroll to position [94, 0]
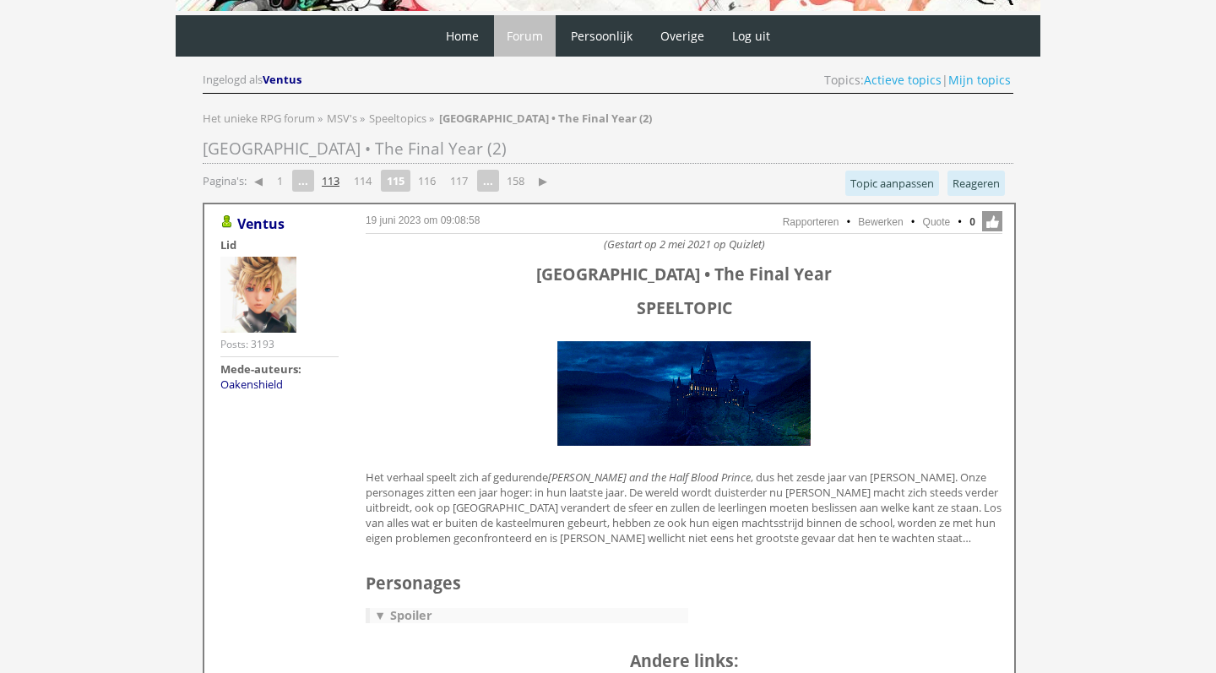
click at [334, 174] on link "113" at bounding box center [330, 181] width 31 height 24
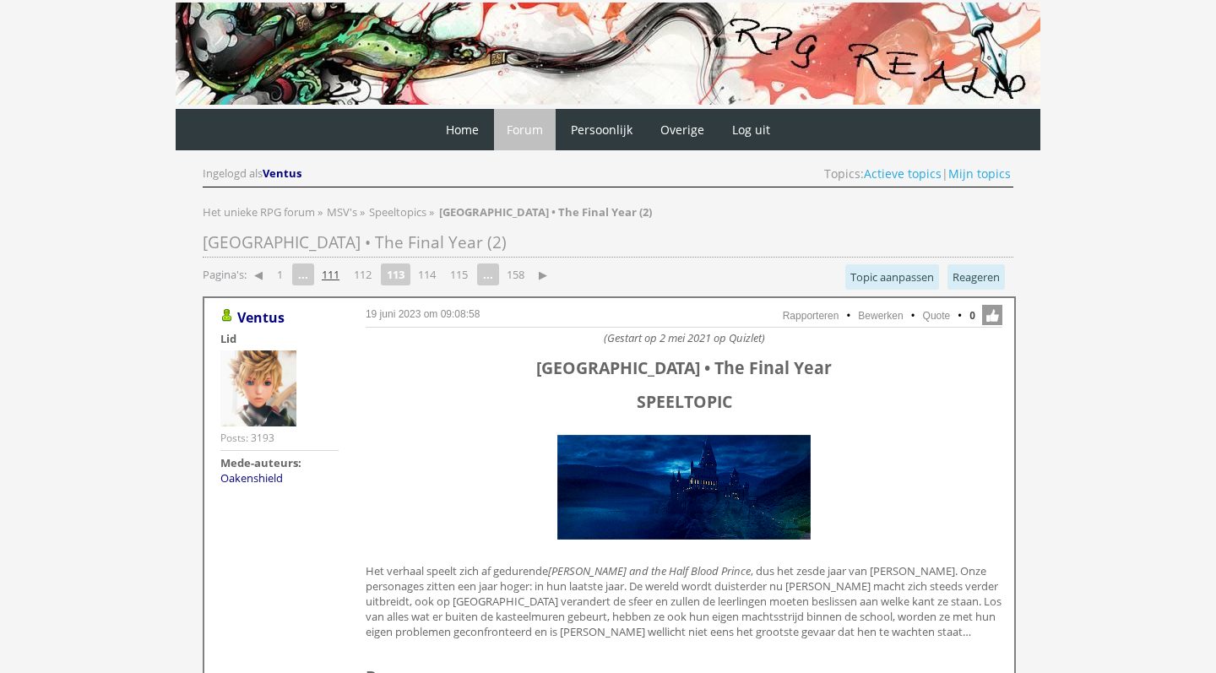
click at [331, 283] on link "111" at bounding box center [330, 275] width 31 height 24
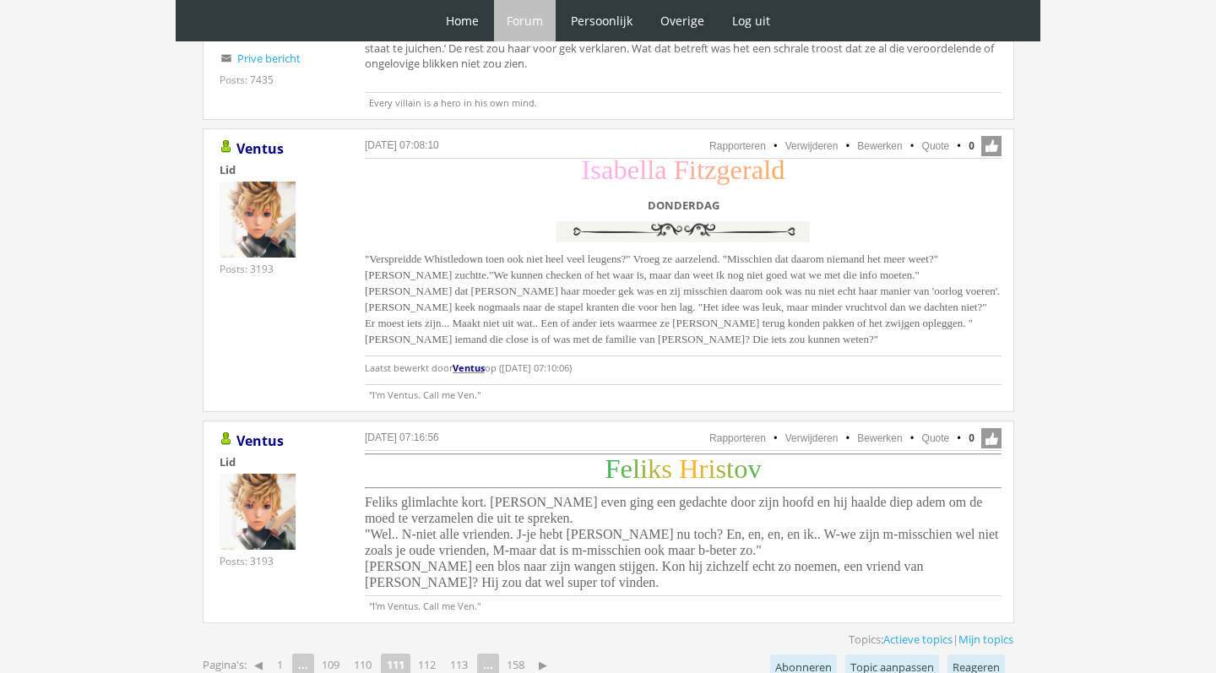
scroll to position [4123, 0]
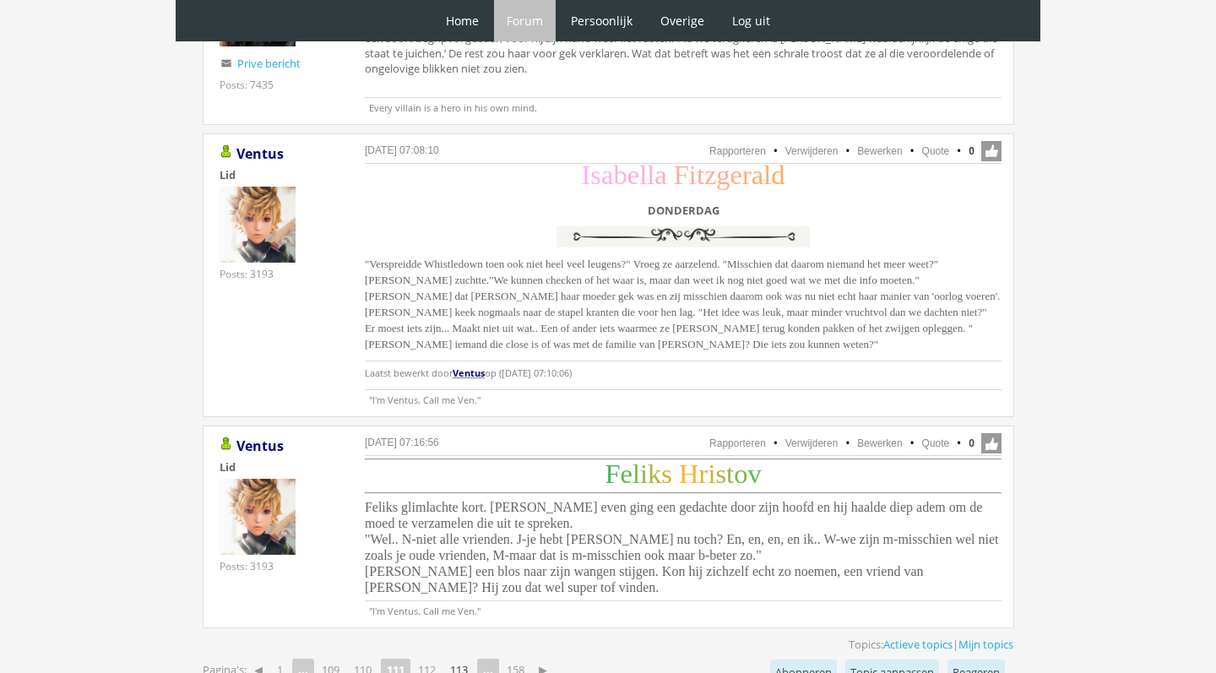
click at [469, 658] on link "113" at bounding box center [458, 670] width 31 height 24
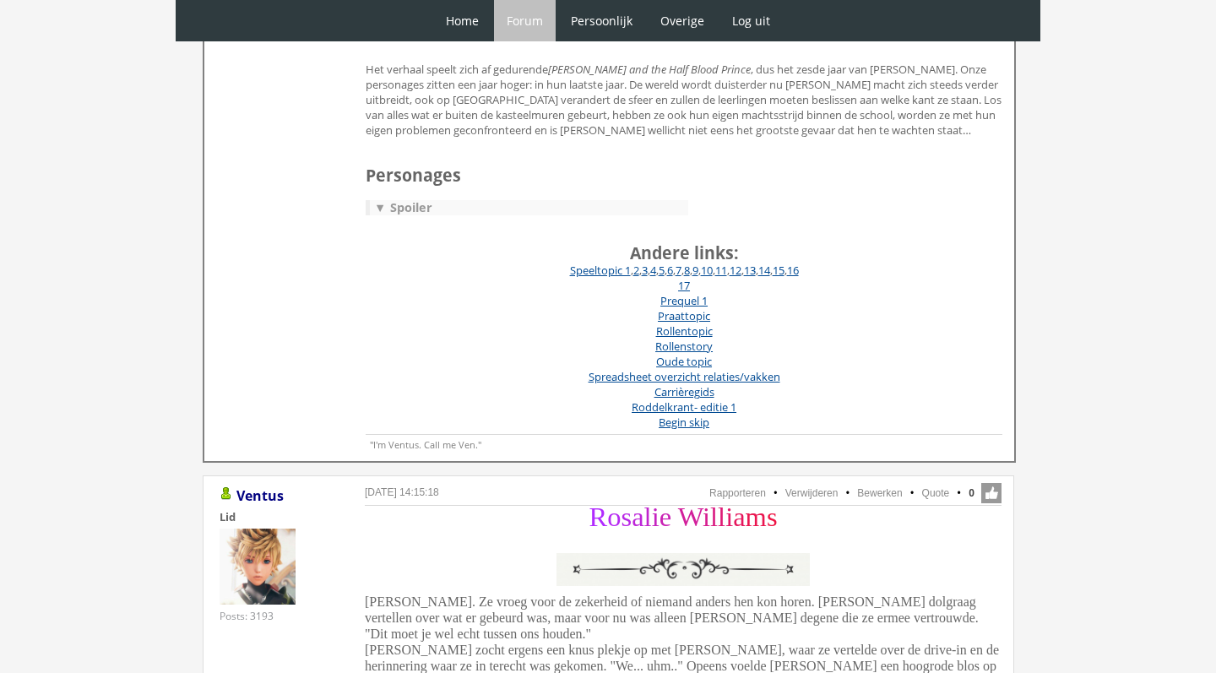
scroll to position [25, 0]
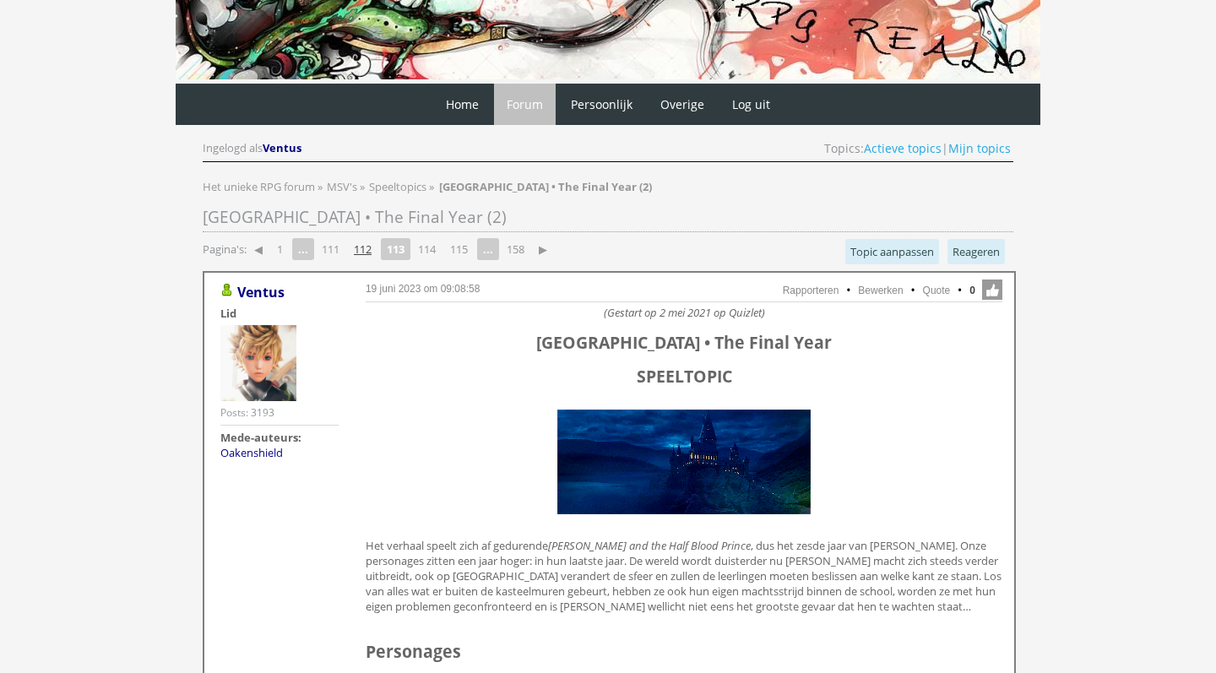
click at [364, 245] on link "112" at bounding box center [362, 249] width 31 height 24
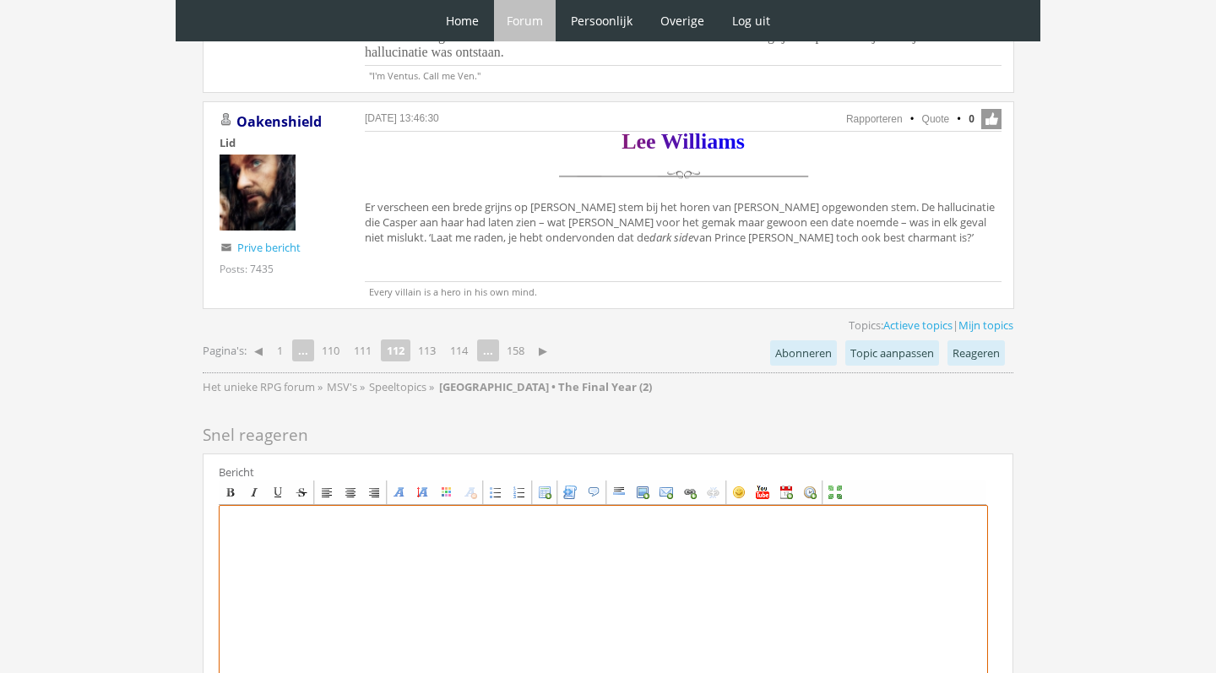
scroll to position [4014, 0]
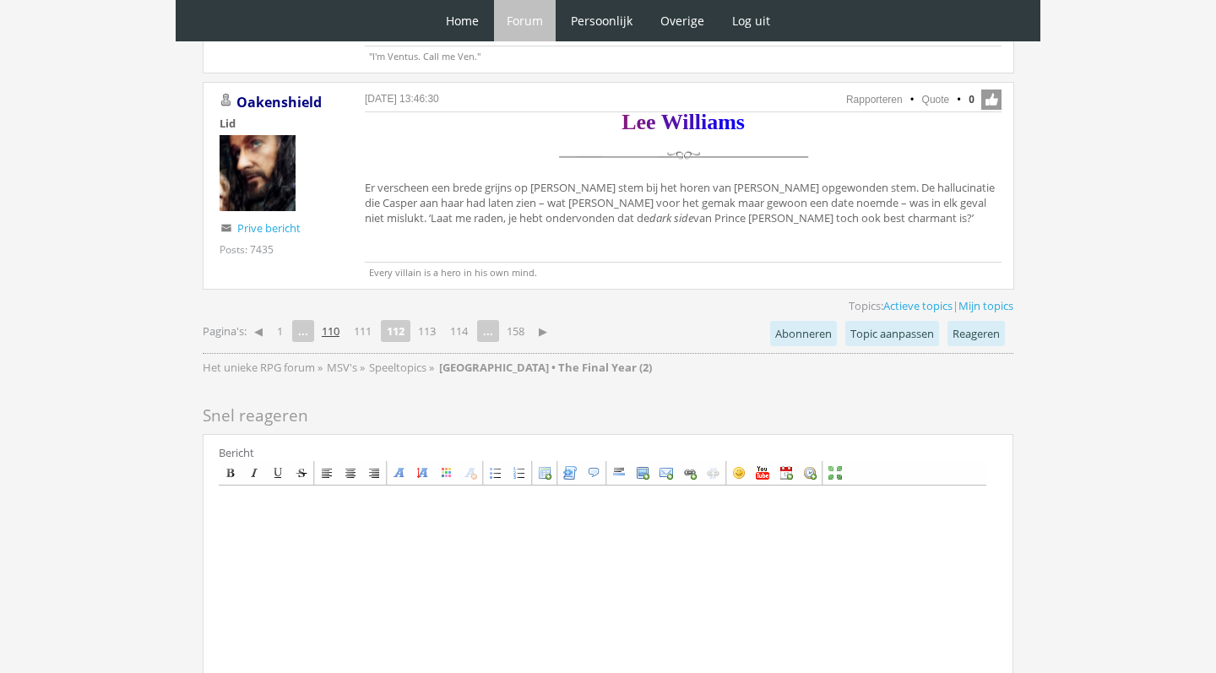
click at [326, 319] on link "110" at bounding box center [330, 331] width 31 height 24
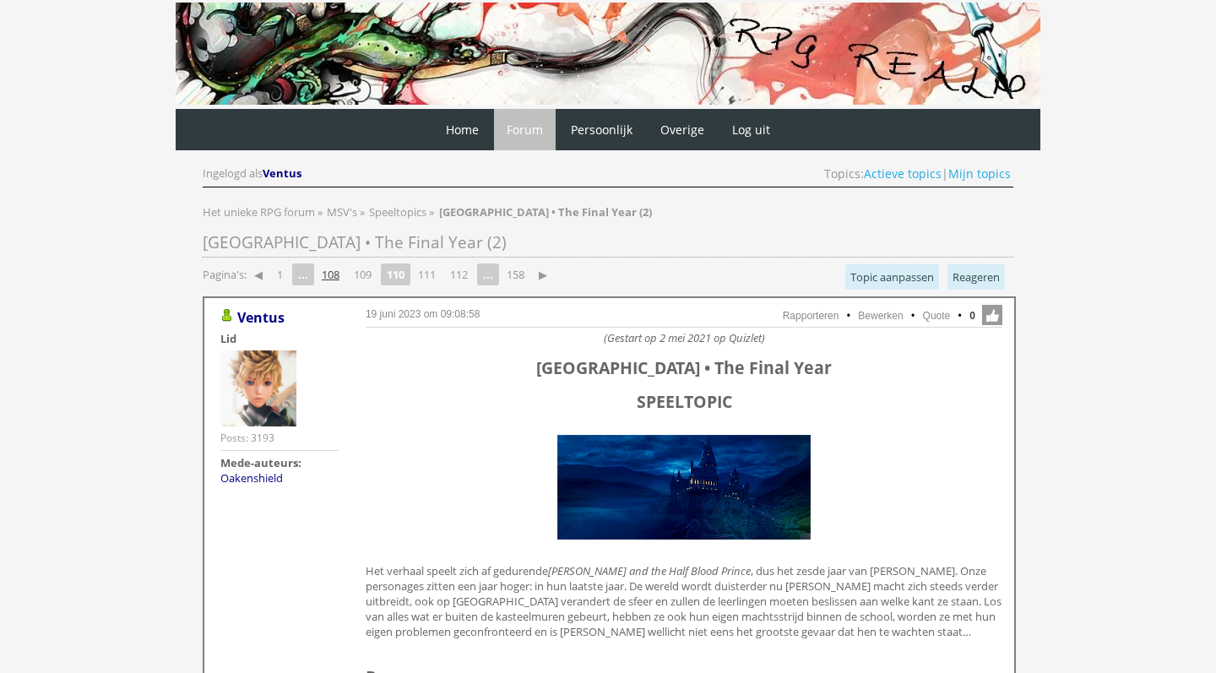
click at [339, 277] on link "108" at bounding box center [330, 275] width 31 height 24
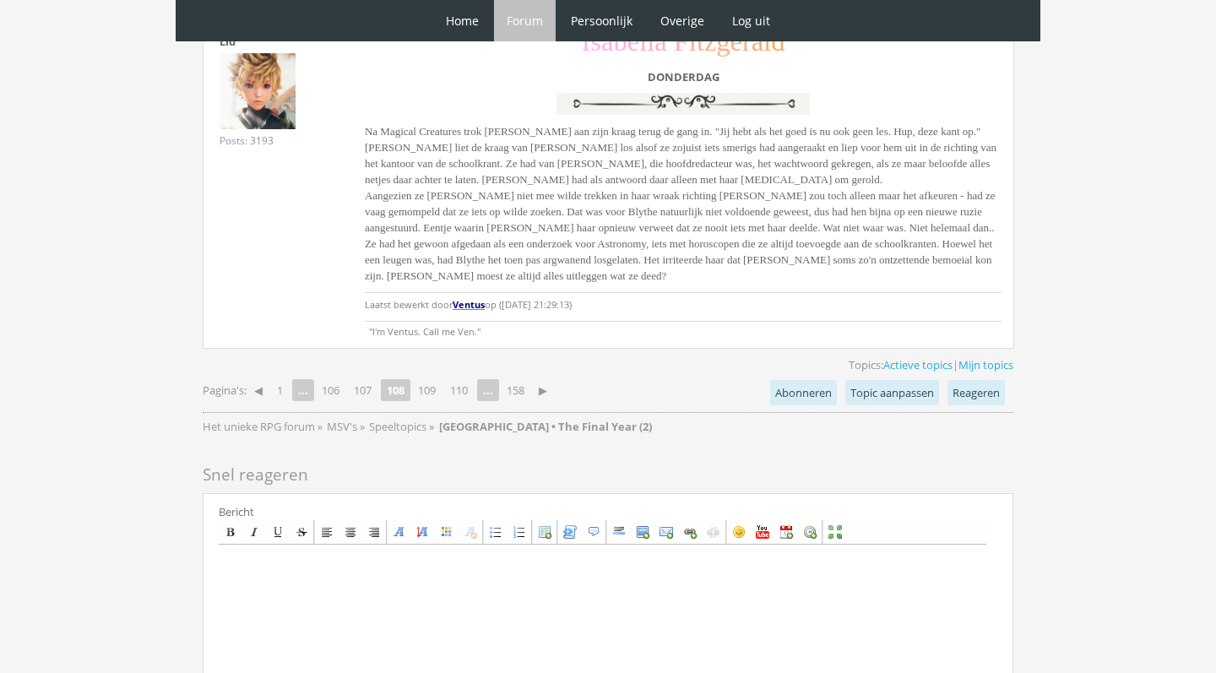
scroll to position [4771, 0]
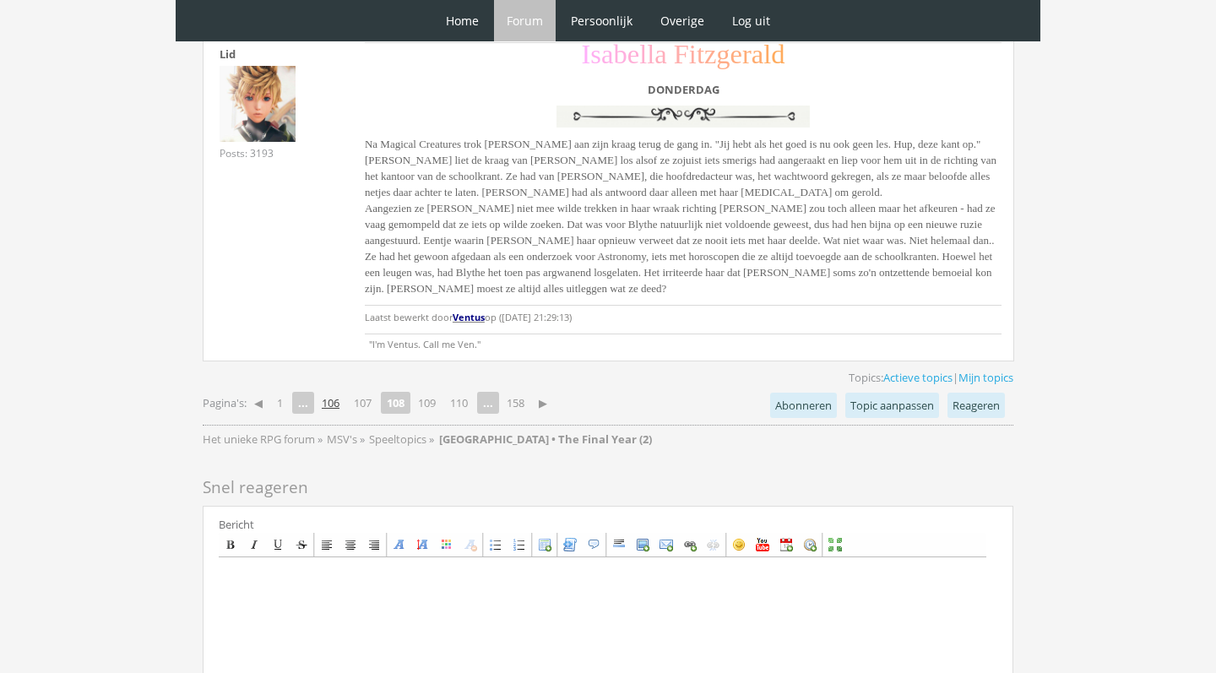
click at [342, 391] on link "106" at bounding box center [330, 403] width 31 height 24
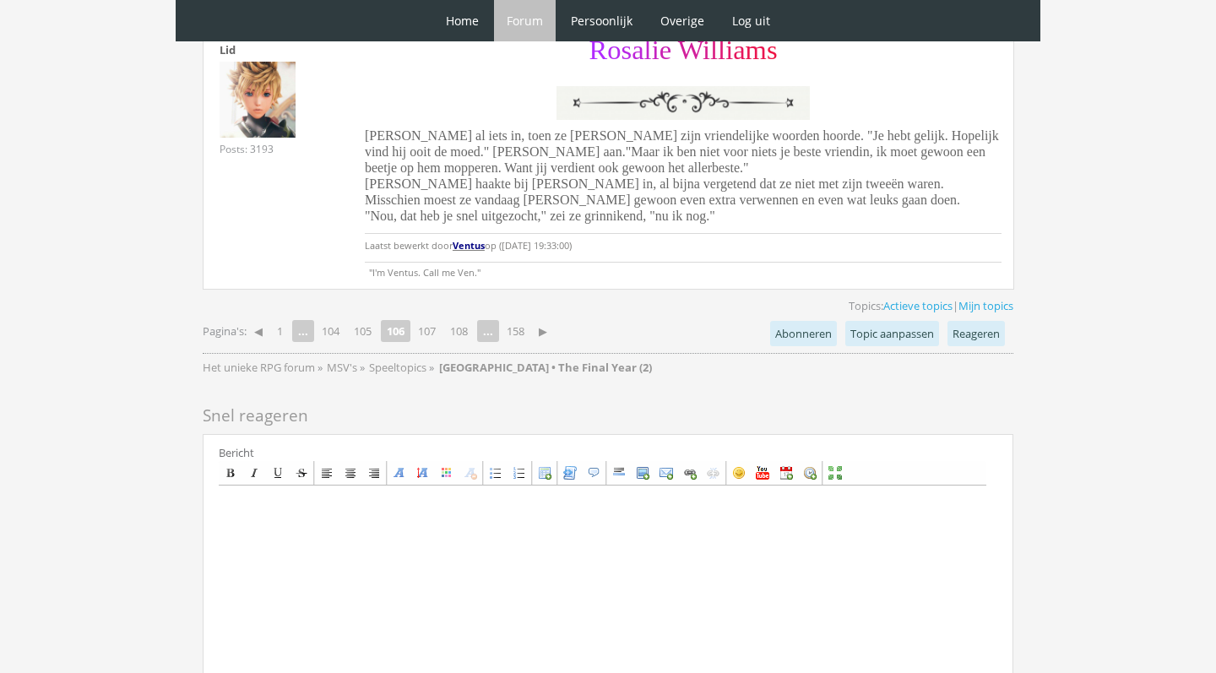
scroll to position [4147, 0]
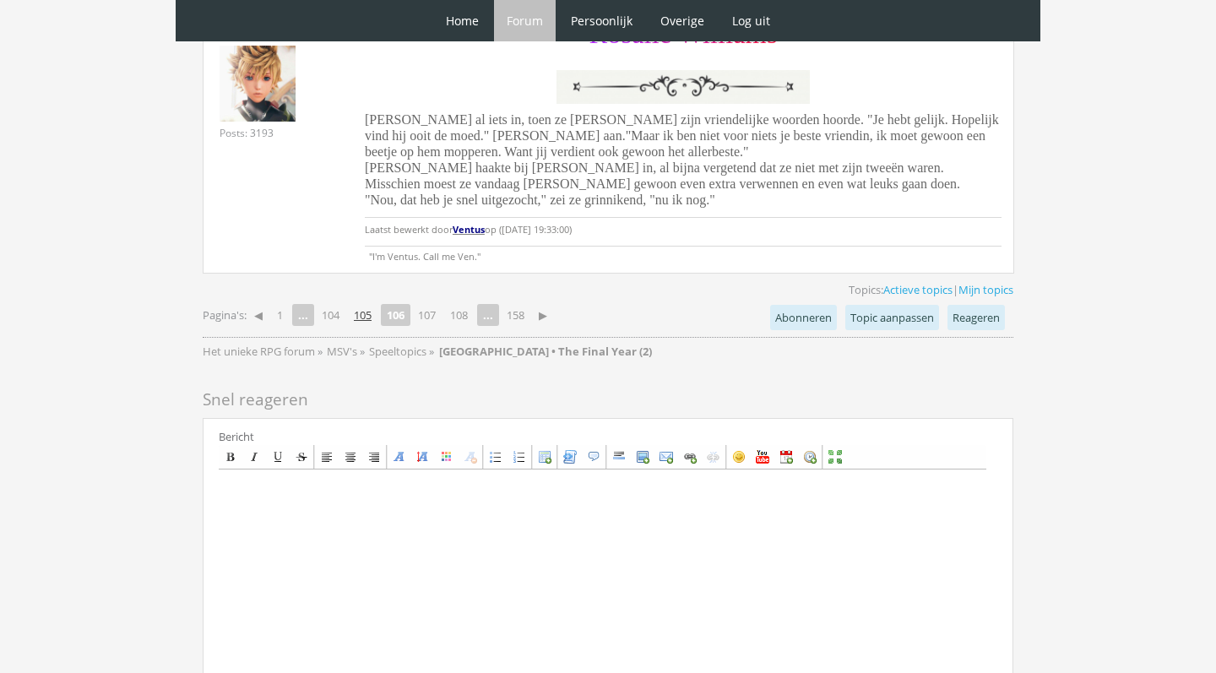
click at [372, 303] on link "105" at bounding box center [362, 315] width 31 height 24
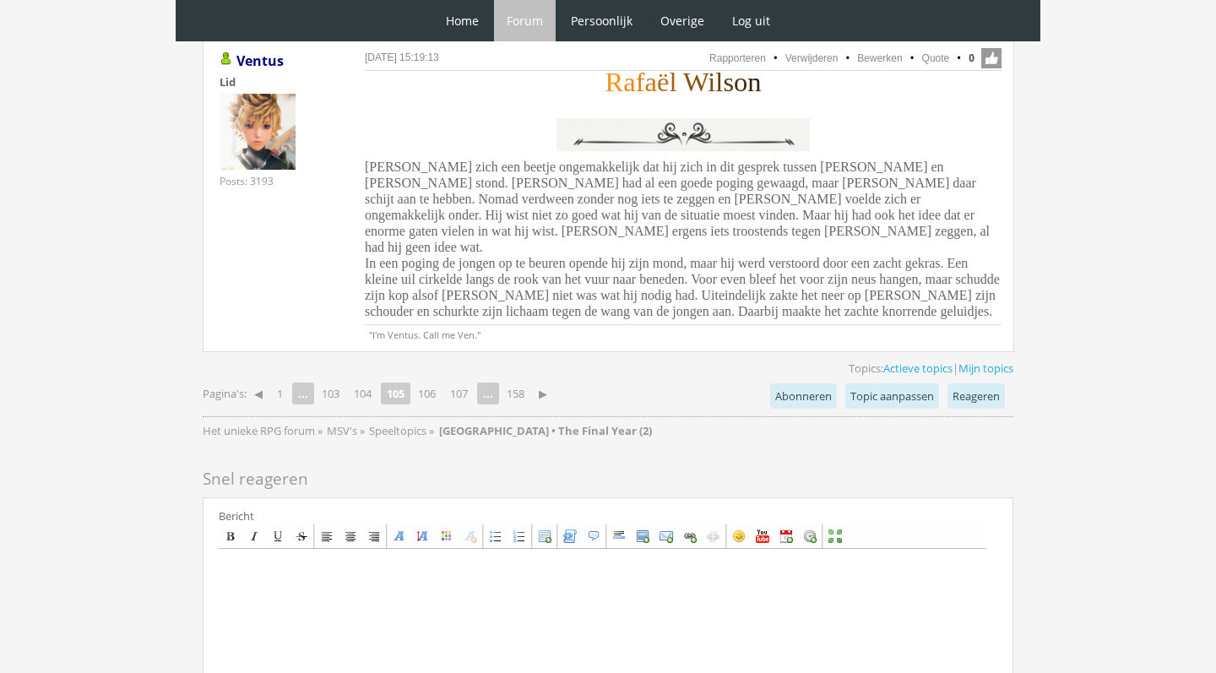
scroll to position [4488, 0]
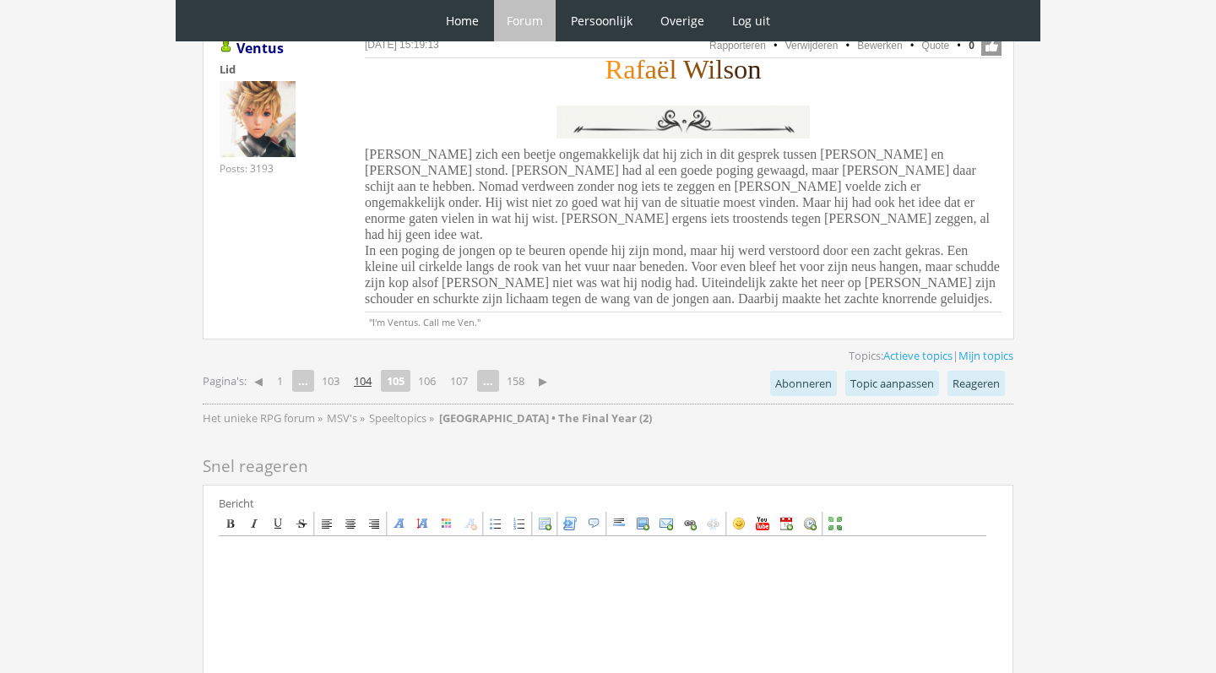
click at [366, 369] on link "104" at bounding box center [362, 381] width 31 height 24
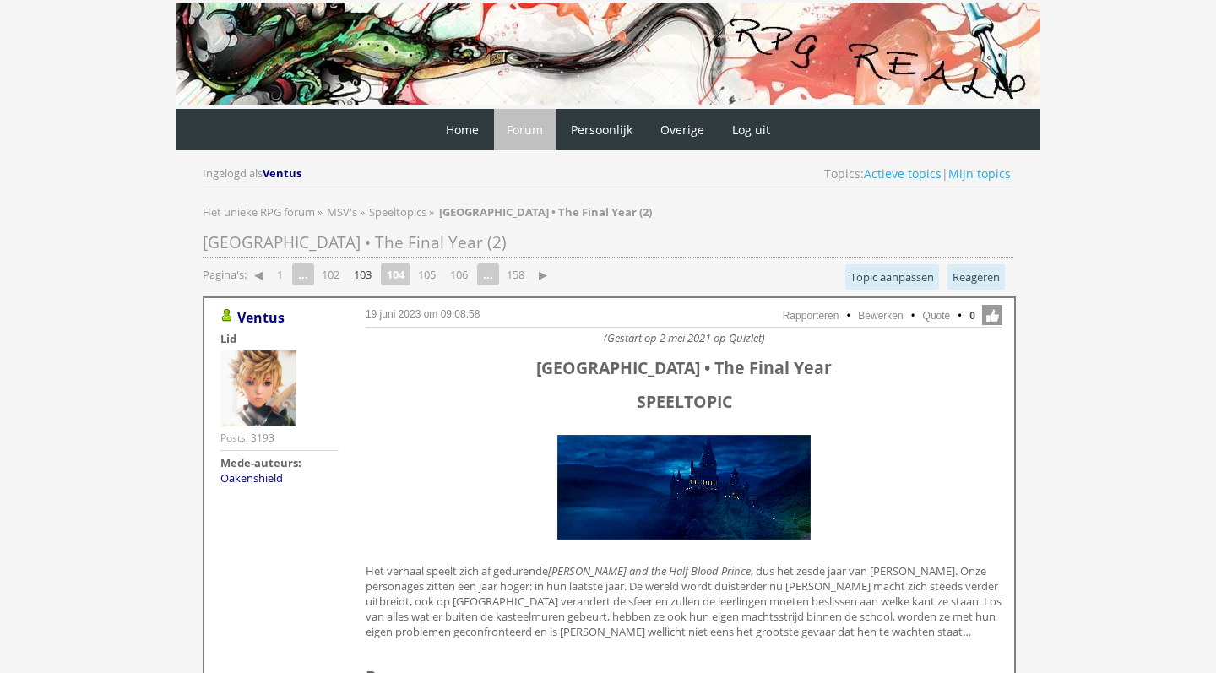
click at [372, 267] on link "103" at bounding box center [362, 275] width 31 height 24
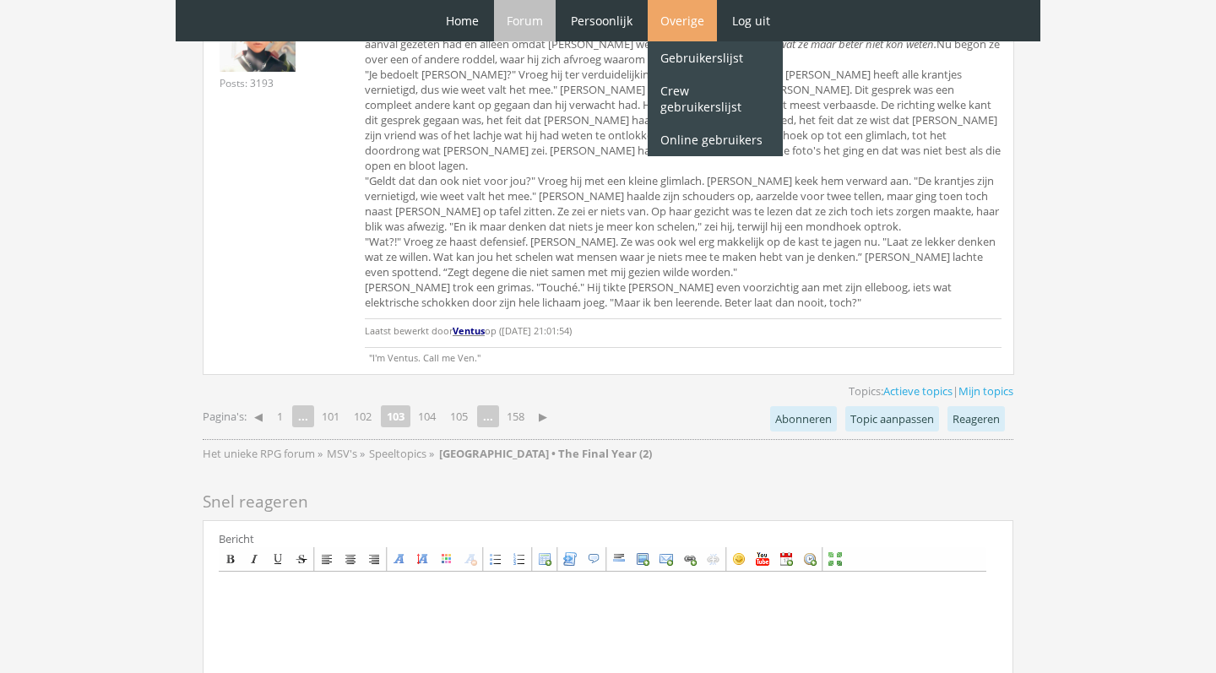
scroll to position [4641, 0]
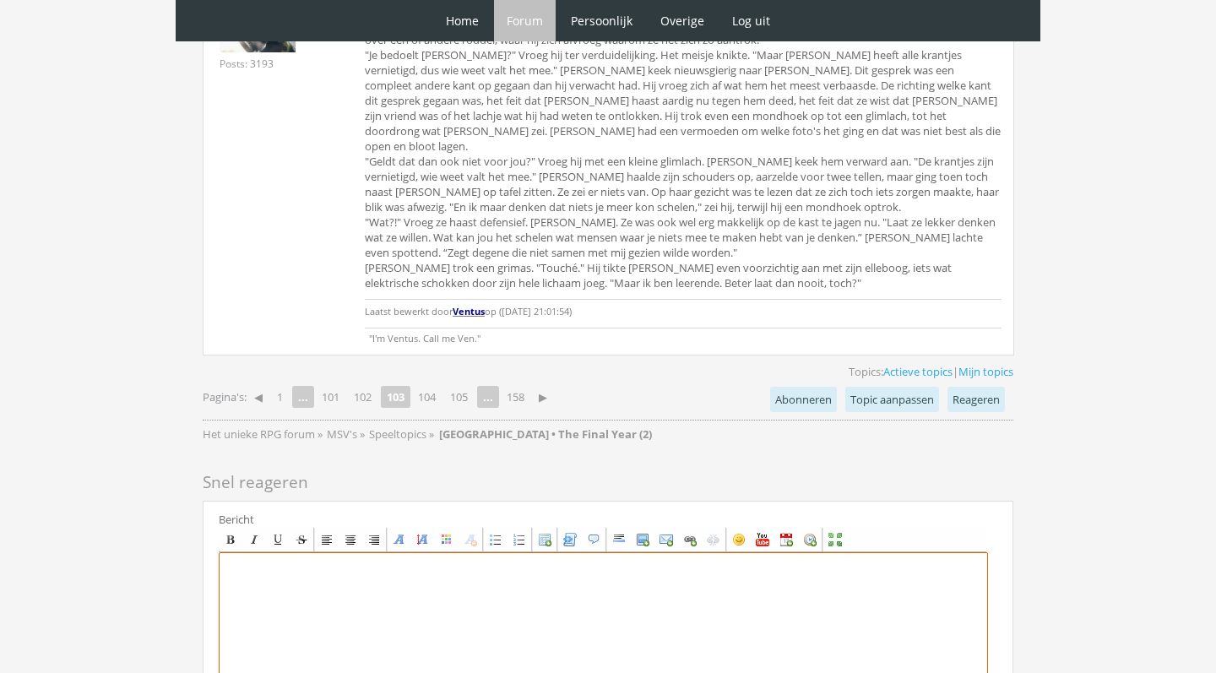
paste textarea "[center][size=7][font=[US_STATE]][color=#8E44C7]T[/color][color=#854ABB]h[/colo…"
type textarea "[center][size=7][font=[US_STATE]][color=#8E44C7]T[/color][color=#854ABB]h[/colo…"
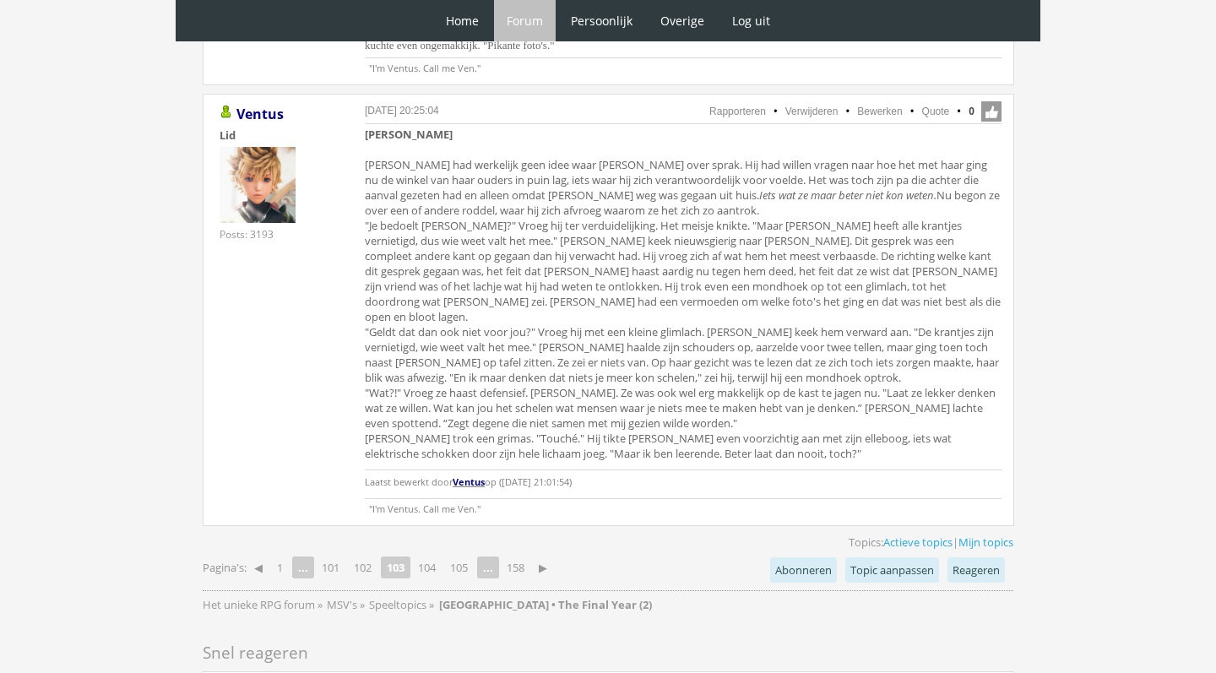
scroll to position [4468, 0]
click at [431, 558] on link "104" at bounding box center [426, 570] width 31 height 24
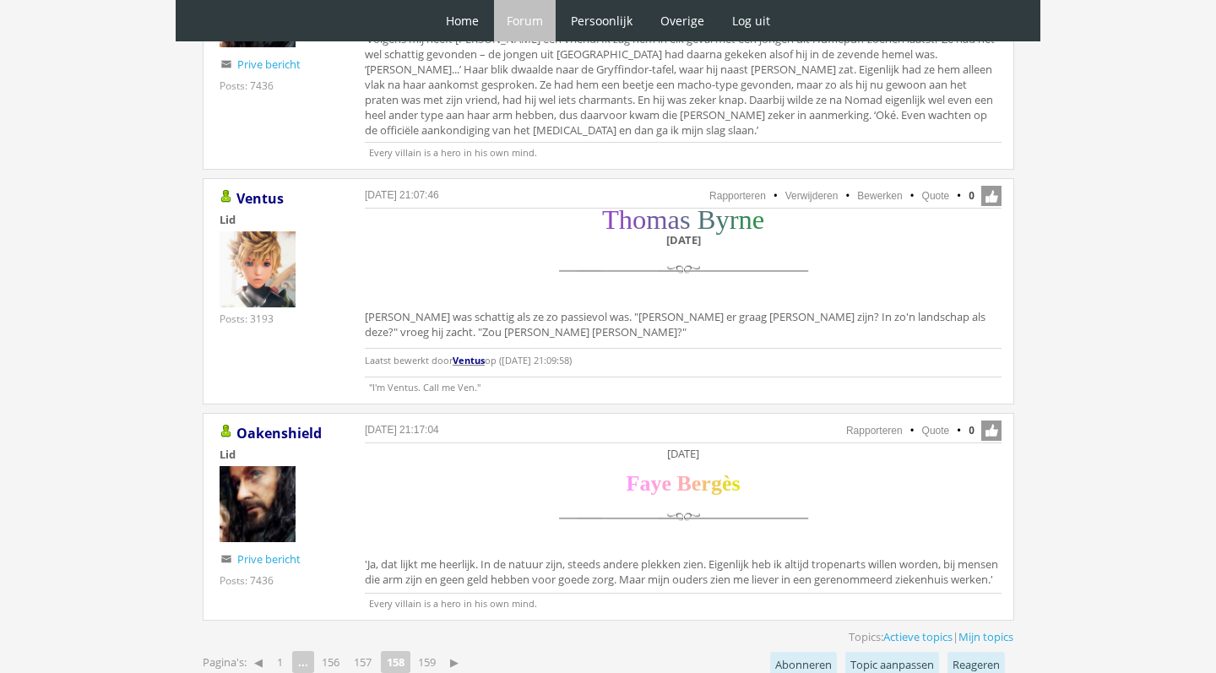
scroll to position [3978, 0]
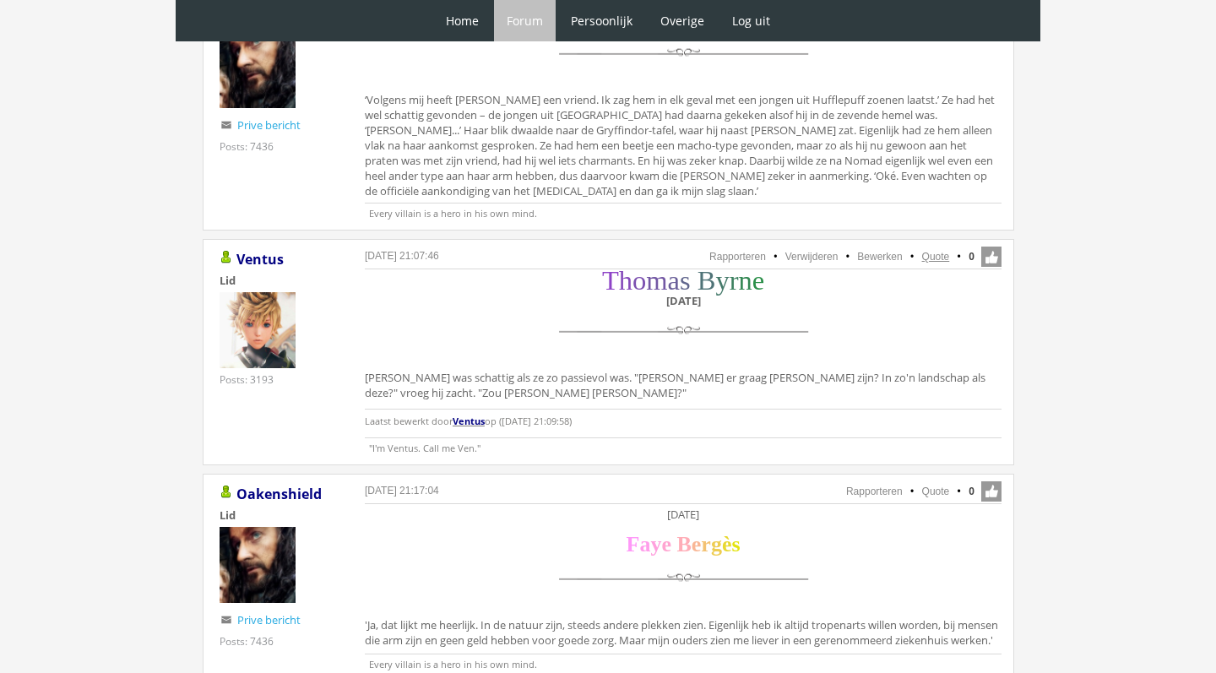
click at [926, 251] on link "Quote" at bounding box center [936, 257] width 28 height 12
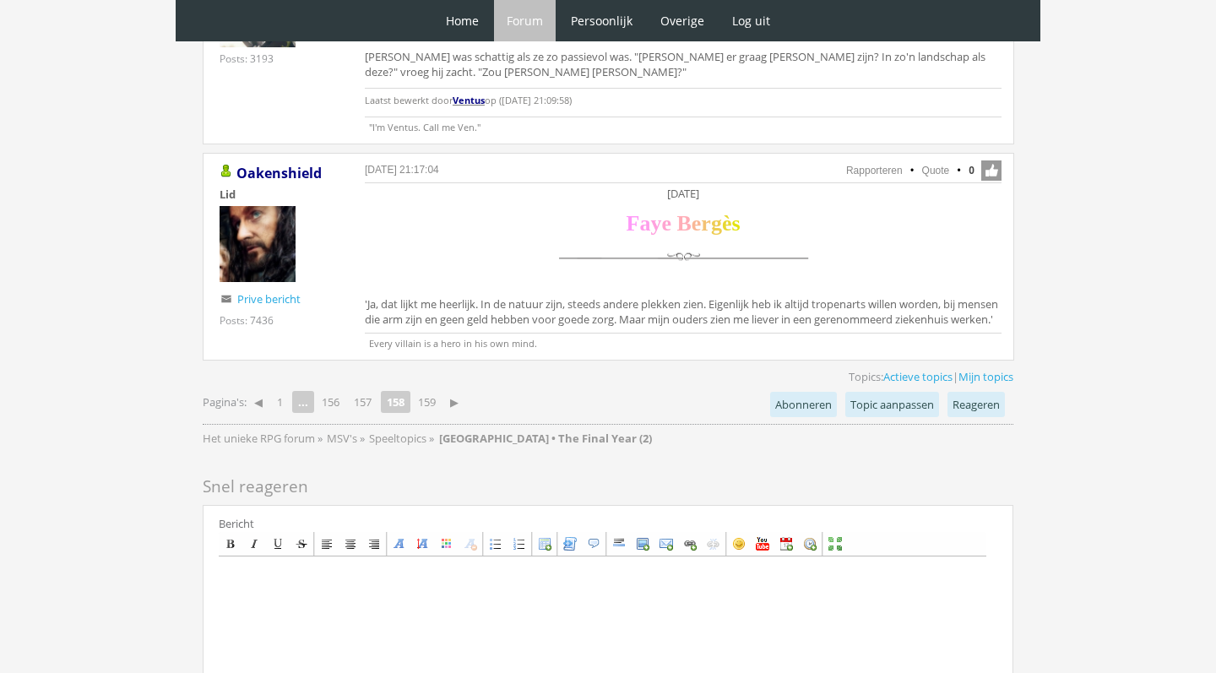
scroll to position [4318, 0]
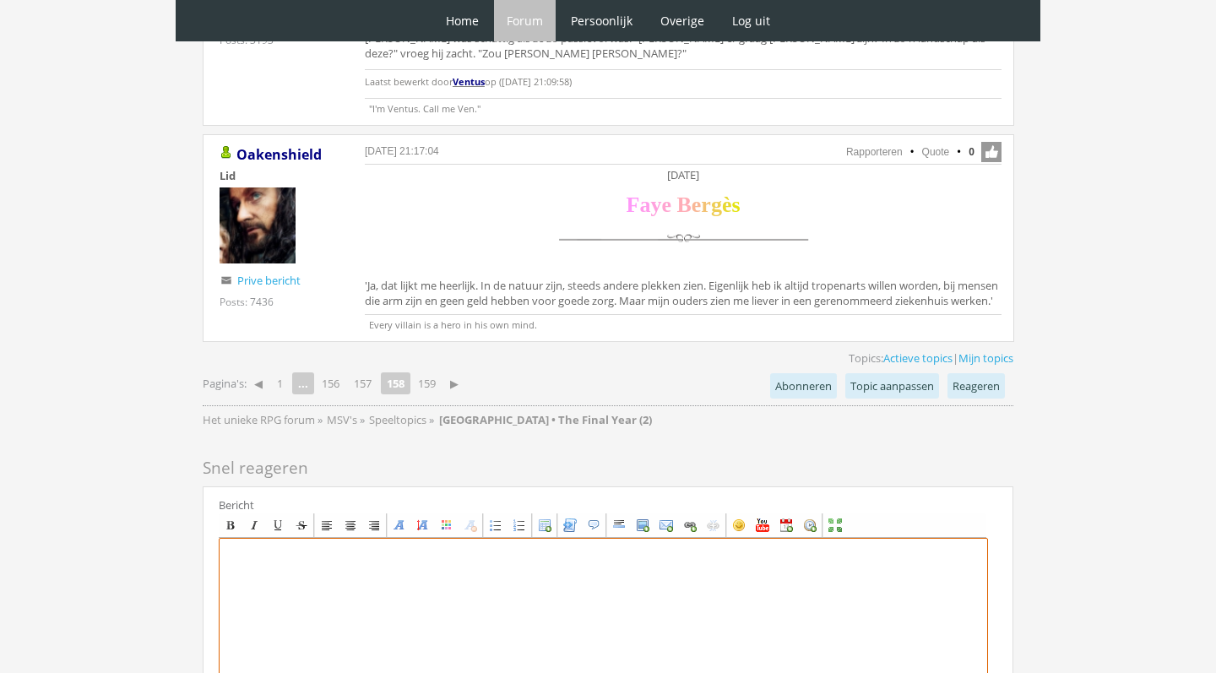
paste textarea "[center][size=7][font=Georgia][color=#8E44C7]T[/color][color=#854ABB]h[/color][…"
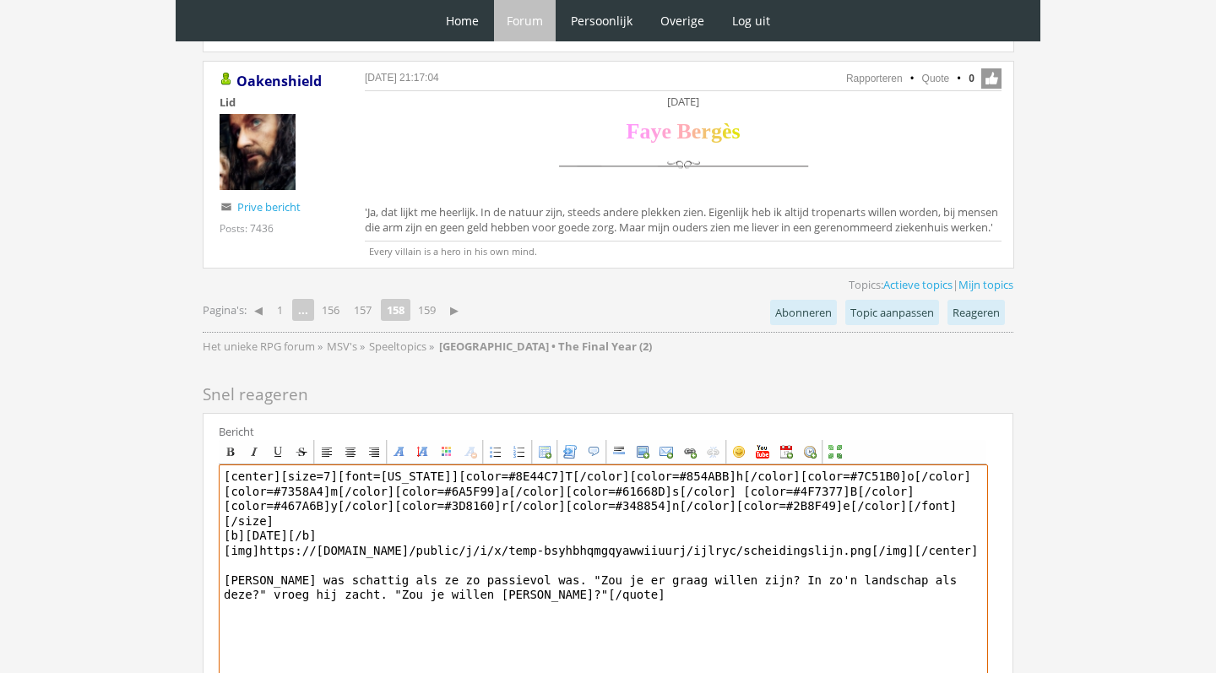
scroll to position [4394, 0]
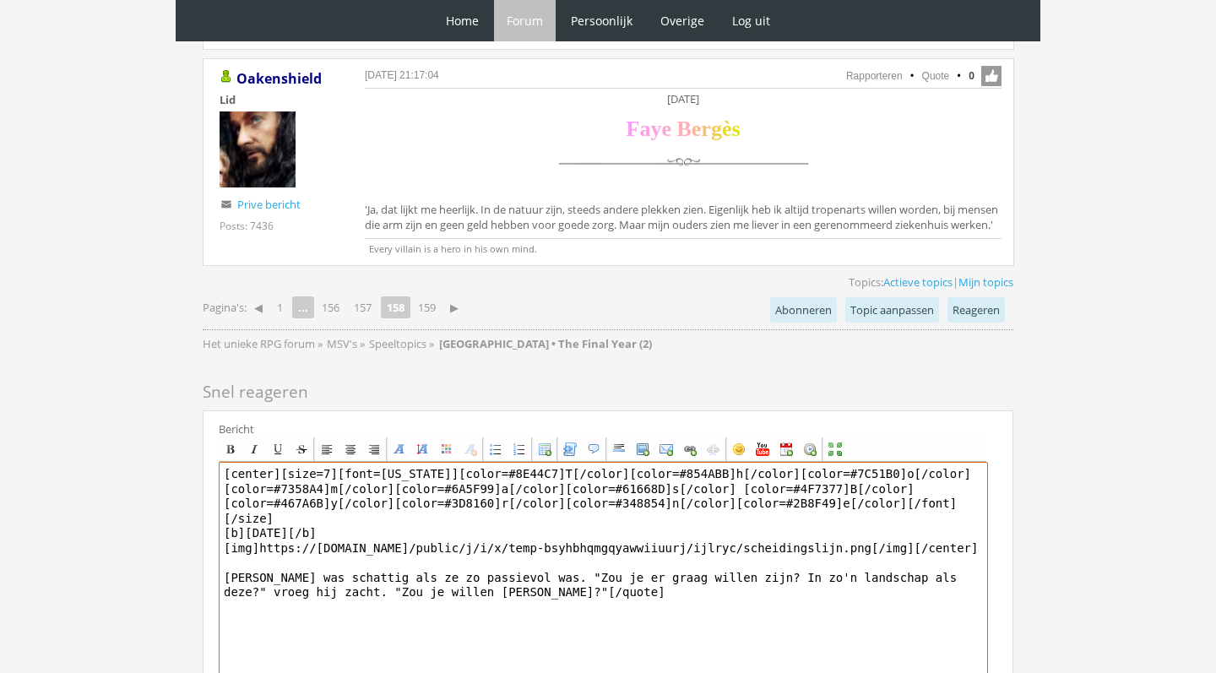
drag, startPoint x: 588, startPoint y: 584, endPoint x: 217, endPoint y: 568, distance: 371.0
click at [216, 568] on div "Bericht Bold Italic Underline Strikethrough Align left Center Align right Font …" at bounding box center [608, 606] width 811 height 392
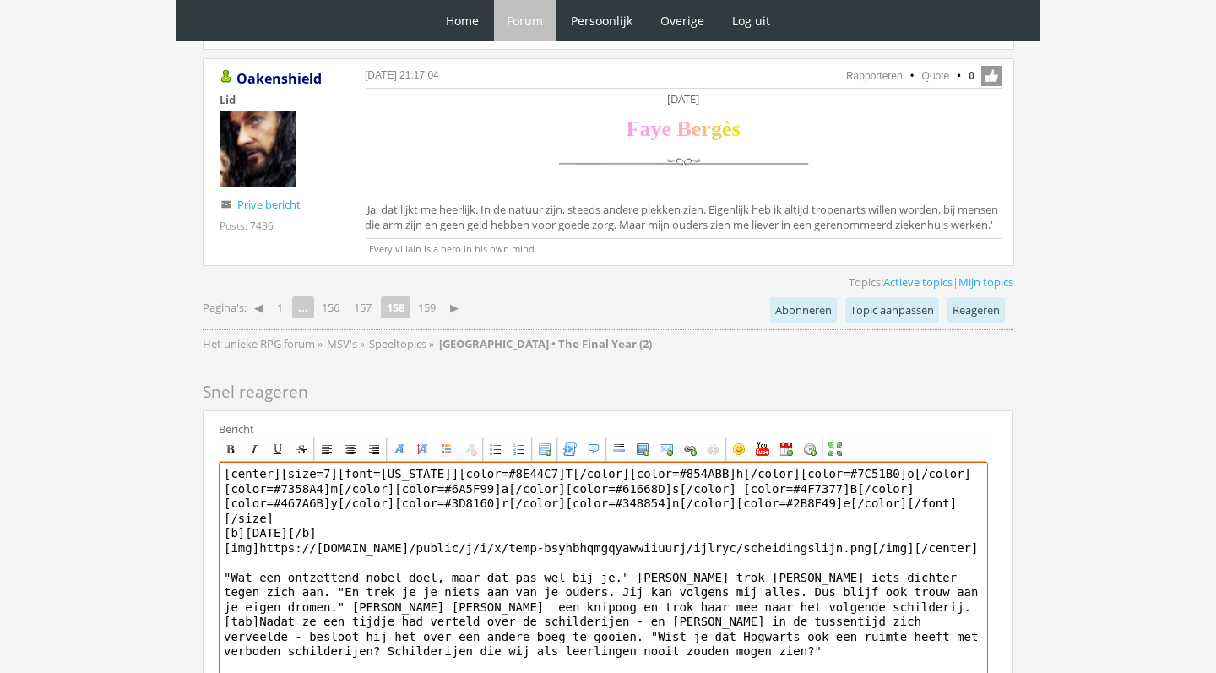
click at [325, 640] on textarea "[center][size=7][font=Georgia][color=#8E44C7]T[/color][color=#854ABB]h[/color][…" at bounding box center [603, 618] width 769 height 313
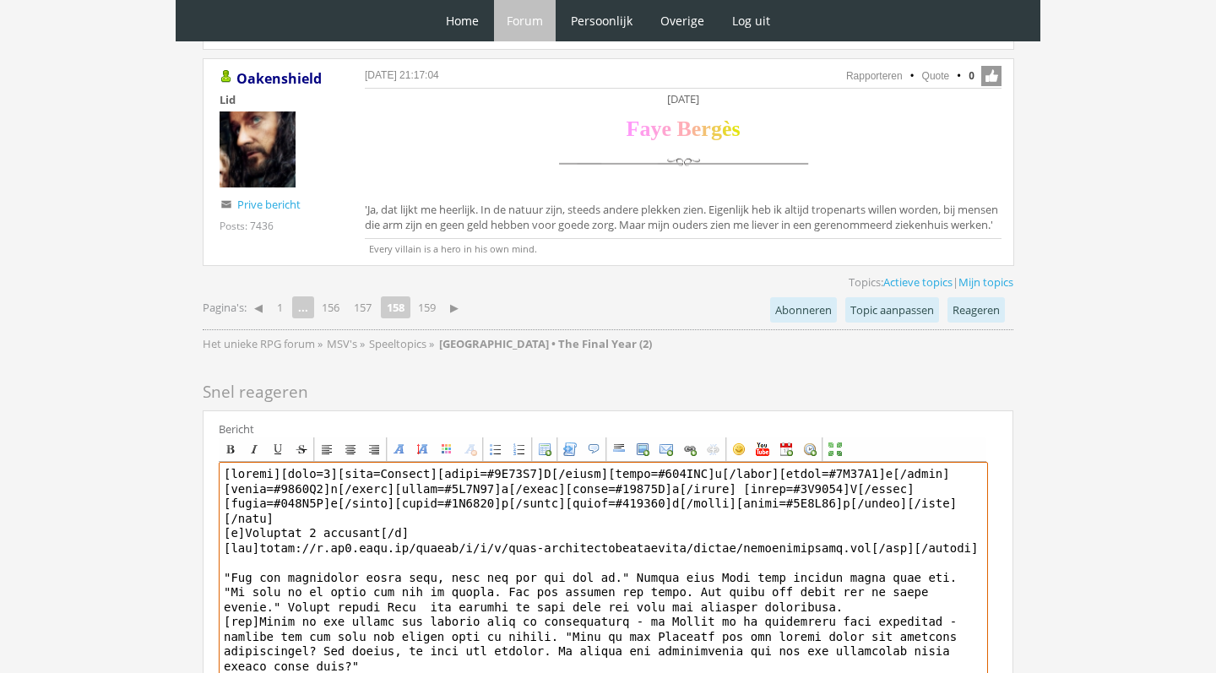
click at [742, 647] on textarea at bounding box center [603, 618] width 769 height 313
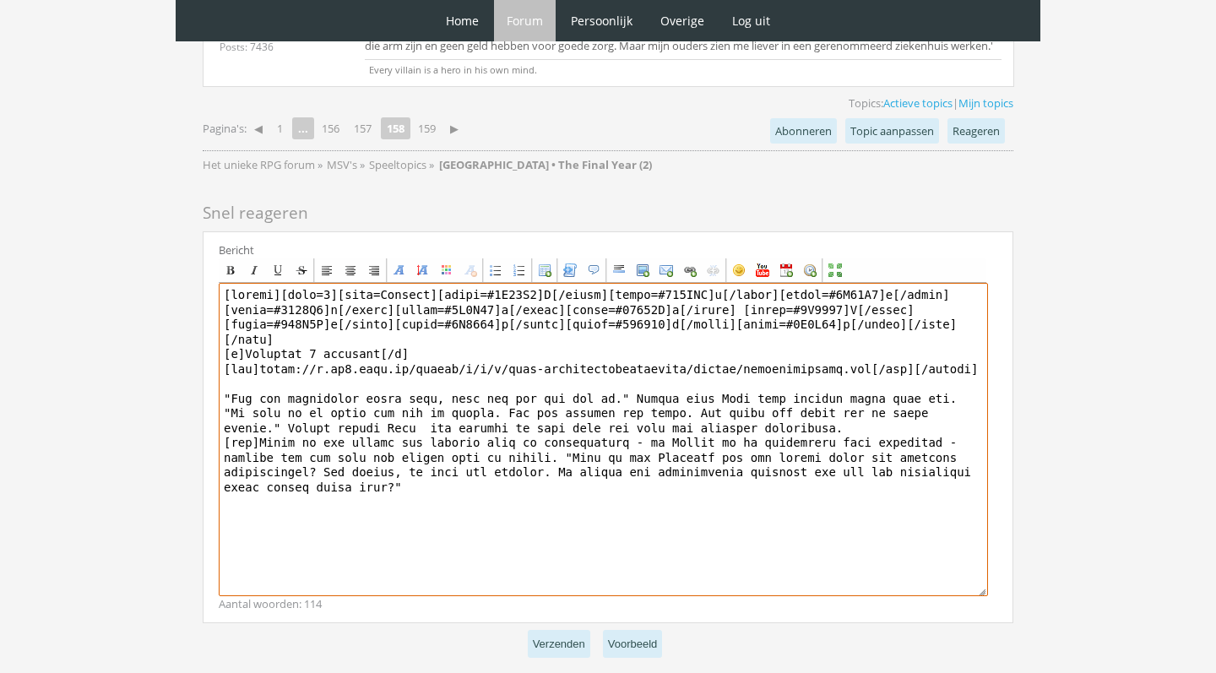
scroll to position [4580, 0]
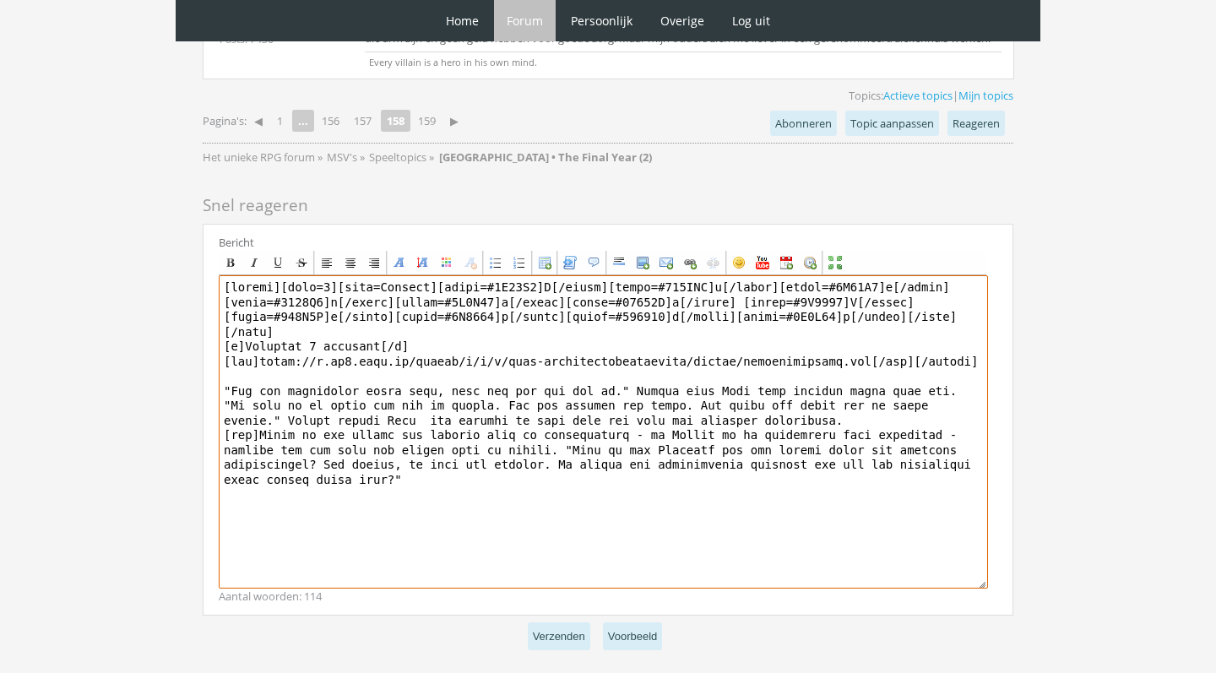
click at [392, 473] on textarea at bounding box center [603, 431] width 769 height 313
type textarea "[center][size=7][font=Georgia][color=#8E44C7]T[/color][color=#854ABB]h[/color][…"
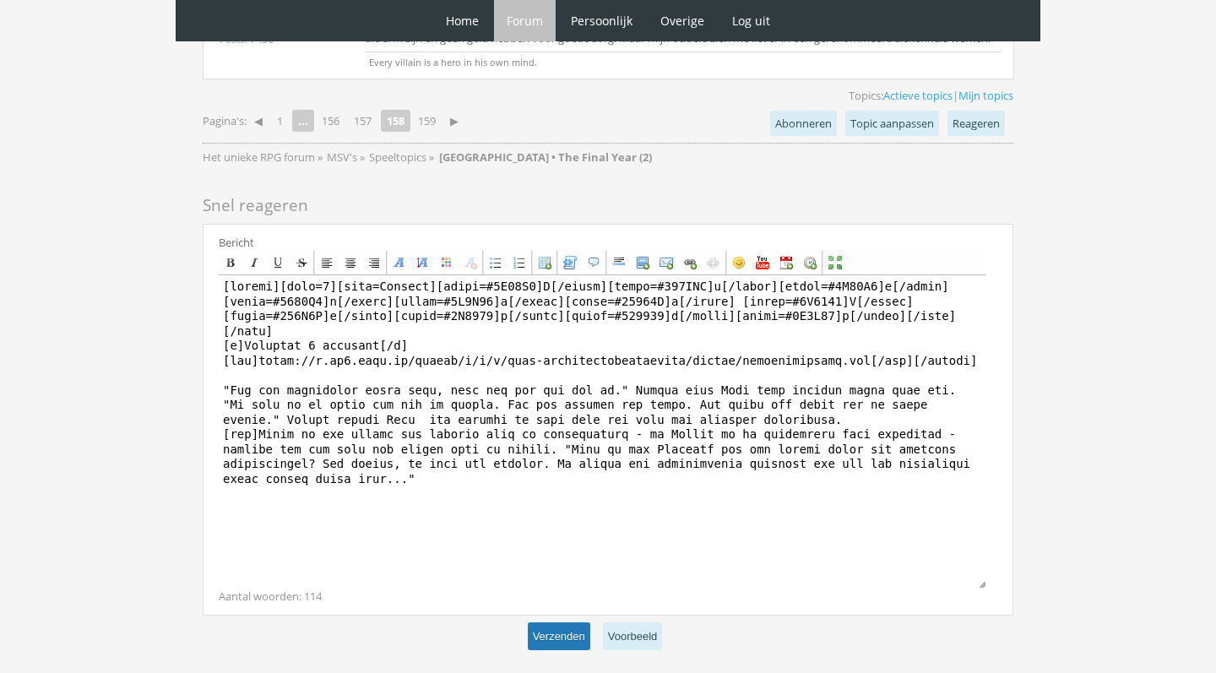
click at [556, 633] on button "Verzenden" at bounding box center [559, 636] width 62 height 28
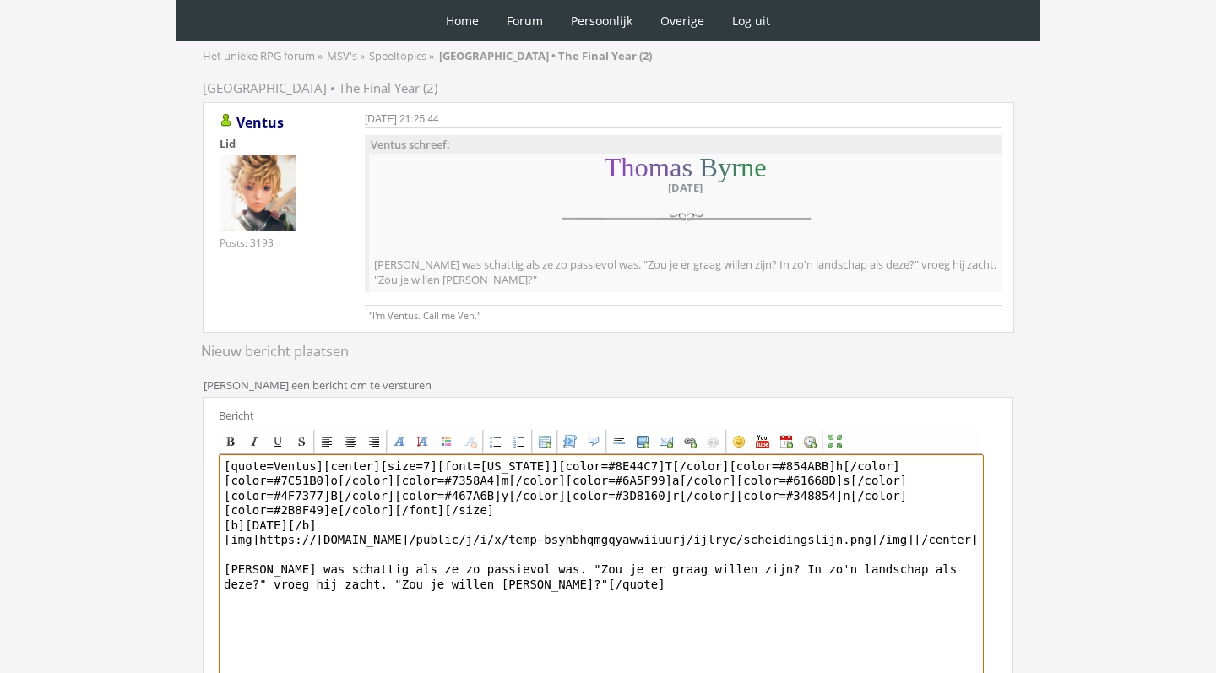
scroll to position [160, 0]
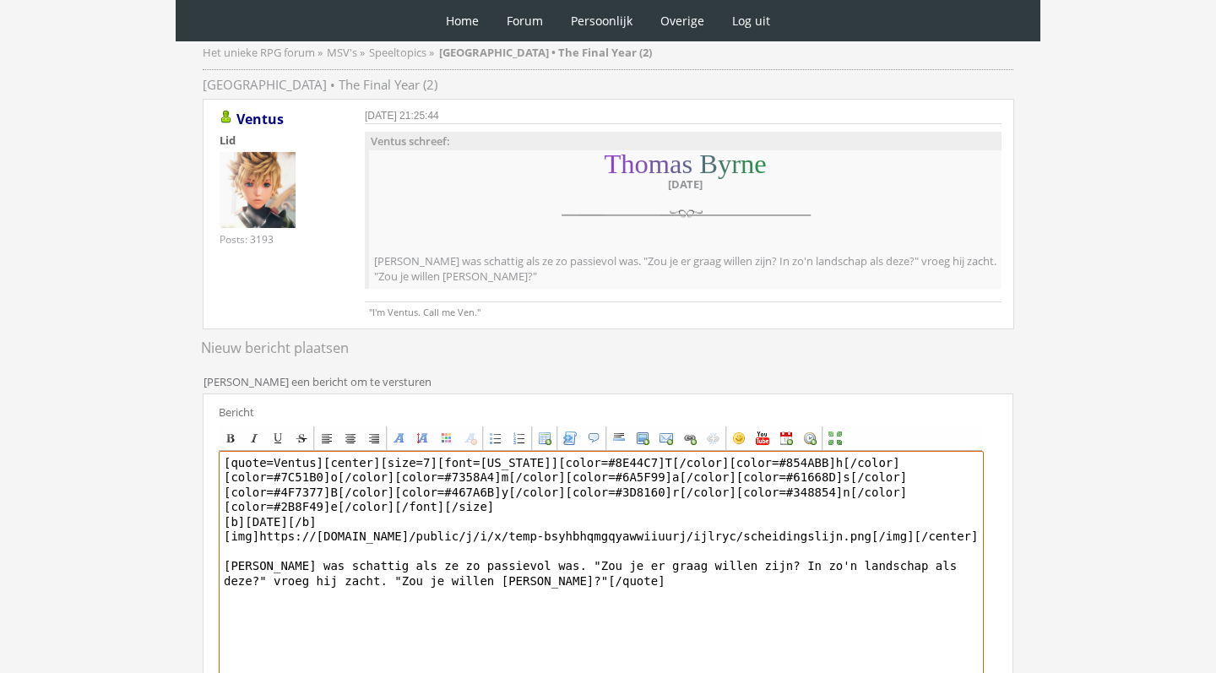
drag, startPoint x: 323, startPoint y: 462, endPoint x: 176, endPoint y: 460, distance: 146.9
click at [178, 460] on div "0 Home Forum Forum index Actieve topics Mijn topics Persoonlijk Profiel Prive b…" at bounding box center [608, 377] width 1216 height 1075
type textarea "[center][size=7][font=Georgia][color=#8E44C7]T[/color][color=#854ABB]h[/color][…"
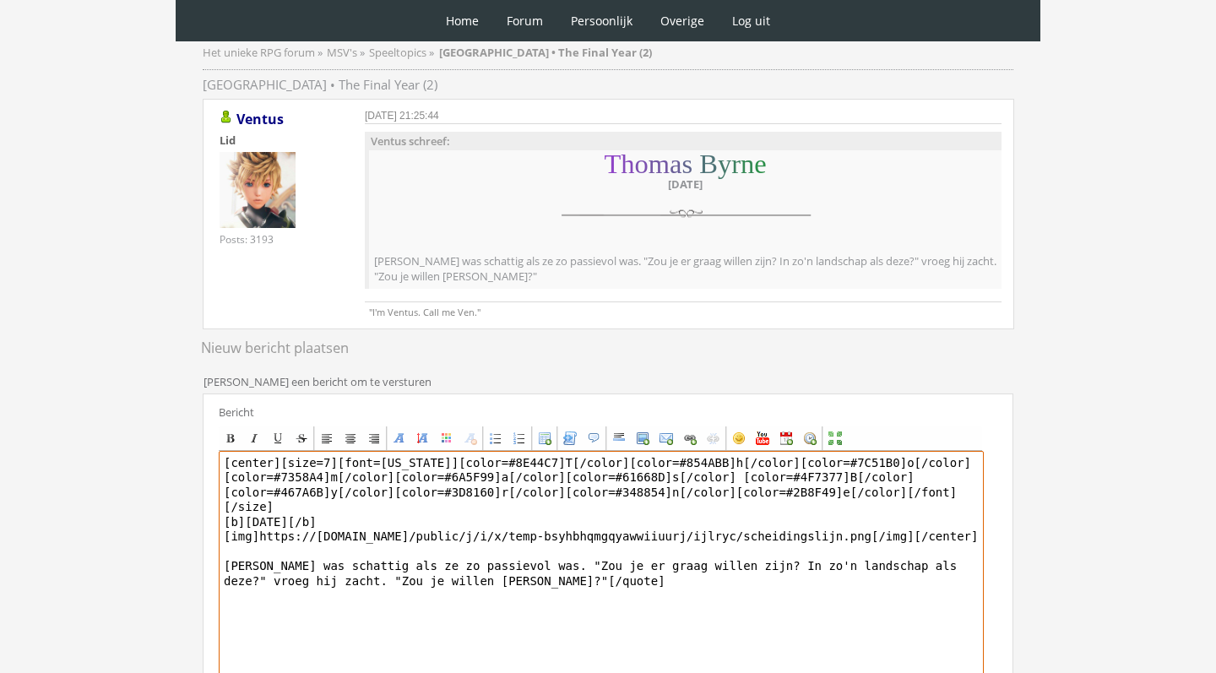
drag, startPoint x: 686, startPoint y: 588, endPoint x: 150, endPoint y: 416, distance: 562.1
click at [150, 416] on div "0 Home Forum Forum index Actieve topics Mijn topics Persoonlijk Profiel Prive b…" at bounding box center [608, 377] width 1216 height 1075
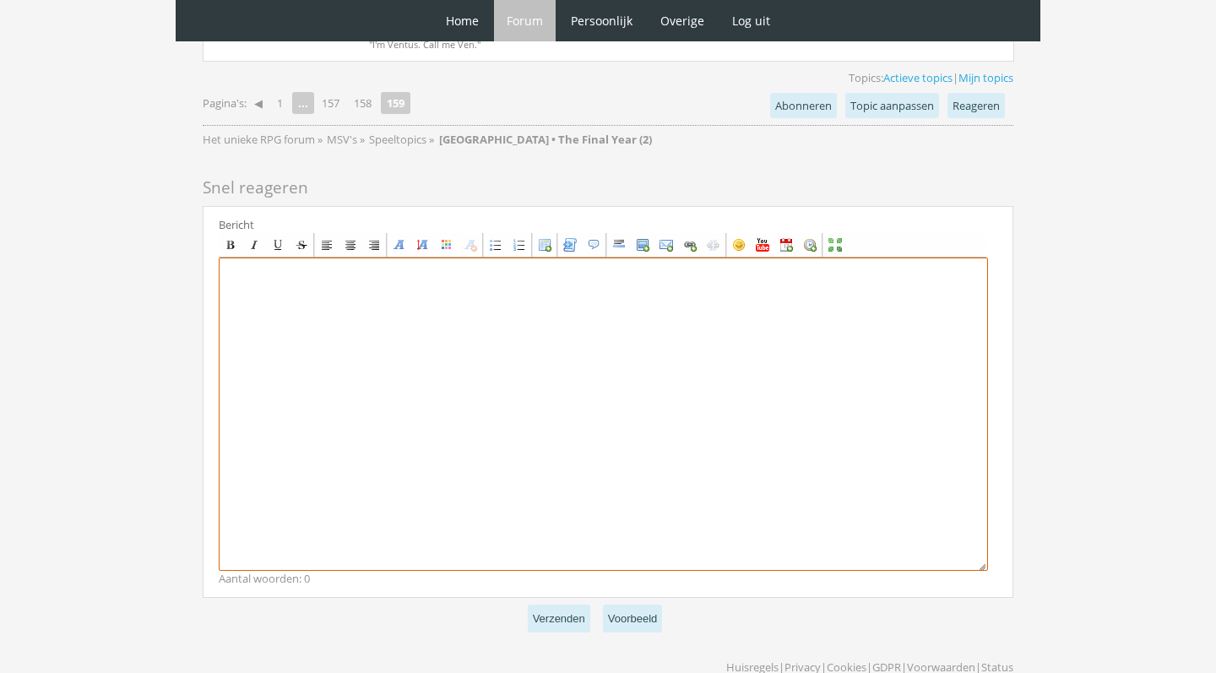
scroll to position [1489, 0]
click at [482, 458] on textarea at bounding box center [603, 414] width 769 height 313
paste textarea "[center][size=7][font=Garamond][color=#B12BFF]R[/color][color=#B529F2]o[/color]…"
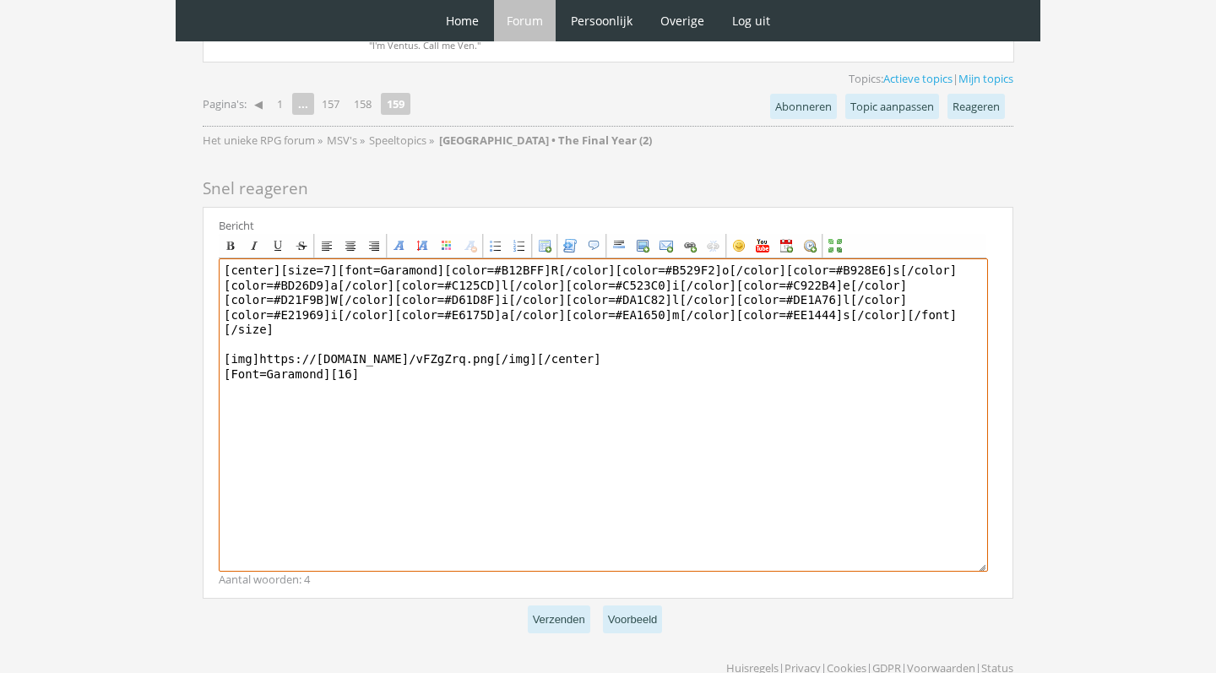
click at [285, 294] on textarea "[center][size=7][font=Garamond][color=#B12BFF]R[/color][color=#B529F2]o[/color]…" at bounding box center [603, 414] width 769 height 313
click at [336, 298] on textarea "[center][size=7][font=Garamond][color=#B12BFF]R[/color][color=#B529F2]o[/color]…" at bounding box center [603, 414] width 769 height 313
click at [331, 296] on textarea "[center][size=7][font=Garamond][color=#B12BFF]R[/color][color=#B529F2]o[/color]…" at bounding box center [603, 414] width 769 height 313
click at [373, 326] on textarea "[center][size=7][font=Garamond][color=#B12BFF]R[/color][color=#B529F2]o[/color]…" at bounding box center [603, 414] width 769 height 313
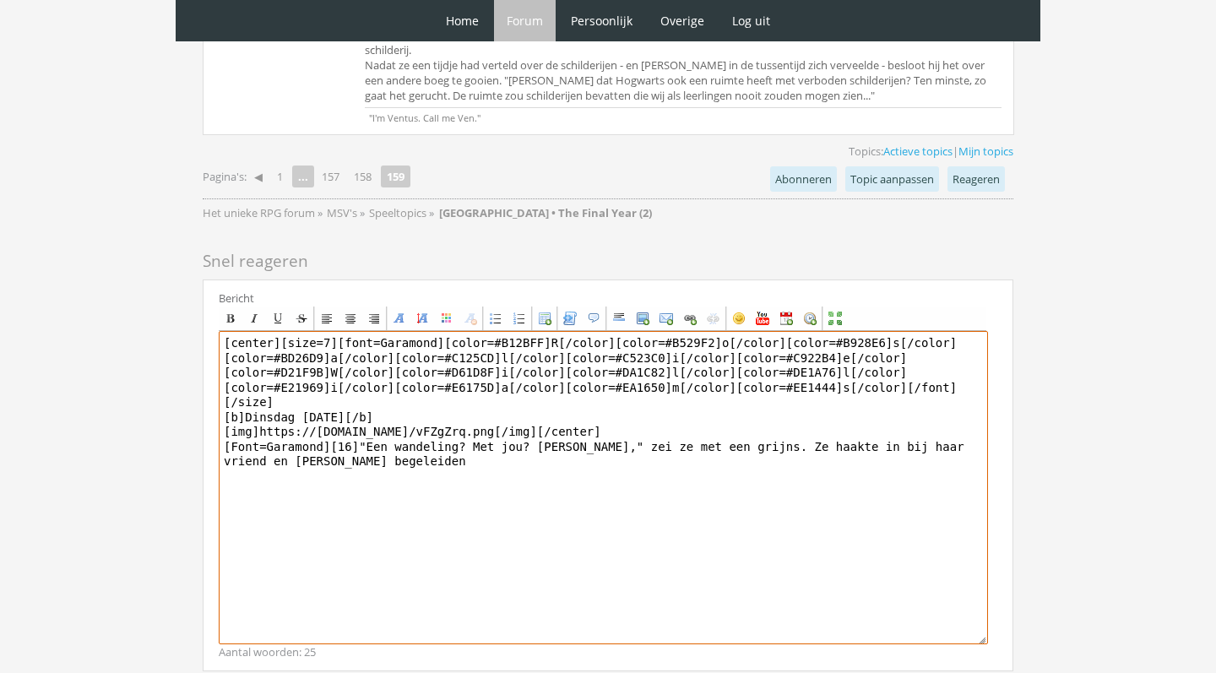
scroll to position [1418, 0]
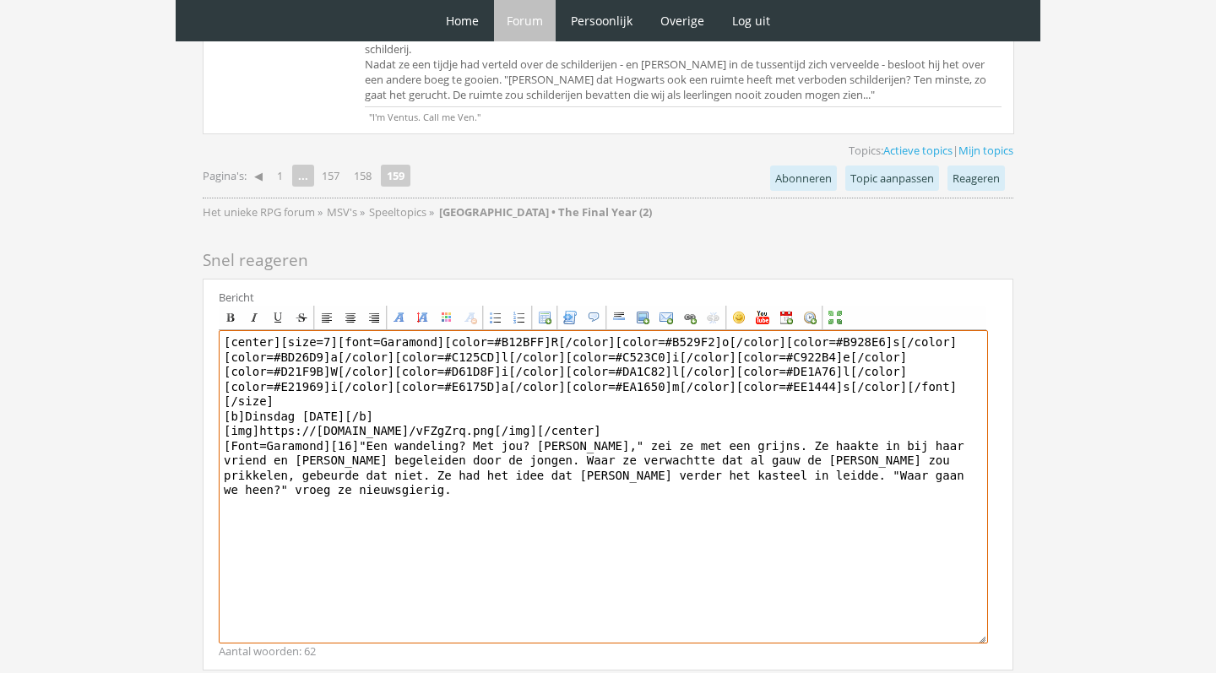
type textarea "[center][size=7][font=Garamond][color=#B12BFF]R[/color][color=#B529F2]o[/color]…"
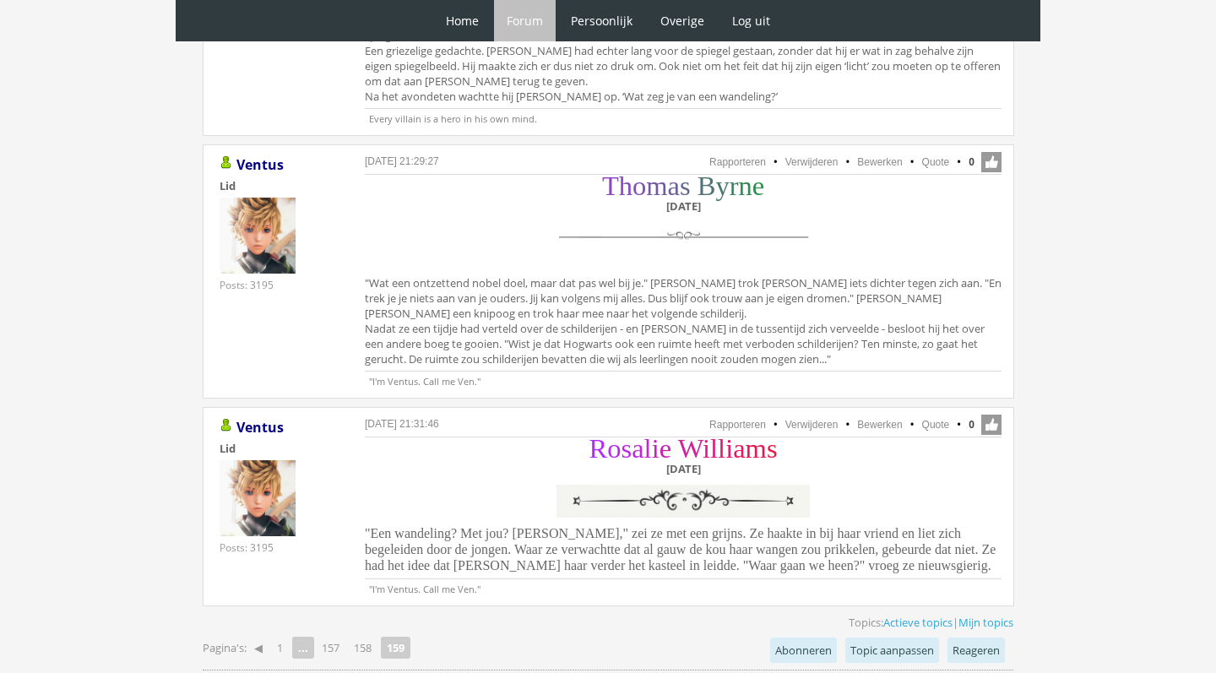
scroll to position [1125, 0]
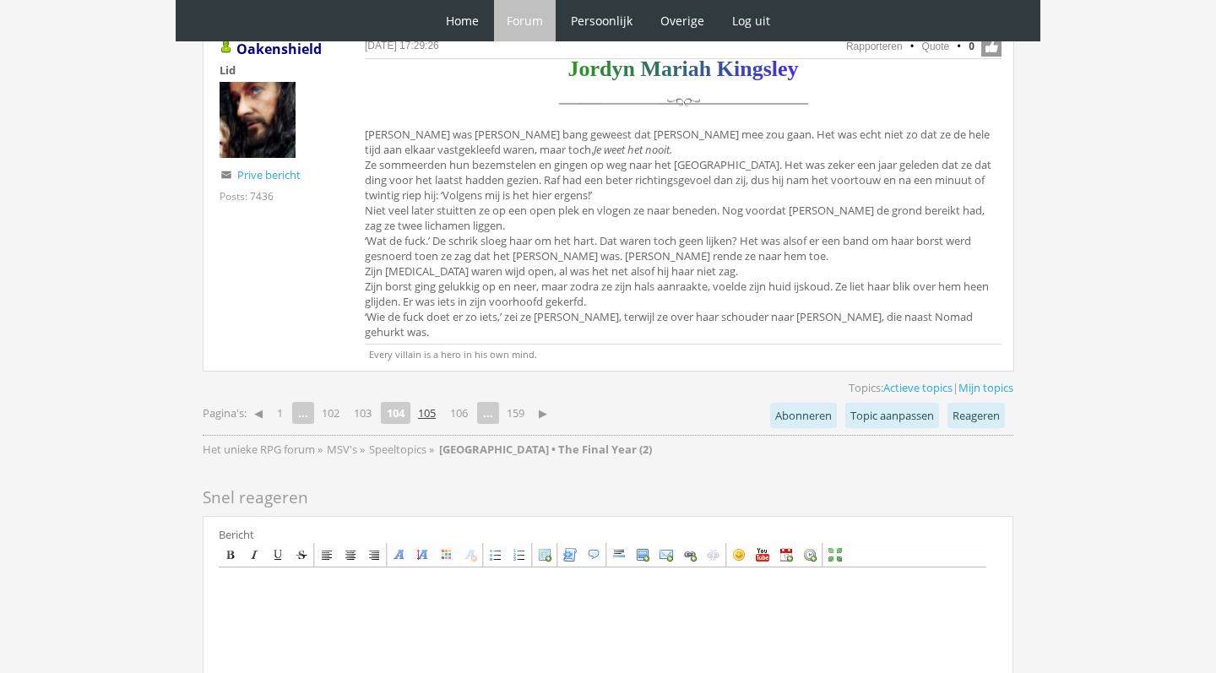
scroll to position [5987, 0]
click at [436, 401] on link "105" at bounding box center [426, 413] width 31 height 24
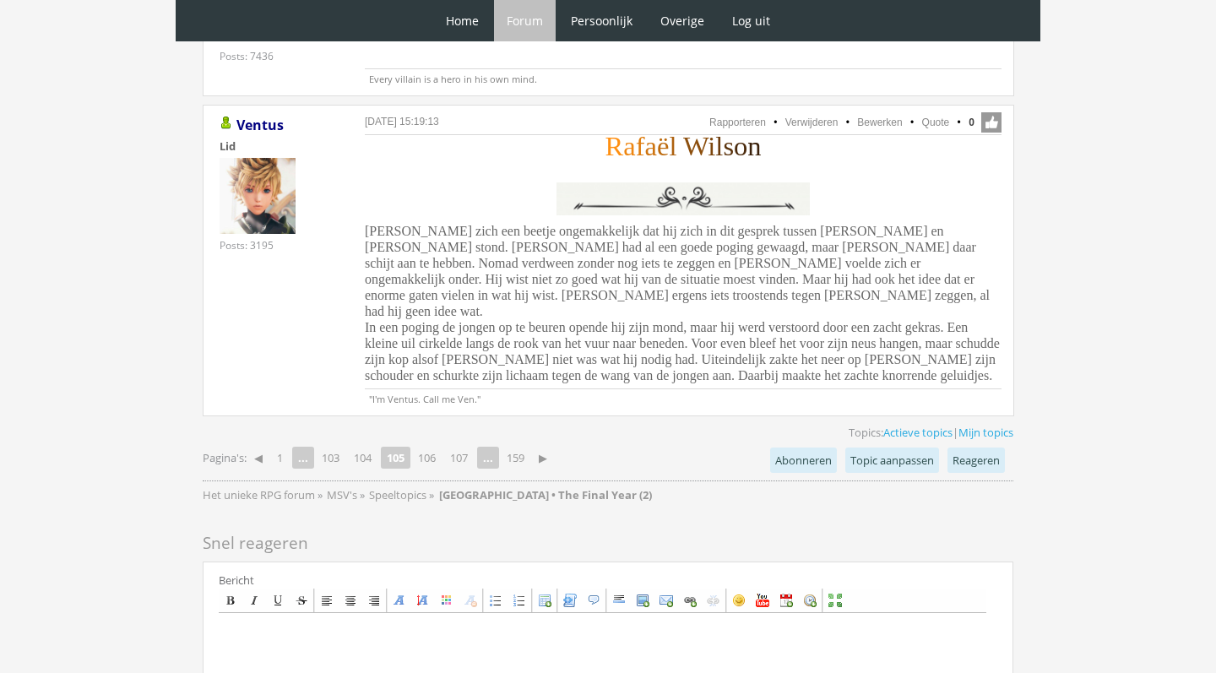
scroll to position [4411, 0]
click at [439, 446] on link "106" at bounding box center [426, 458] width 31 height 24
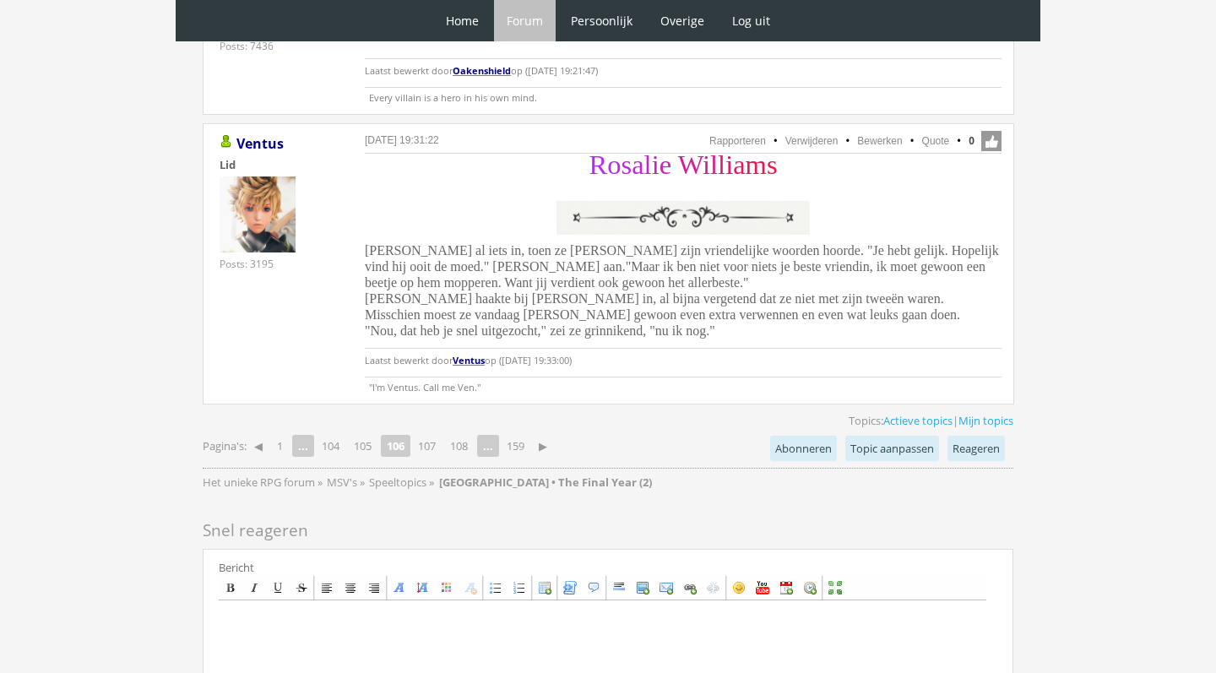
scroll to position [4017, 0]
click at [434, 433] on link "107" at bounding box center [426, 445] width 31 height 24
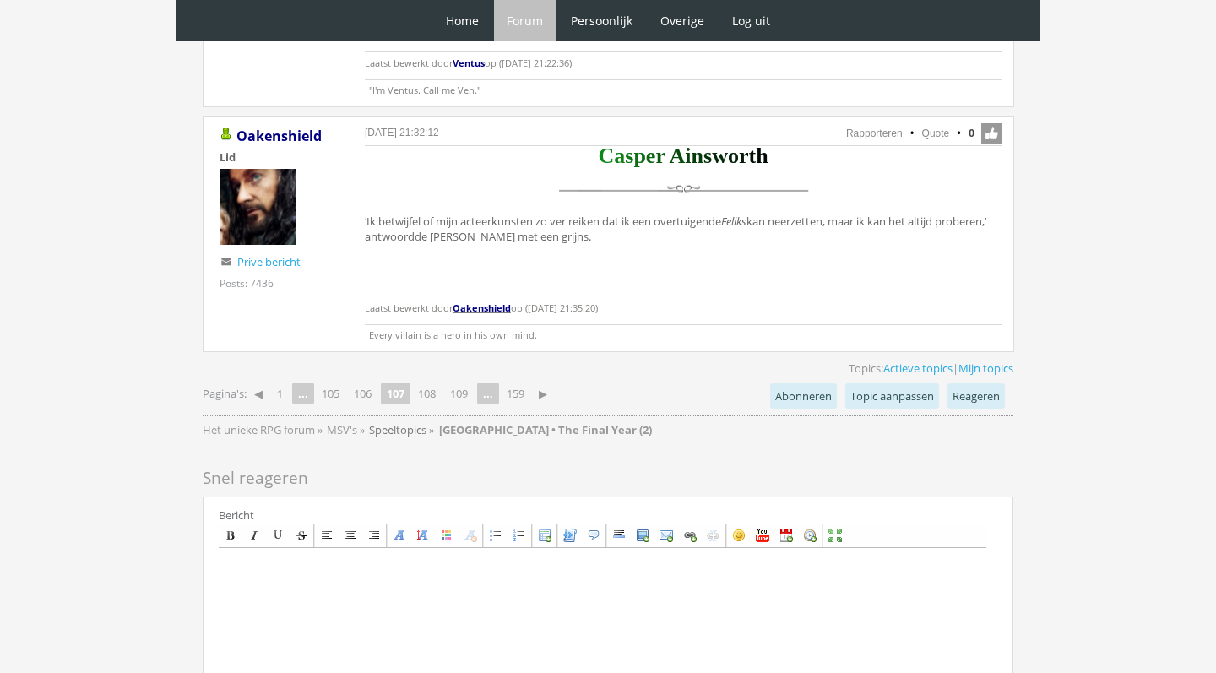
scroll to position [4273, 0]
click at [433, 382] on link "108" at bounding box center [426, 394] width 31 height 24
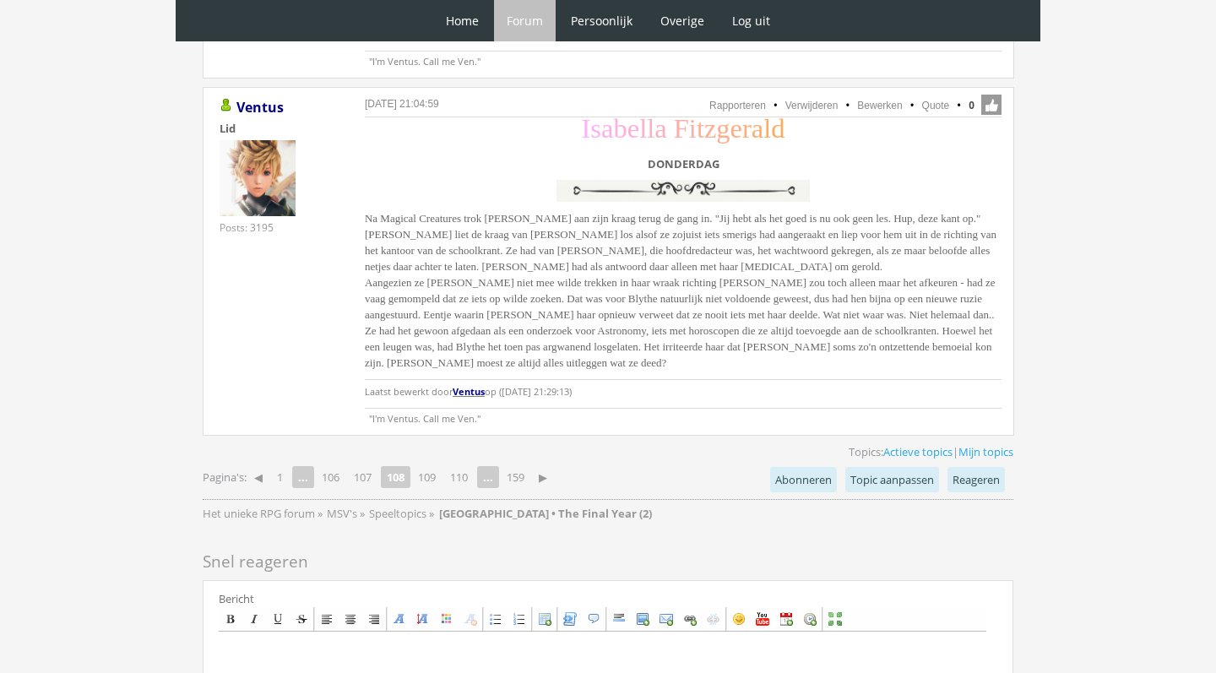
scroll to position [4683, 0]
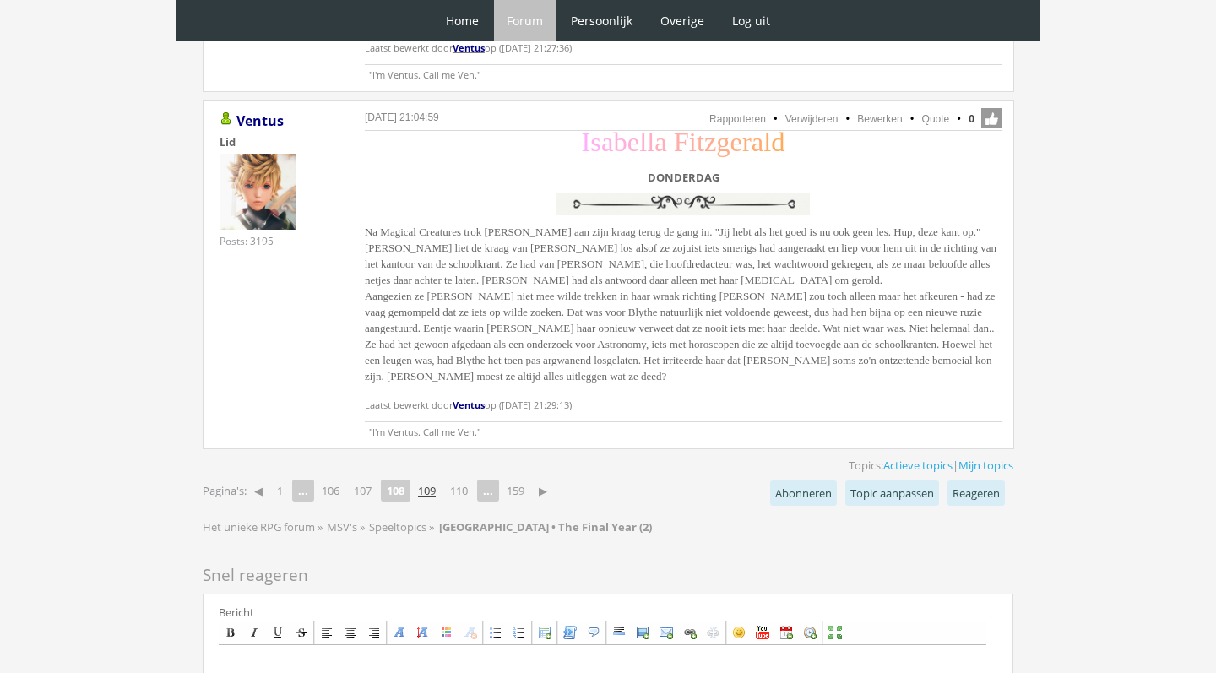
click at [431, 479] on link "109" at bounding box center [426, 491] width 31 height 24
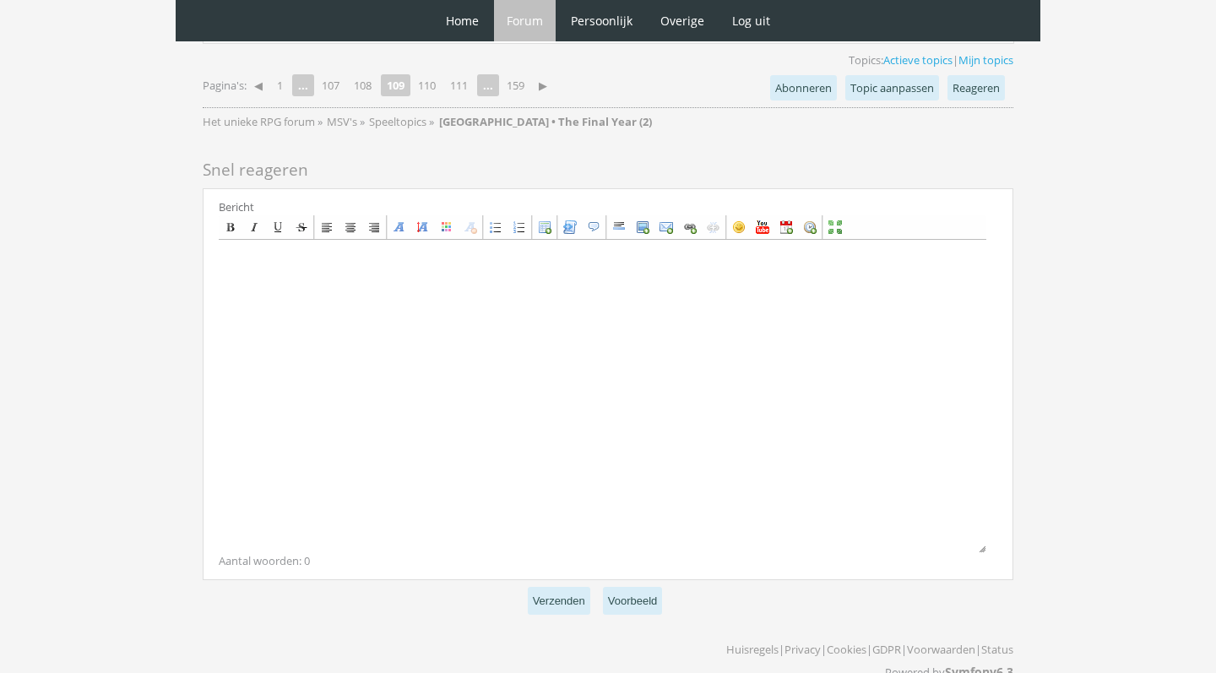
scroll to position [4282, 0]
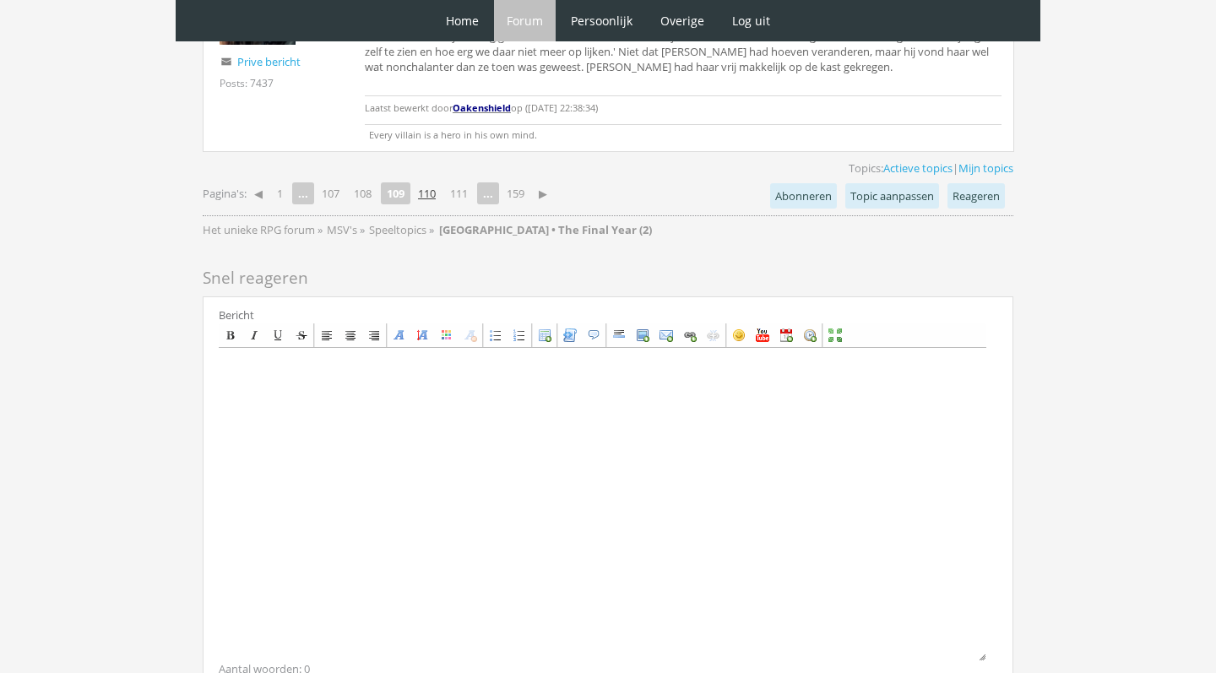
click at [422, 187] on link "110" at bounding box center [426, 194] width 31 height 24
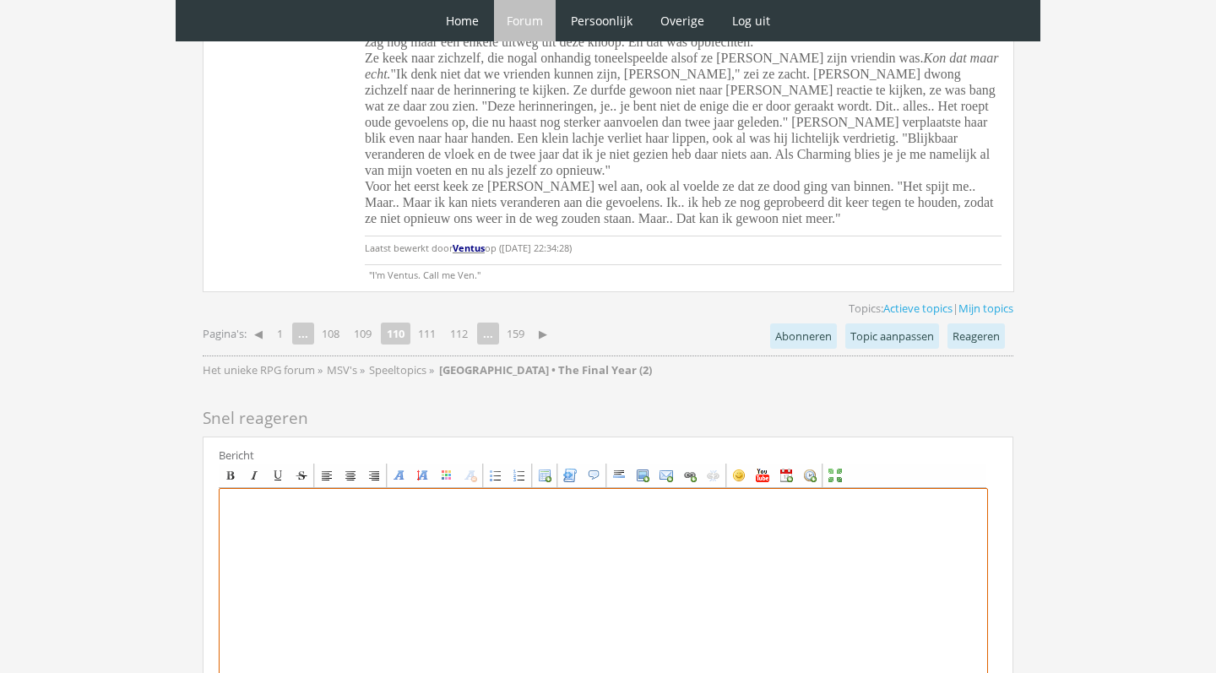
scroll to position [5020, 0]
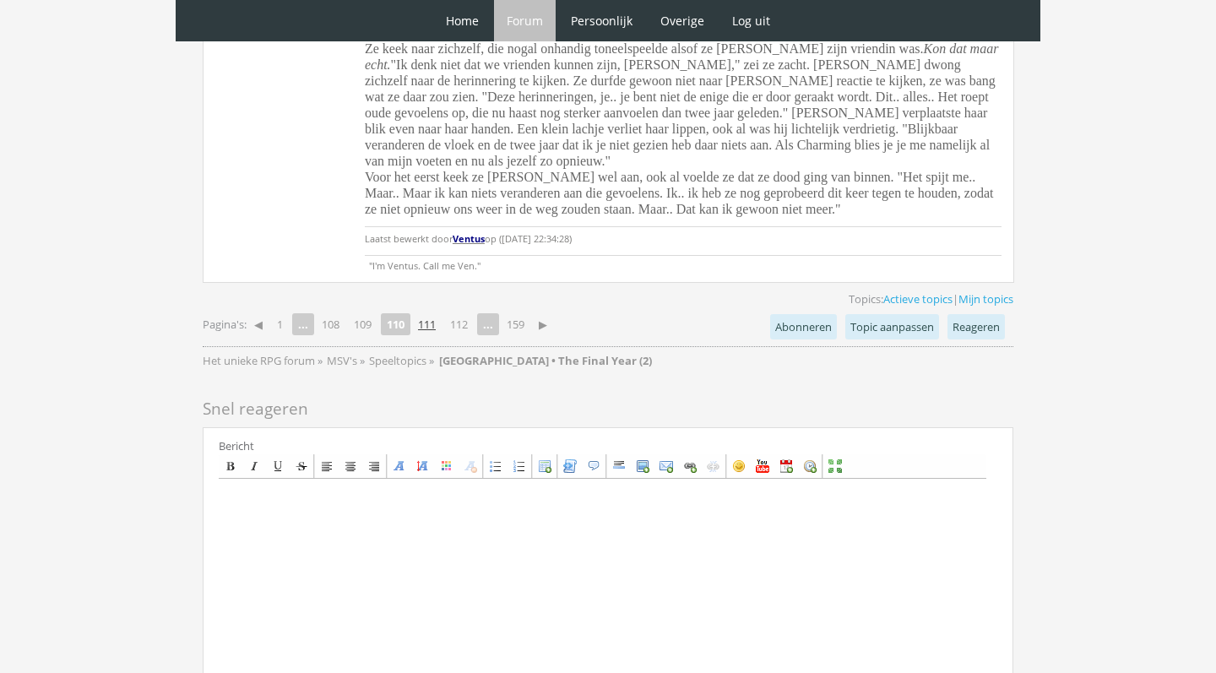
click at [433, 312] on link "111" at bounding box center [426, 324] width 31 height 24
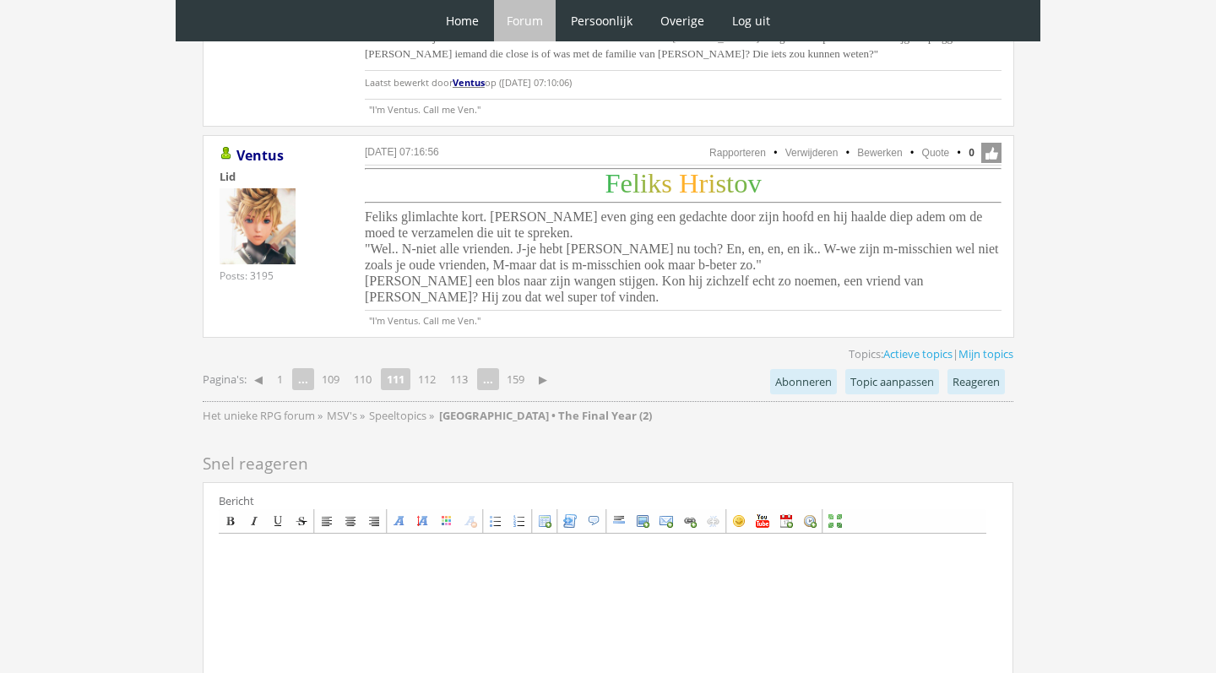
scroll to position [4417, 0]
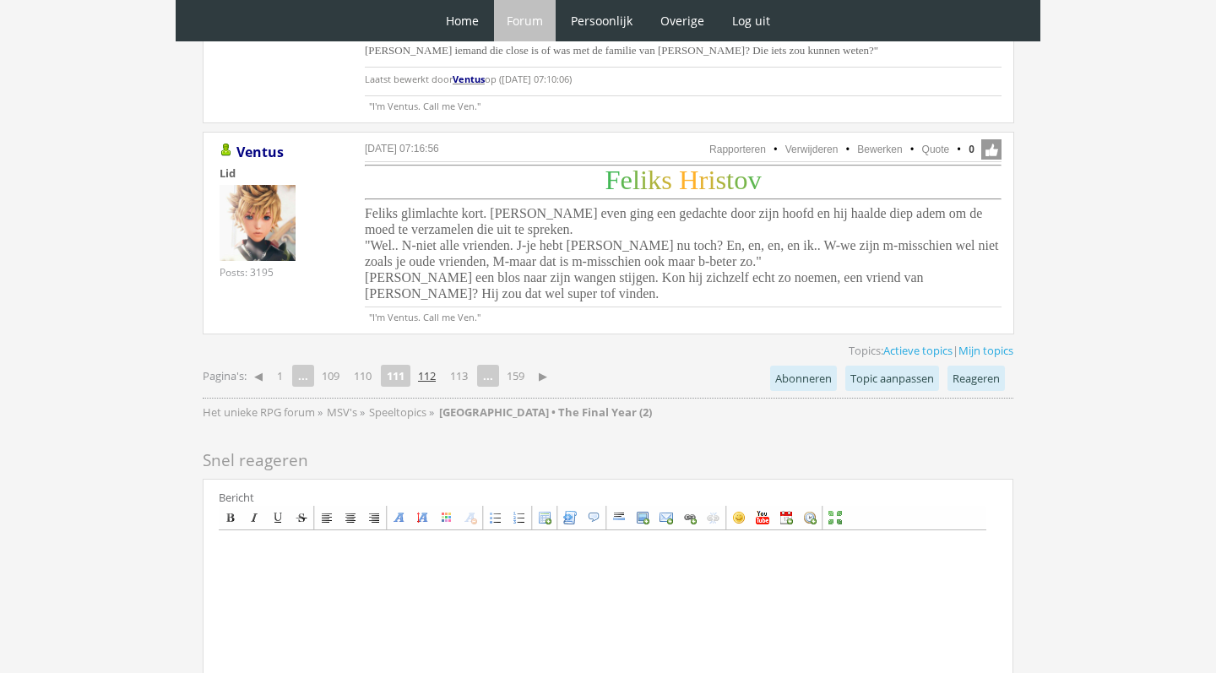
click at [430, 364] on link "112" at bounding box center [426, 376] width 31 height 24
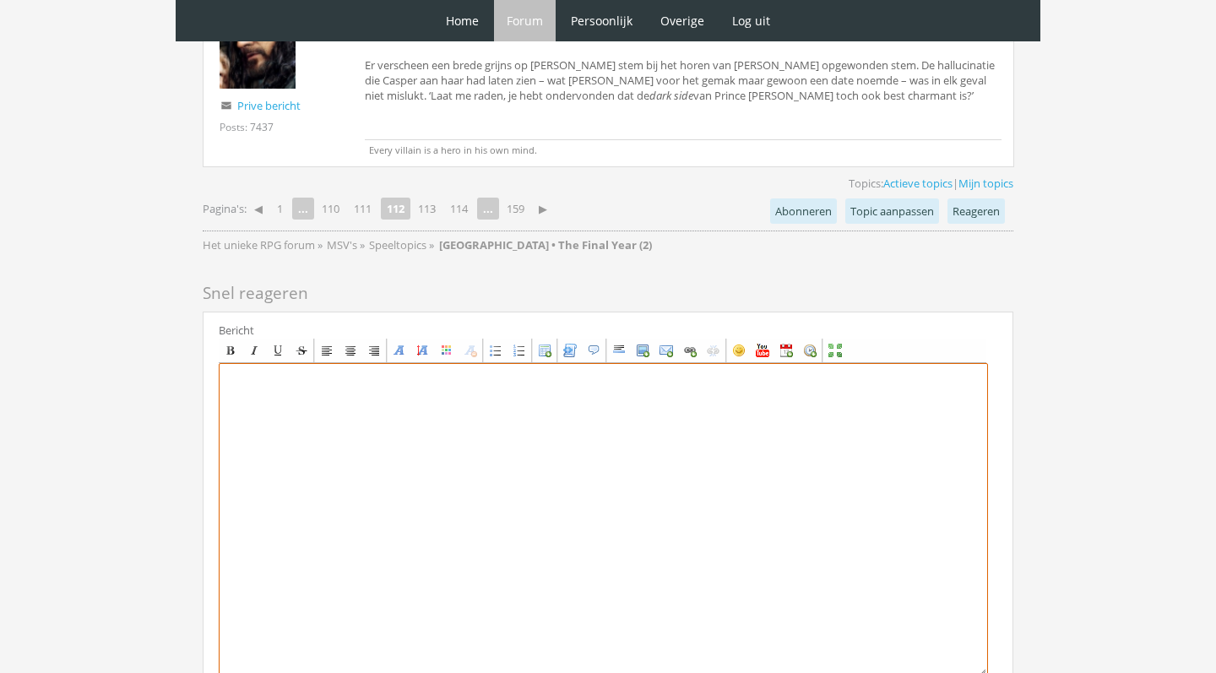
scroll to position [4108, 0]
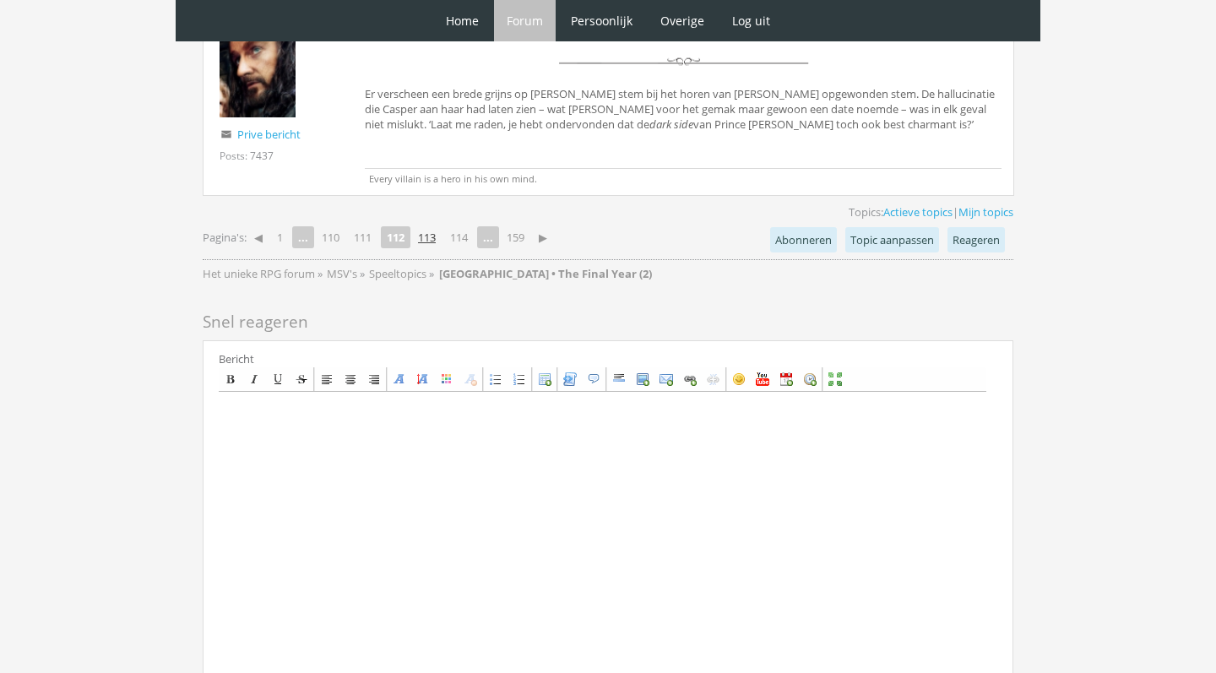
click at [432, 225] on link "113" at bounding box center [426, 237] width 31 height 24
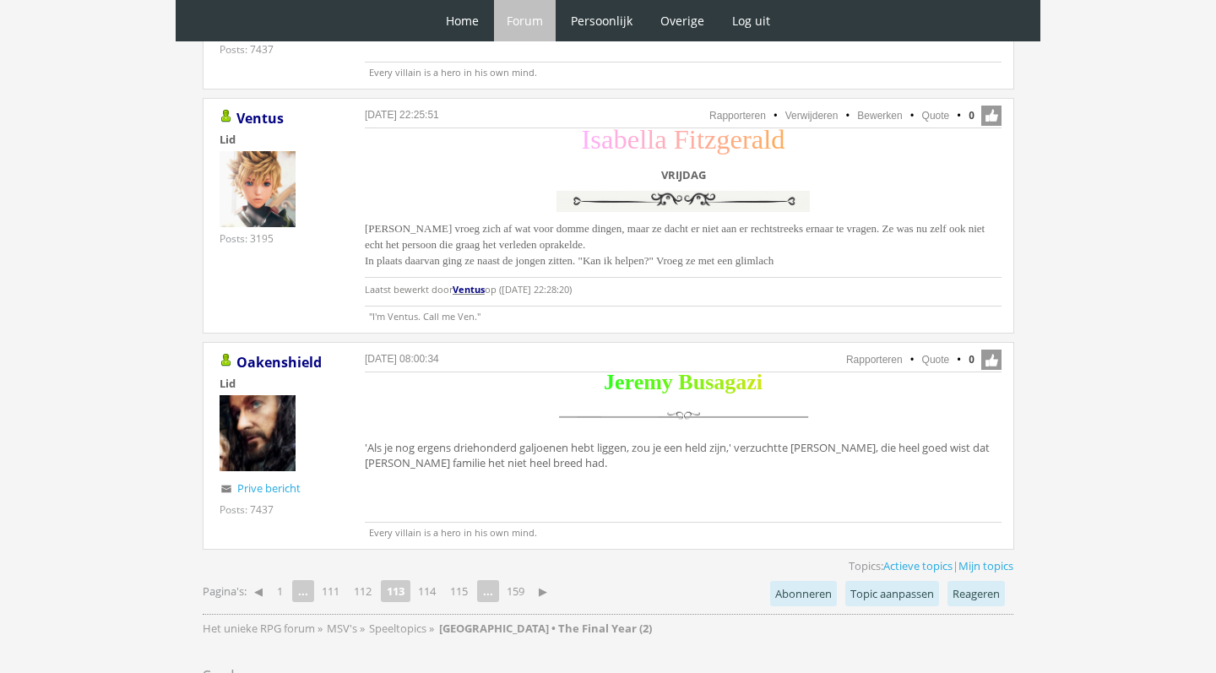
scroll to position [4960, 0]
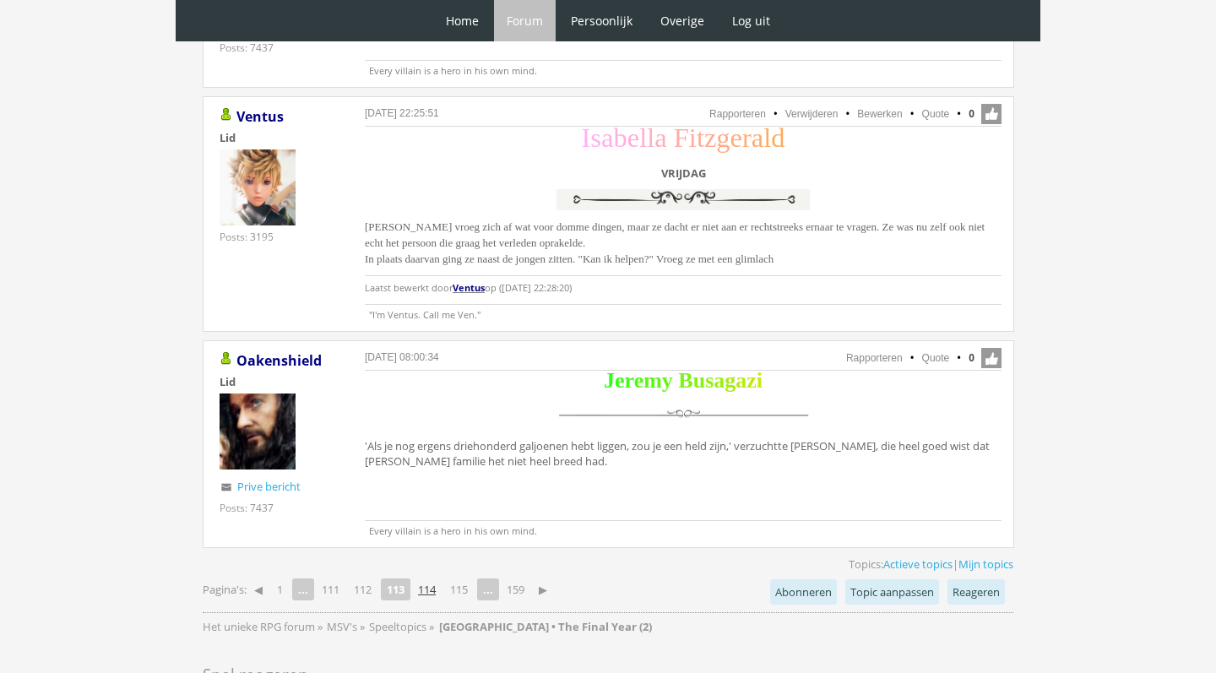
click at [431, 578] on link "114" at bounding box center [426, 590] width 31 height 24
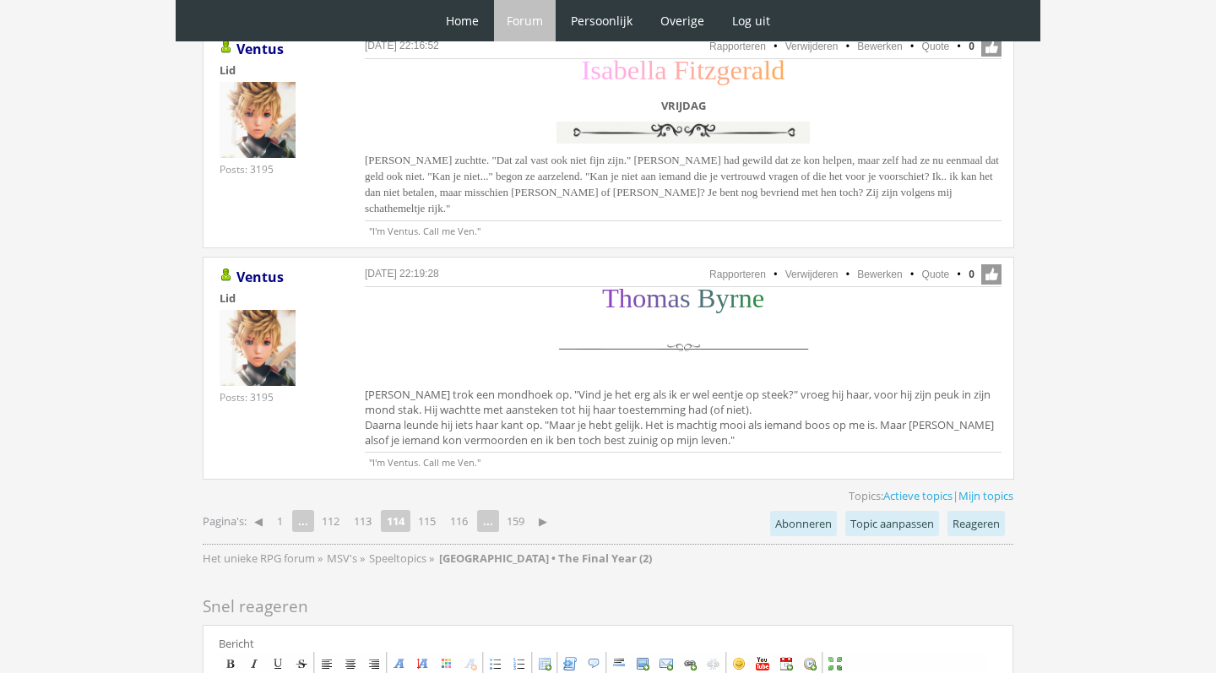
scroll to position [3634, 0]
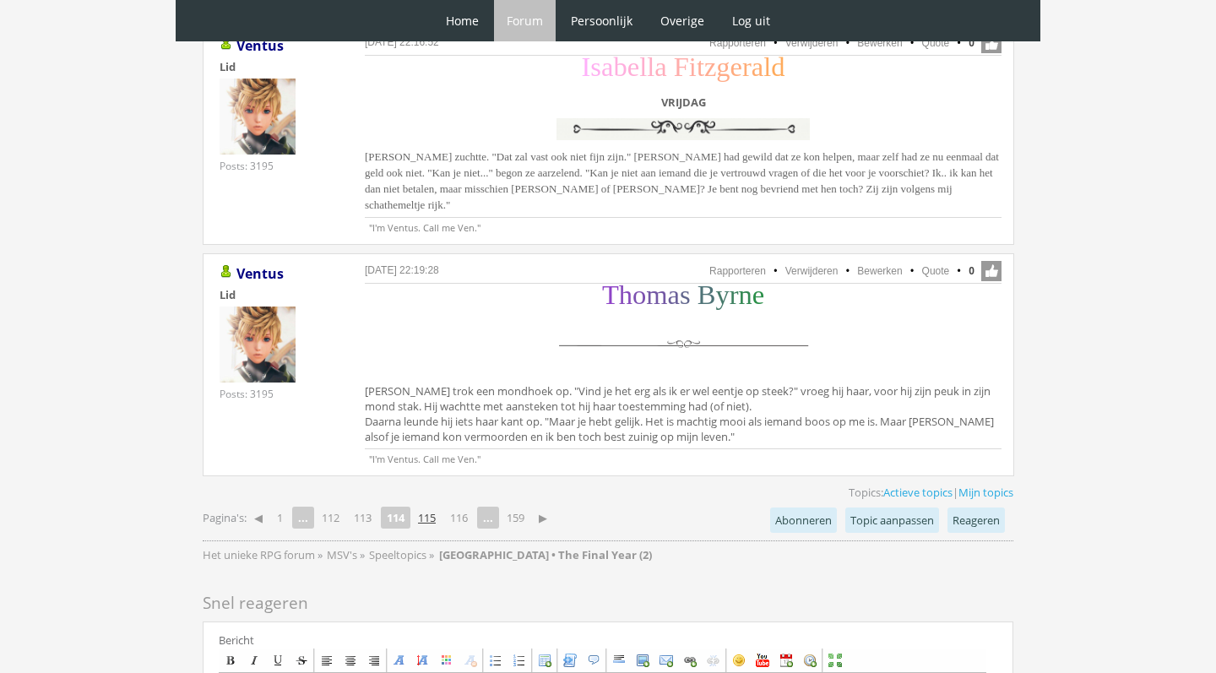
click at [438, 506] on link "115" at bounding box center [426, 518] width 31 height 24
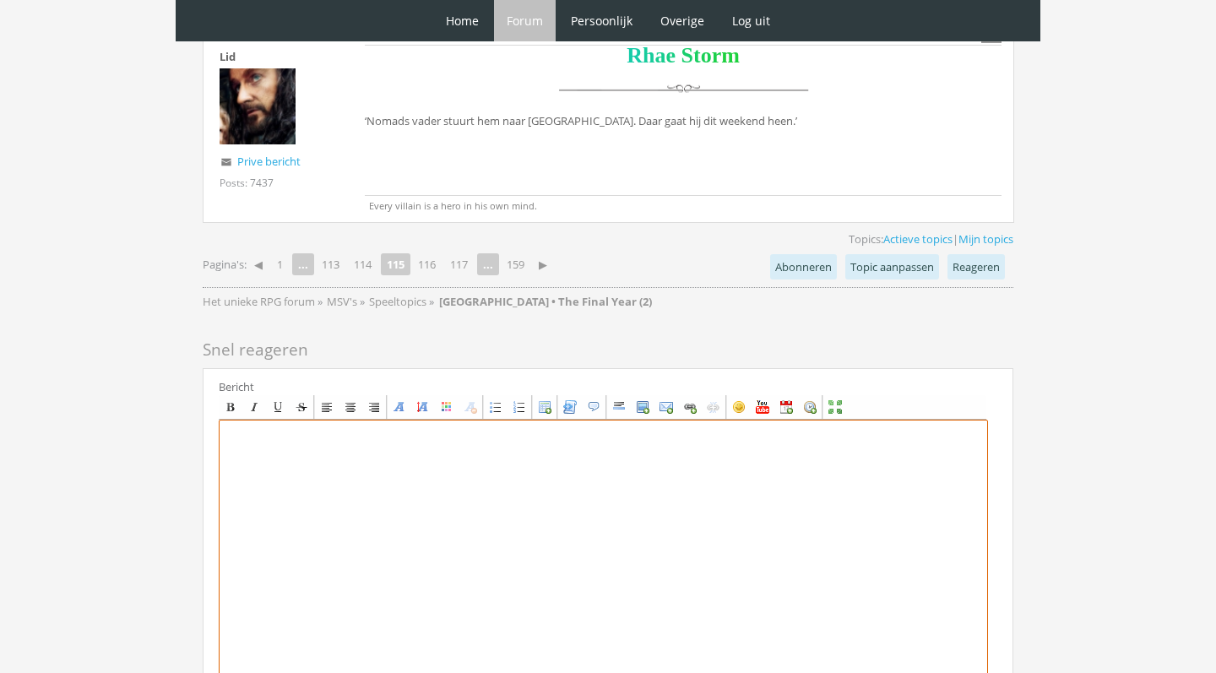
scroll to position [3818, 0]
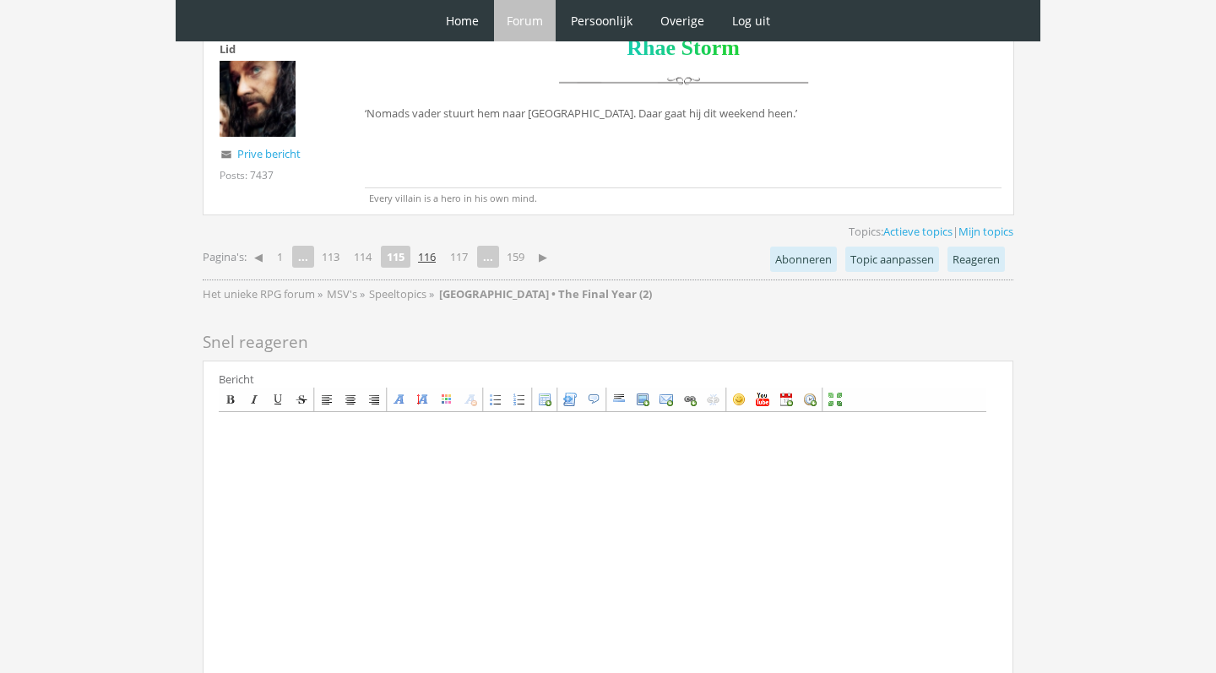
click at [437, 257] on link "116" at bounding box center [426, 257] width 31 height 24
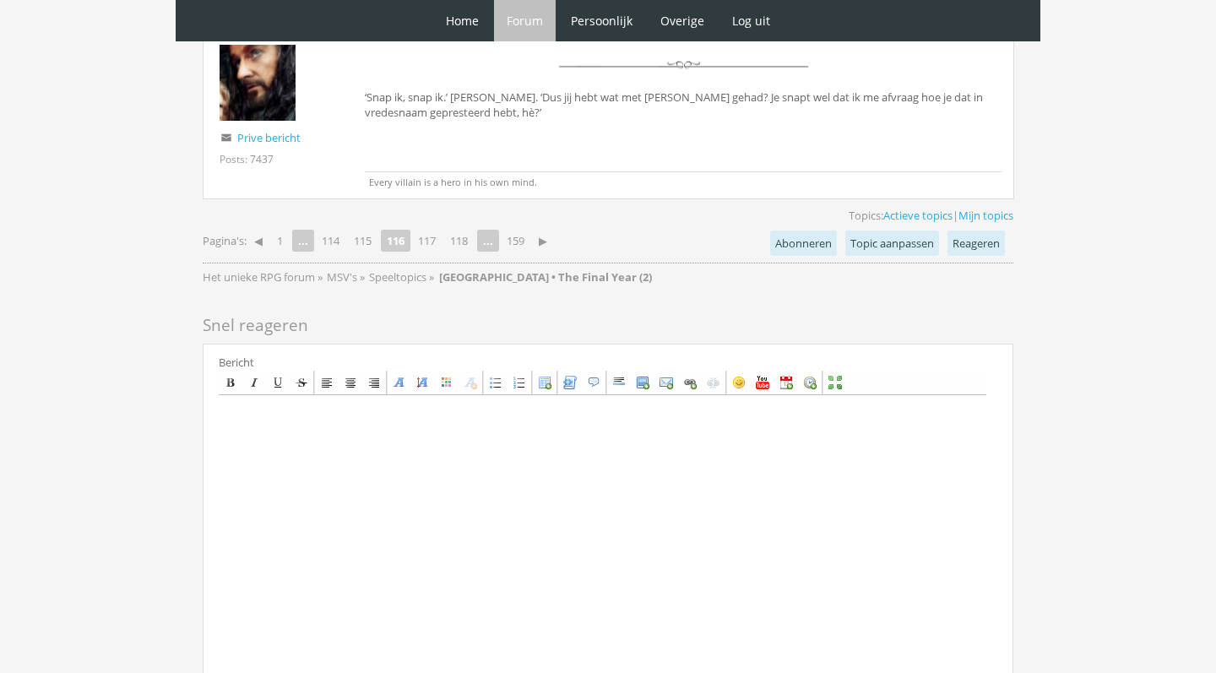
scroll to position [3980, 0]
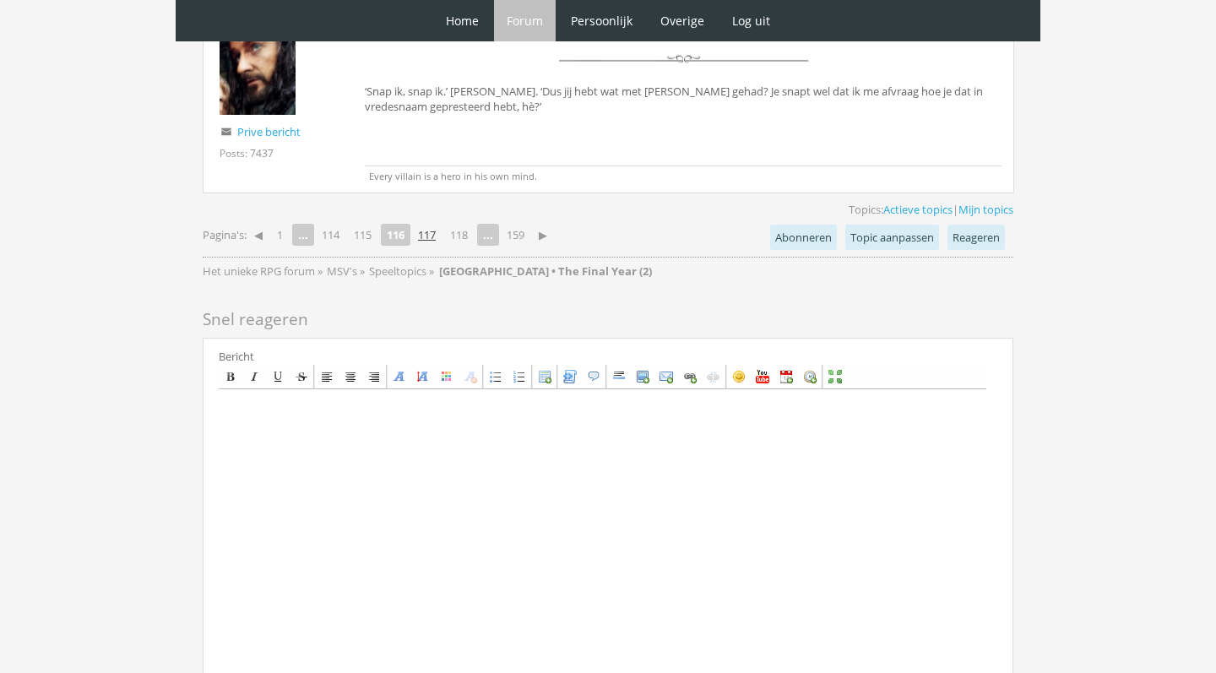
click at [432, 223] on link "117" at bounding box center [426, 235] width 31 height 24
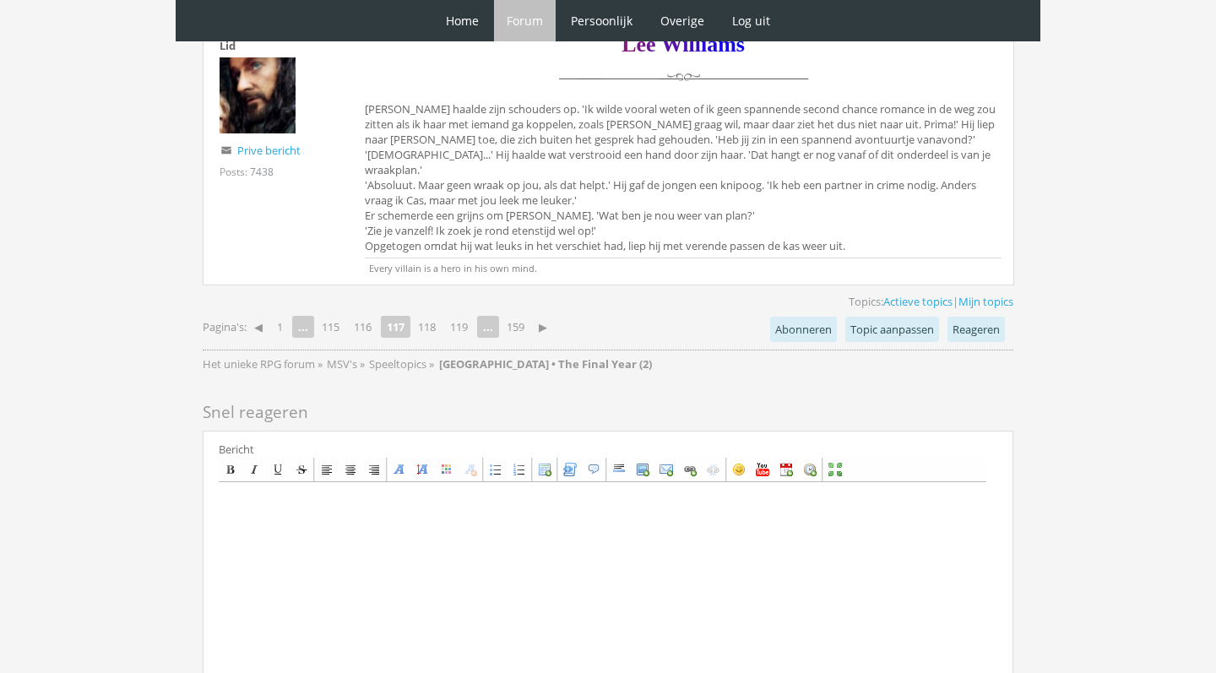
scroll to position [3874, 0]
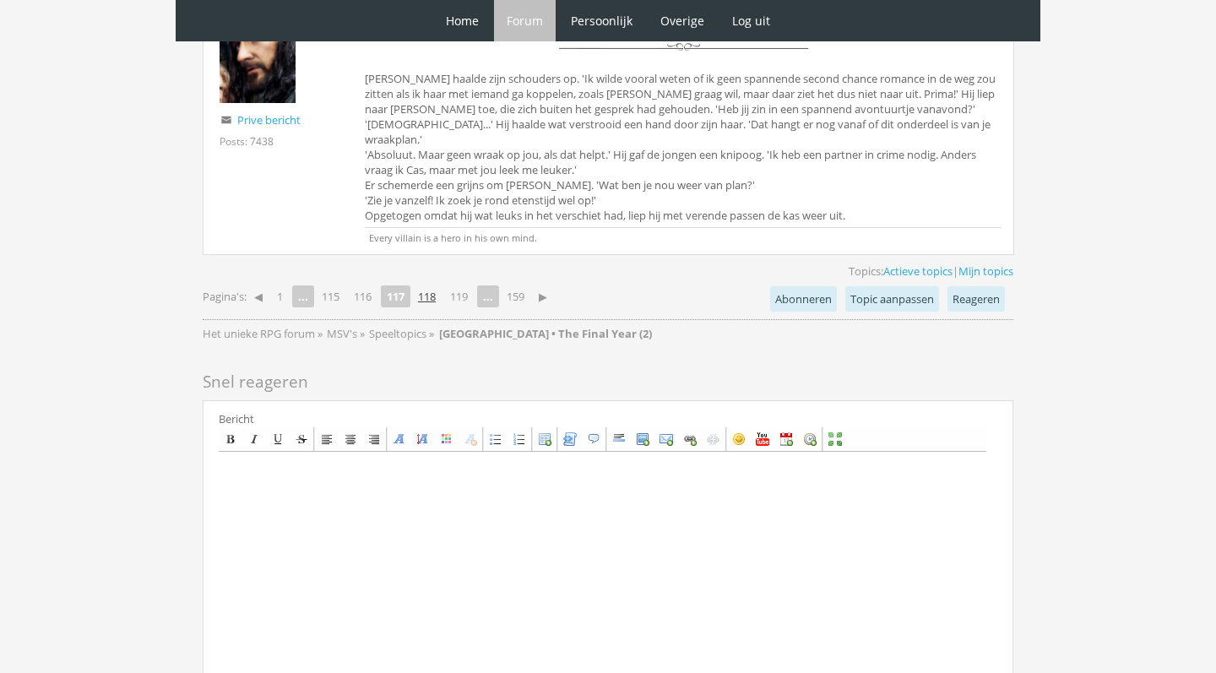
click at [435, 285] on link "118" at bounding box center [426, 297] width 31 height 24
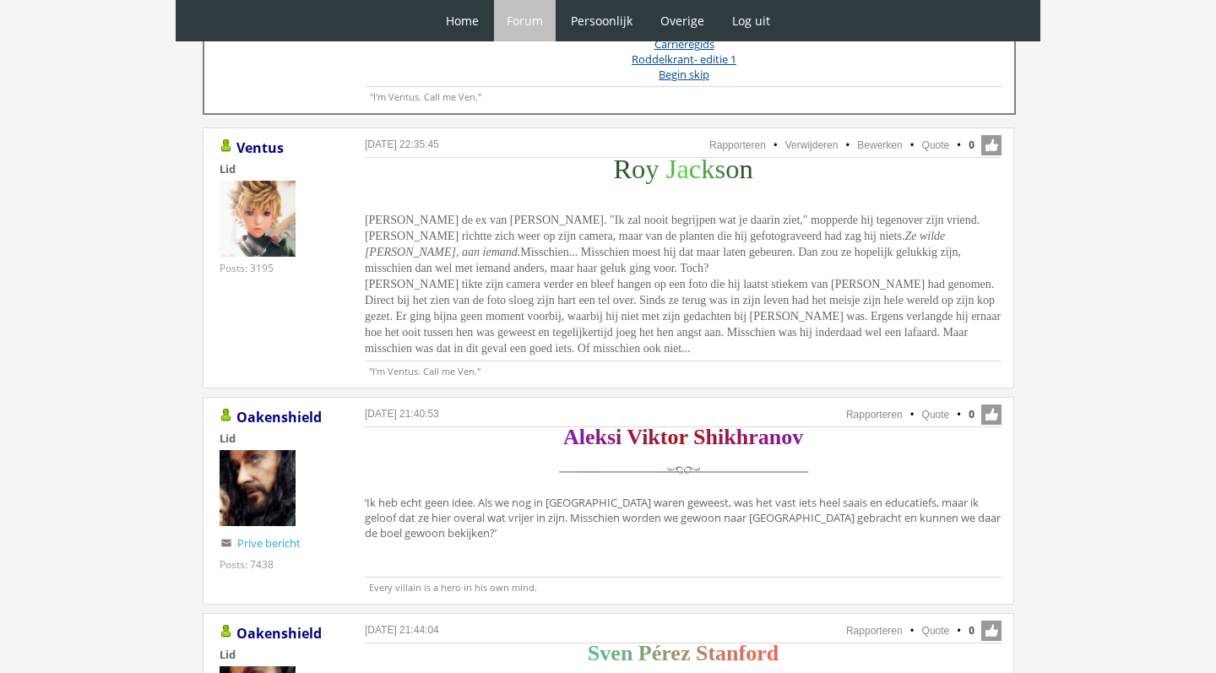
scroll to position [861, 0]
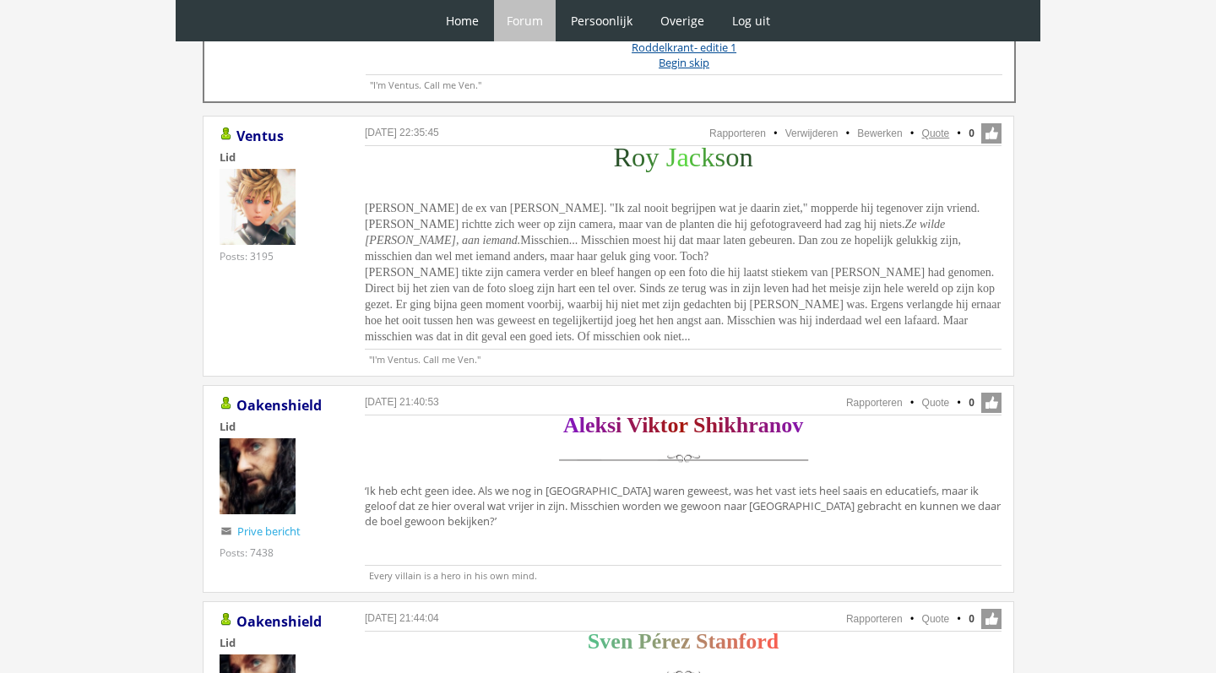
click at [935, 137] on link "Quote" at bounding box center [936, 133] width 28 height 12
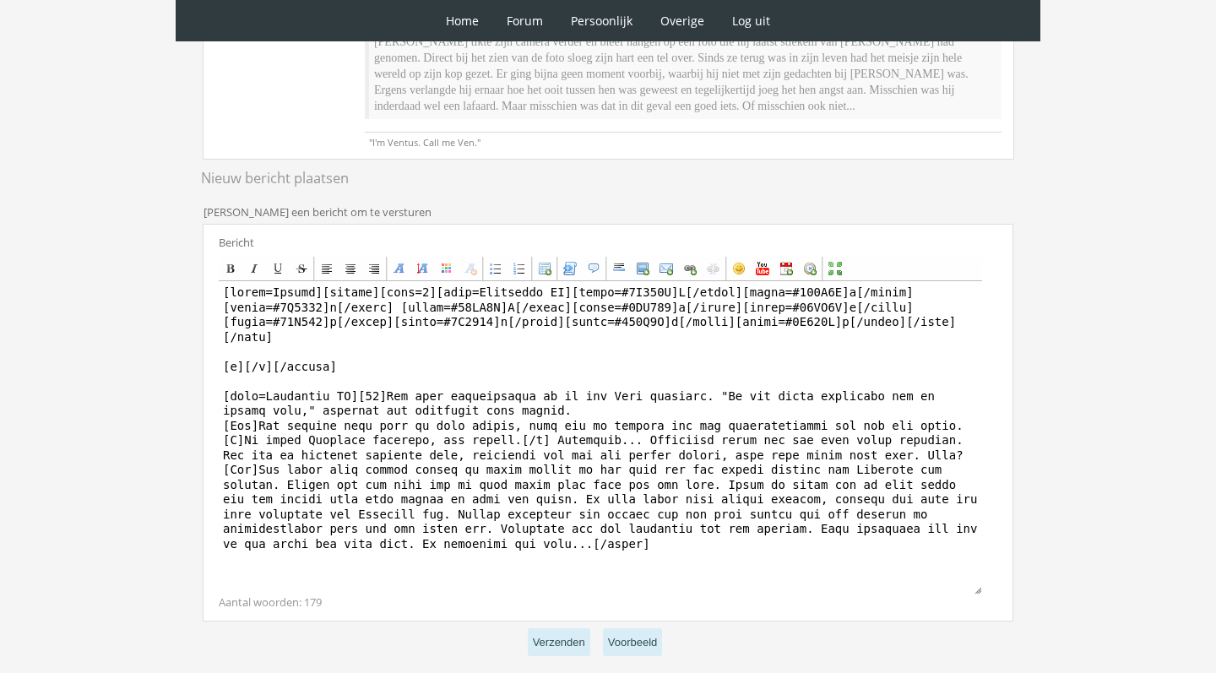
scroll to position [443, 0]
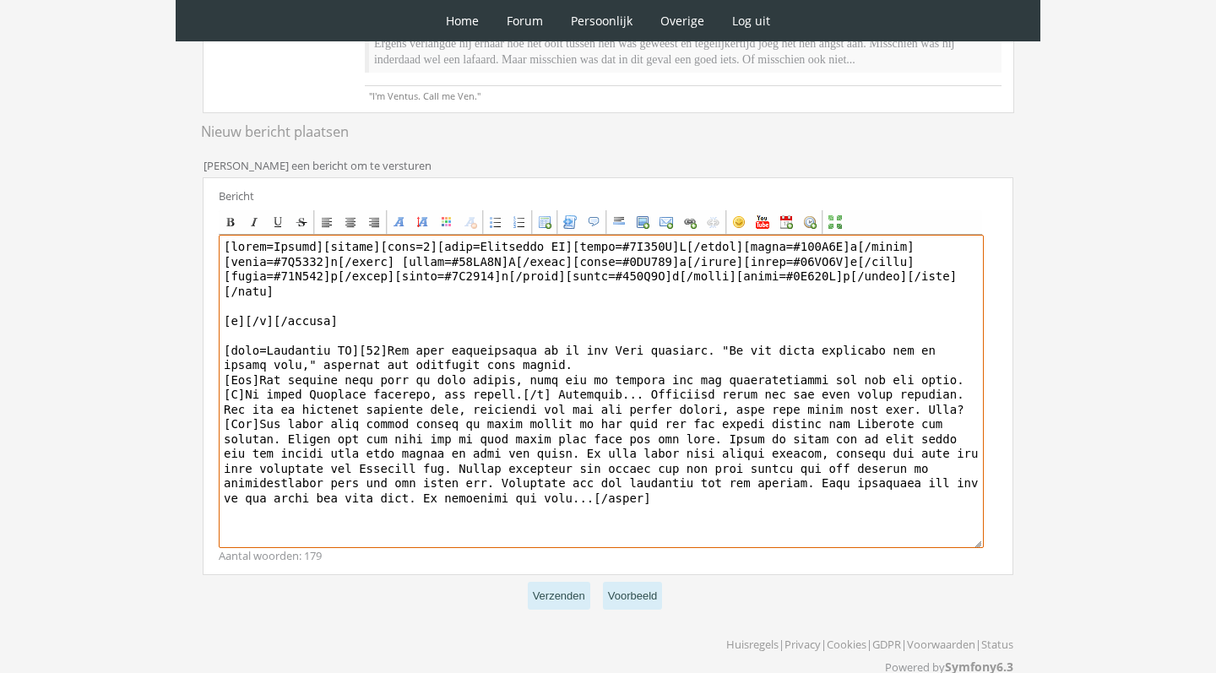
drag, startPoint x: 323, startPoint y: 261, endPoint x: 173, endPoint y: 258, distance: 149.5
click at [179, 260] on div "0 Home Forum Forum index Actieve topics Mijn topics Persoonlijk Profiel Prive b…" at bounding box center [608, 128] width 1216 height 1143
click at [385, 360] on textarea at bounding box center [601, 391] width 765 height 313
drag, startPoint x: 411, startPoint y: 366, endPoint x: 546, endPoint y: 570, distance: 244.2
click at [543, 566] on div "Bericht Bold Italic Underline Strikethrough Align left Center Align right Font …" at bounding box center [608, 376] width 811 height 398
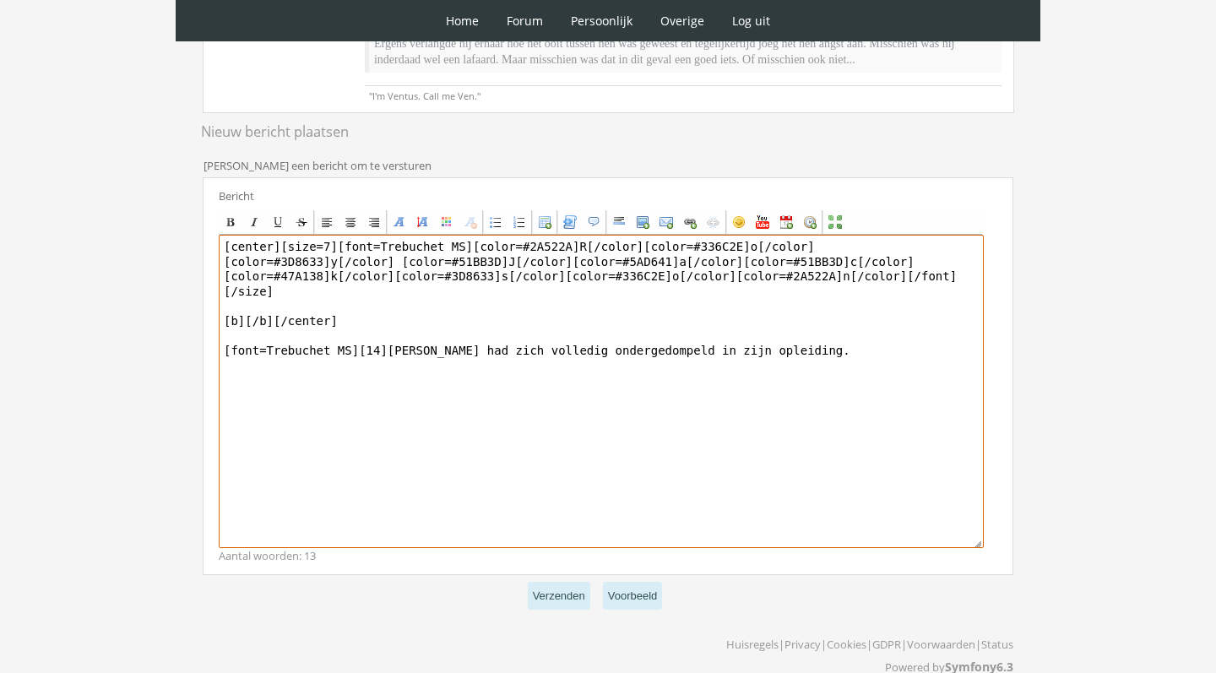
click at [243, 336] on textarea "[center][size=7][font=Trebuchet MS][color=#2A522A]R[/color][color=#336C2E]o[/co…" at bounding box center [601, 391] width 765 height 313
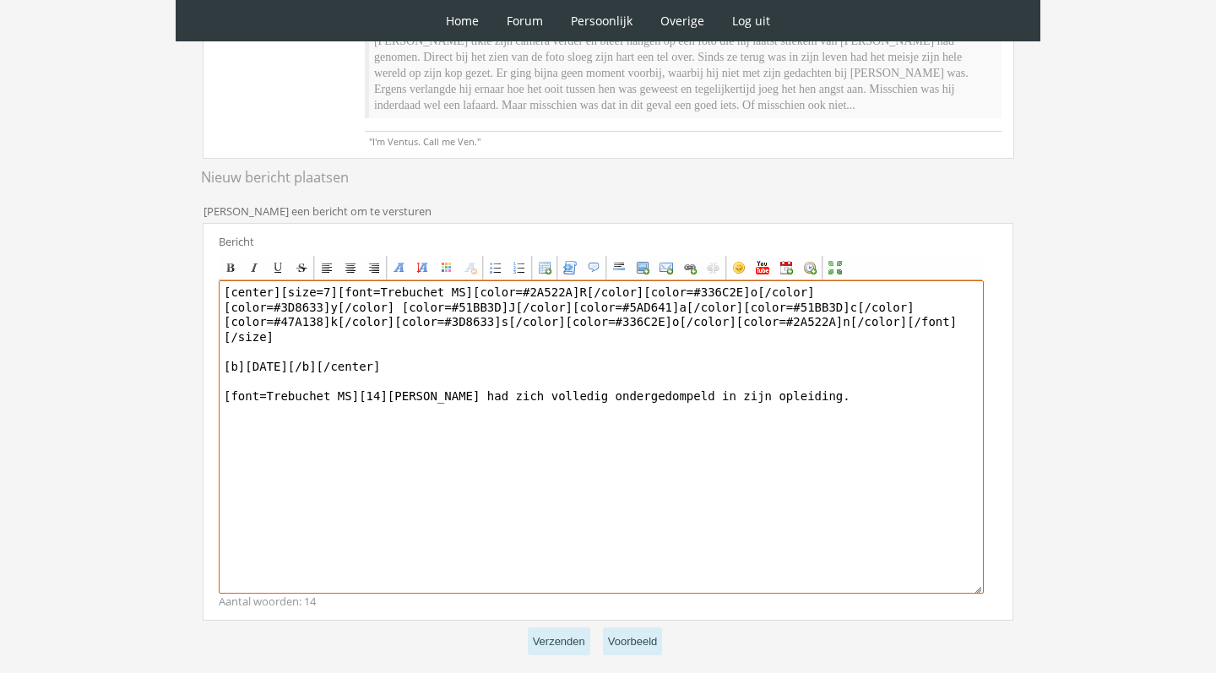
scroll to position [328, 0]
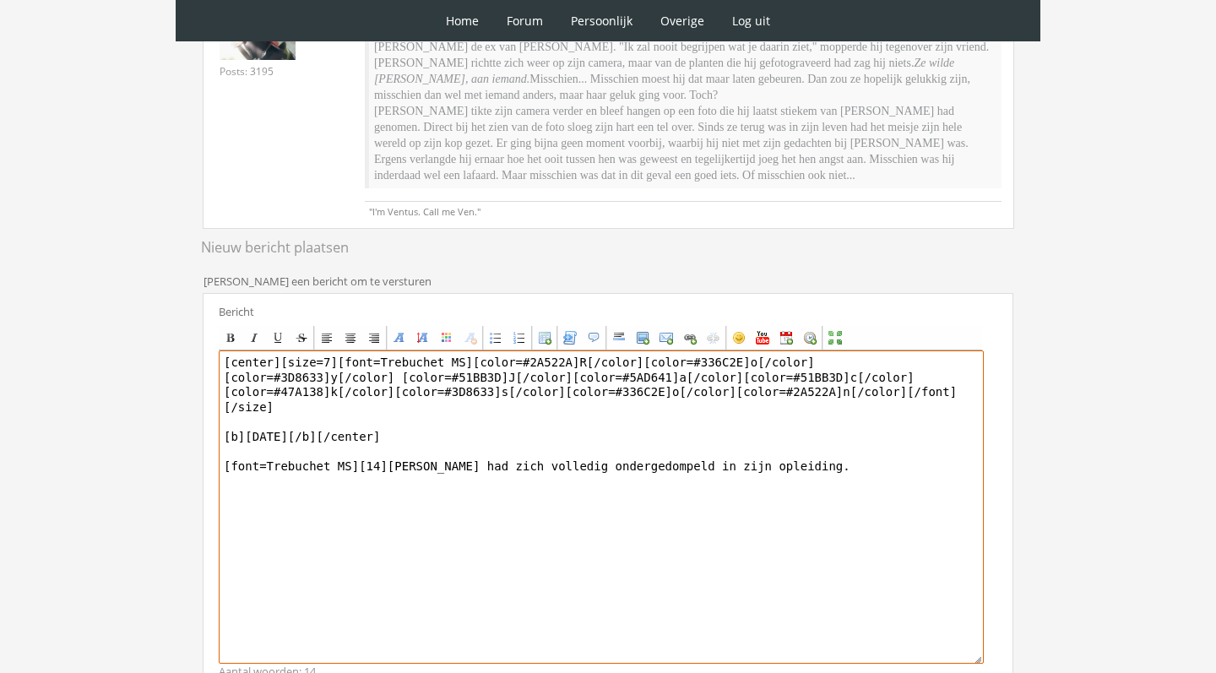
click at [796, 480] on textarea "[center][size=7][font=Trebuchet MS][color=#2A522A]R[/color][color=#336C2E]o[/co…" at bounding box center [601, 506] width 765 height 313
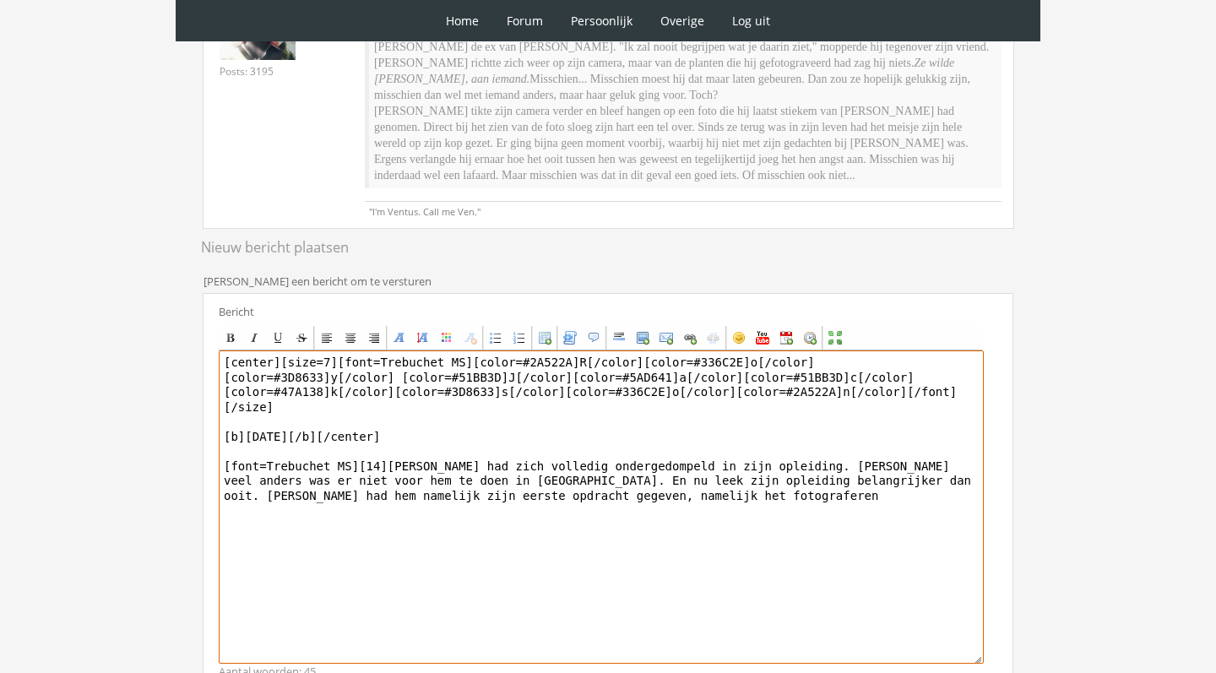
click at [460, 494] on textarea "[center][size=7][font=Trebuchet MS][color=#2A522A]R[/color][color=#336C2E]o[/co…" at bounding box center [601, 506] width 765 height 313
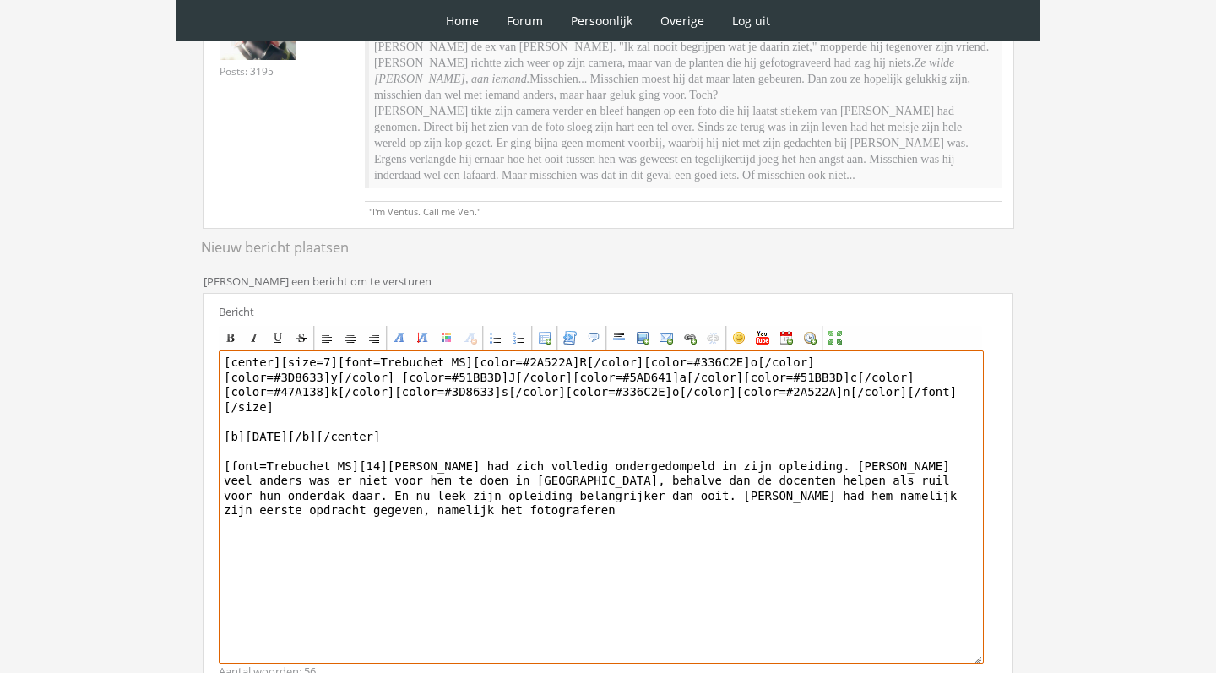
click at [952, 496] on textarea "[center][size=7][font=Trebuchet MS][color=#2A522A]R[/color][color=#336C2E]o[/co…" at bounding box center [601, 506] width 765 height 313
drag, startPoint x: 966, startPoint y: 496, endPoint x: 924, endPoint y: 494, distance: 42.3
click at [924, 494] on textarea "[center][size=7][font=Trebuchet MS][color=#2A522A]R[/color][color=#336C2E]o[/co…" at bounding box center [601, 506] width 765 height 313
drag, startPoint x: 469, startPoint y: 507, endPoint x: 368, endPoint y: 508, distance: 100.5
click at [368, 508] on textarea "[center][size=7][font=Trebuchet MS][color=#2A522A]R[/color][color=#336C2E]o[/co…" at bounding box center [601, 506] width 765 height 313
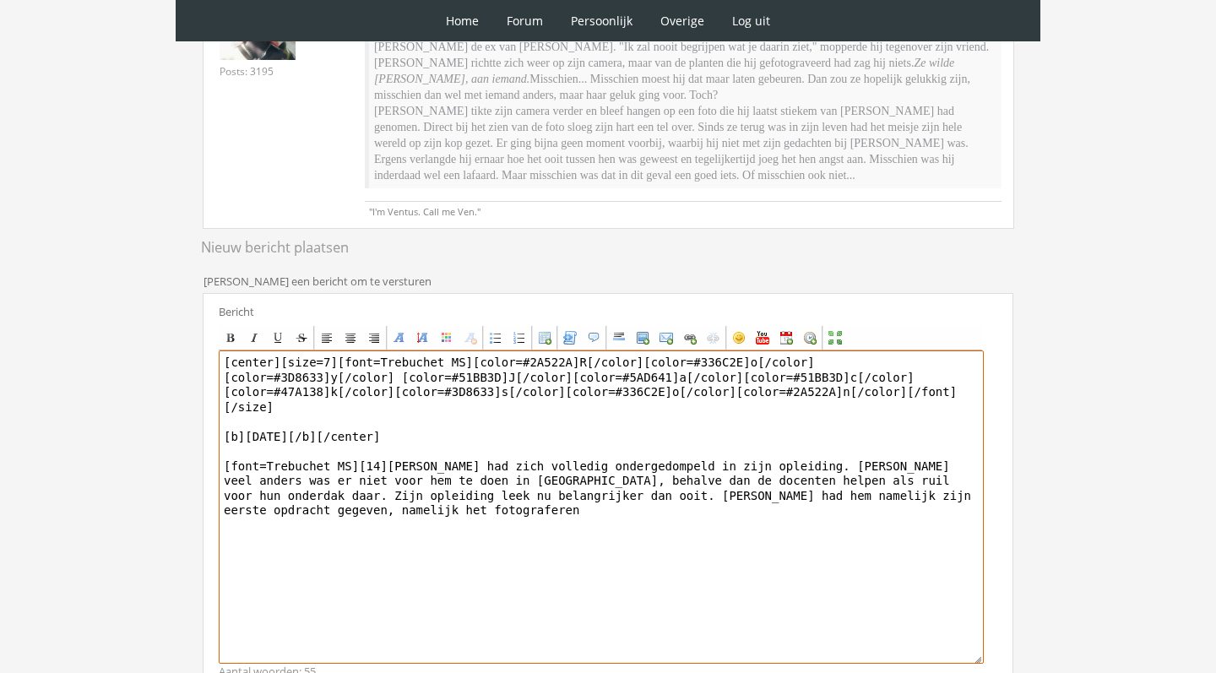
click at [517, 518] on textarea "[center][size=7][font=Trebuchet MS][color=#2A522A]R[/color][color=#336C2E]o[/co…" at bounding box center [601, 506] width 765 height 313
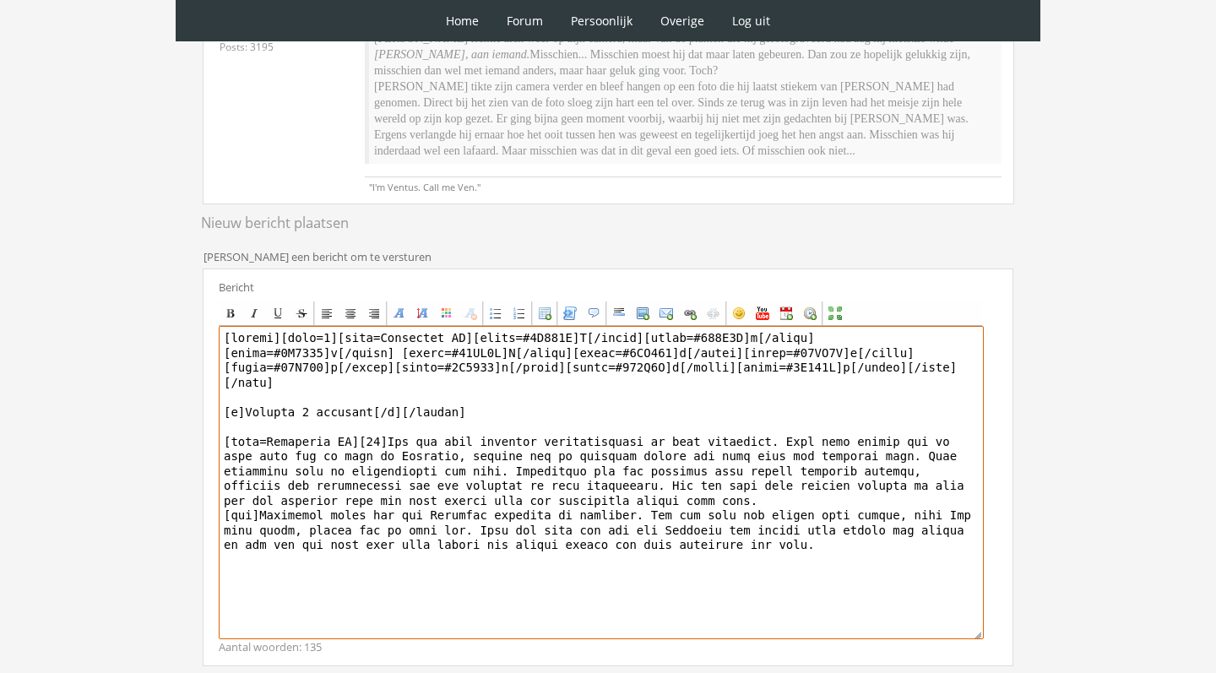
scroll to position [365, 0]
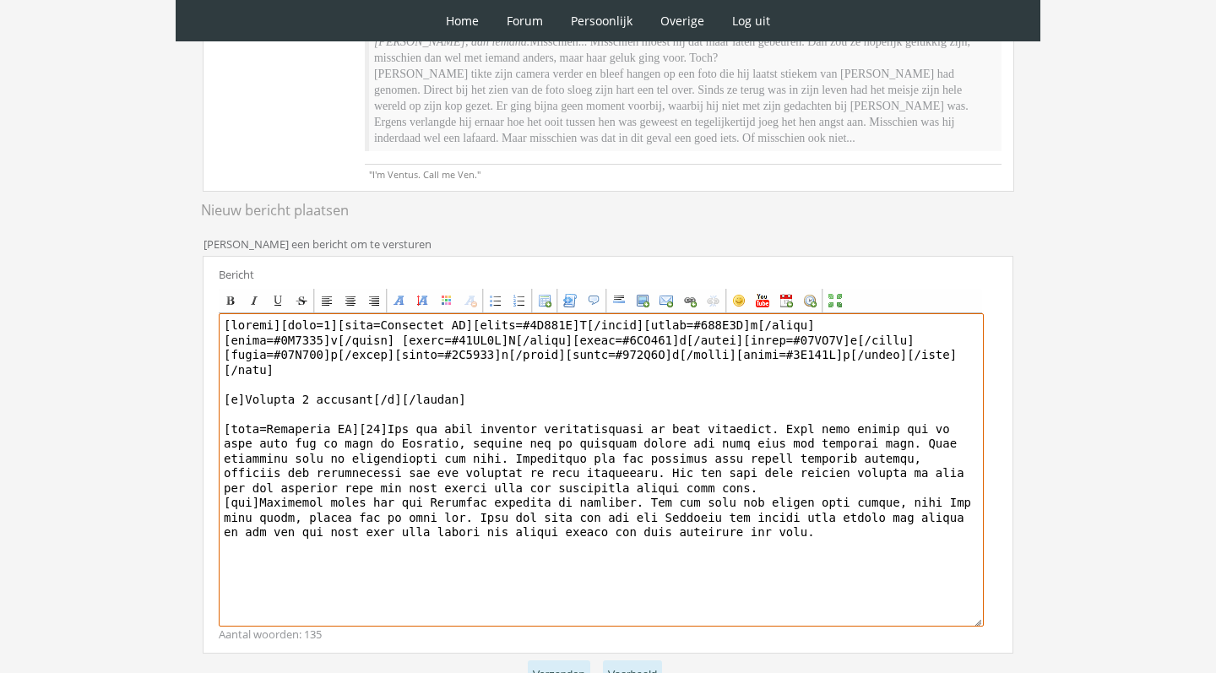
click at [927, 457] on textarea at bounding box center [601, 469] width 765 height 313
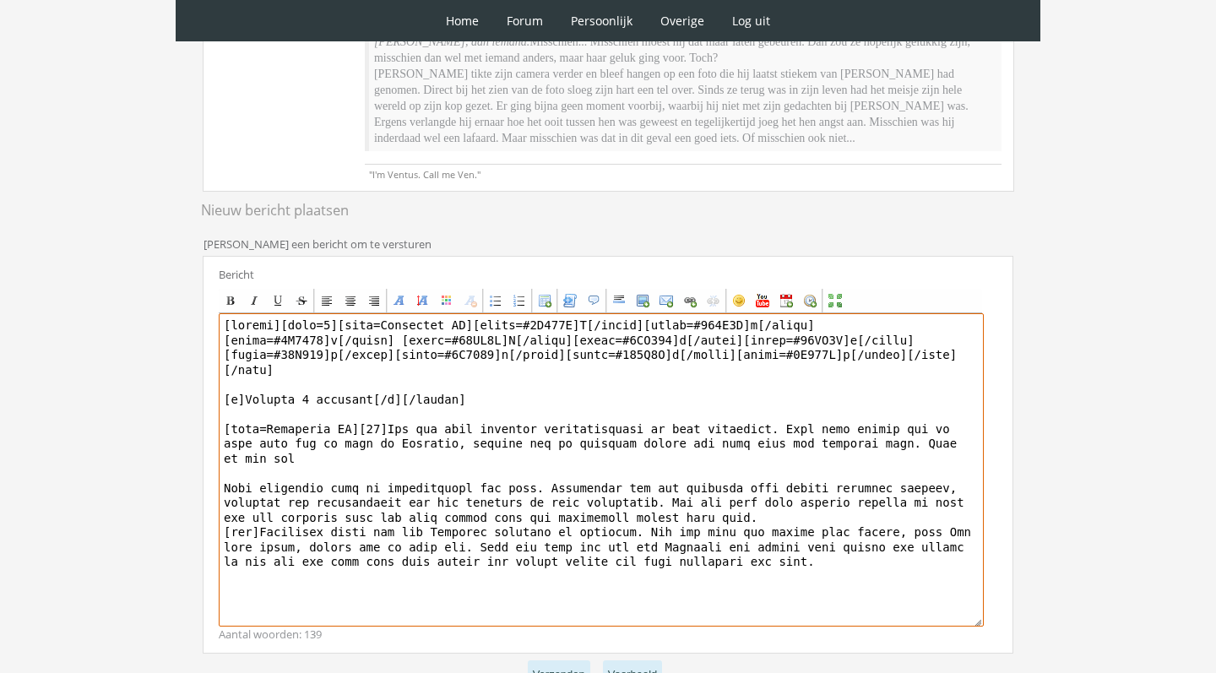
click at [226, 469] on textarea at bounding box center [601, 469] width 765 height 313
click at [327, 469] on textarea at bounding box center [601, 469] width 765 height 313
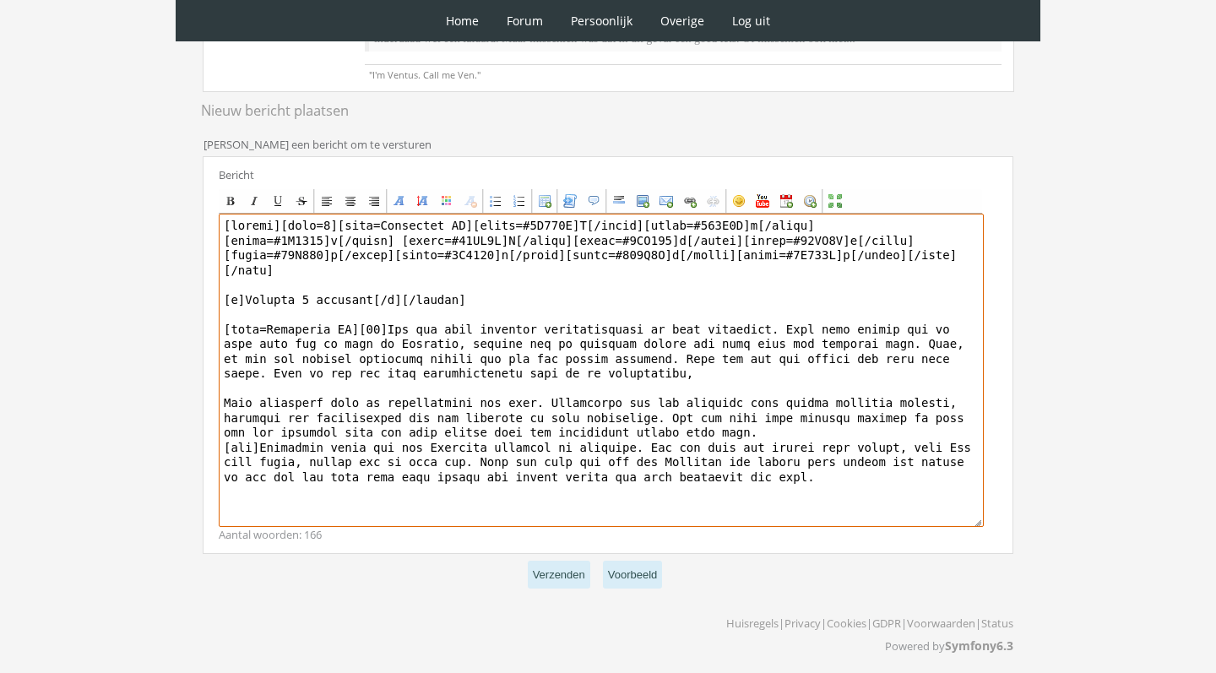
scroll to position [467, 0]
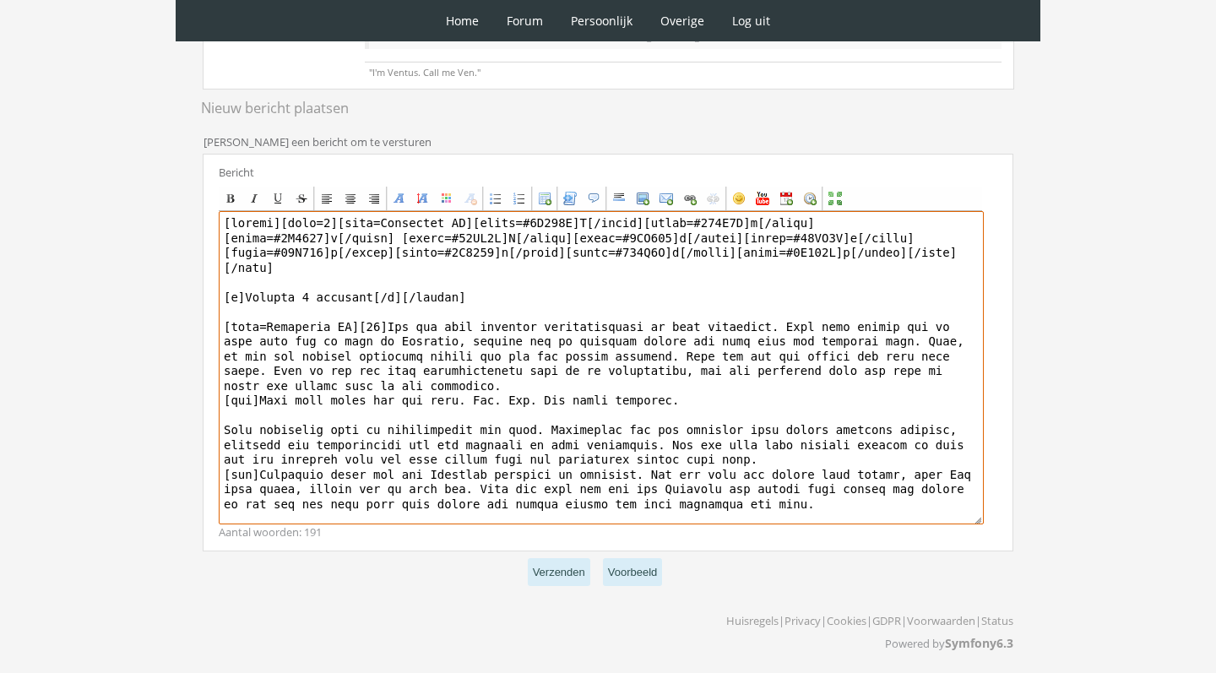
click at [224, 441] on textarea at bounding box center [601, 367] width 765 height 313
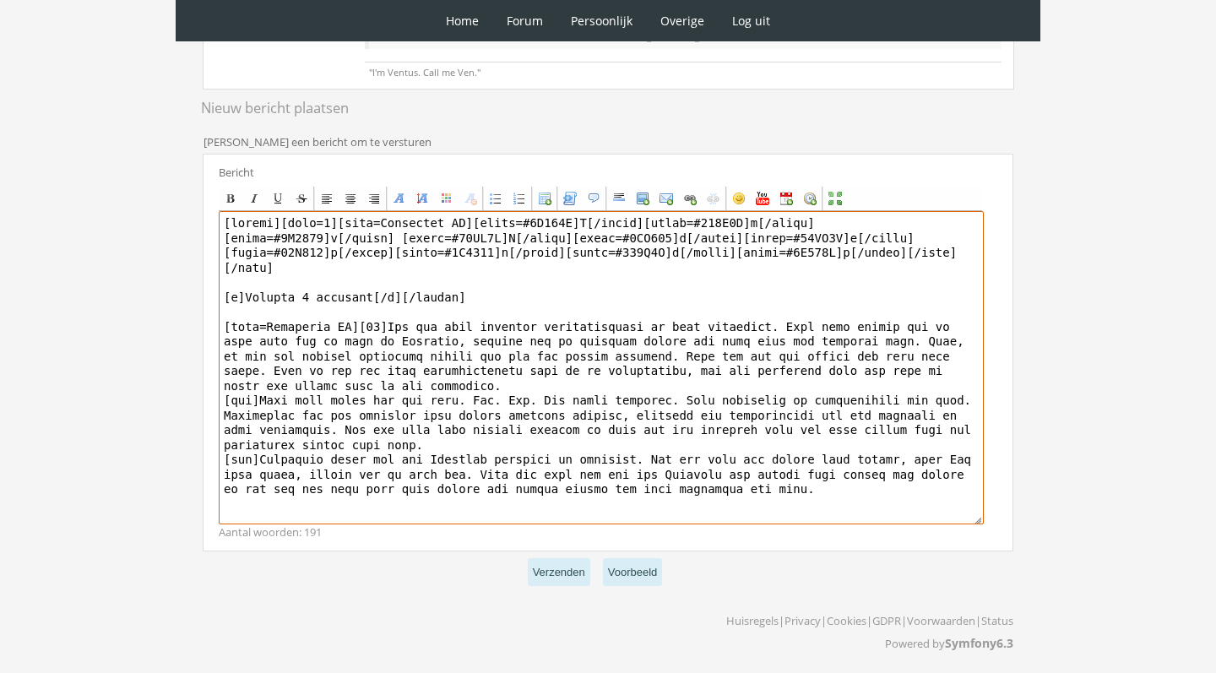
drag, startPoint x: 843, startPoint y: 406, endPoint x: 795, endPoint y: 413, distance: 47.8
click at [795, 413] on textarea at bounding box center [601, 367] width 765 height 313
drag, startPoint x: 735, startPoint y: 421, endPoint x: 689, endPoint y: 419, distance: 45.7
click at [689, 419] on textarea at bounding box center [601, 367] width 765 height 313
click at [698, 438] on textarea at bounding box center [601, 367] width 765 height 313
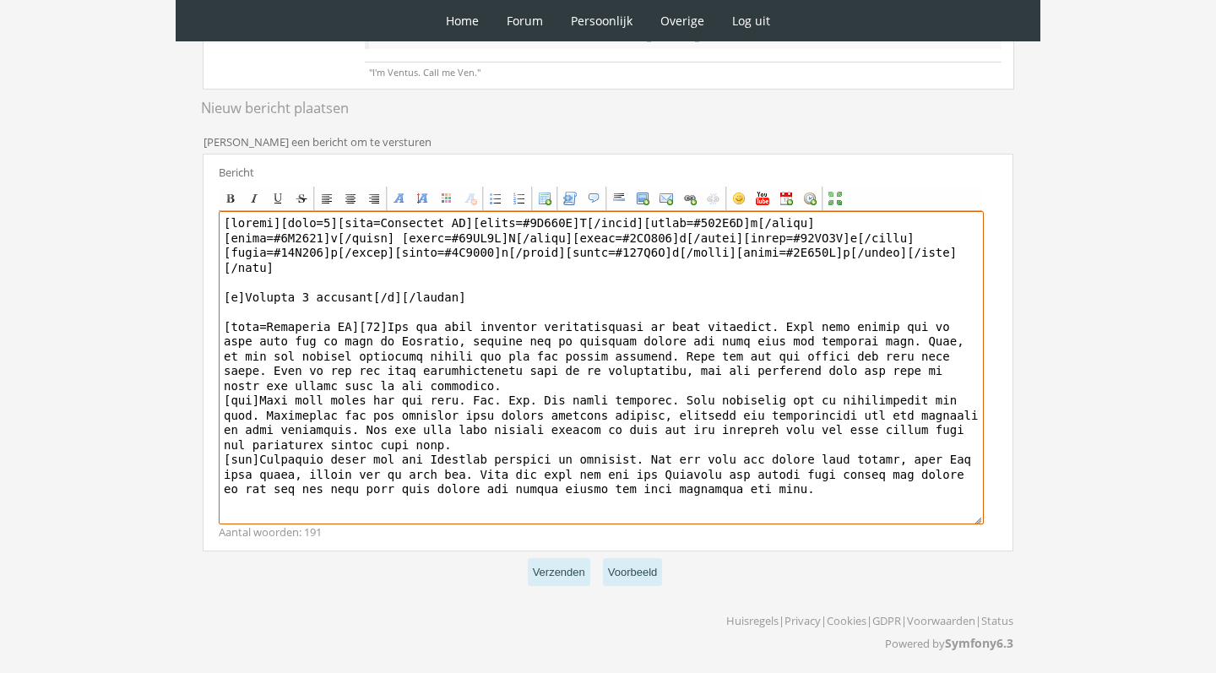
drag, startPoint x: 610, startPoint y: 437, endPoint x: 628, endPoint y: 452, distance: 23.5
click at [628, 452] on textarea at bounding box center [601, 367] width 765 height 313
click at [599, 438] on textarea at bounding box center [601, 367] width 765 height 313
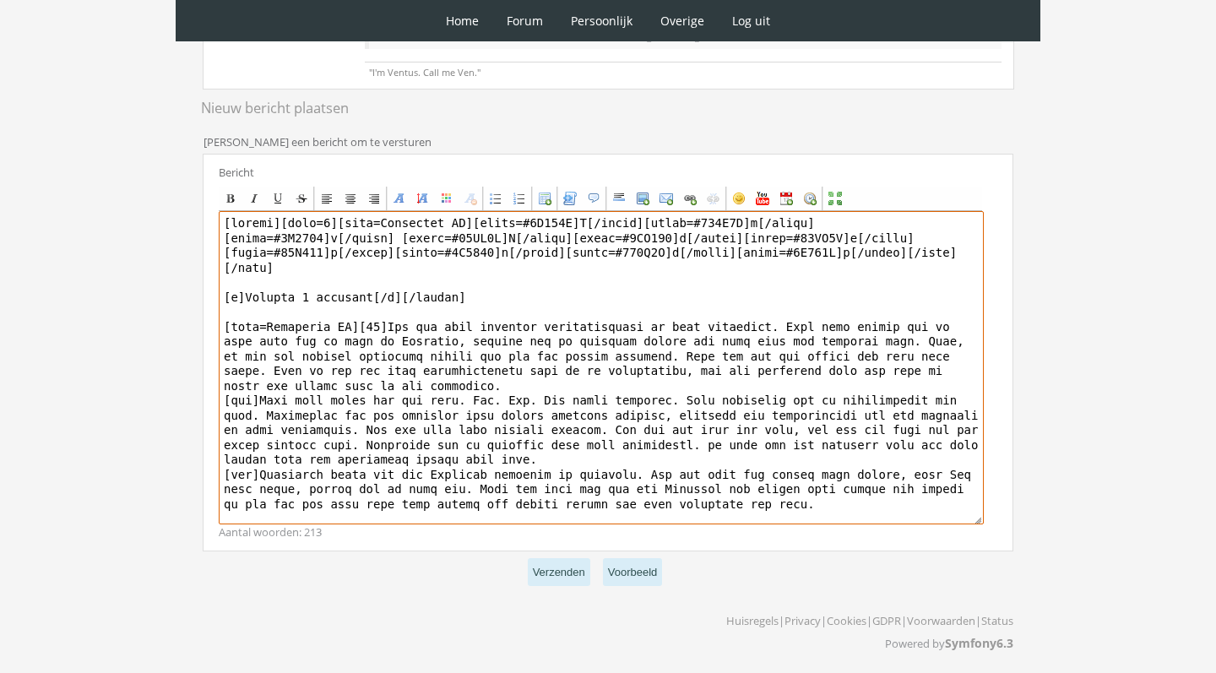
drag, startPoint x: 704, startPoint y: 452, endPoint x: 719, endPoint y: 467, distance: 20.9
click at [719, 467] on textarea at bounding box center [601, 367] width 765 height 313
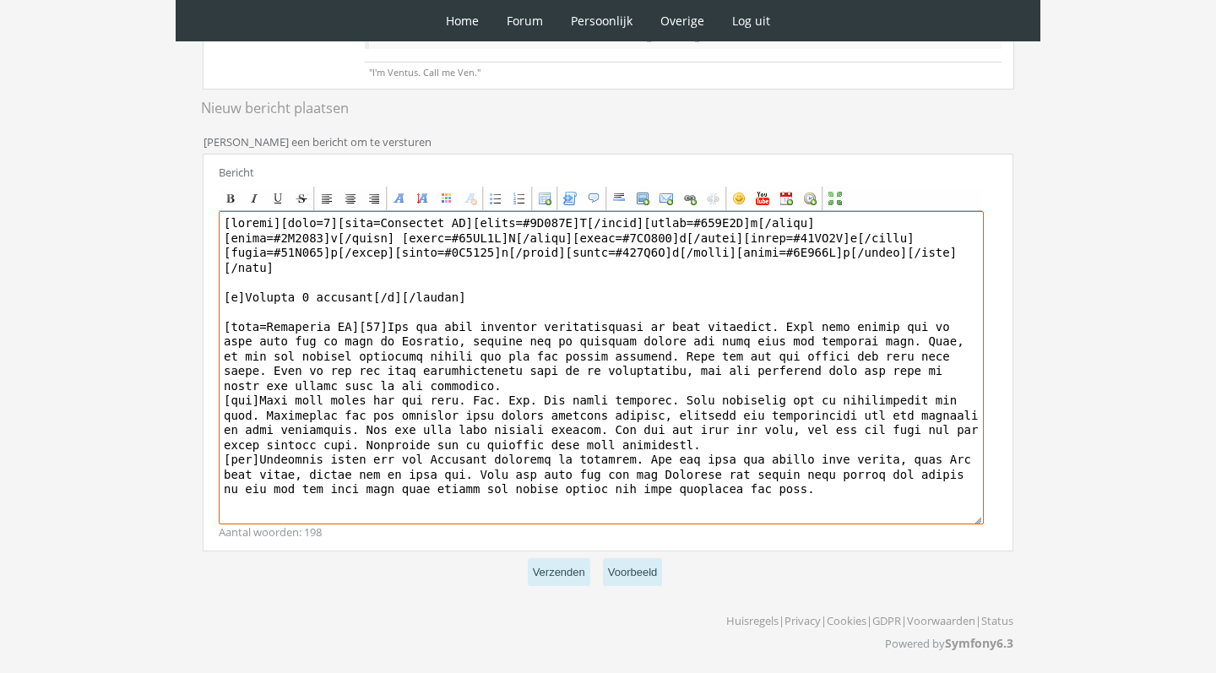
drag, startPoint x: 826, startPoint y: 493, endPoint x: 262, endPoint y: 464, distance: 564.7
click at [263, 464] on textarea at bounding box center [601, 367] width 765 height 313
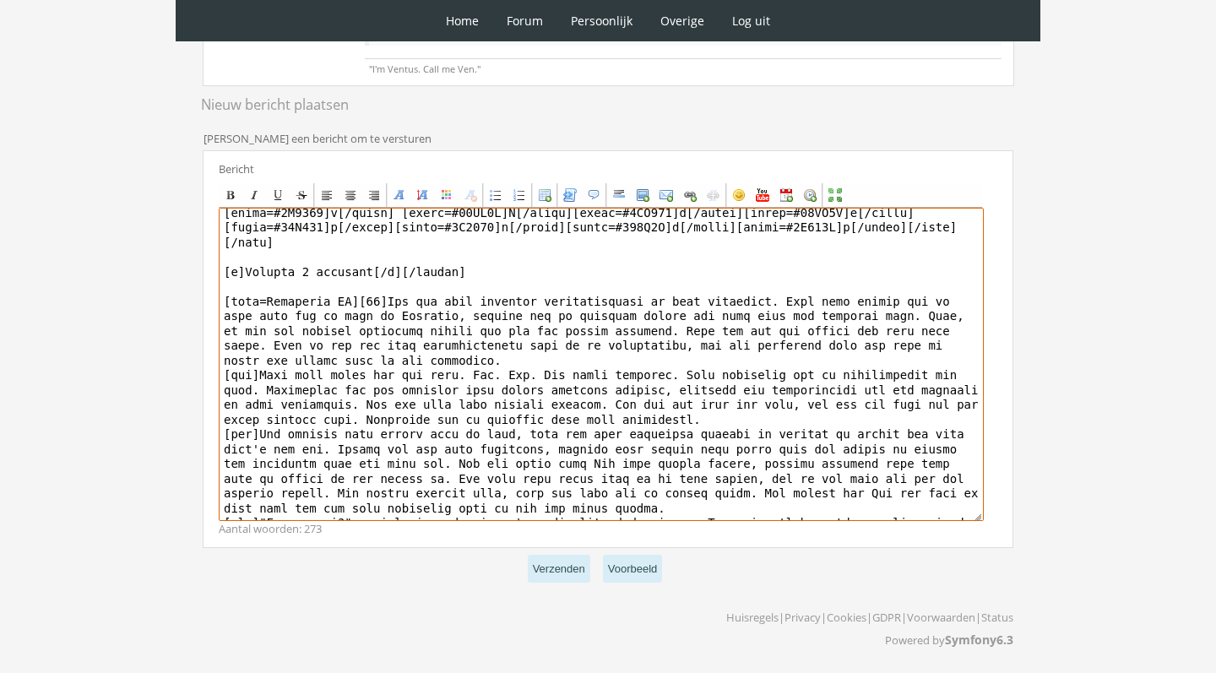
scroll to position [41, 0]
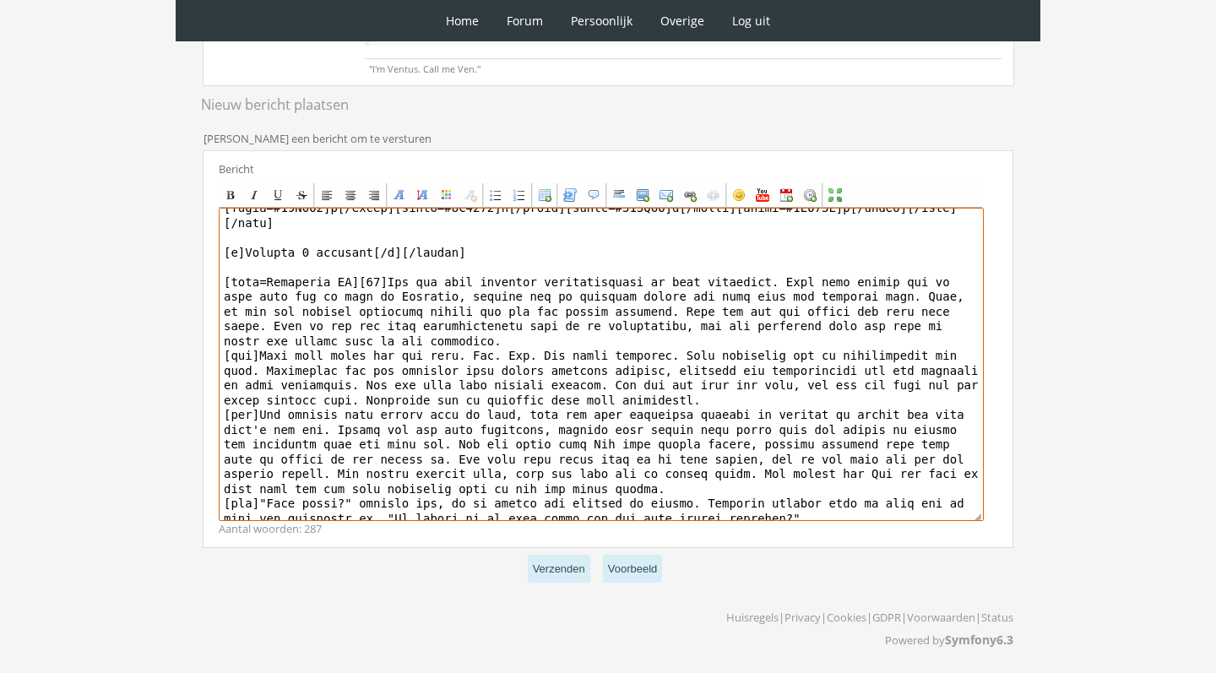
click at [721, 514] on textarea at bounding box center [601, 364] width 765 height 313
click at [802, 516] on textarea at bounding box center [601, 364] width 765 height 313
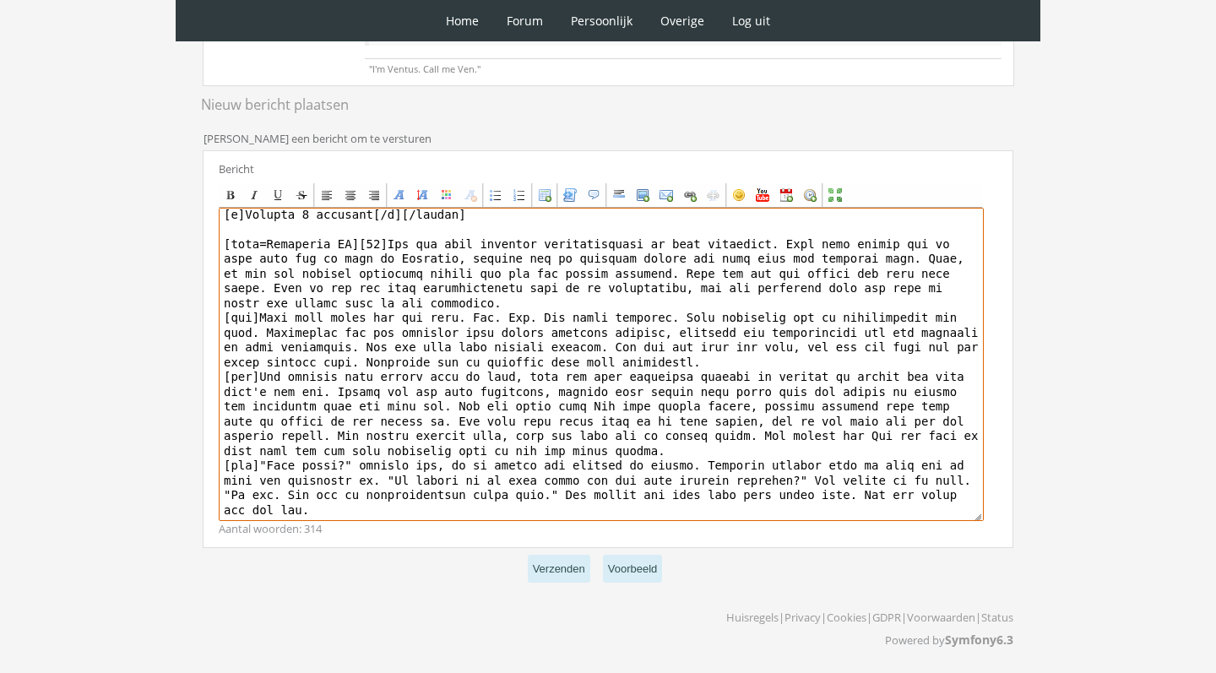
scroll to position [70, 0]
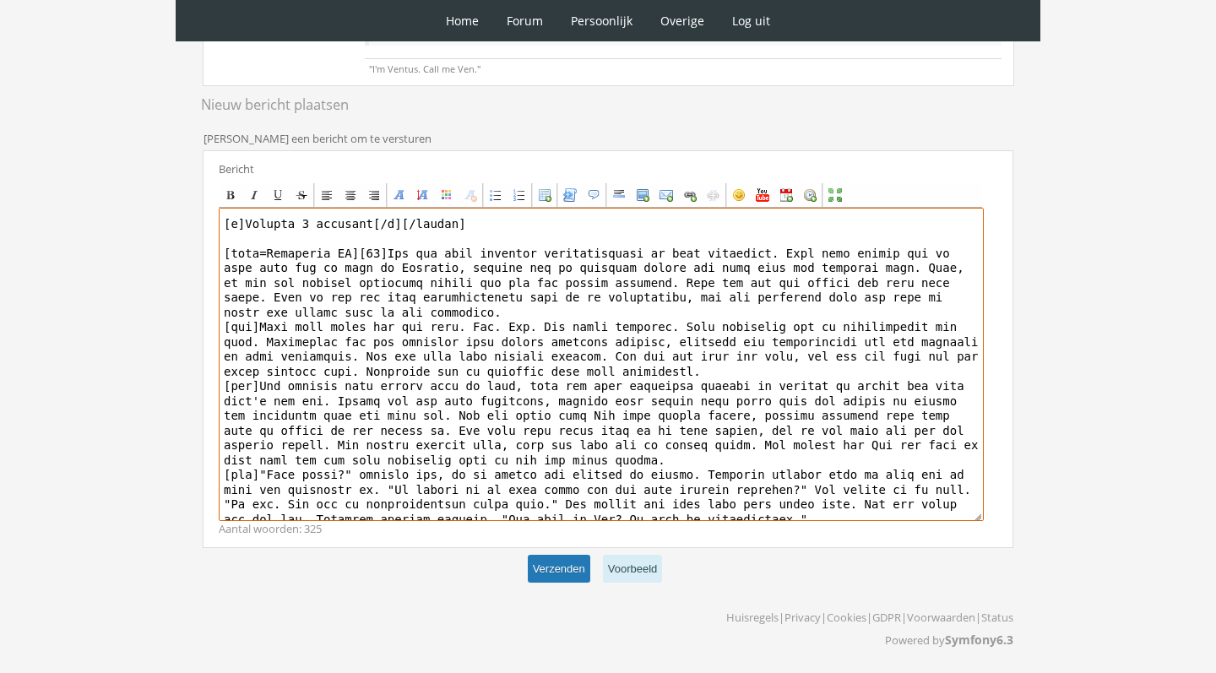
type textarea "[center][size=7][font=Trebuchet MS][color=#2A522A]R[/color][color=#336C2E]o[/co…"
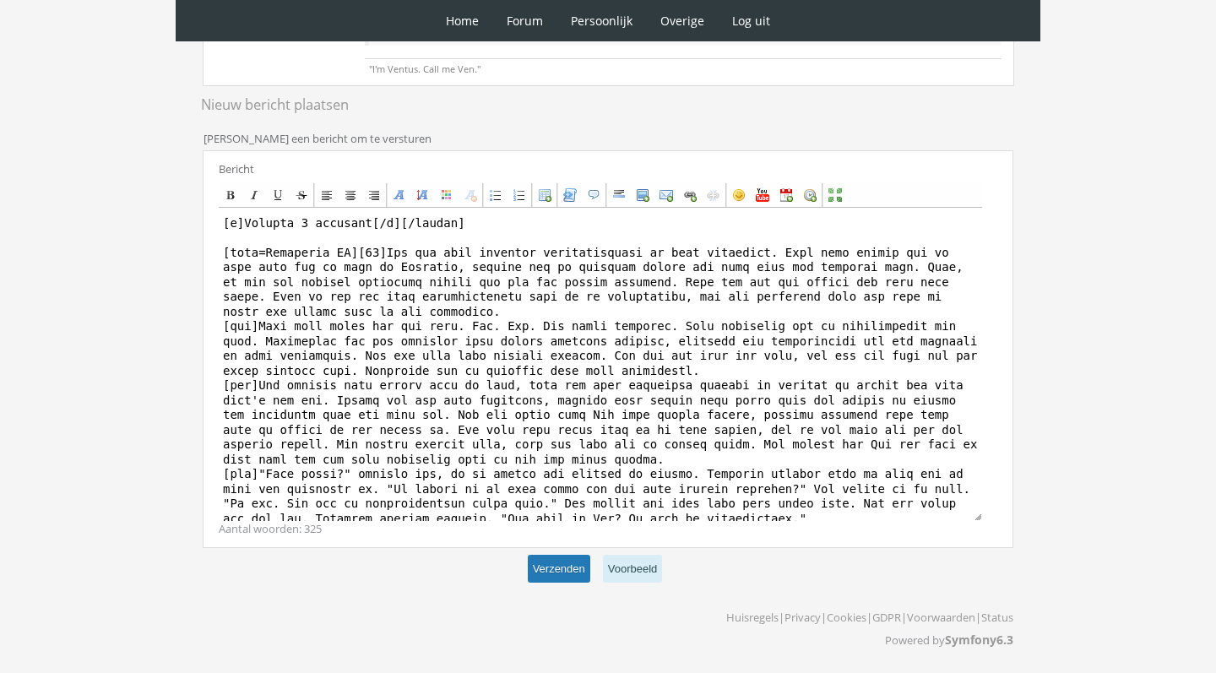
scroll to position [68, 0]
click at [552, 578] on button "Verzenden" at bounding box center [559, 569] width 62 height 28
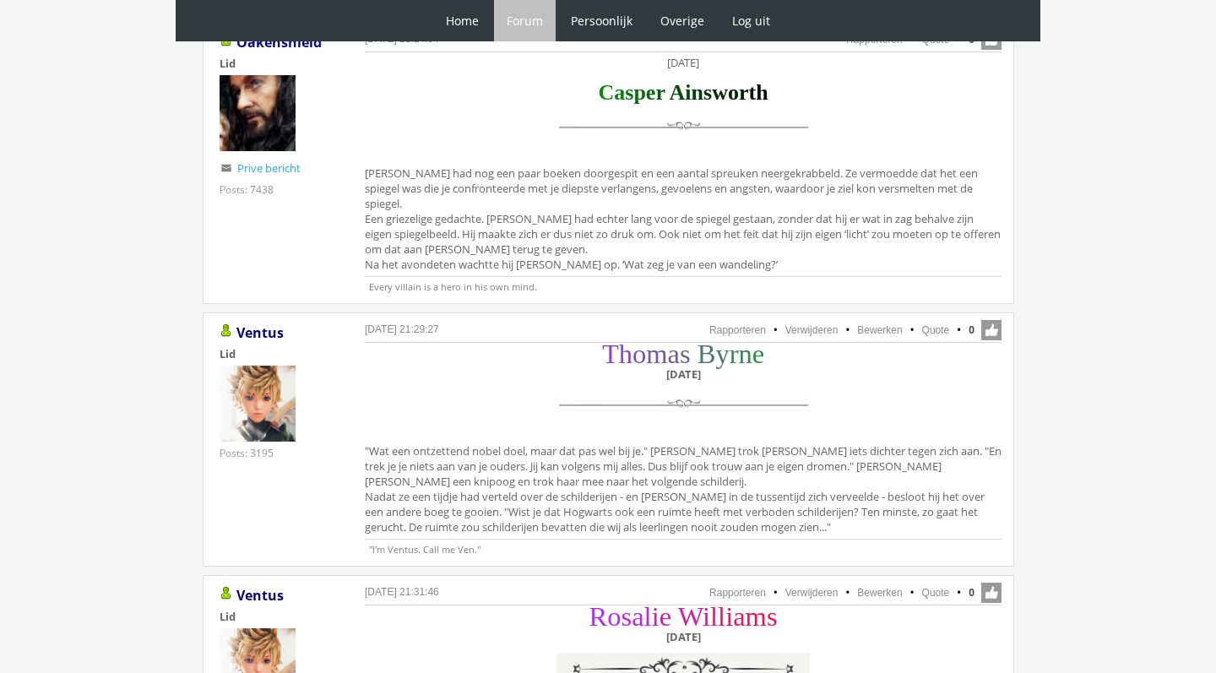
scroll to position [957, 0]
click at [934, 323] on link "Quote" at bounding box center [936, 329] width 28 height 12
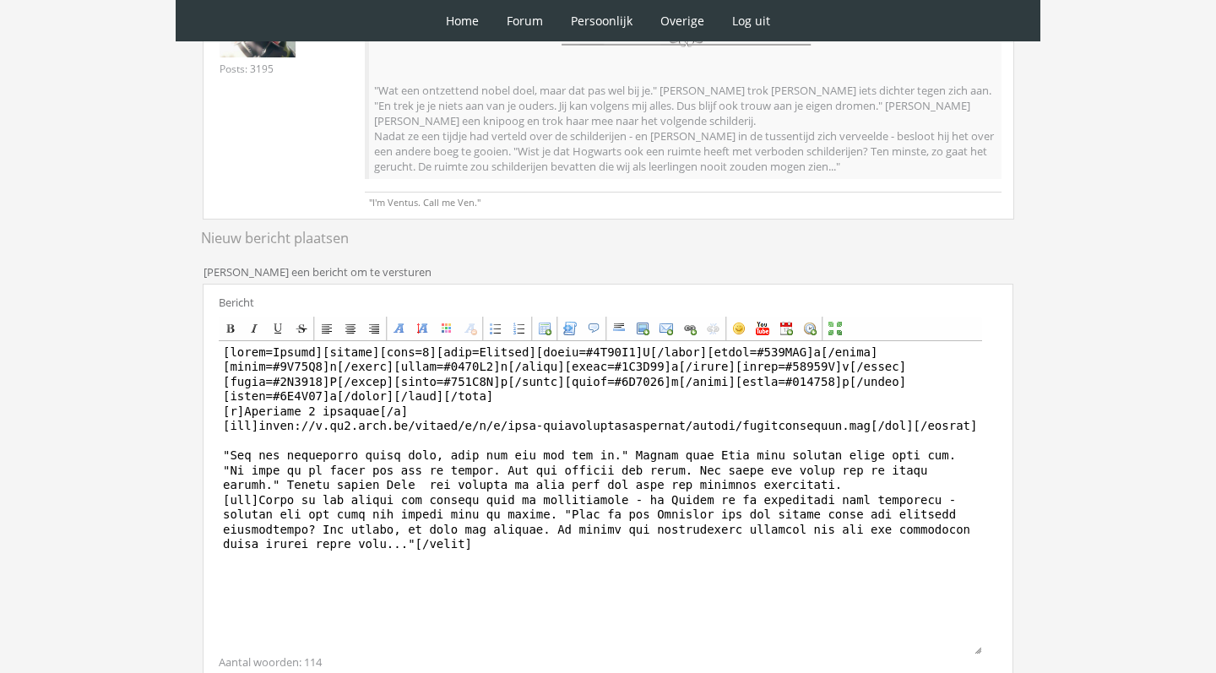
scroll to position [337, 0]
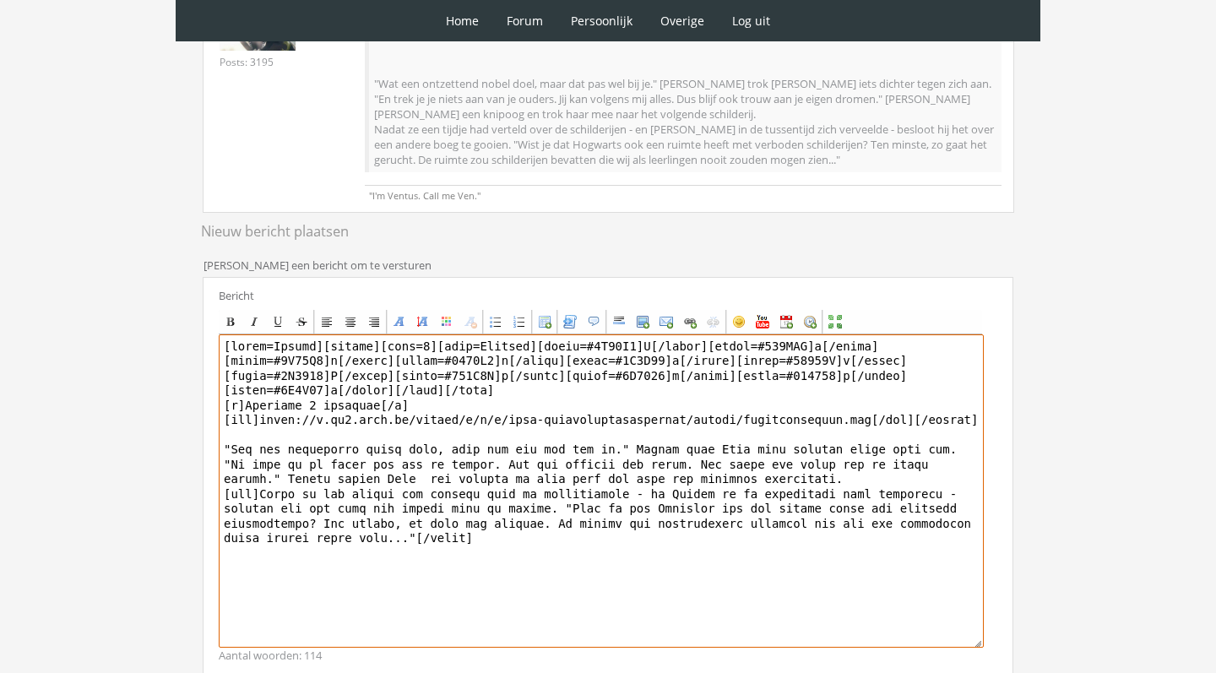
drag, startPoint x: 324, startPoint y: 346, endPoint x: 155, endPoint y: 328, distance: 170.6
click at [160, 330] on div "0 Home Forum Forum index Actieve topics Mijn topics Persoonlijk Profiel Prive b…" at bounding box center [608, 231] width 1216 height 1136
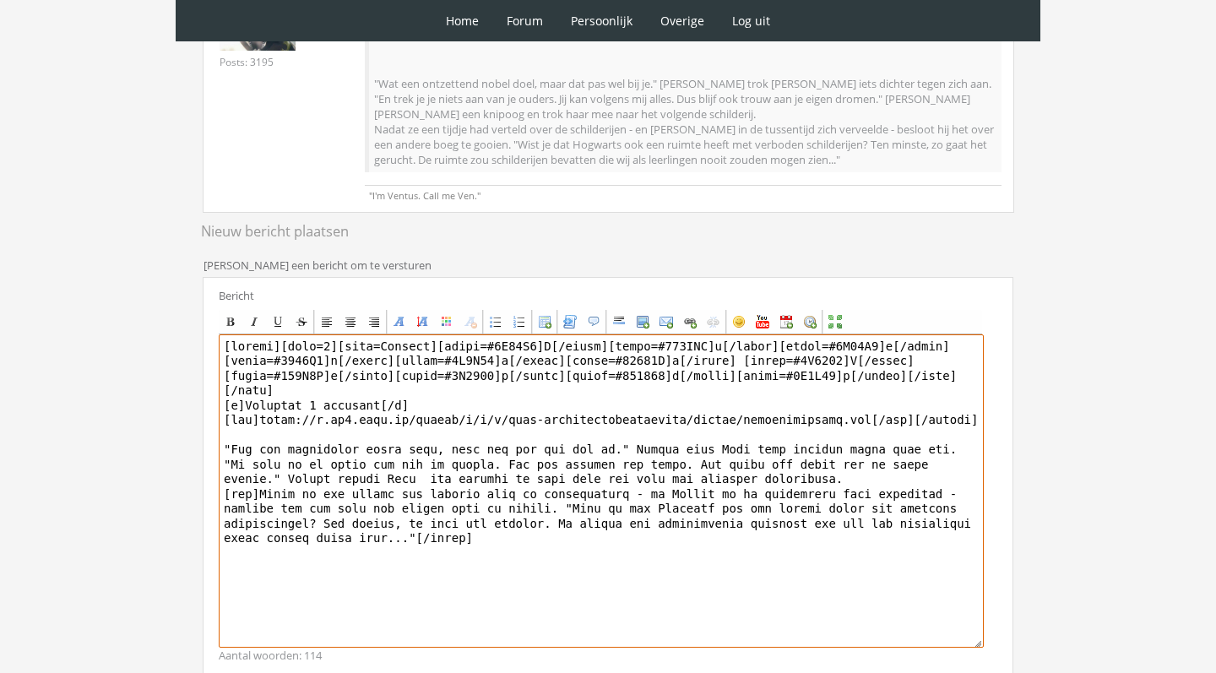
scroll to position [355, 0]
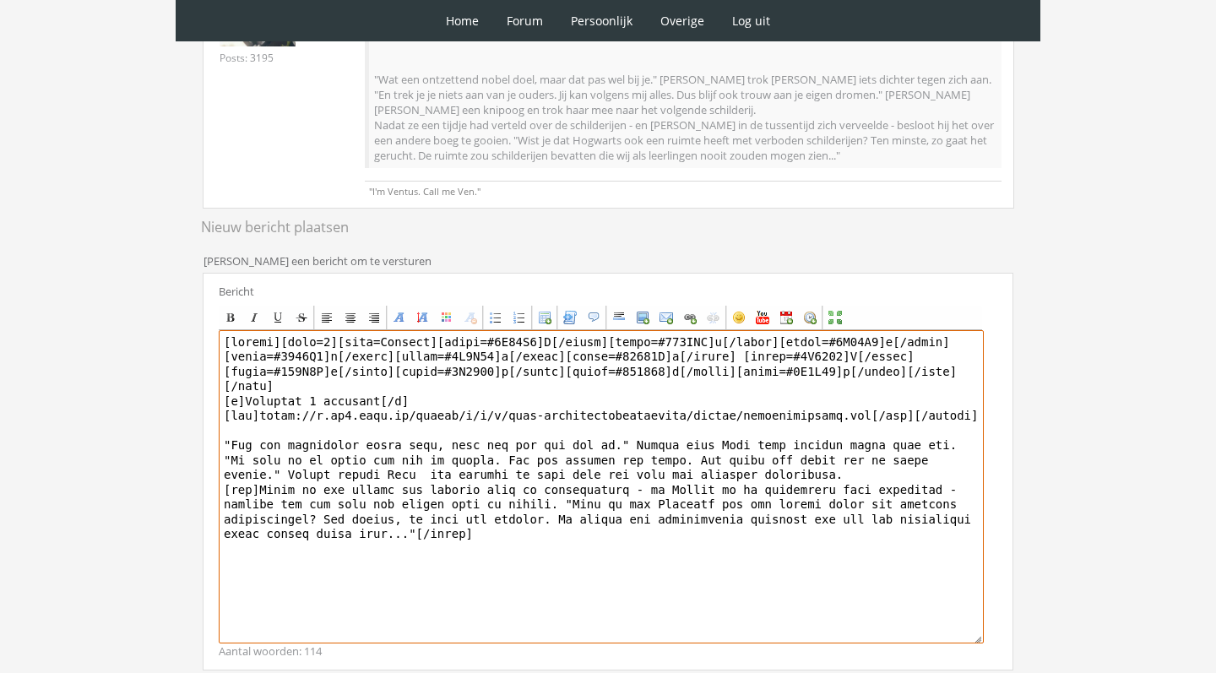
drag, startPoint x: 237, startPoint y: 447, endPoint x: 489, endPoint y: 672, distance: 337.8
click at [484, 672] on form "[PERSON_NAME] een bericht om te versturen Bericht Bold Italic Underline Striket…" at bounding box center [608, 478] width 811 height 467
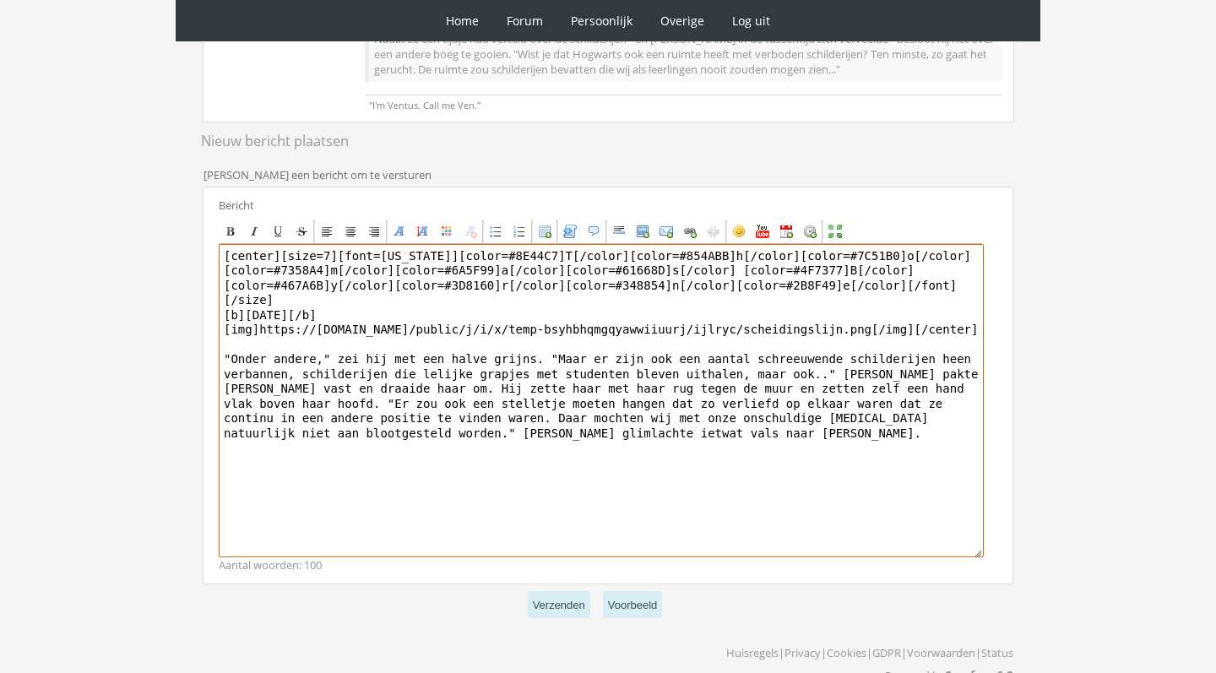
scroll to position [431, 0]
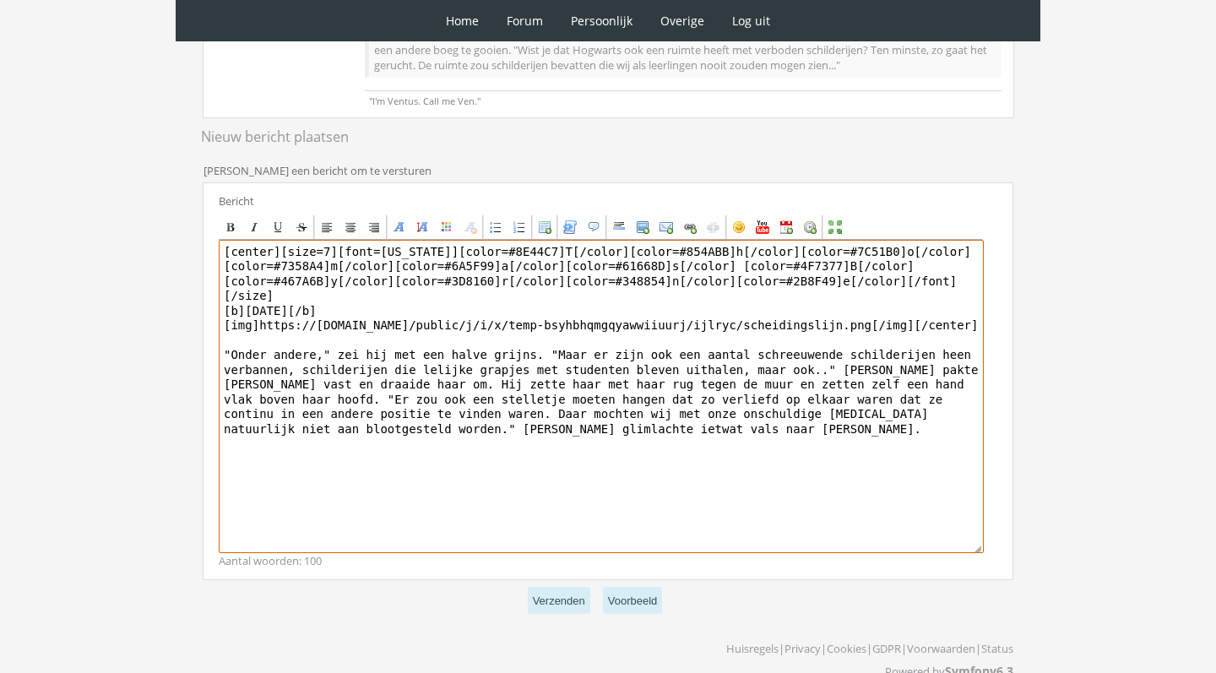
click at [781, 394] on textarea "[center][size=7][font=Georgia][color=#8E44C7]T[/color][color=#854ABB]h[/color][…" at bounding box center [601, 396] width 765 height 313
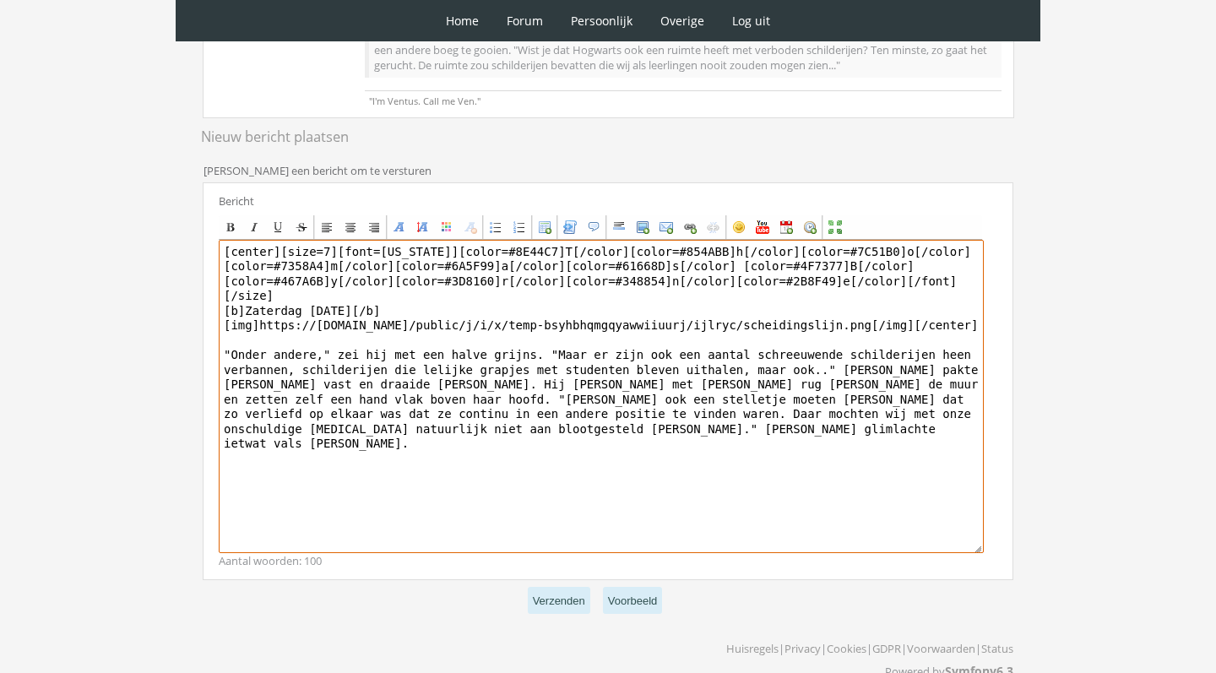
click at [395, 404] on textarea "[center][size=7][font=Georgia][color=#8E44C7]T[/color][color=#854ABB]h[/color][…" at bounding box center [601, 396] width 765 height 313
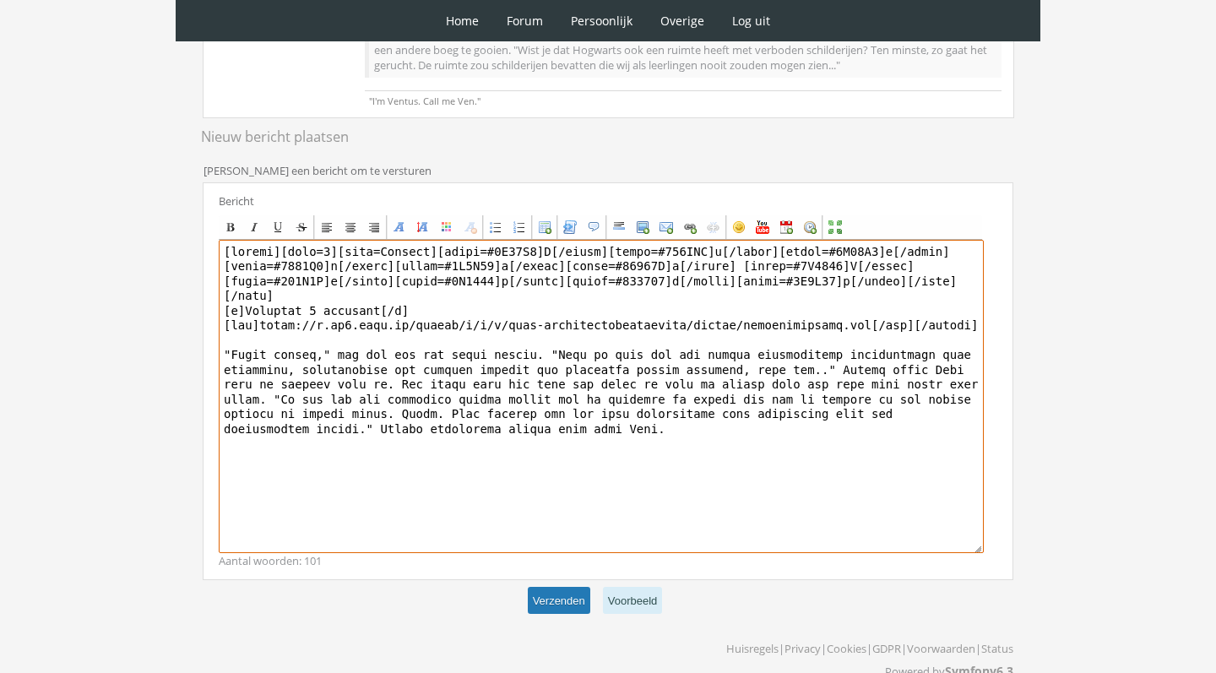
type textarea "[center][size=7][font=Georgia][color=#8E44C7]T[/color][color=#854ABB]h[/color][…"
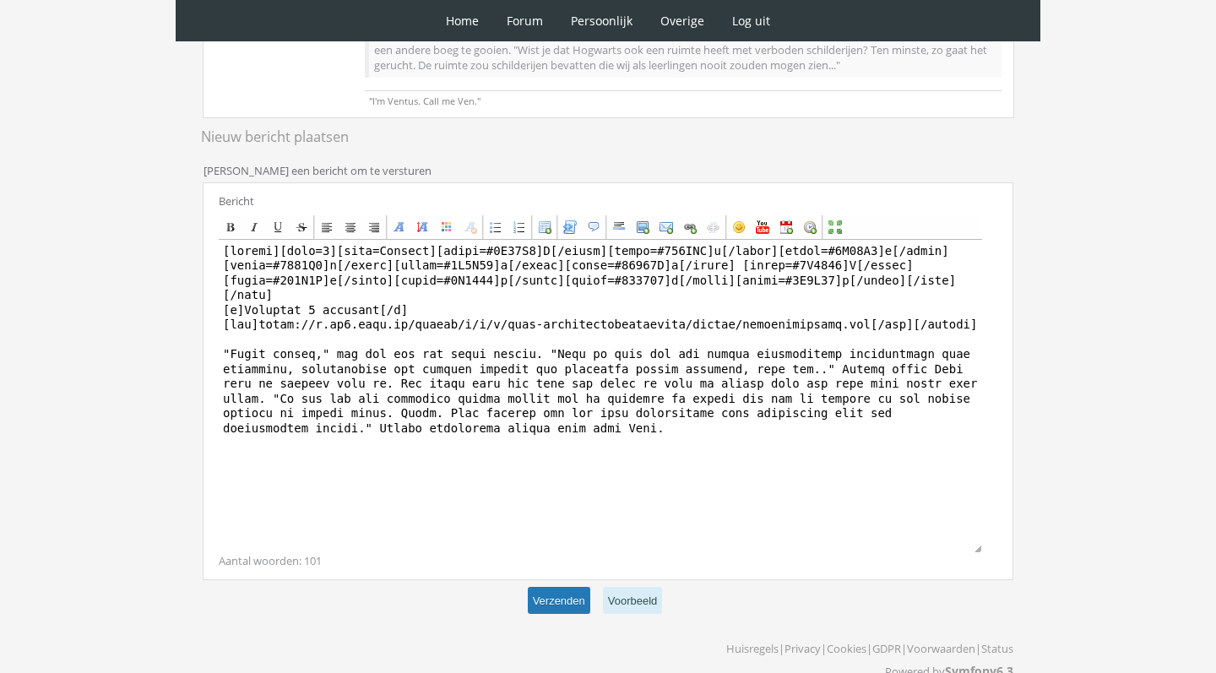
click at [561, 603] on button "Verzenden" at bounding box center [559, 601] width 62 height 28
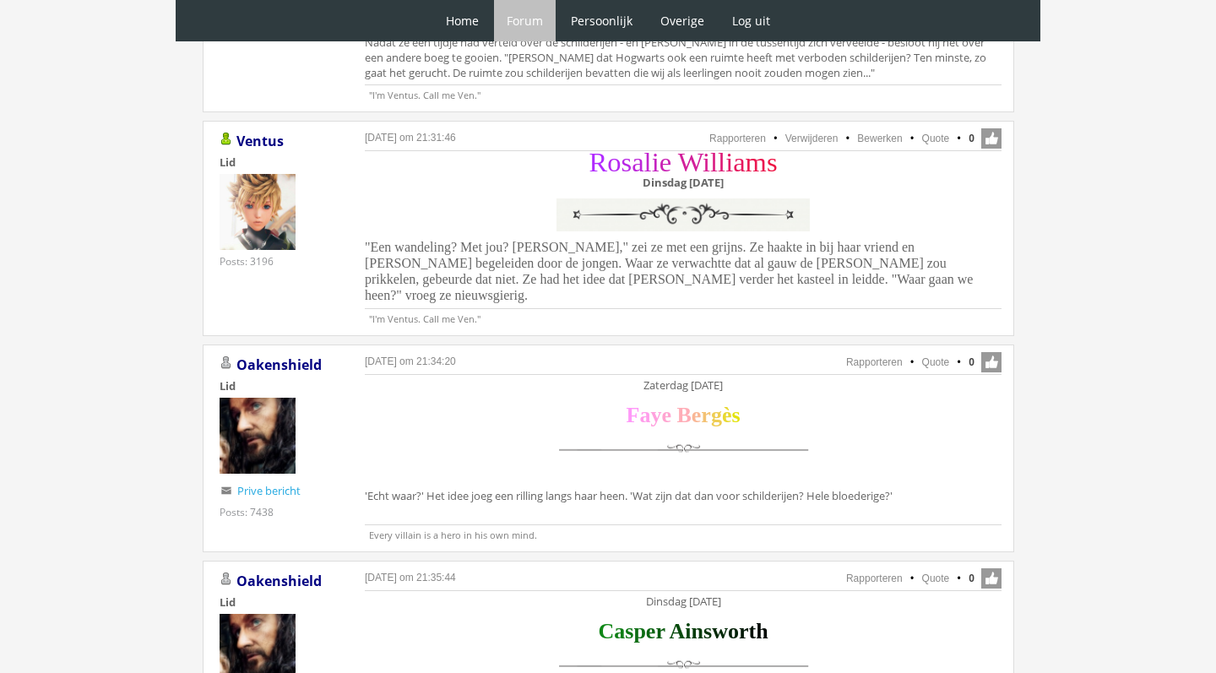
scroll to position [1438, 0]
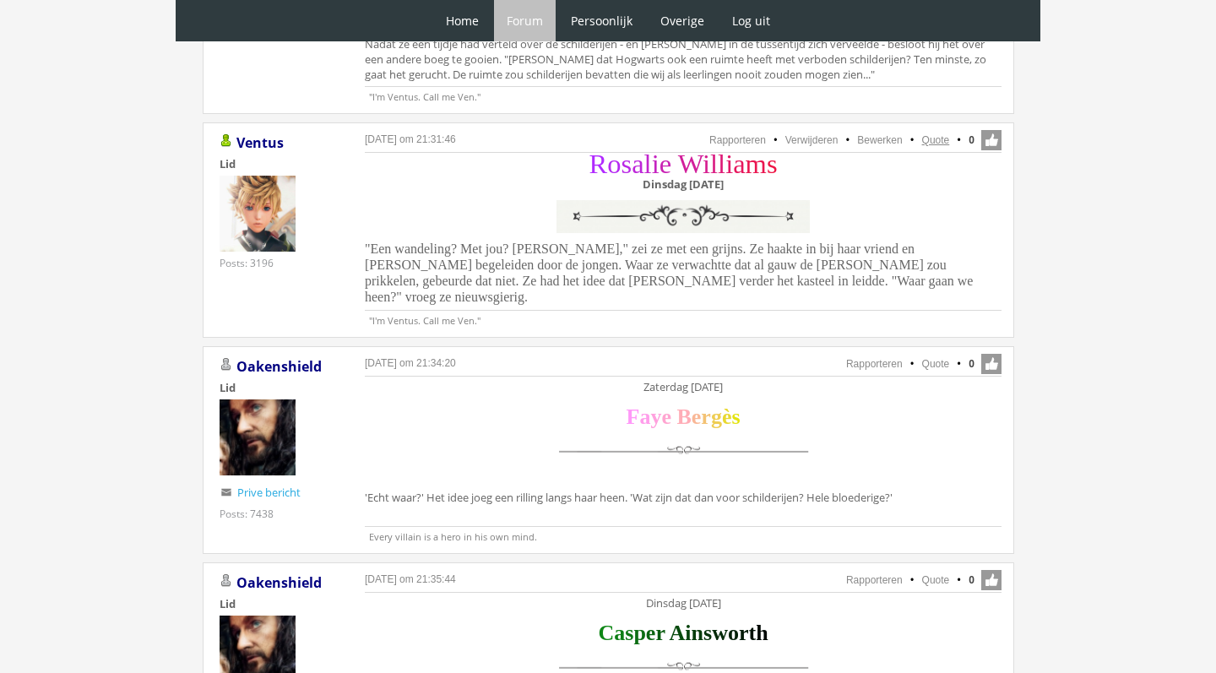
click at [936, 134] on link "Quote" at bounding box center [936, 140] width 28 height 12
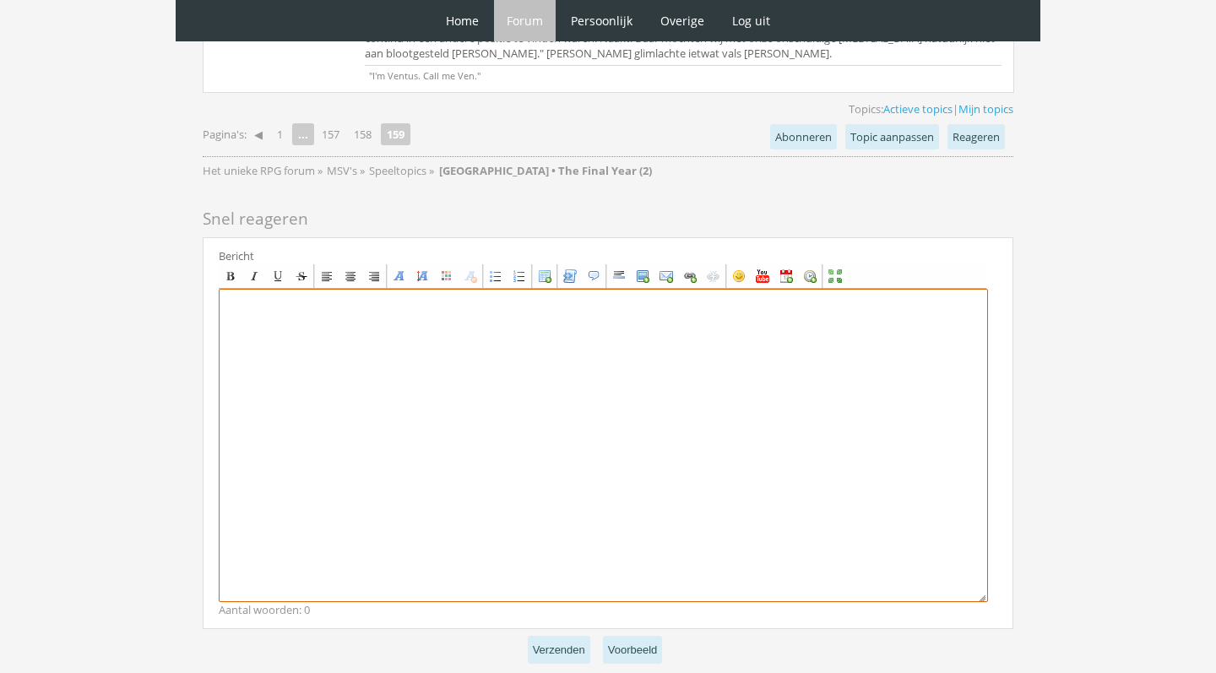
click at [340, 372] on textarea at bounding box center [603, 445] width 769 height 313
paste textarea "[center][size=7][font=Garamond][color=#B12BFF]R[/color][color=#B529F2]o[/color]…"
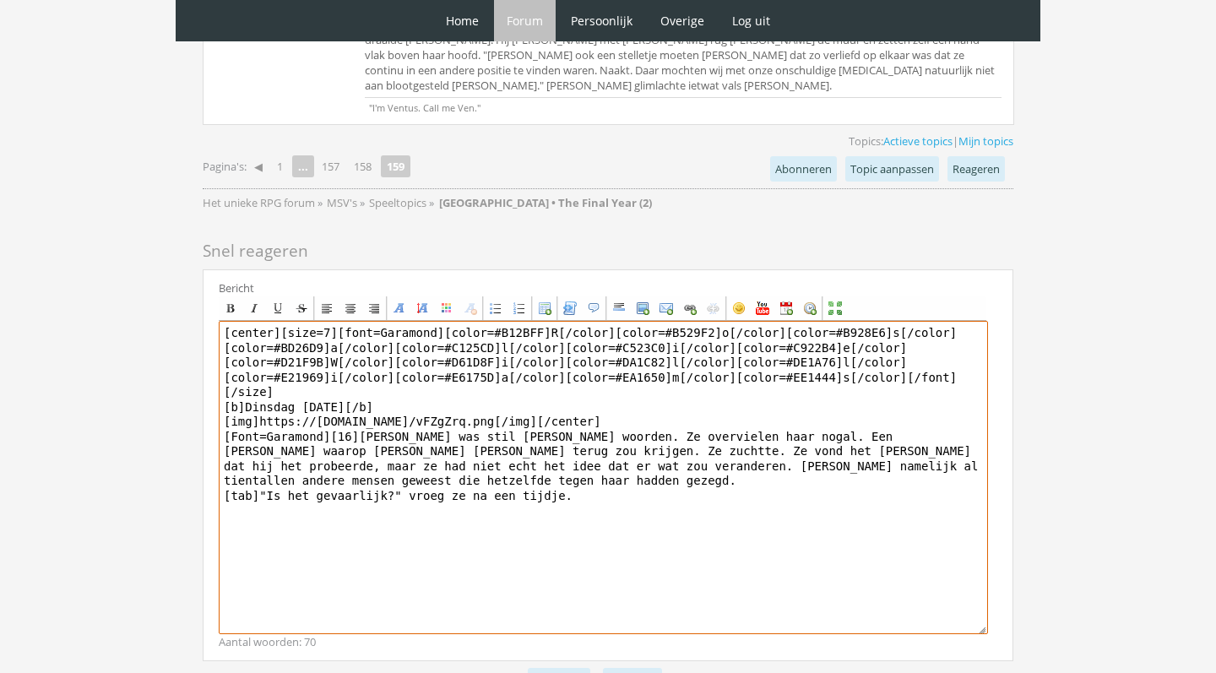
scroll to position [2367, 0]
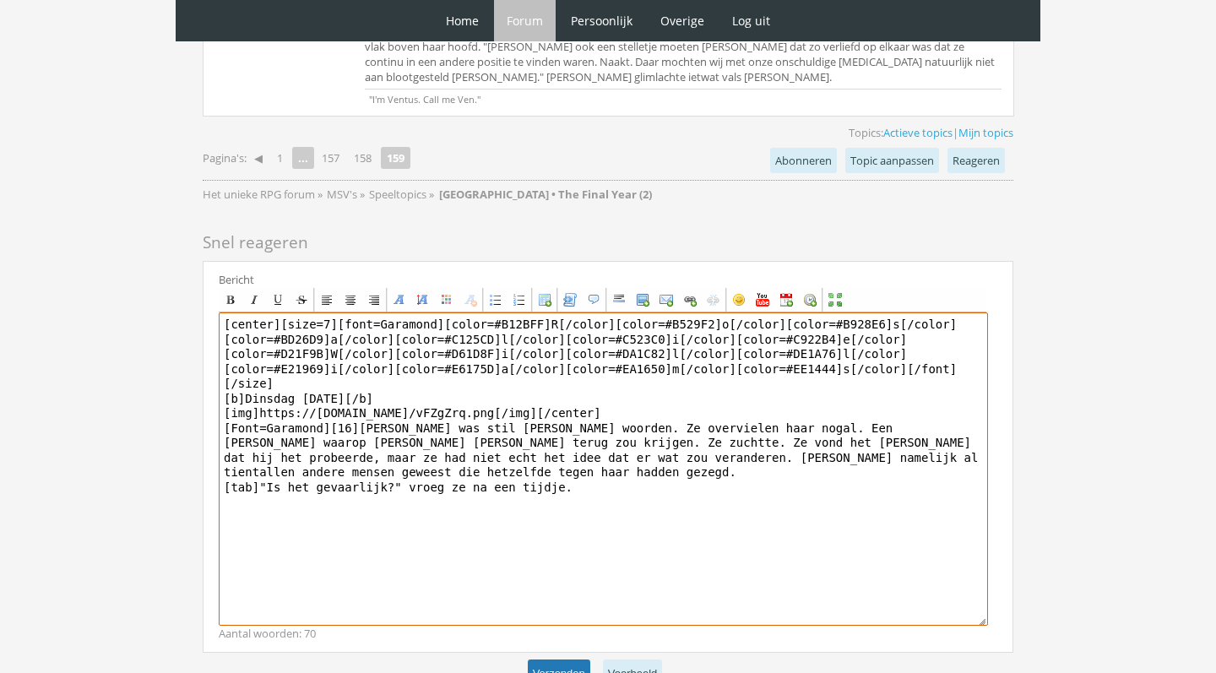
type textarea "[center][size=7][font=Garamond][color=#B12BFF]R[/color][color=#B529F2]o[/color]…"
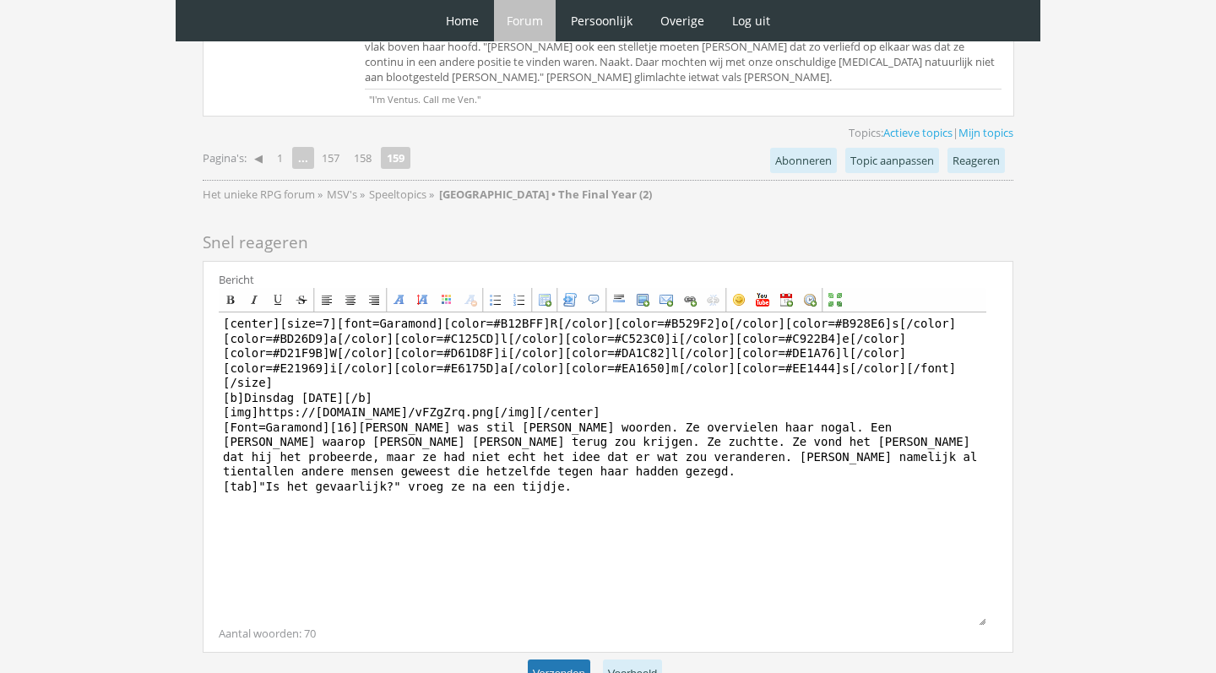
click at [567, 659] on button "Verzenden" at bounding box center [559, 673] width 62 height 28
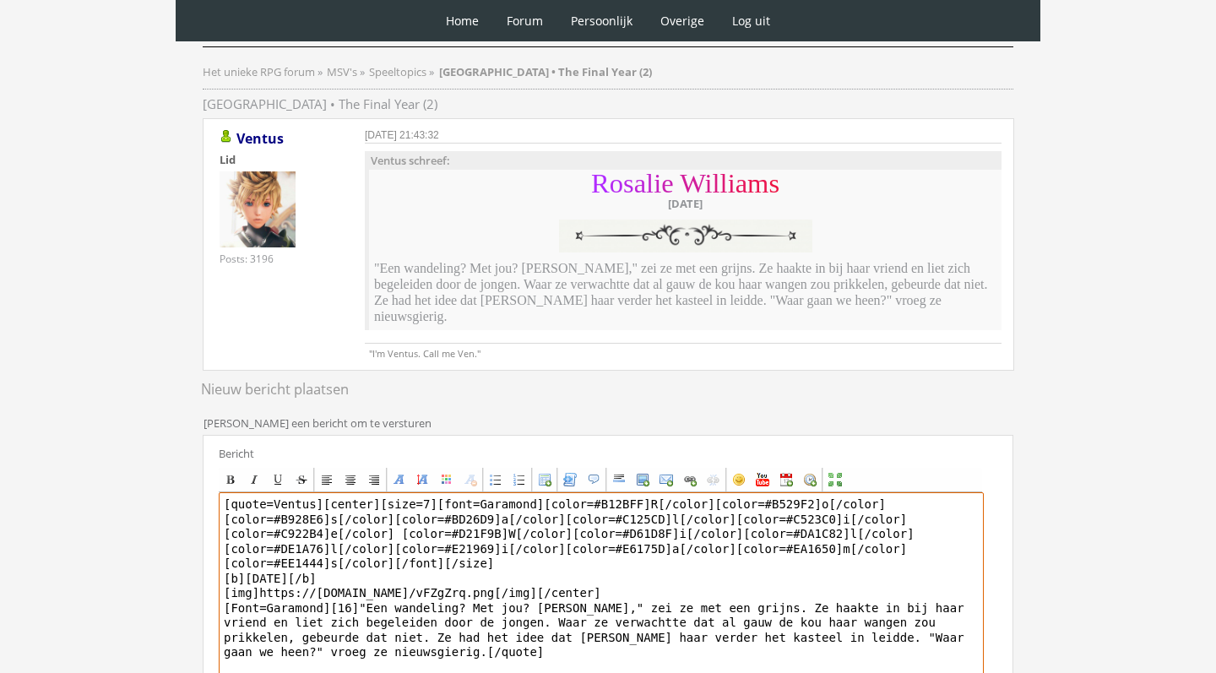
scroll to position [149, 0]
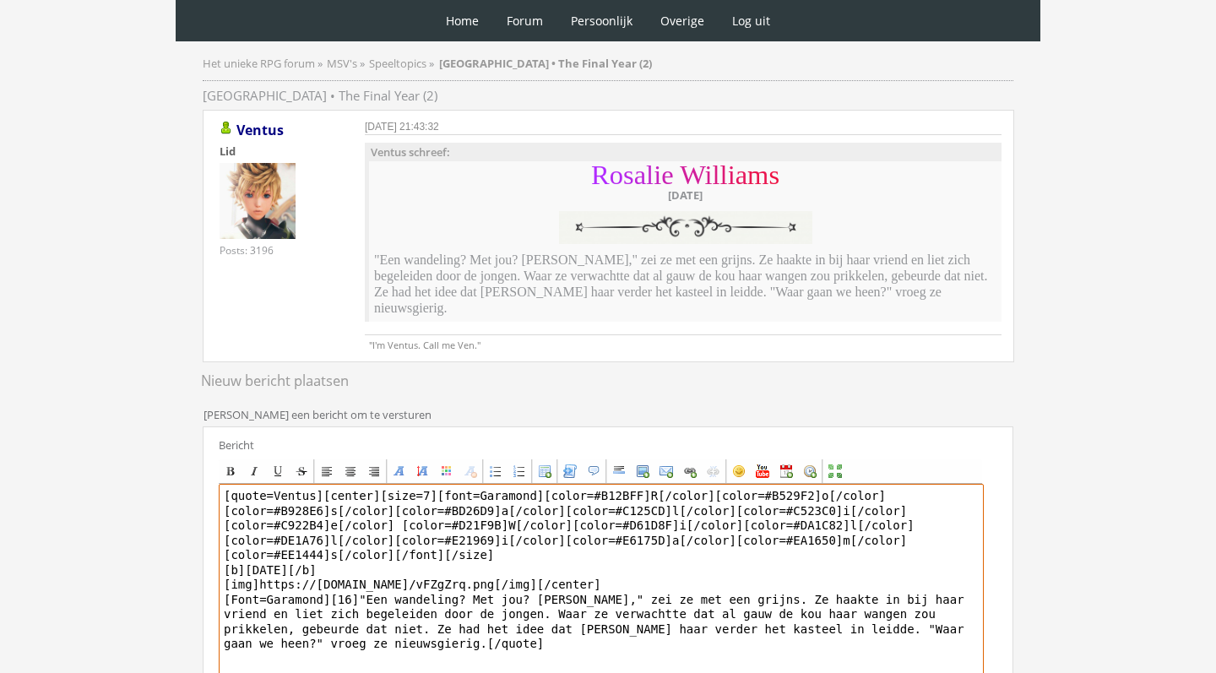
drag, startPoint x: 324, startPoint y: 480, endPoint x: 356, endPoint y: 578, distance: 103.1
click at [356, 578] on textarea "[quote=Ventus][center][size=7][font=Garamond][color=#B12BFF]R[/color][color=#B5…" at bounding box center [601, 640] width 765 height 313
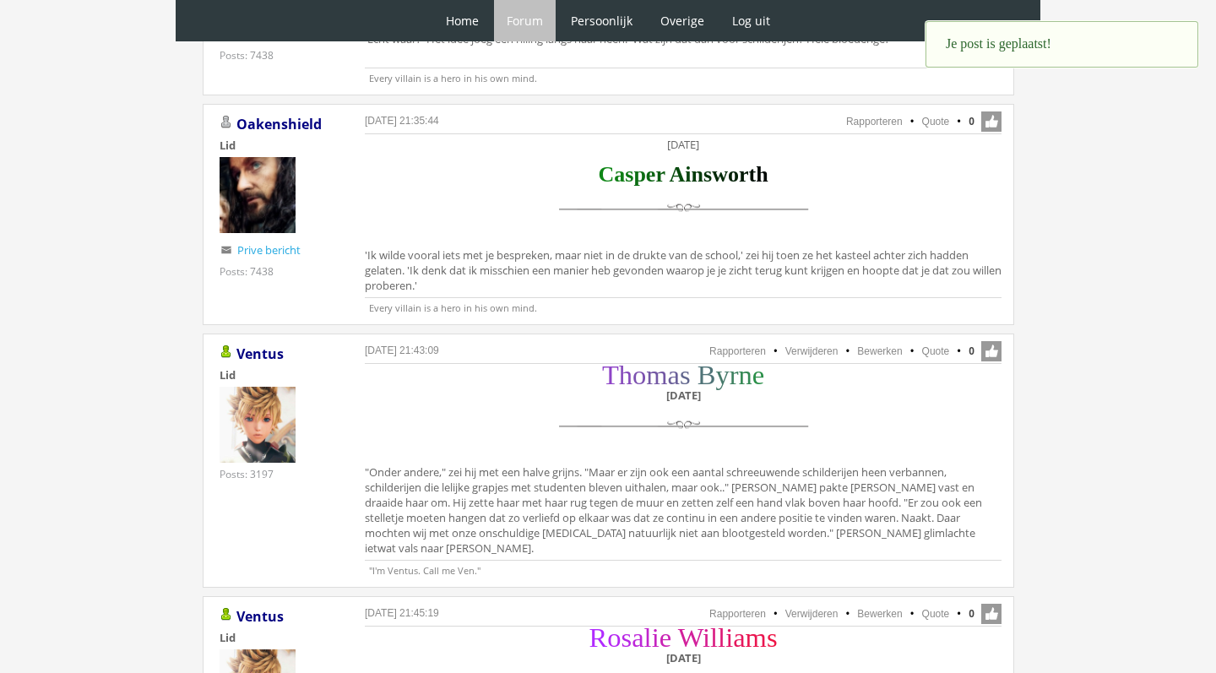
scroll to position [1852, 0]
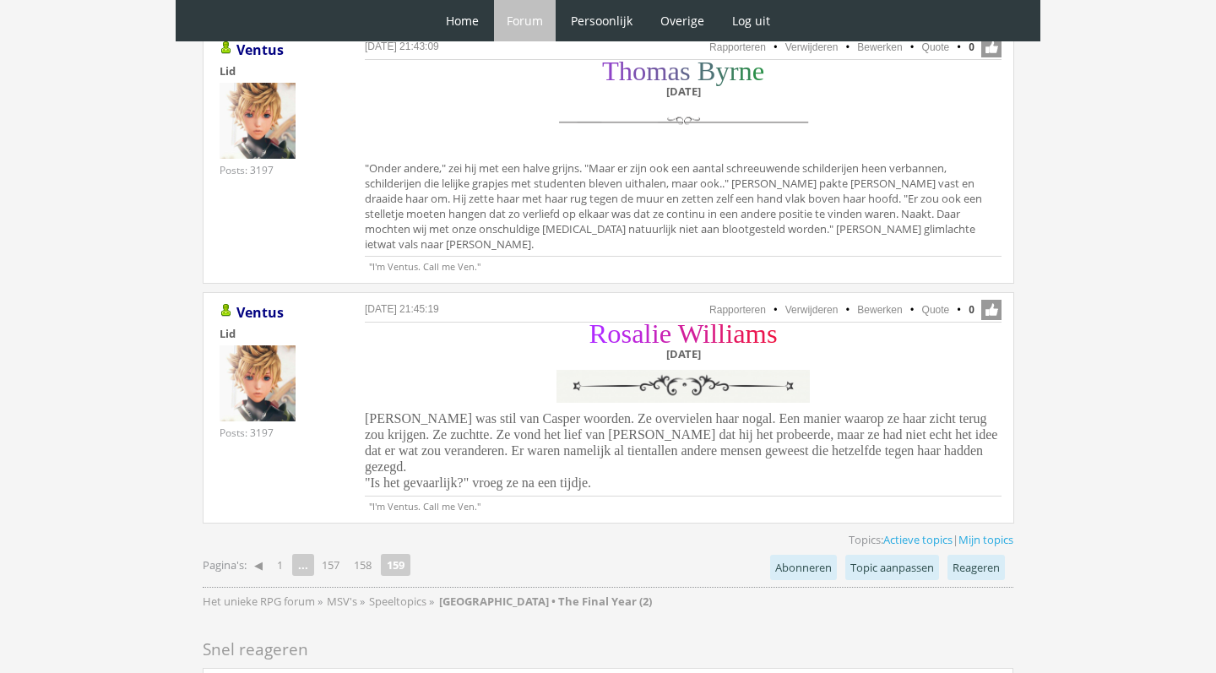
scroll to position [2167, 0]
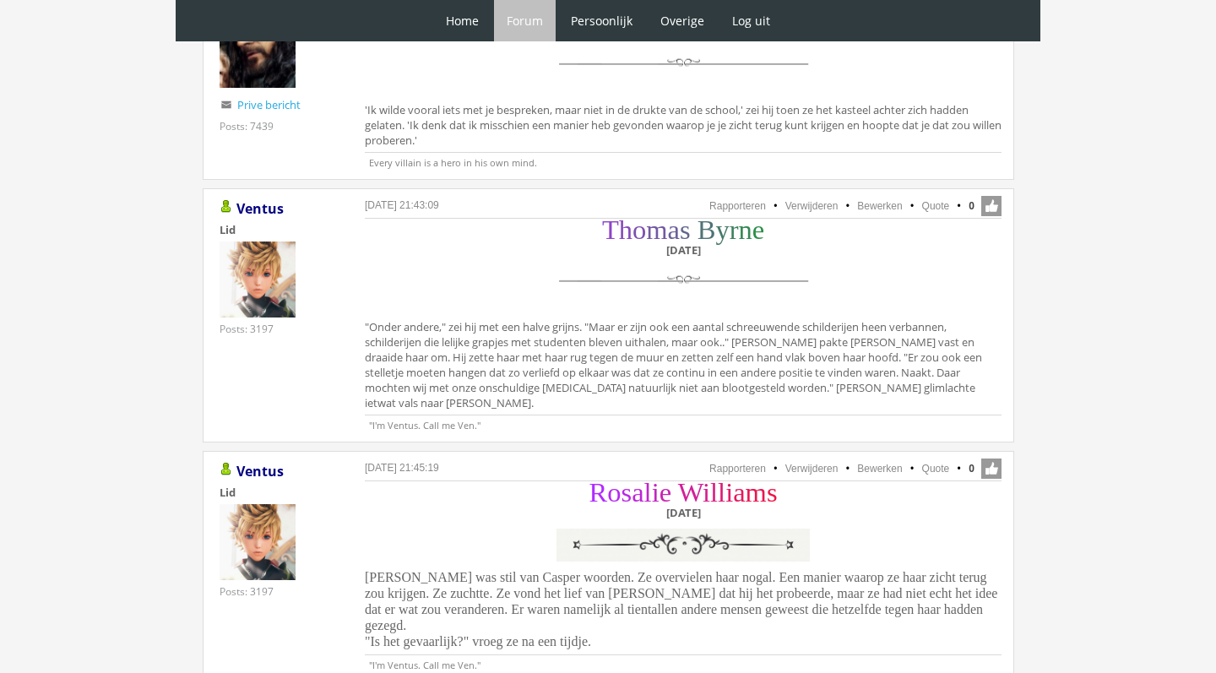
scroll to position [1972, 0]
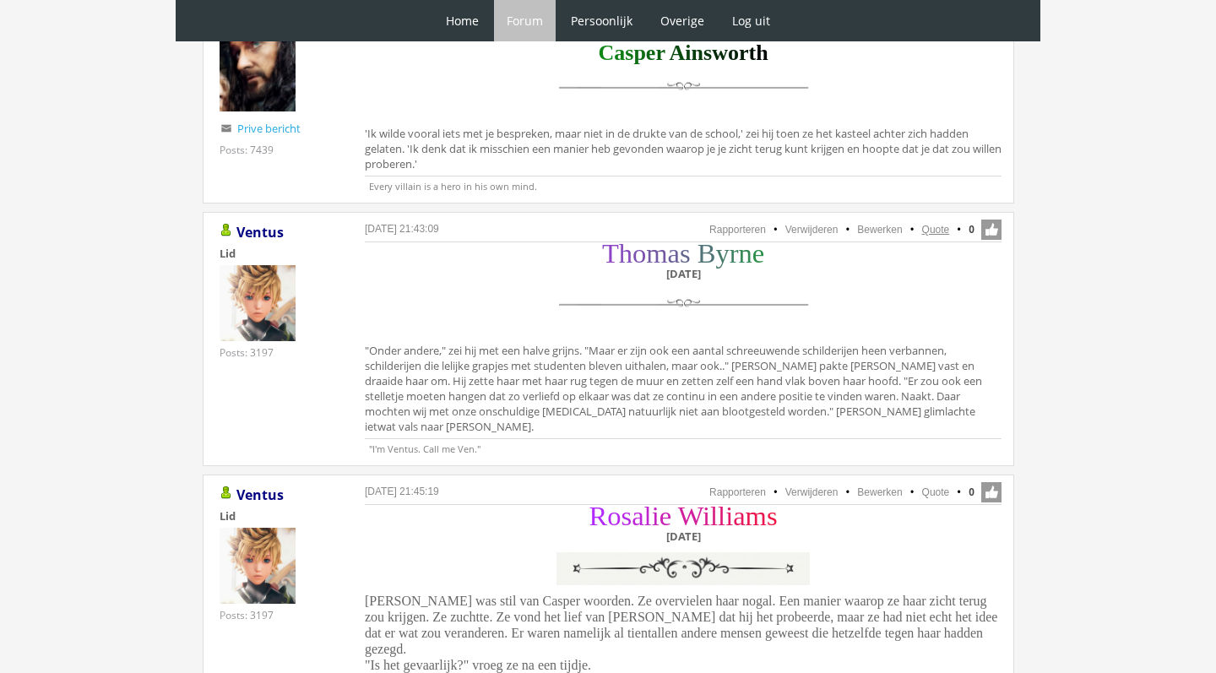
click at [944, 224] on link "Quote" at bounding box center [936, 230] width 28 height 12
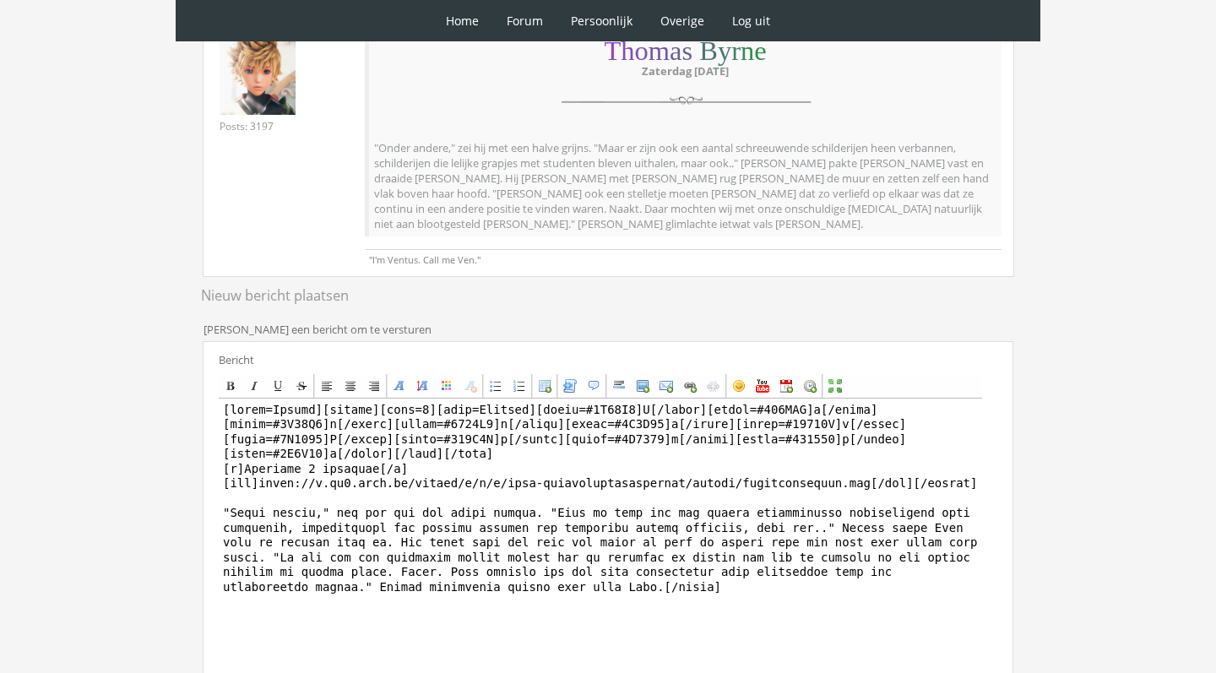
scroll to position [401, 0]
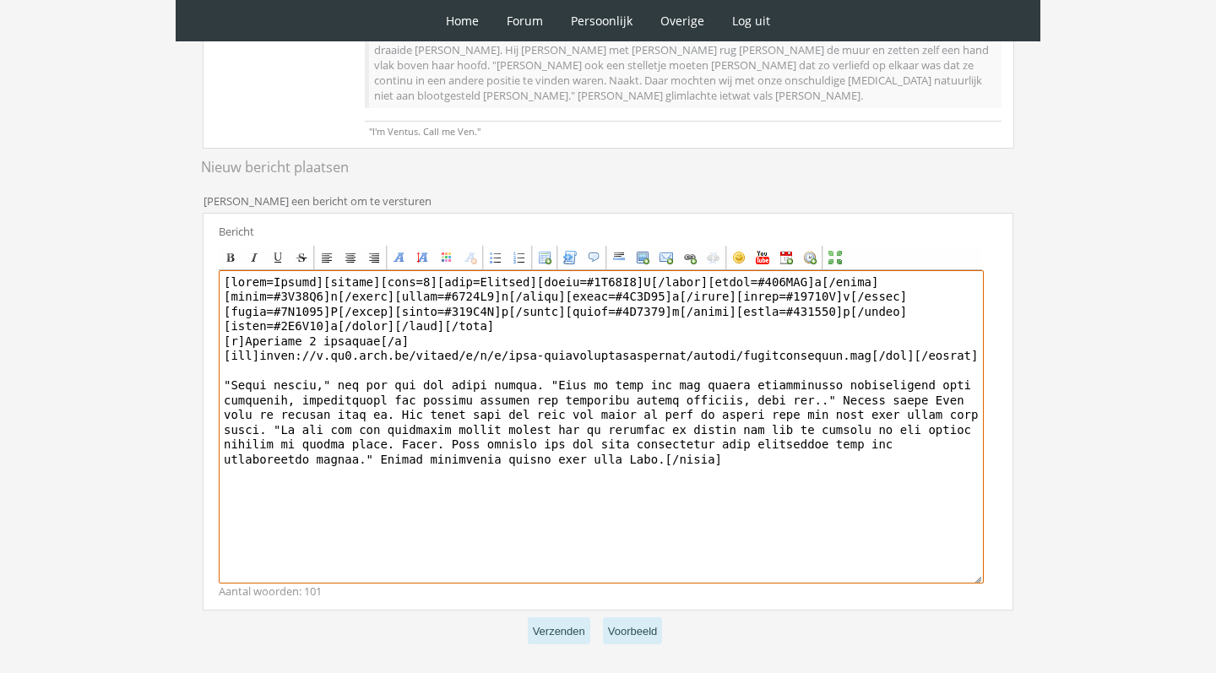
drag, startPoint x: 318, startPoint y: 265, endPoint x: 217, endPoint y: 263, distance: 101.3
click at [217, 263] on div "Bericht Bold Italic Underline Strikethrough Align left Center Align right Font …" at bounding box center [608, 412] width 811 height 398
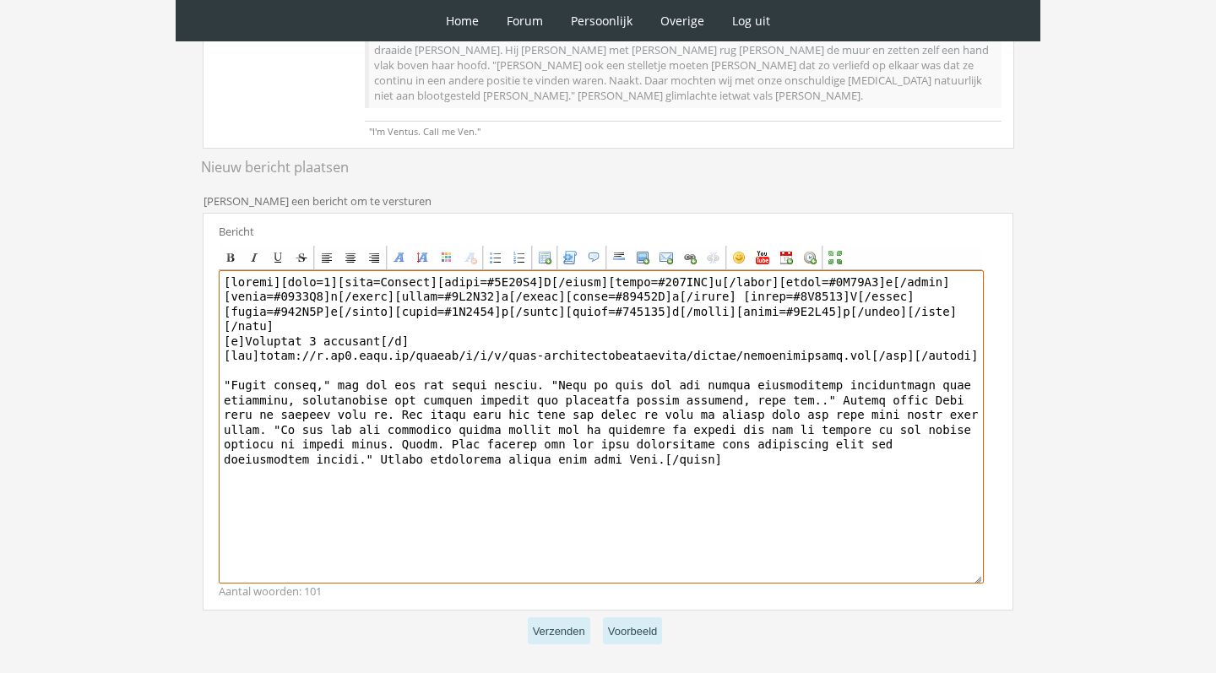
drag, startPoint x: 233, startPoint y: 366, endPoint x: 615, endPoint y: 574, distance: 434.5
click at [612, 572] on div "Bericht Bold Italic Underline Strikethrough Align left Center Align right Font …" at bounding box center [608, 412] width 811 height 398
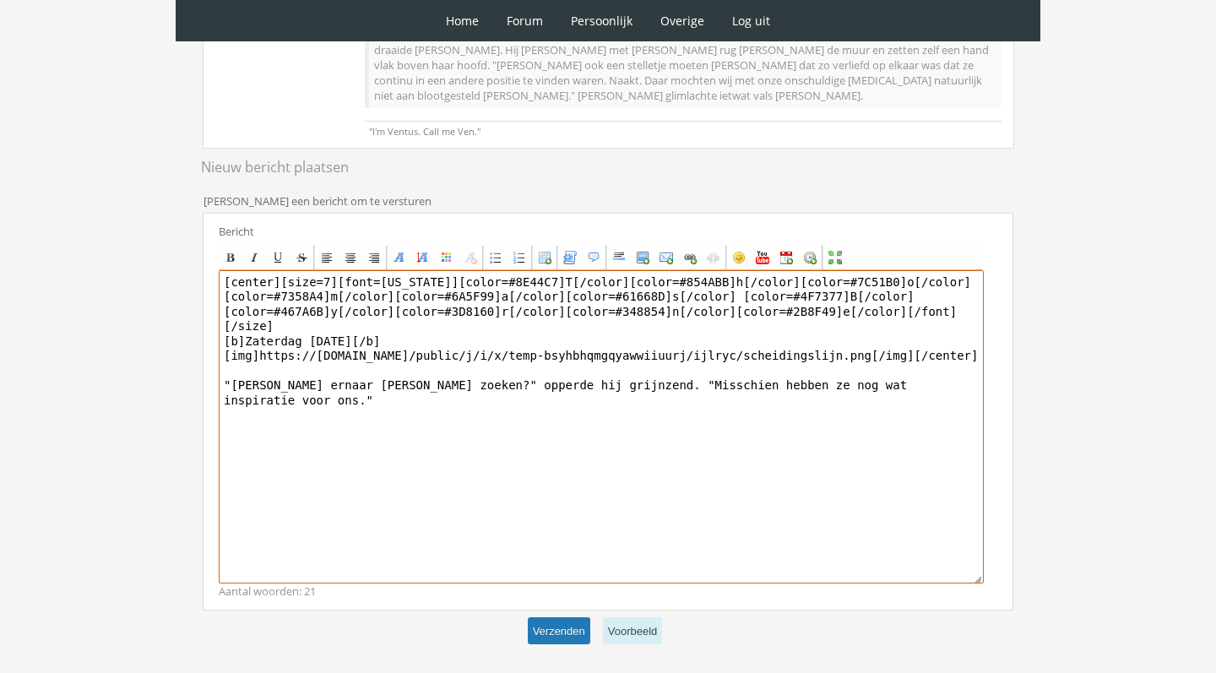
type textarea "[center][size=7][font=Georgia][color=#8E44C7]T[/color][color=#854ABB]h[/color][…"
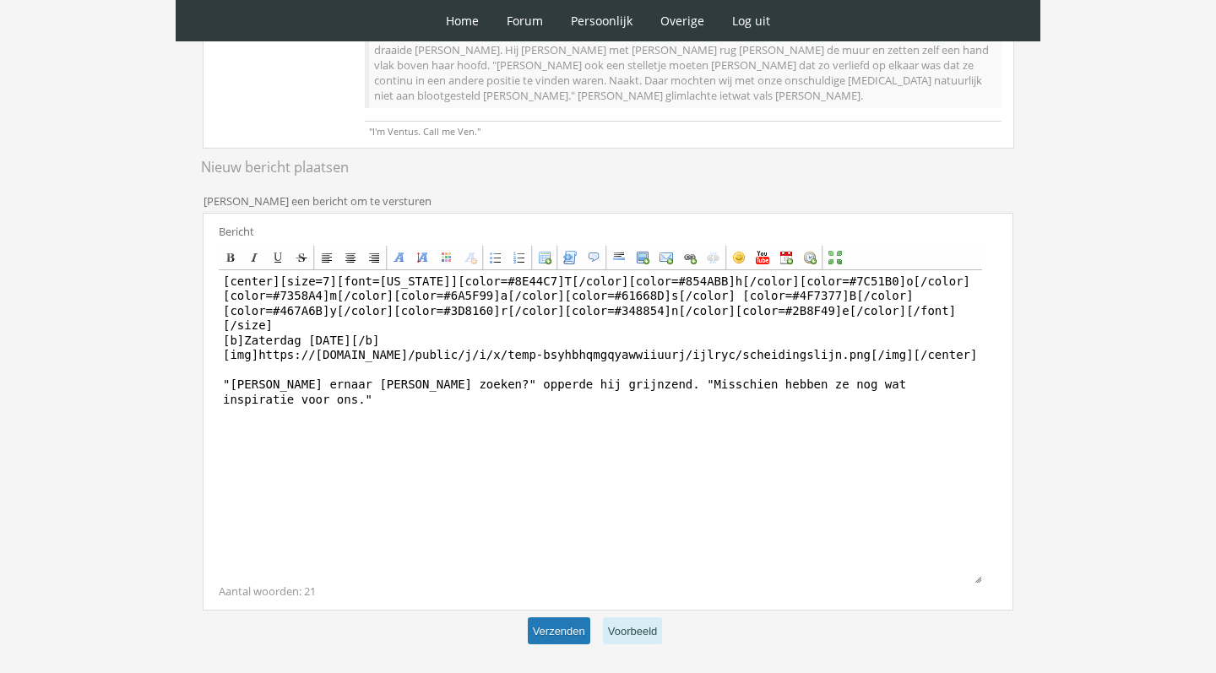
click at [550, 617] on button "Verzenden" at bounding box center [559, 631] width 62 height 28
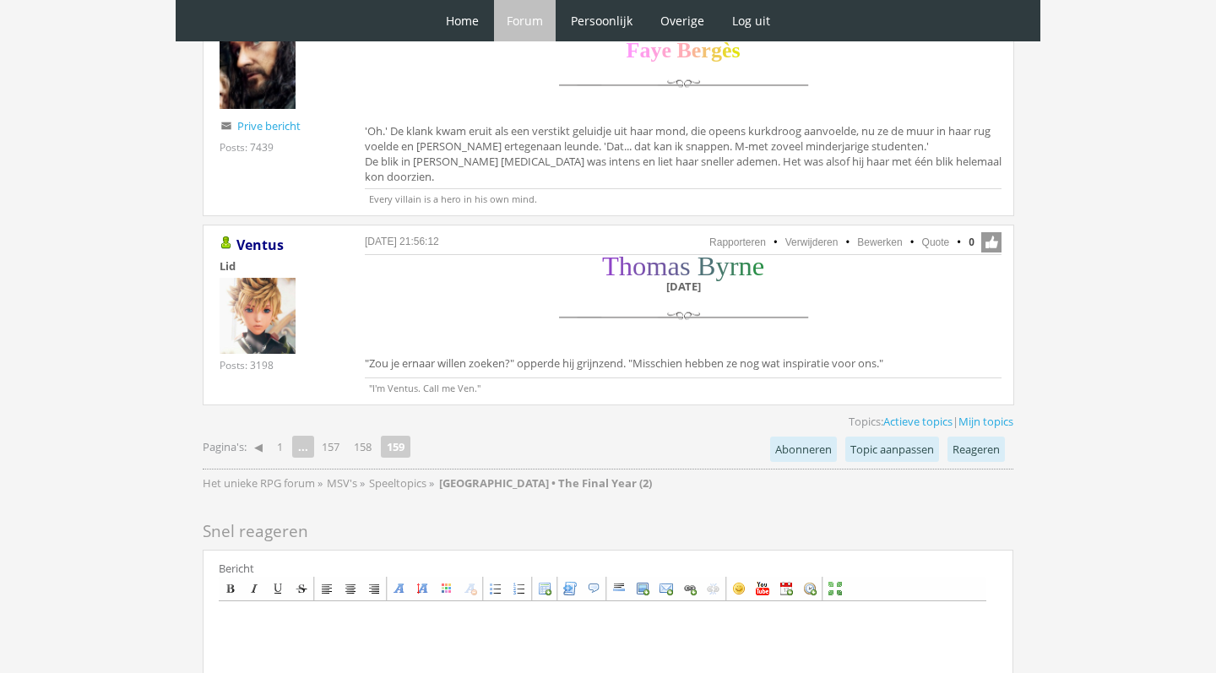
scroll to position [2706, 0]
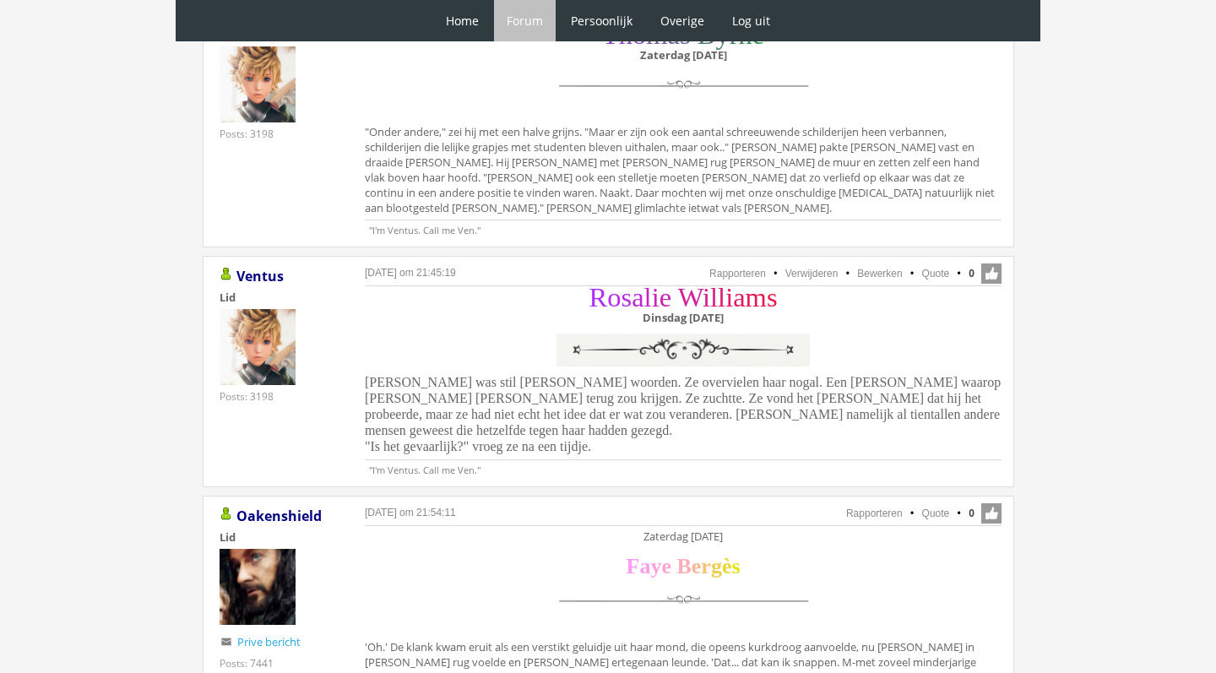
scroll to position [2223, 0]
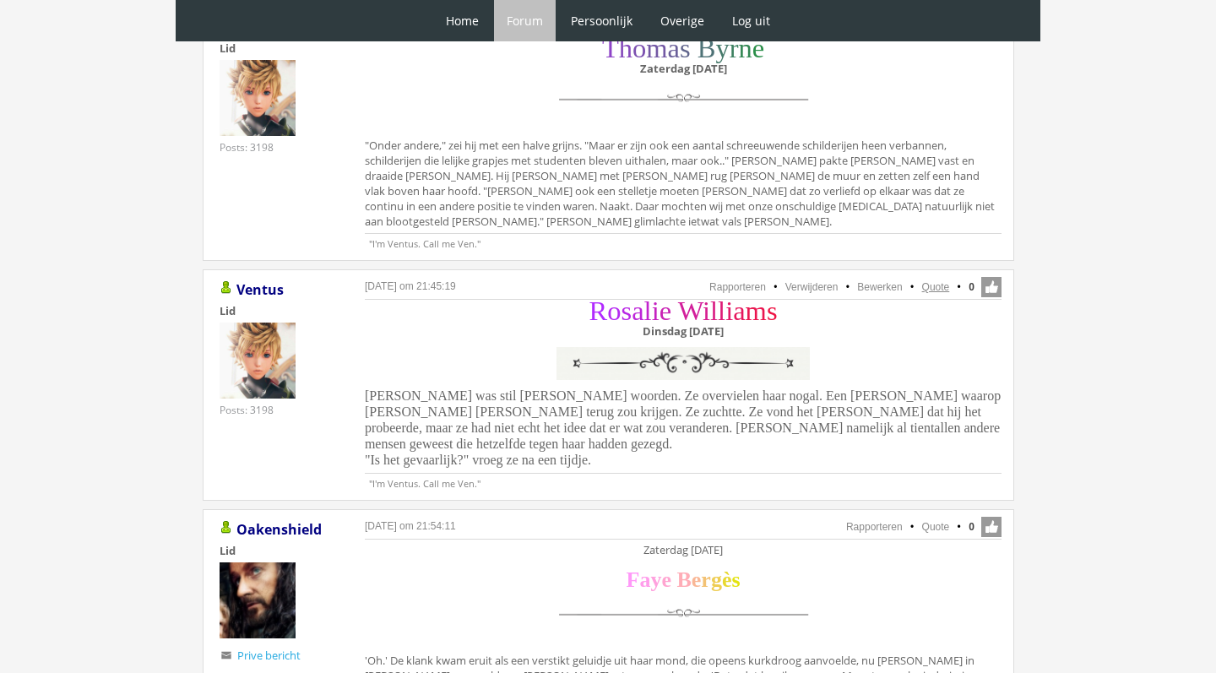
click at [932, 281] on link "Quote" at bounding box center [936, 287] width 28 height 12
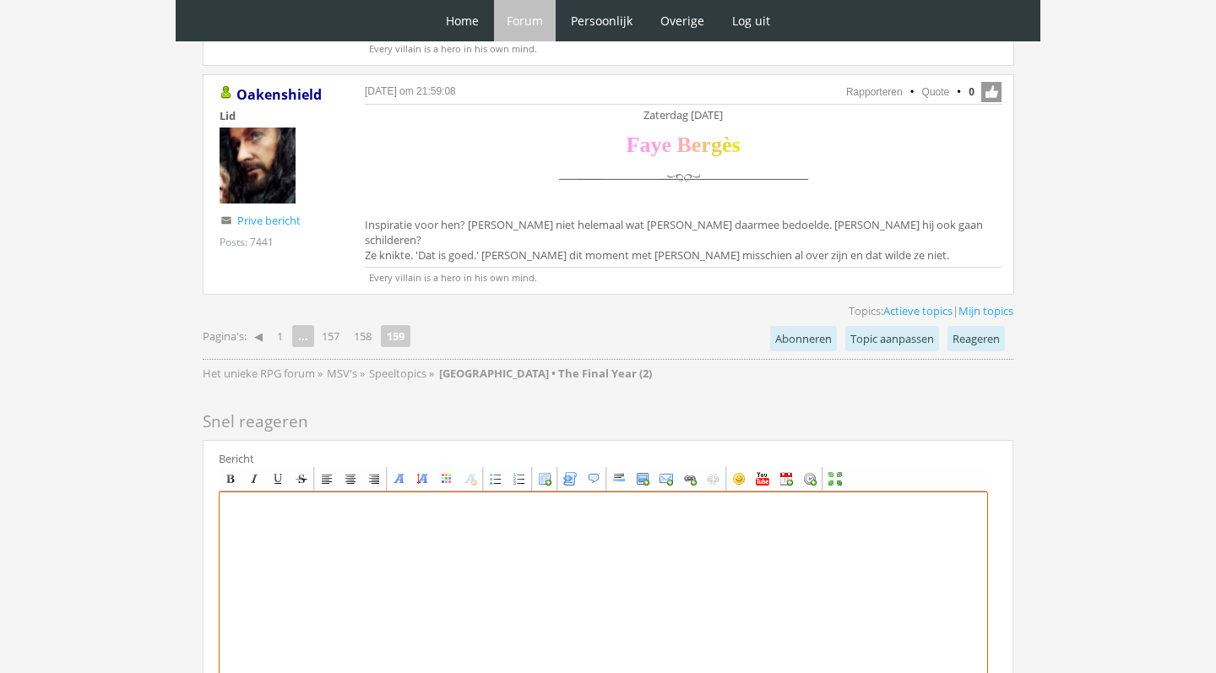
scroll to position [3365, 0]
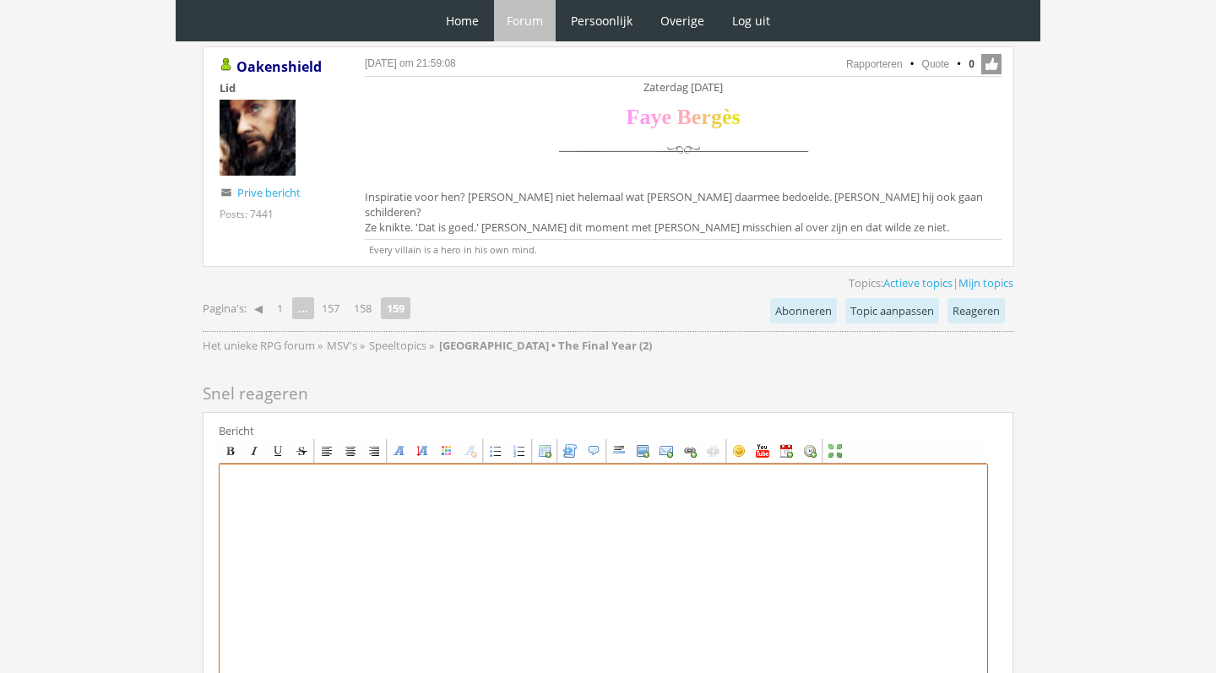
click at [338, 482] on textarea at bounding box center [603, 620] width 769 height 313
paste textarea "[center][size=7][font=Garamond][color=#B12BFF]R[/color][color=#B529F2]o[/color]…"
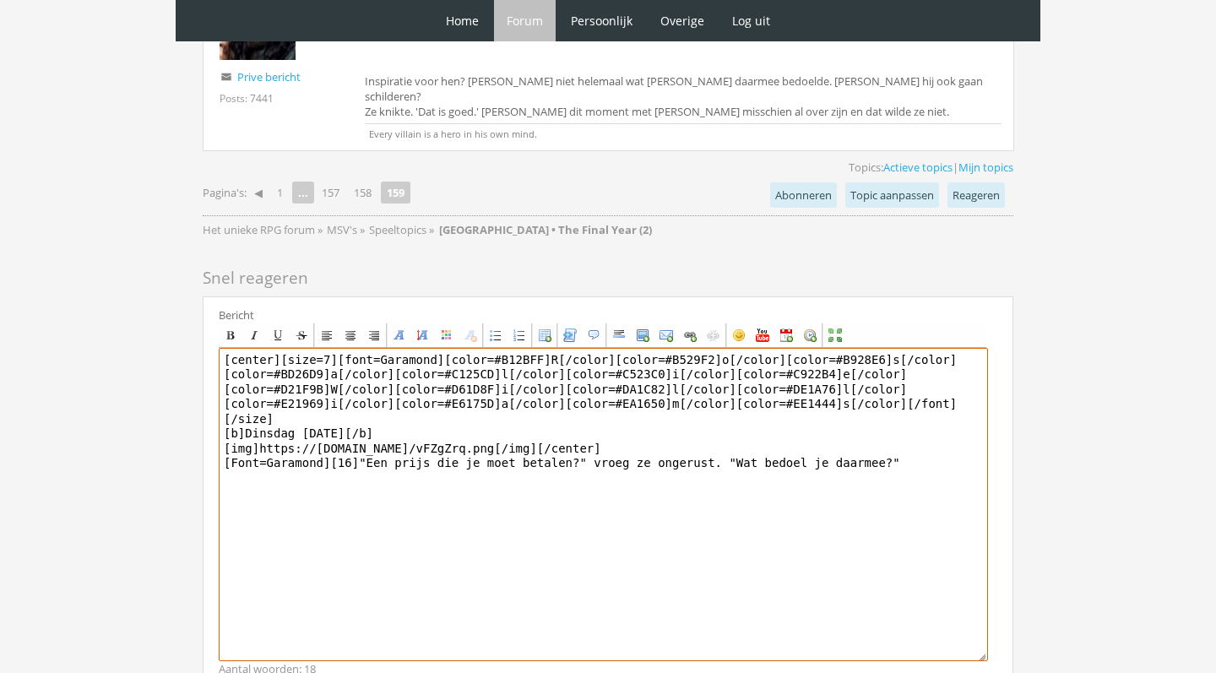
scroll to position [3479, 0]
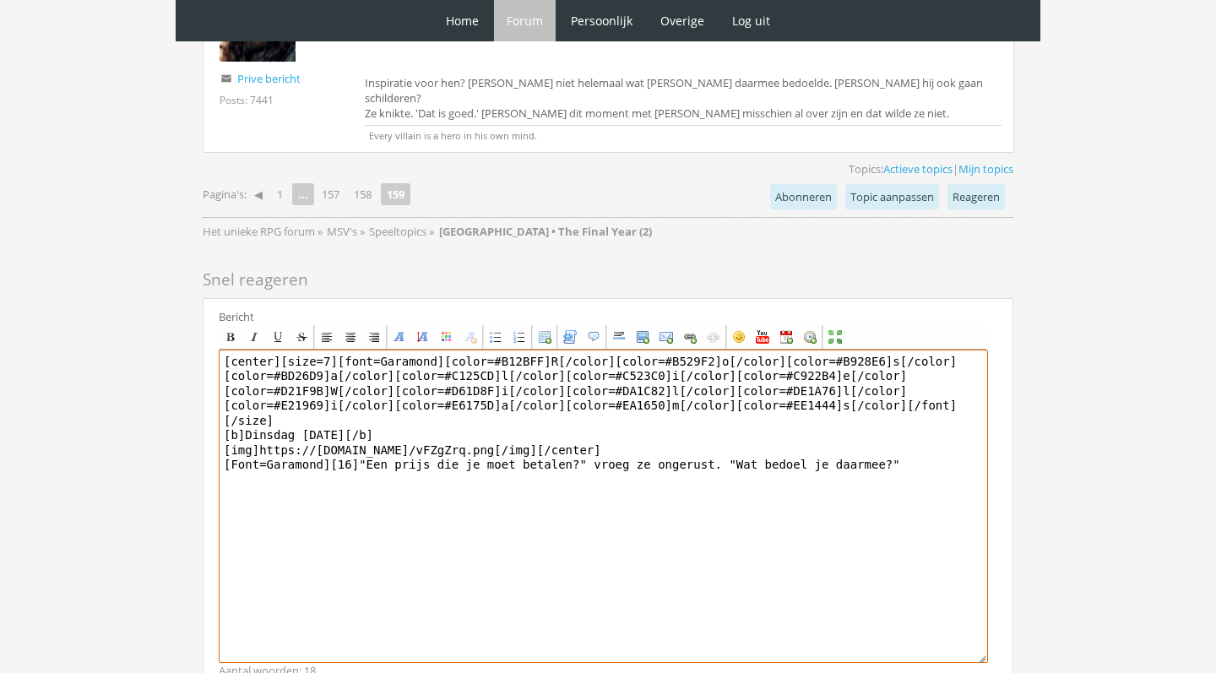
type textarea "[center][size=7][font=Garamond][color=#B12BFF]R[/color][color=#B529F2]o[/color]…"
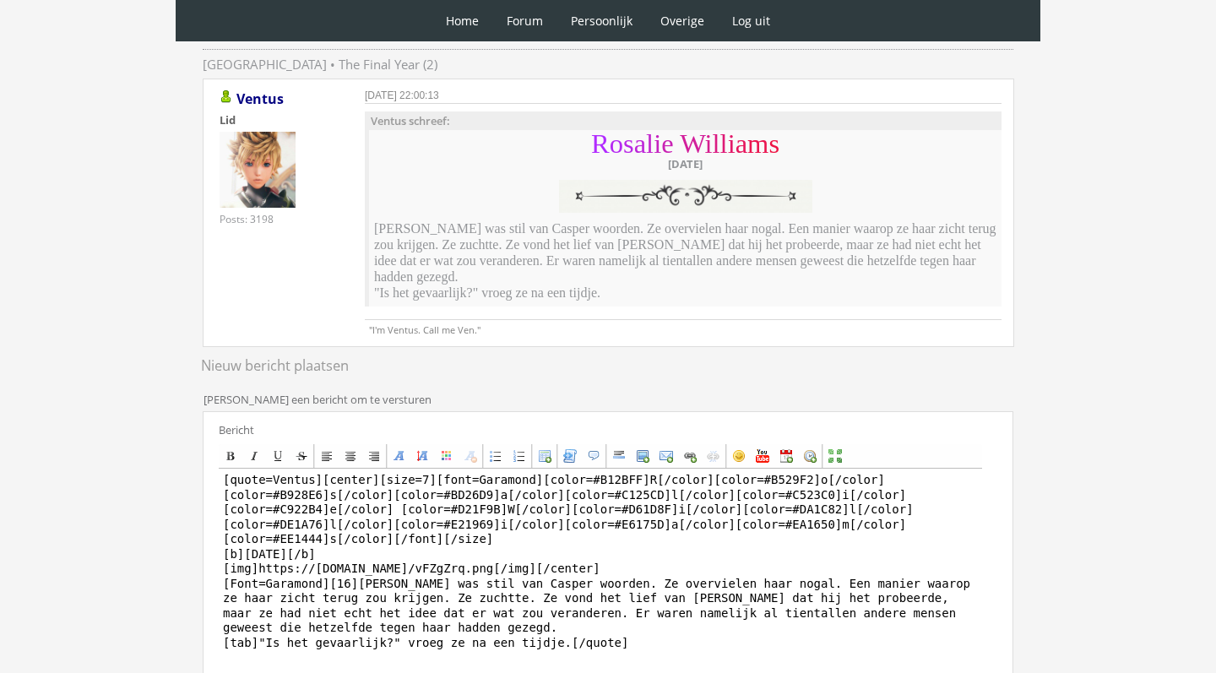
scroll to position [206, 0]
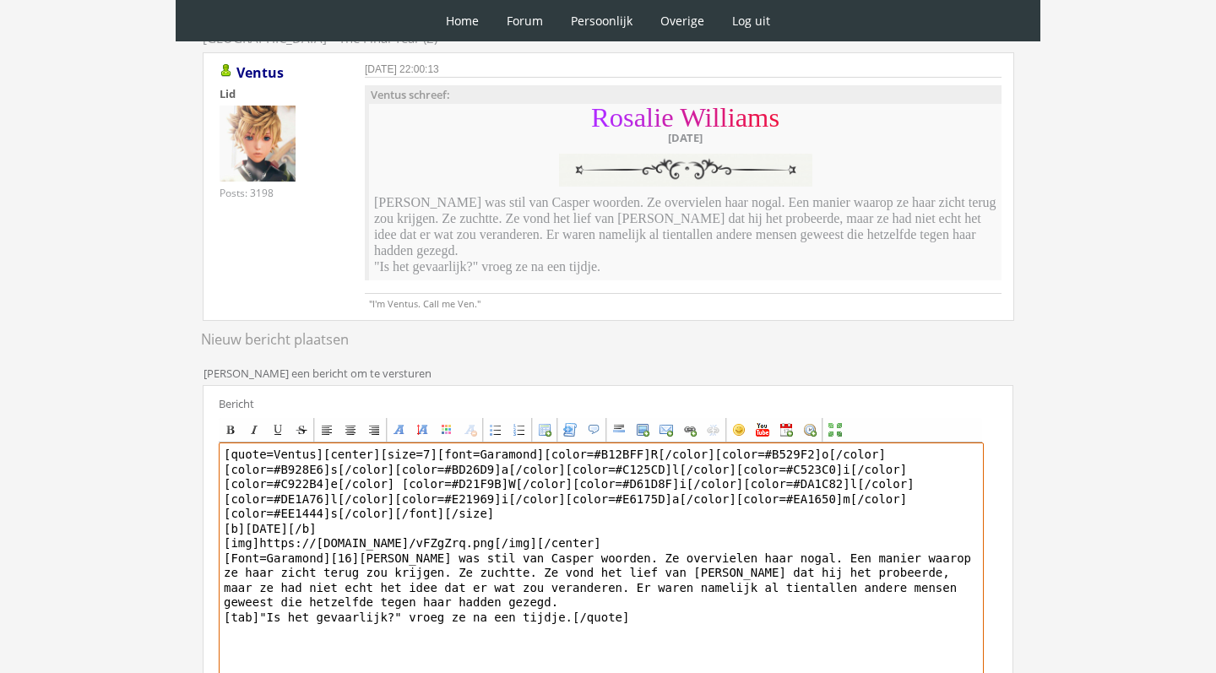
drag, startPoint x: 323, startPoint y: 440, endPoint x: 355, endPoint y: 540, distance: 105.2
click at [355, 540] on textarea "[quote=Ventus][center][size=7][font=Garamond][color=#B12BFF]R[/color][color=#B5…" at bounding box center [601, 598] width 765 height 313
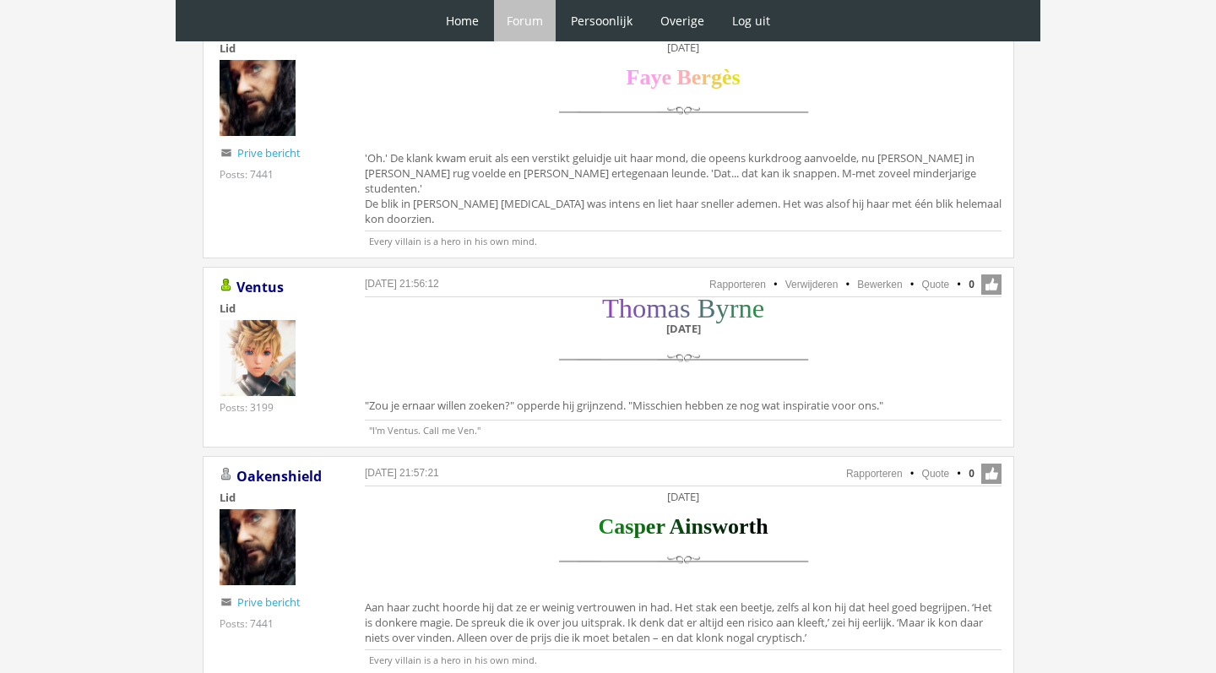
scroll to position [2677, 0]
click at [931, 280] on link "Quote" at bounding box center [936, 286] width 28 height 12
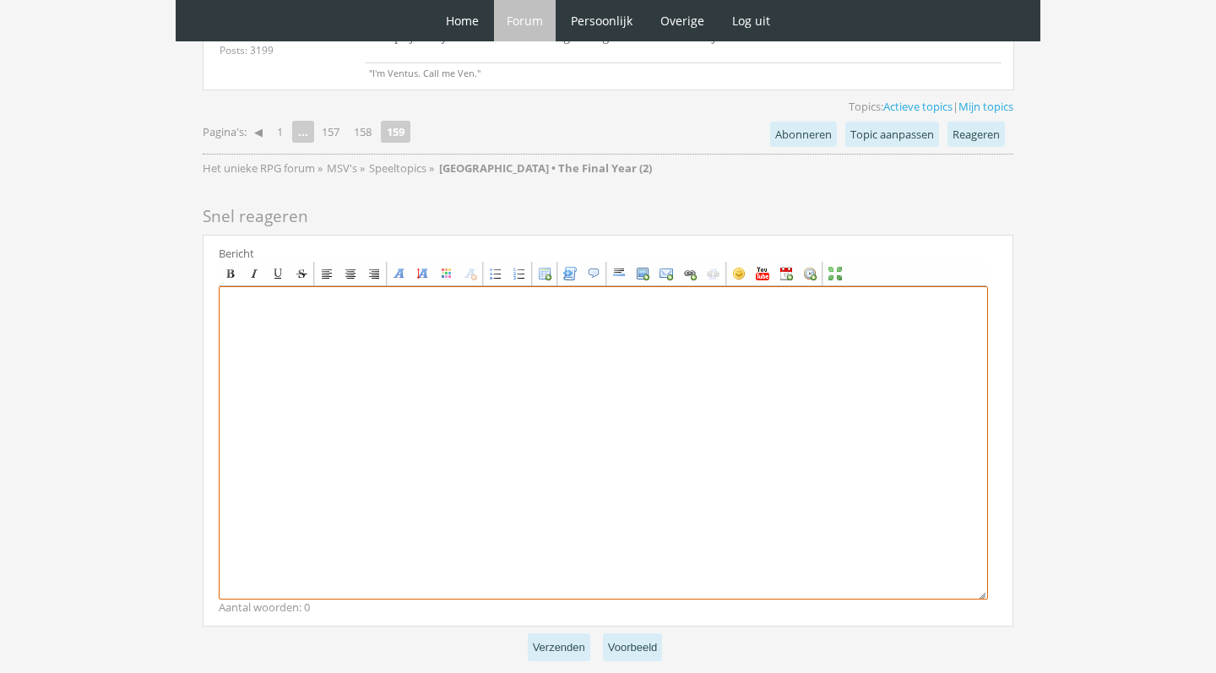
click at [455, 328] on textarea at bounding box center [603, 442] width 769 height 313
paste textarea "[center][size=7][font=[US_STATE]][color=#8E44C7]T[/color][color=#854ABB]h[/colo…"
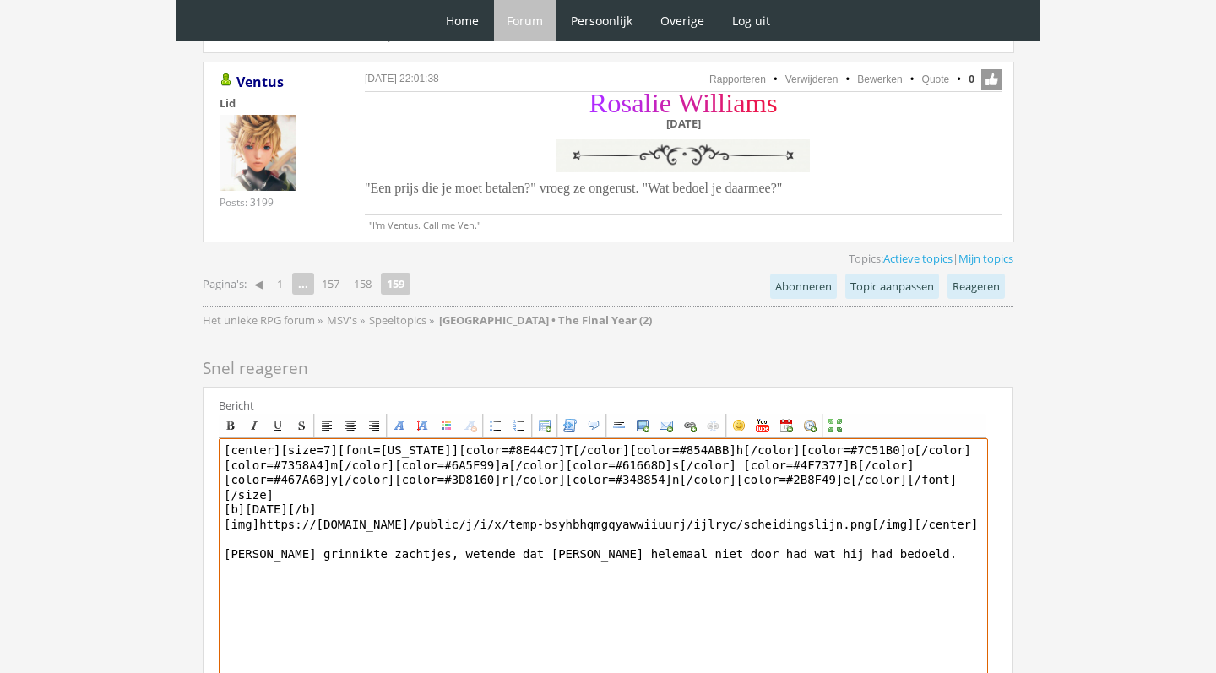
scroll to position [3522, 0]
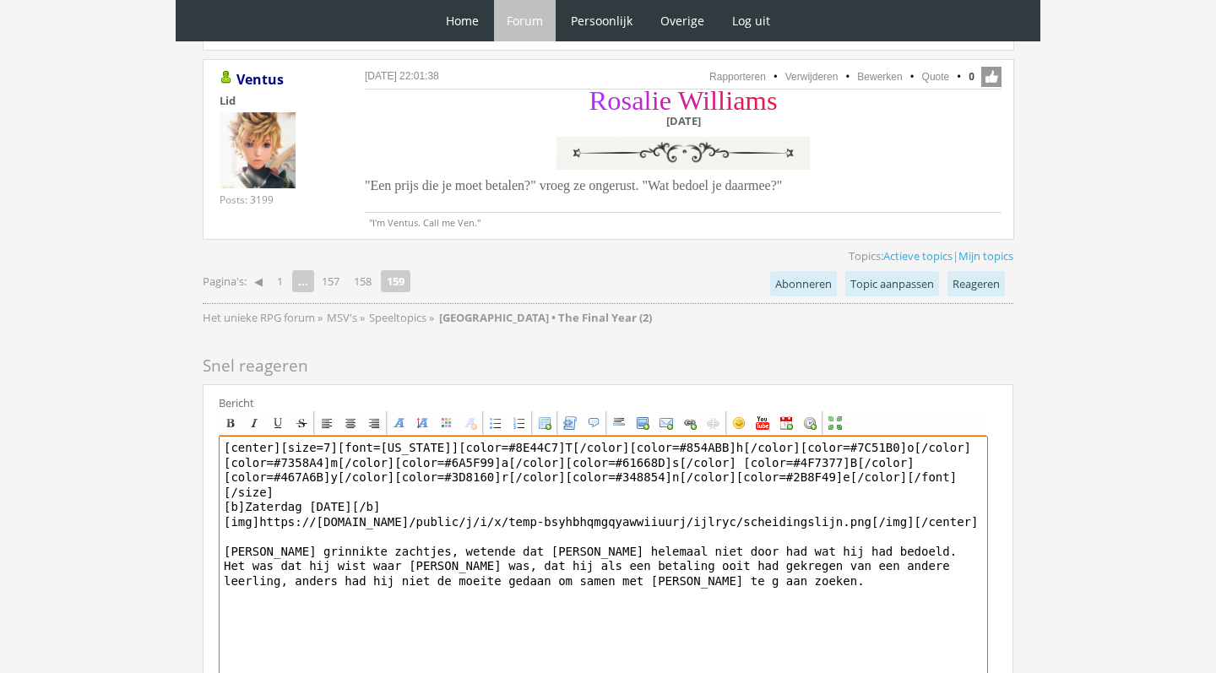
click at [549, 498] on textarea "[center][size=7][font=[US_STATE]][color=#8E44C7]T[/color][color=#854ABB]h[/colo…" at bounding box center [603, 592] width 769 height 313
click at [637, 507] on textarea "[center][size=7][font=[US_STATE]][color=#8E44C7]T[/color][color=#854ABB]h[/colo…" at bounding box center [603, 592] width 769 height 313
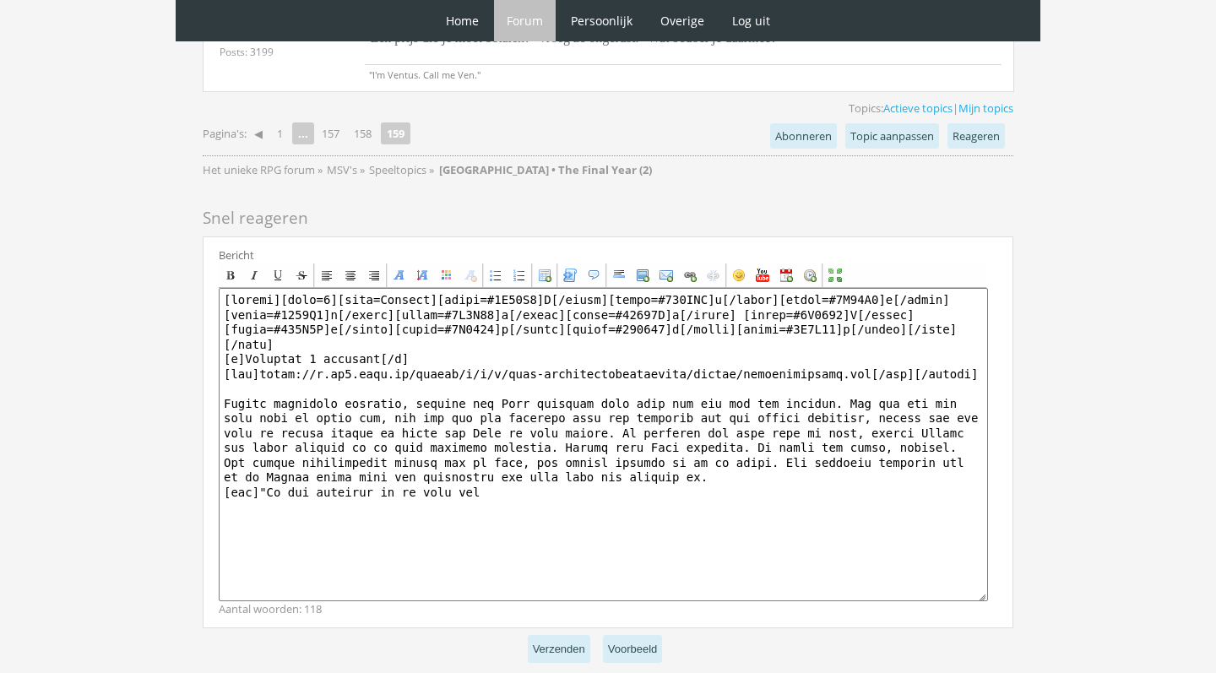
scroll to position [3668, 0]
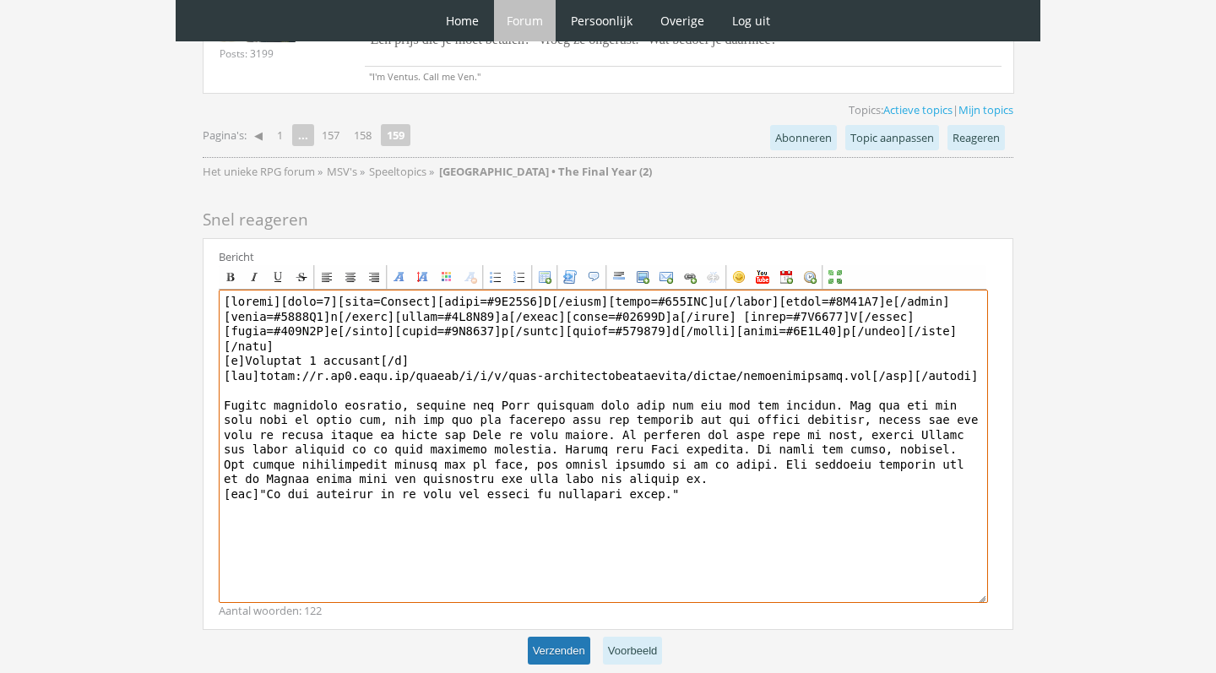
type textarea "[center][size=7][font=[US_STATE]][color=#8E44C7]T[/color][color=#854ABB]h[/colo…"
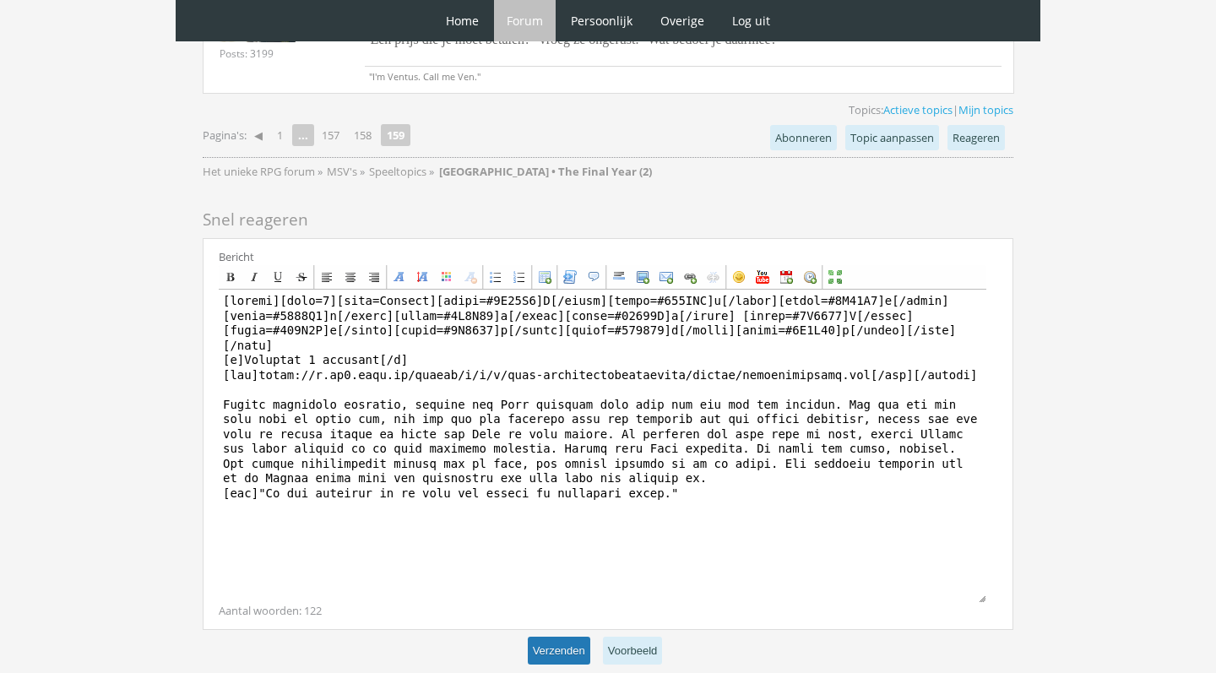
click at [565, 637] on button "Verzenden" at bounding box center [559, 651] width 62 height 28
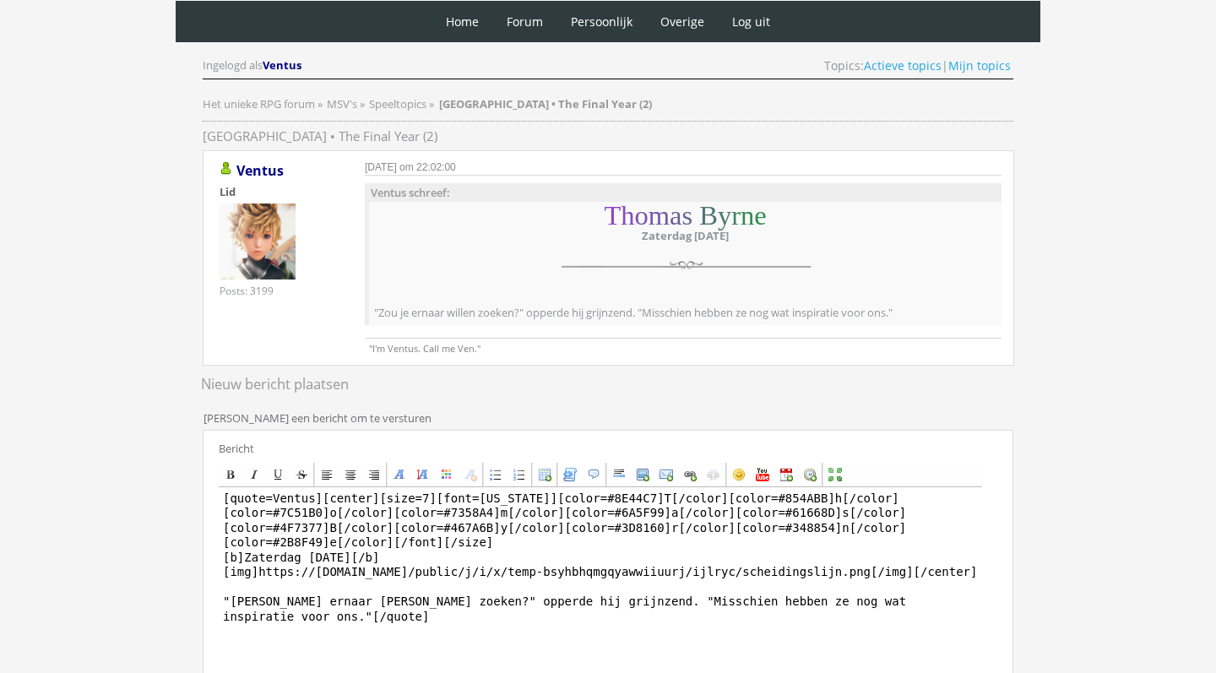
scroll to position [111, 0]
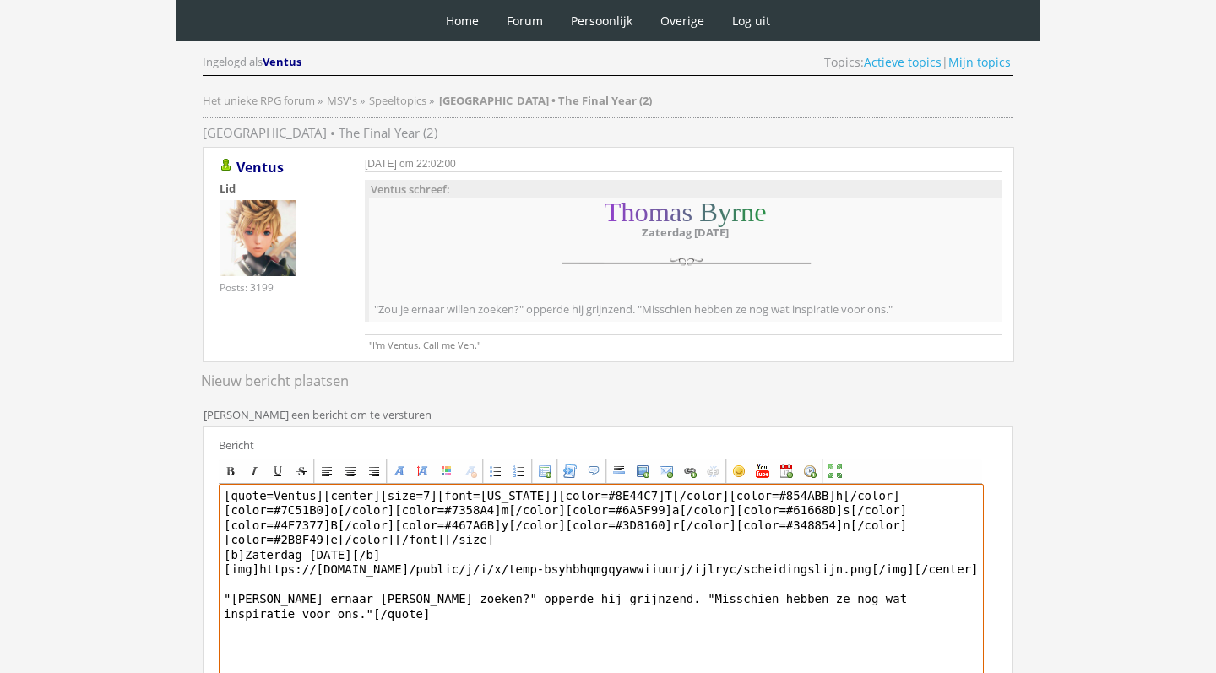
drag, startPoint x: 323, startPoint y: 498, endPoint x: 212, endPoint y: 496, distance: 110.6
click at [215, 497] on div "Bericht Bold Italic Underline Strikethrough Align left Center Align right Font …" at bounding box center [608, 625] width 811 height 398
type textarea "[center][size=7][font=Georgia][color=#8E44C7]T[/color][color=#854ABB]h[/color][…"
drag, startPoint x: 979, startPoint y: 567, endPoint x: 262, endPoint y: 458, distance: 725.9
click at [262, 459] on div "Bold Italic Underline Strikethrough Align left Center Align right Font Name Fon…" at bounding box center [600, 628] width 763 height 338
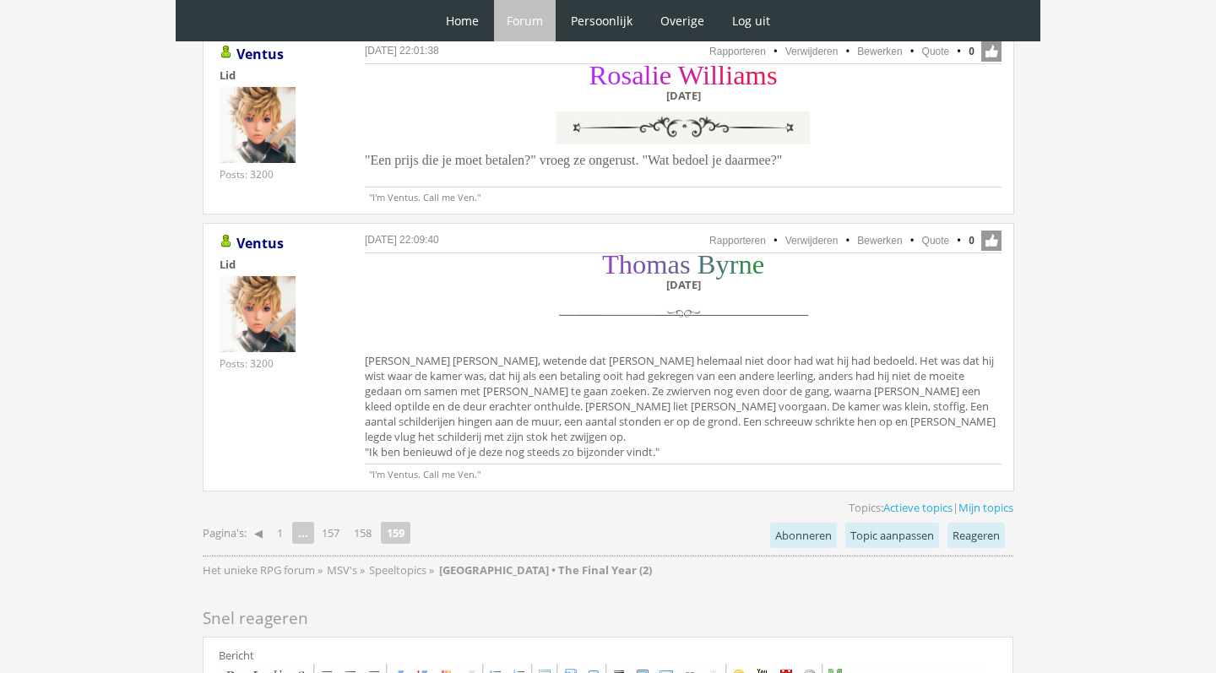
scroll to position [3532, 0]
click at [892, 235] on link "Bewerken" at bounding box center [879, 241] width 45 height 12
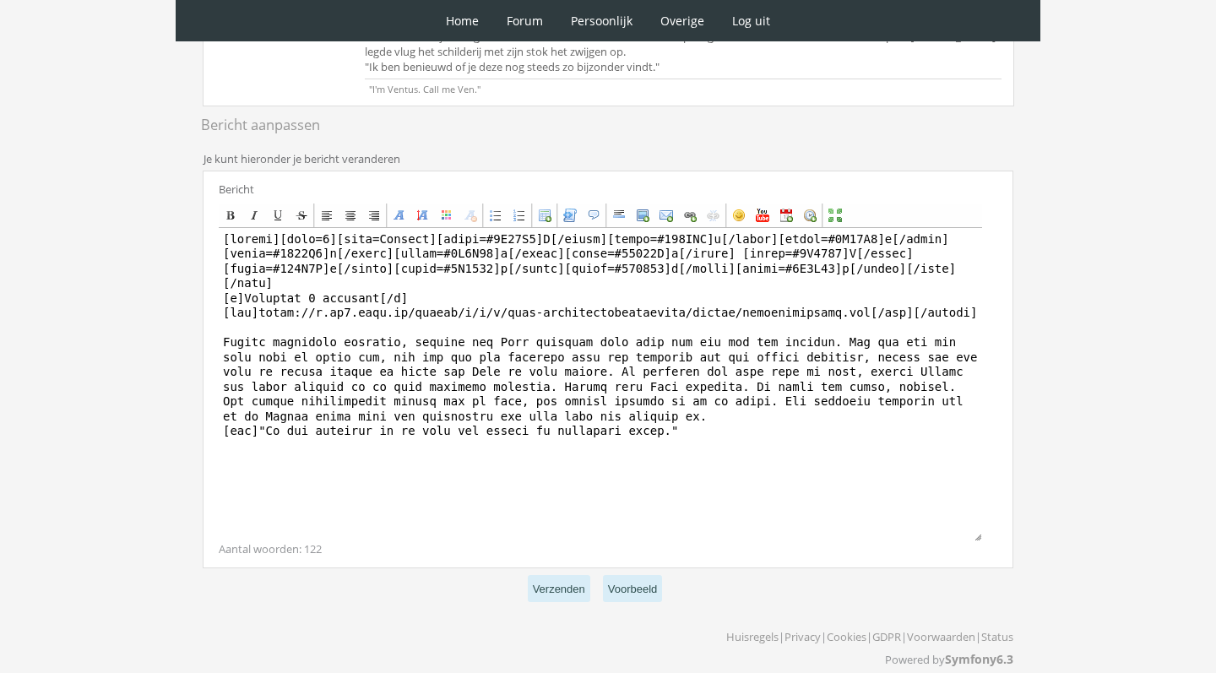
scroll to position [420, 0]
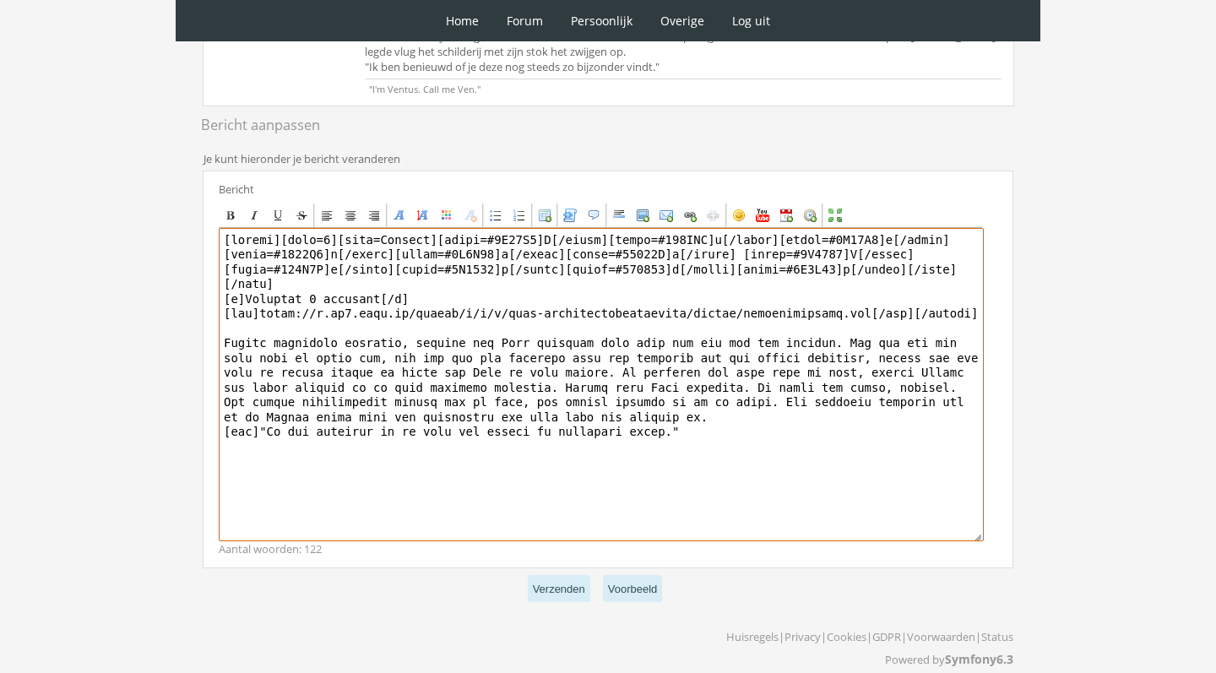
click at [453, 409] on textarea at bounding box center [601, 384] width 765 height 313
type textarea "[center][size=7][font=Georgia][color=#8E44C7]T[/color][color=#854ABB]h[/color][…"
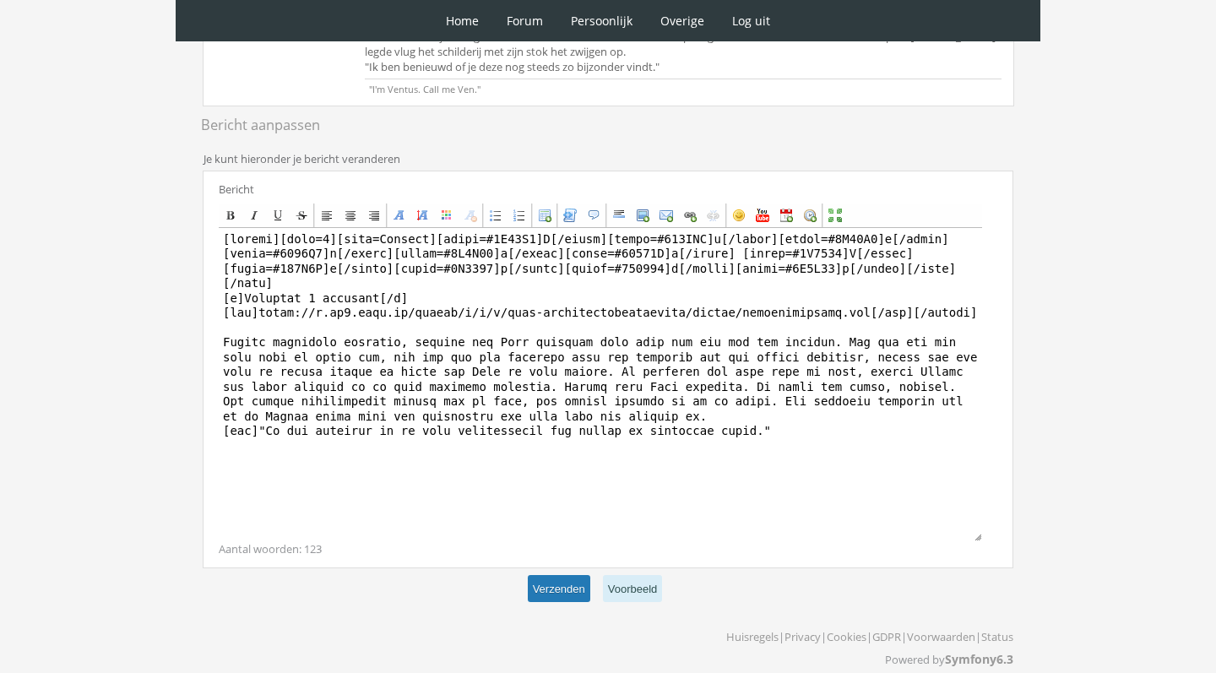
click at [555, 575] on button "Verzenden" at bounding box center [559, 589] width 62 height 28
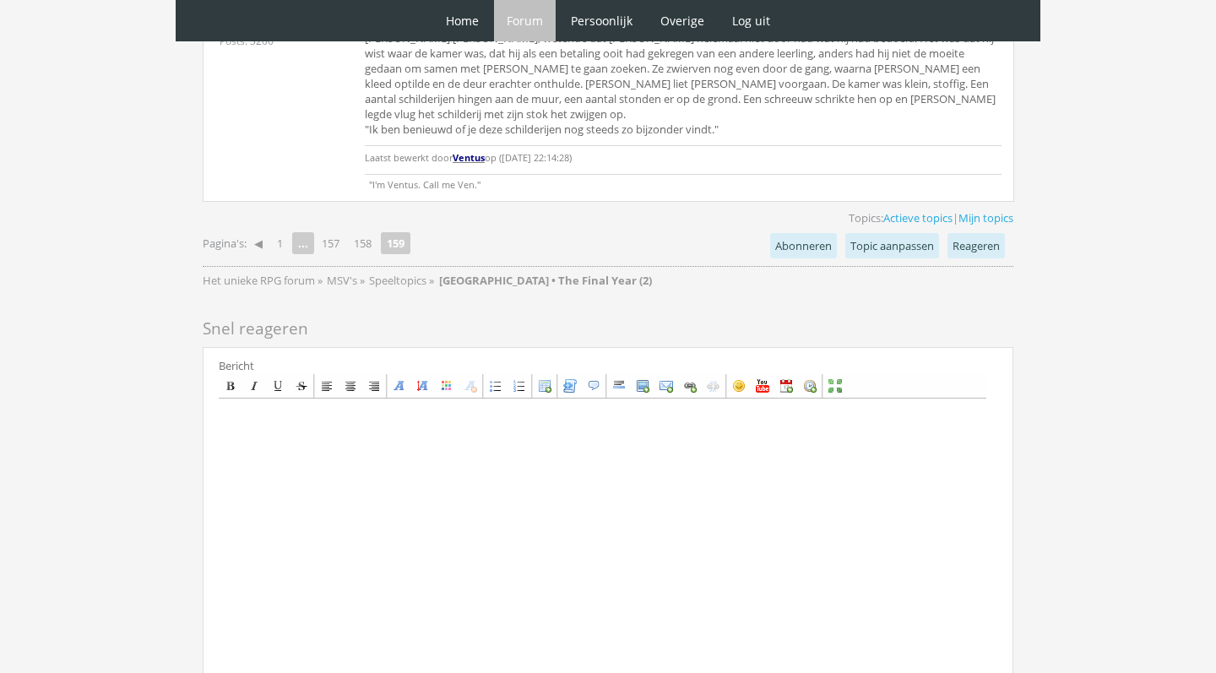
scroll to position [3856, 0]
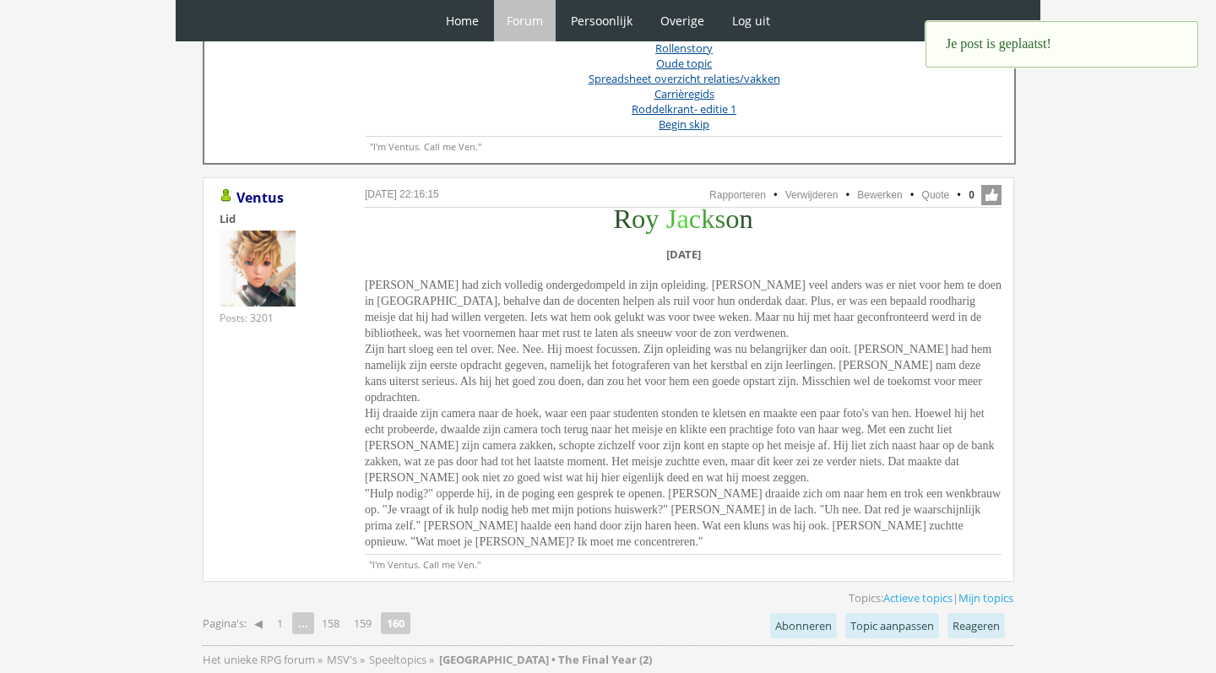
scroll to position [833, 0]
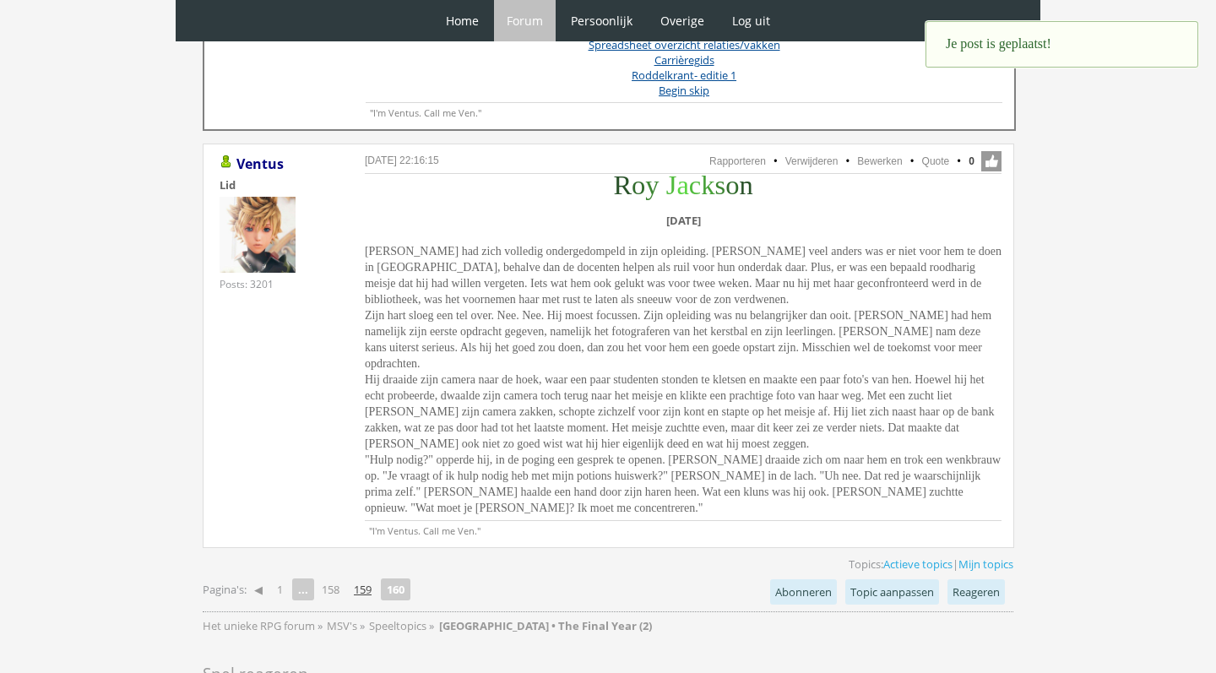
click at [377, 588] on link "159" at bounding box center [362, 590] width 31 height 24
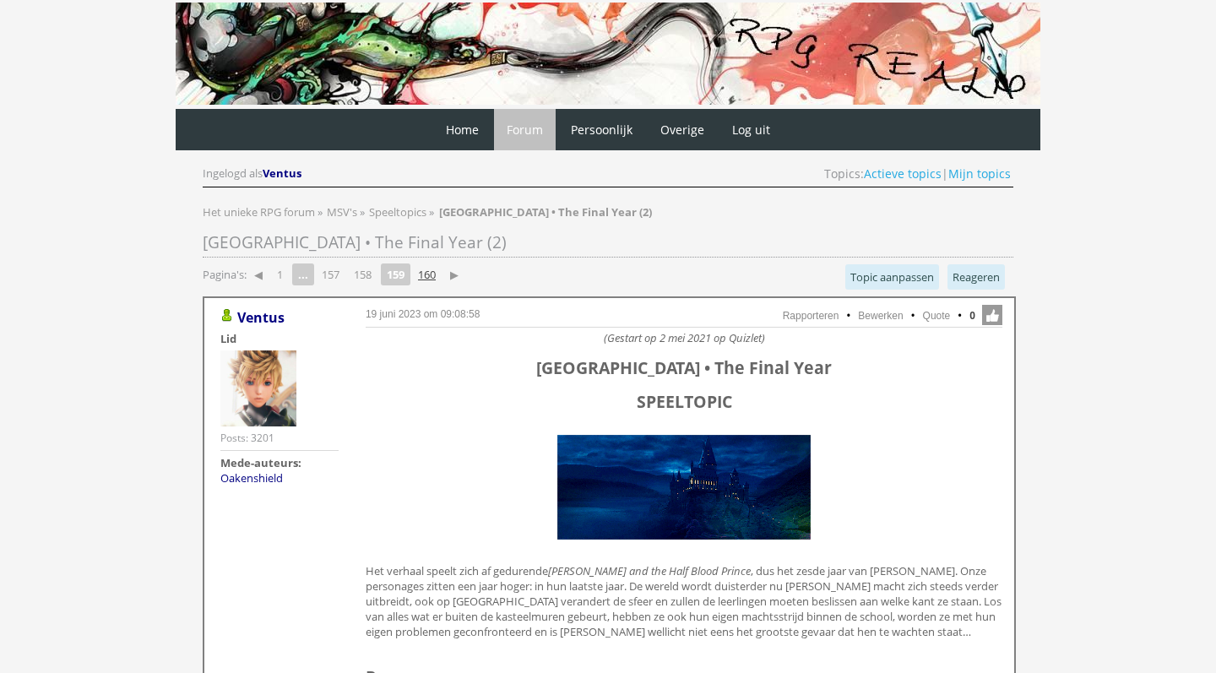
click at [433, 270] on link "160" at bounding box center [426, 275] width 31 height 24
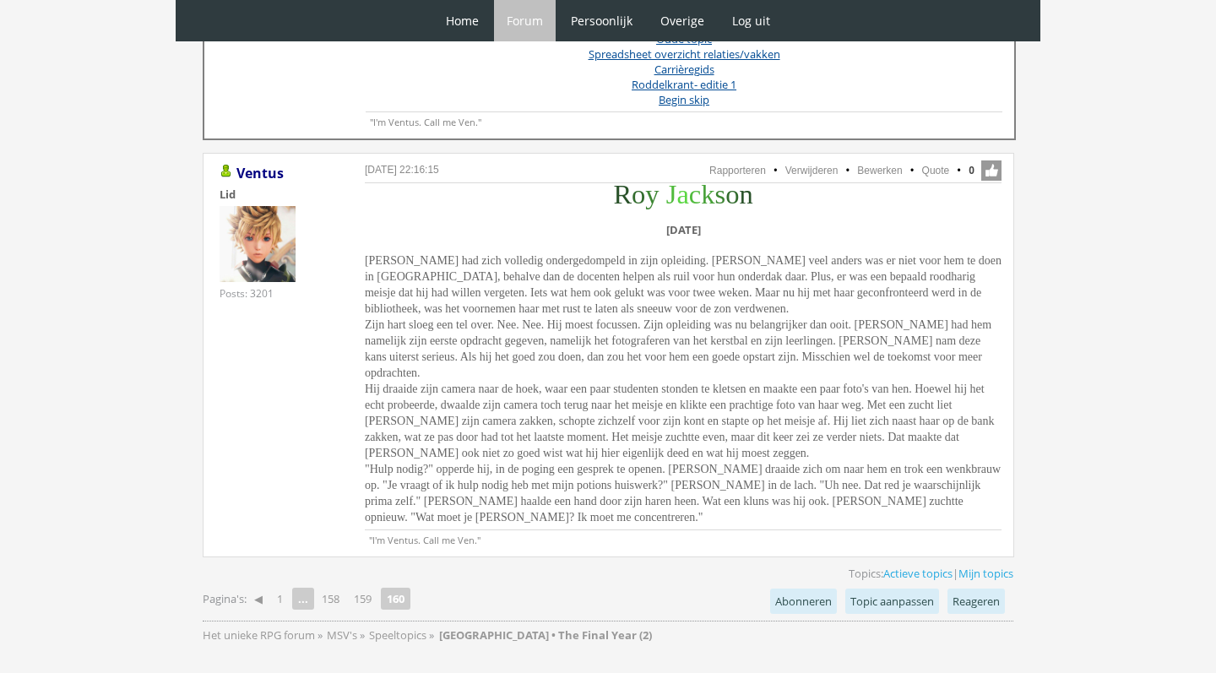
scroll to position [835, 0]
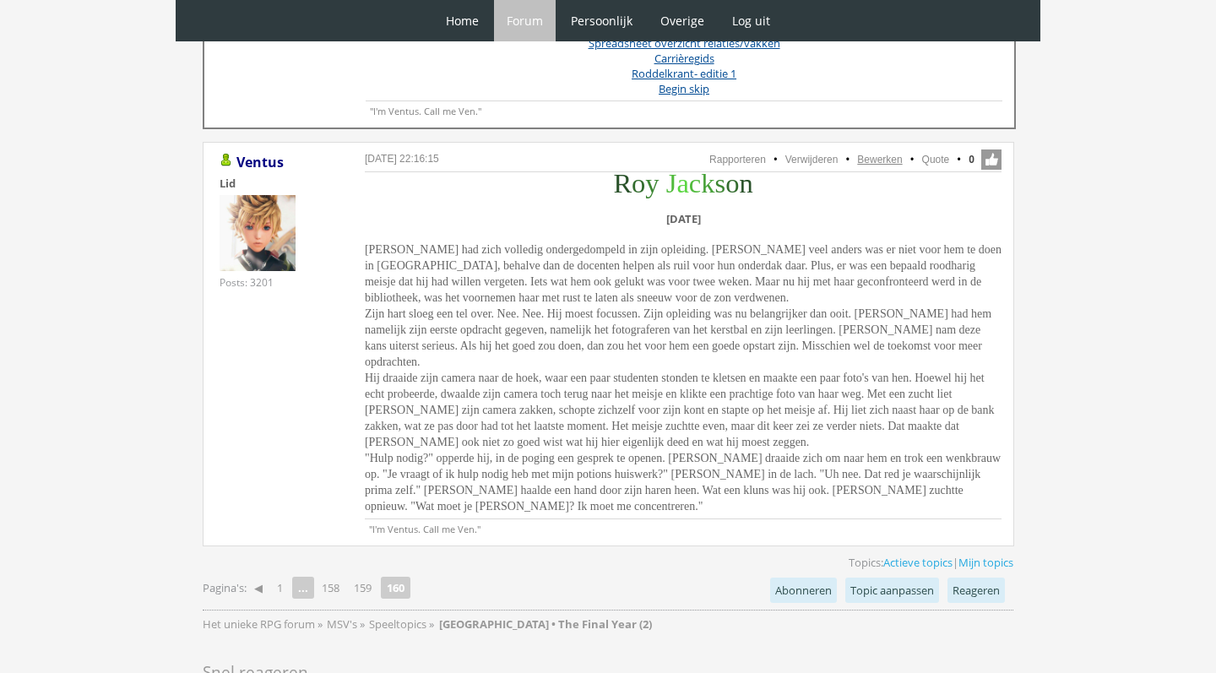
click at [887, 156] on link "Bewerken" at bounding box center [879, 160] width 45 height 12
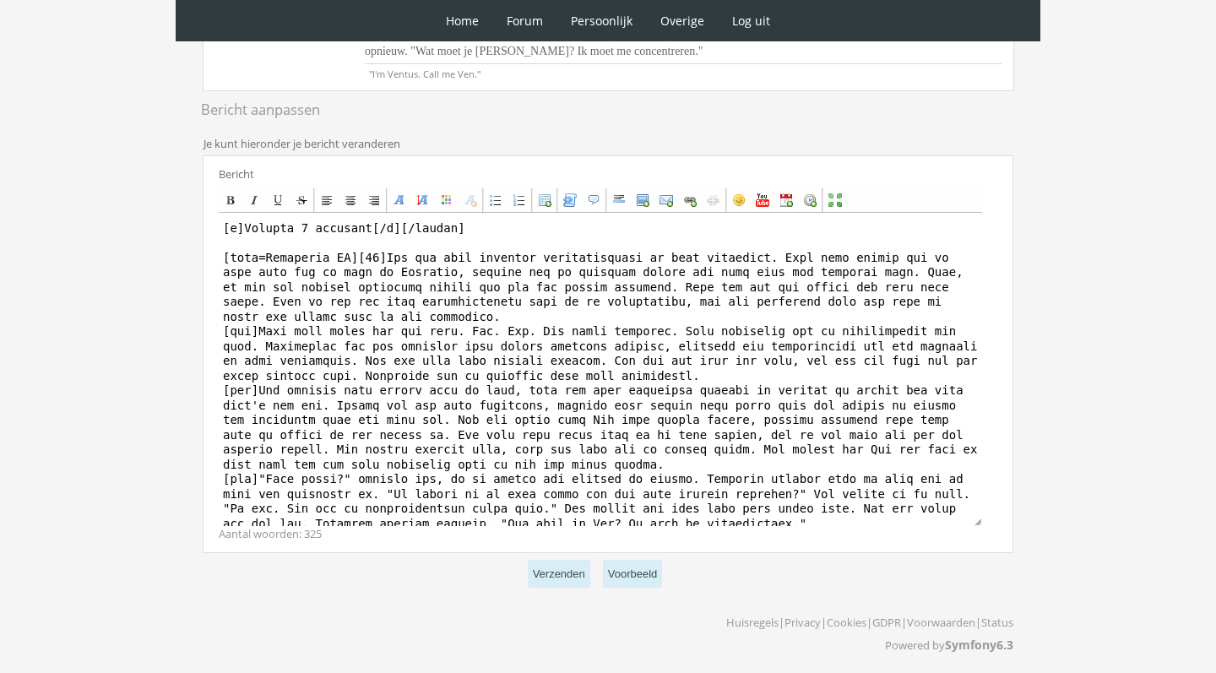
scroll to position [68, 0]
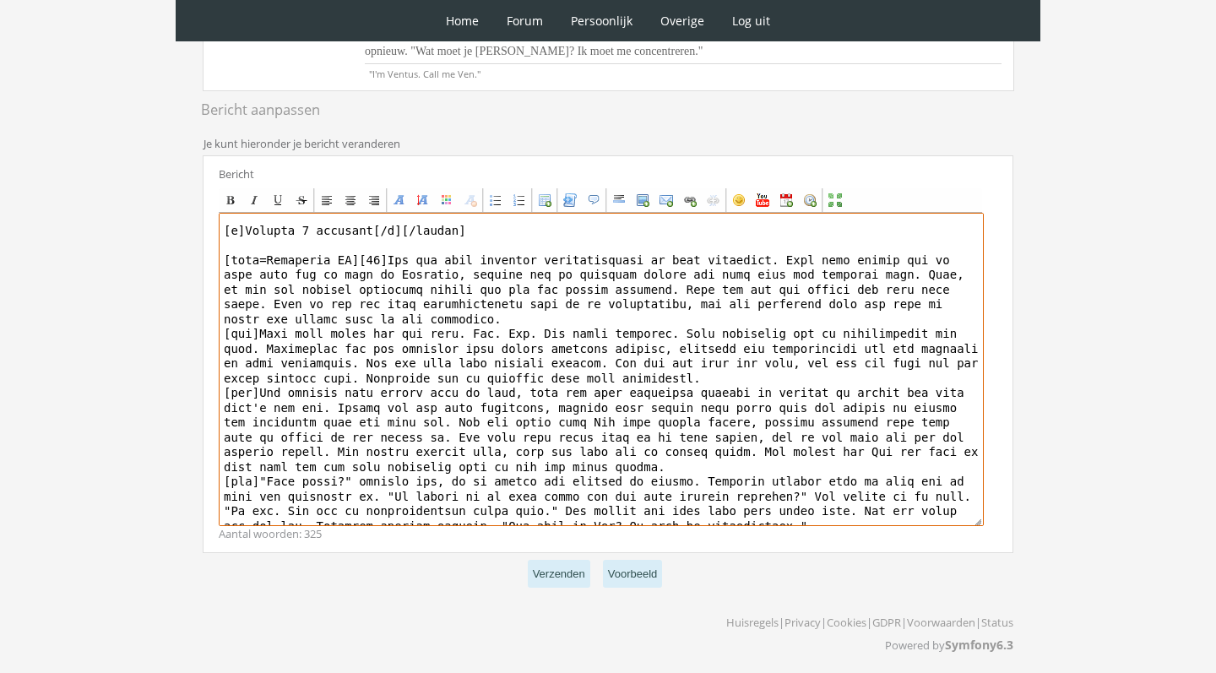
click at [830, 512] on textarea at bounding box center [601, 369] width 765 height 313
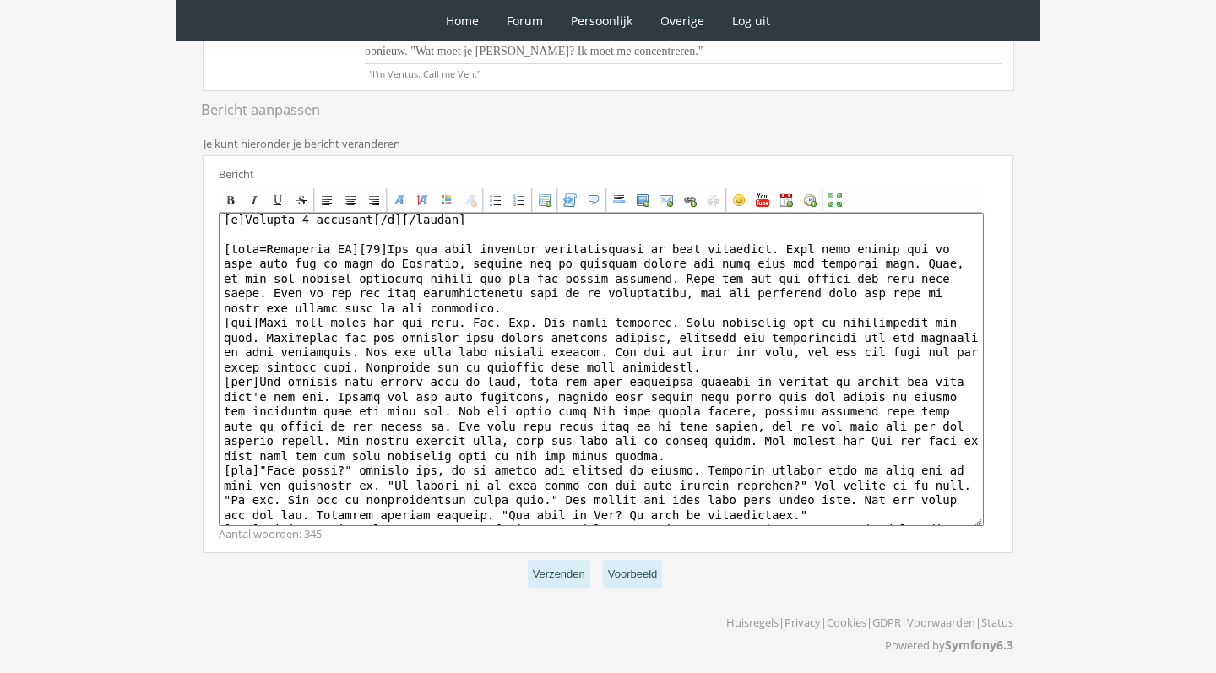
scroll to position [99, 0]
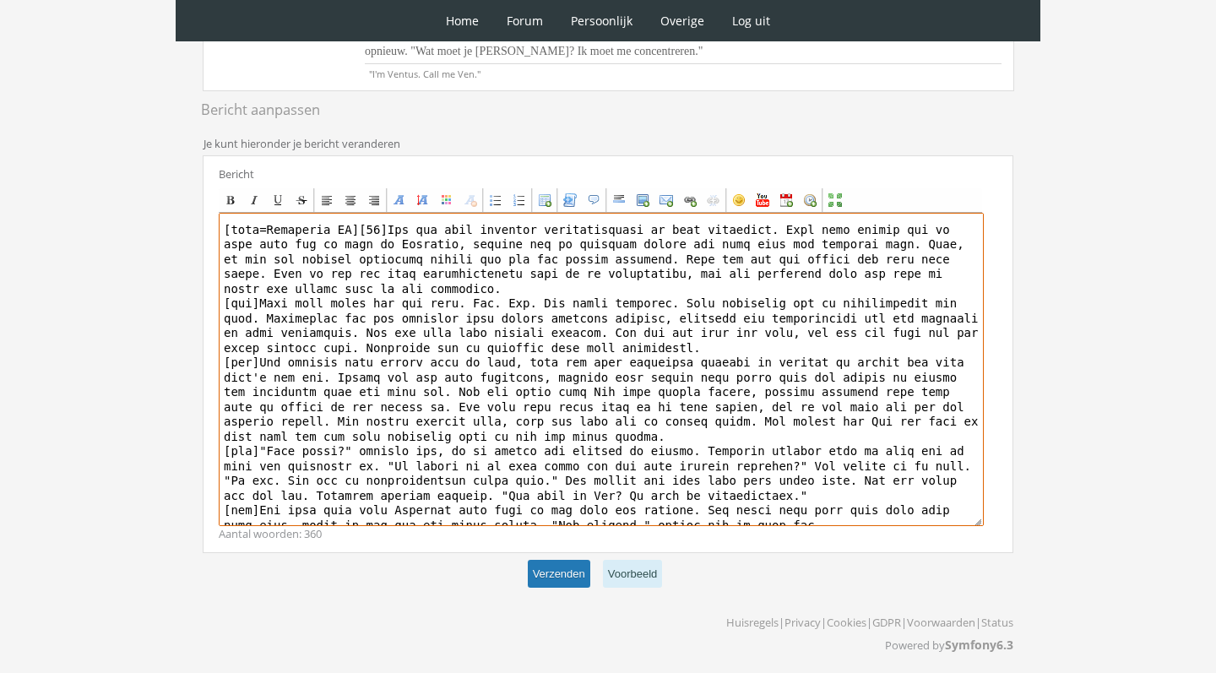
type textarea "[center][size=7][font=Trebuchet MS][color=#2A522A]R[/color][color=#336C2E]o[/co…"
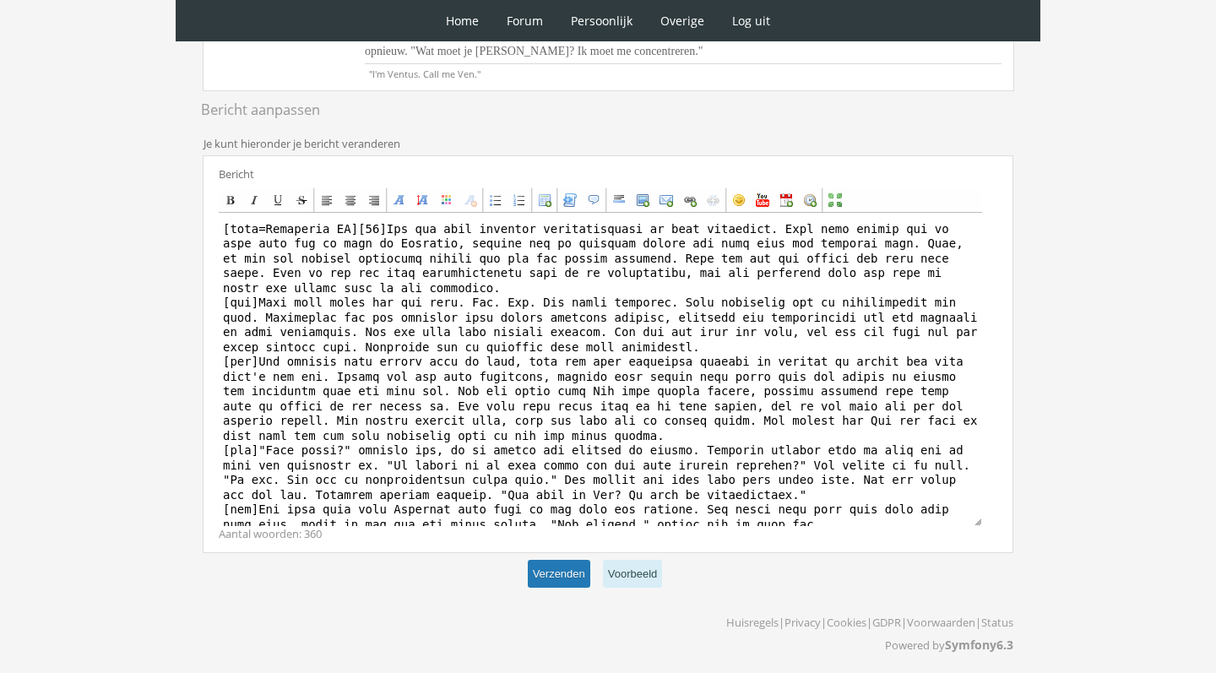
click at [551, 573] on button "Verzenden" at bounding box center [559, 574] width 62 height 28
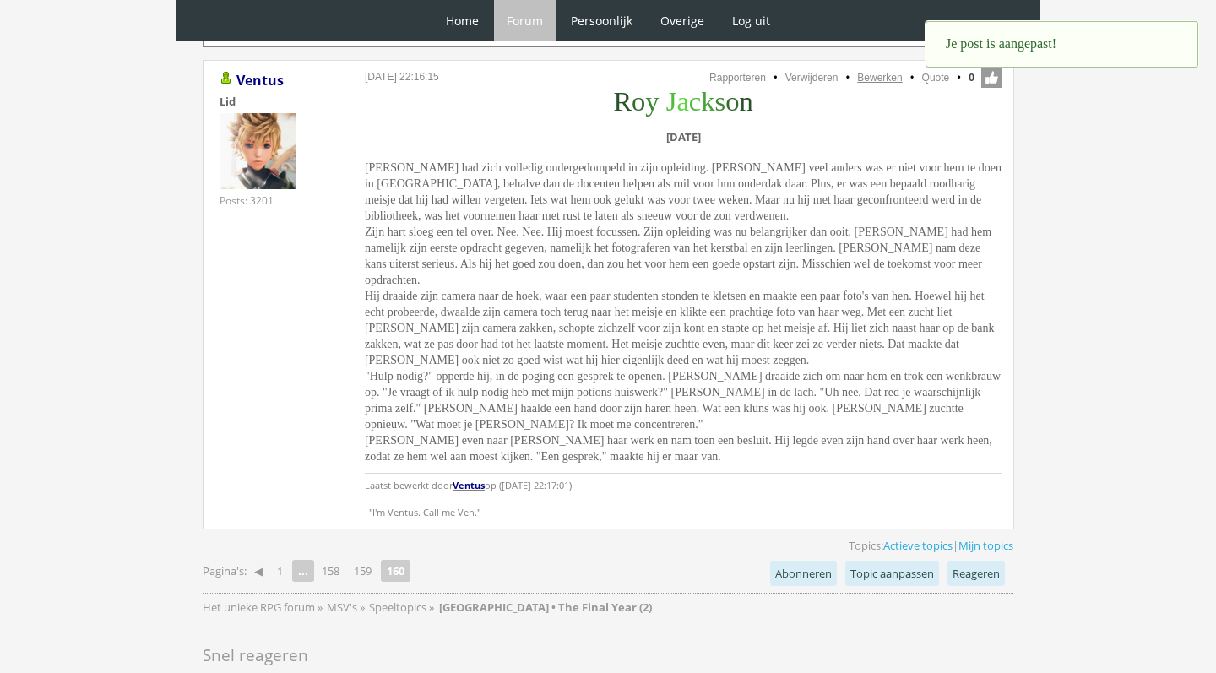
click at [881, 79] on link "Bewerken" at bounding box center [879, 78] width 45 height 12
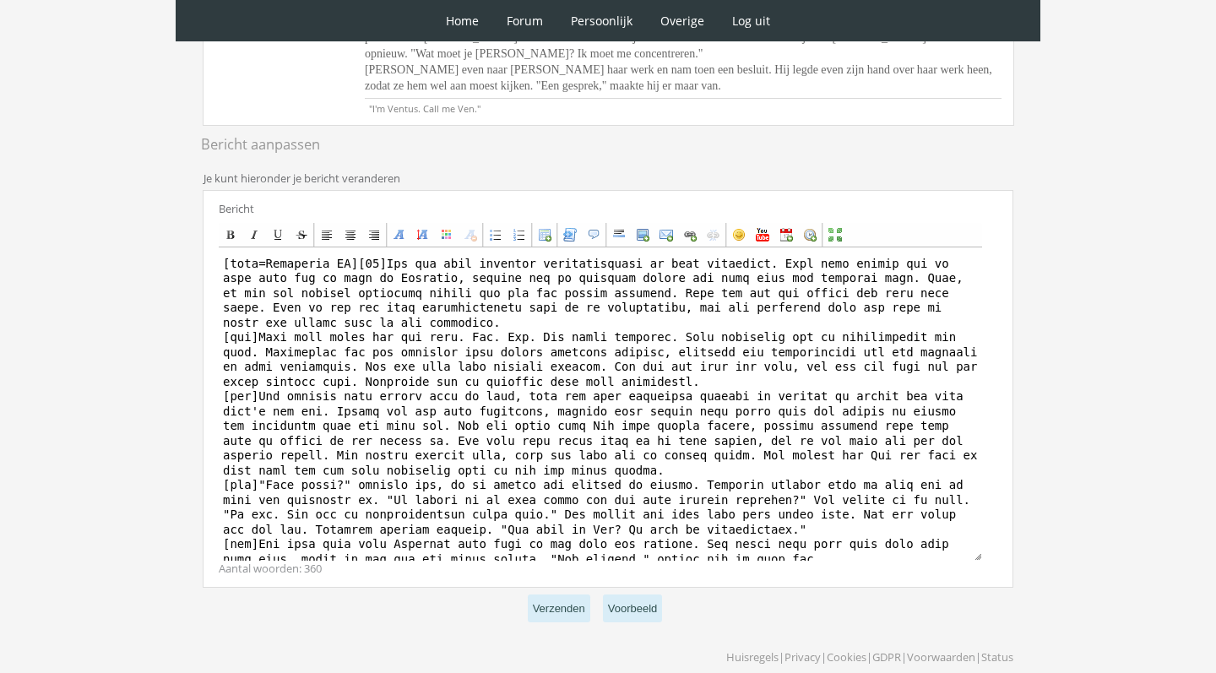
scroll to position [97, 0]
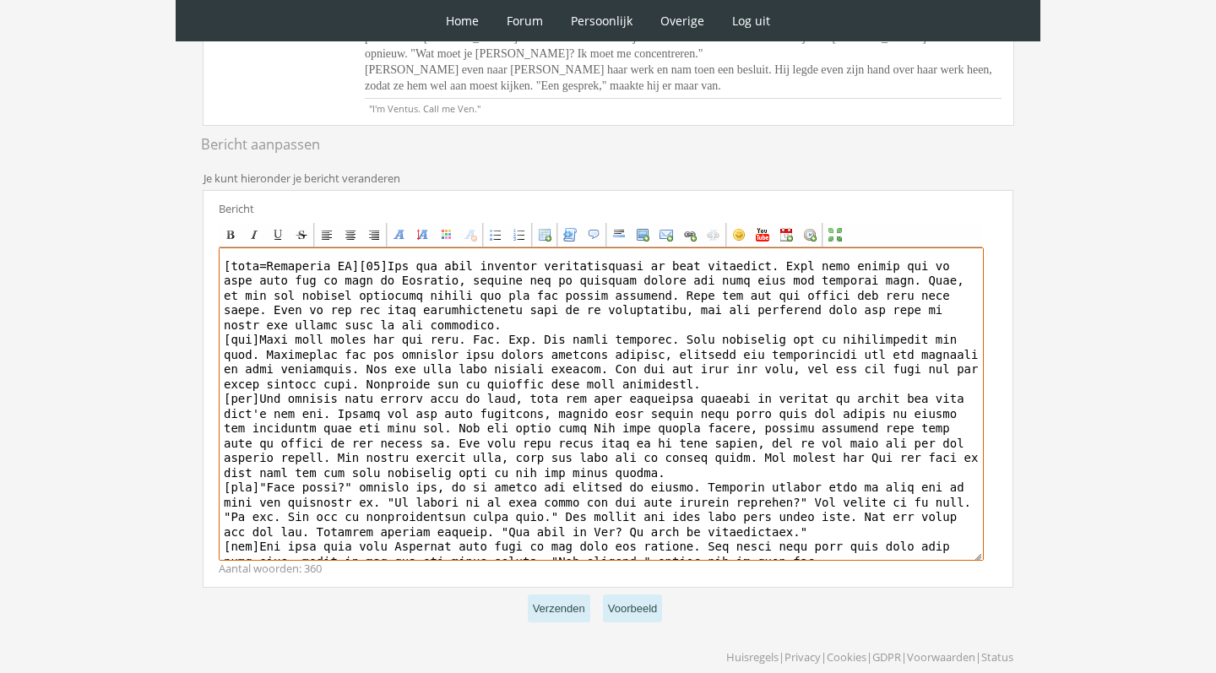
drag, startPoint x: 832, startPoint y: 548, endPoint x: 656, endPoint y: 547, distance: 175.6
click at [656, 547] on textarea at bounding box center [601, 403] width 765 height 313
type textarea "[center][size=7][font=Trebuchet MS][color=#2A522A]R[/color][color=#336C2E]o[/co…"
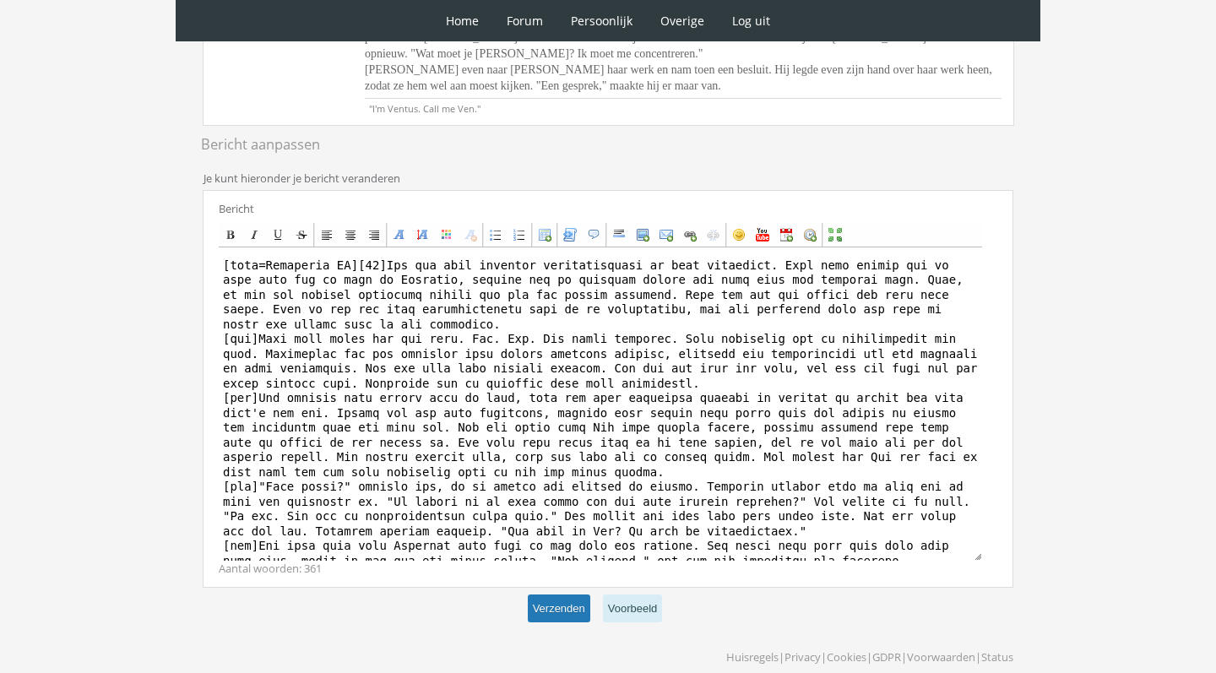
click at [568, 610] on button "Verzenden" at bounding box center [559, 608] width 62 height 28
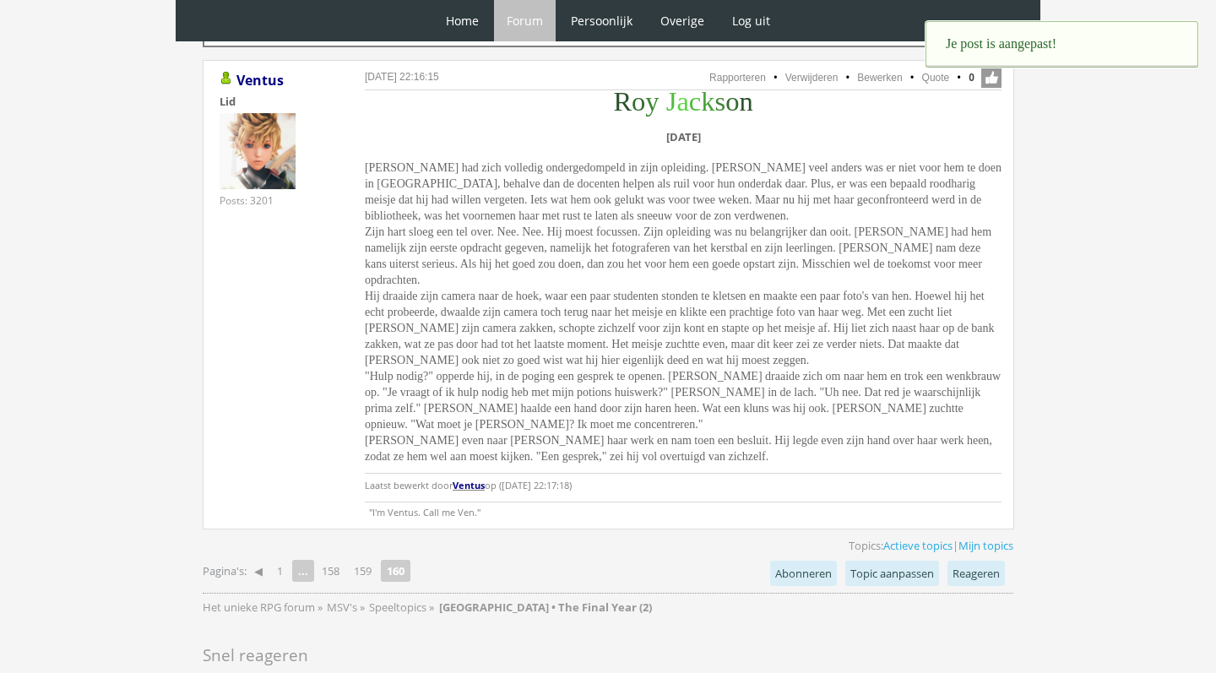
scroll to position [917, 0]
click at [367, 567] on link "159" at bounding box center [362, 571] width 31 height 24
